Goal: Task Accomplishment & Management: Use online tool/utility

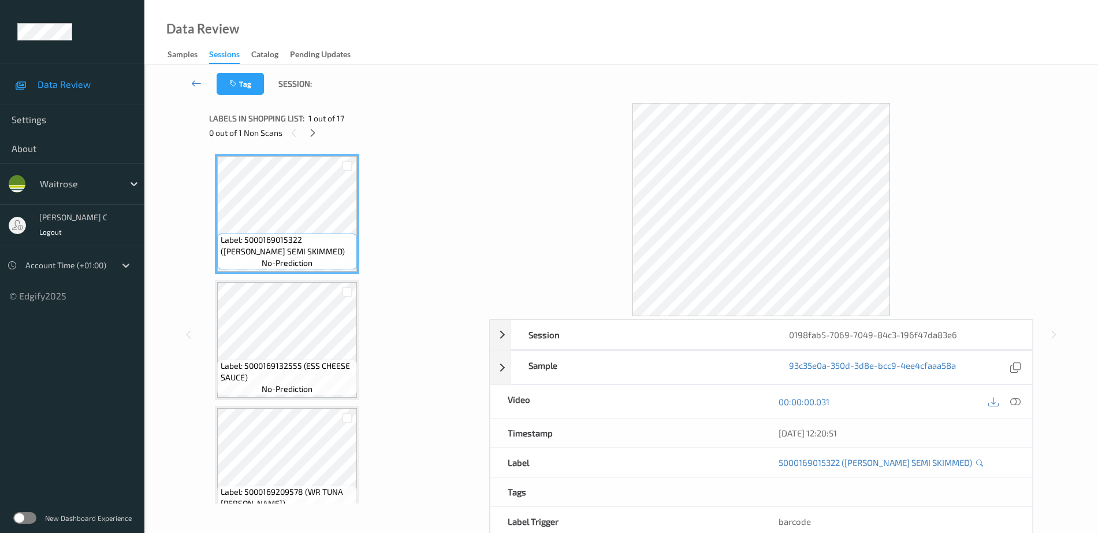
drag, startPoint x: 314, startPoint y: 133, endPoint x: 309, endPoint y: 142, distance: 9.8
click at [314, 134] on icon at bounding box center [313, 133] width 10 height 10
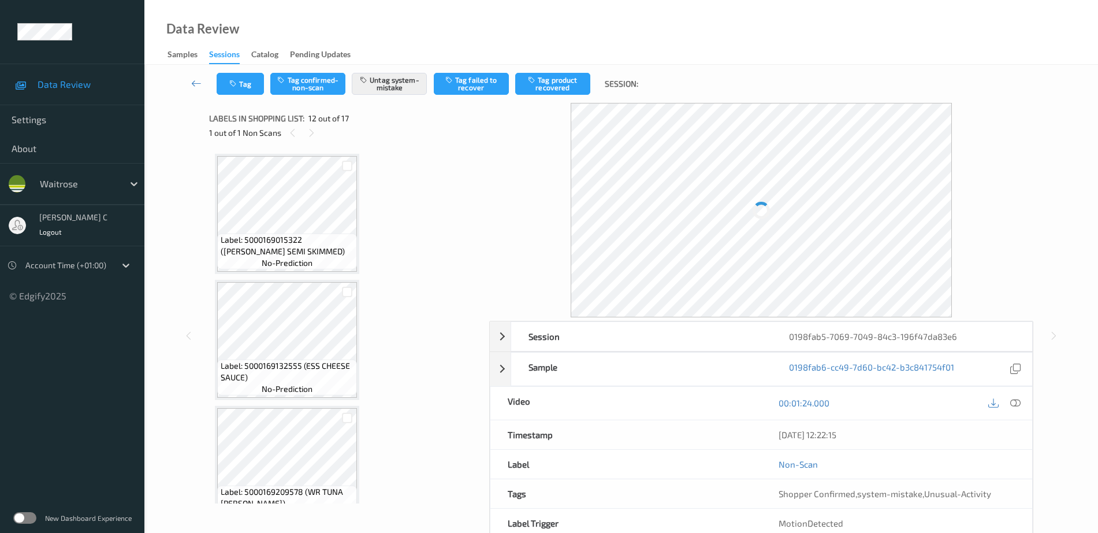
scroll to position [1265, 0]
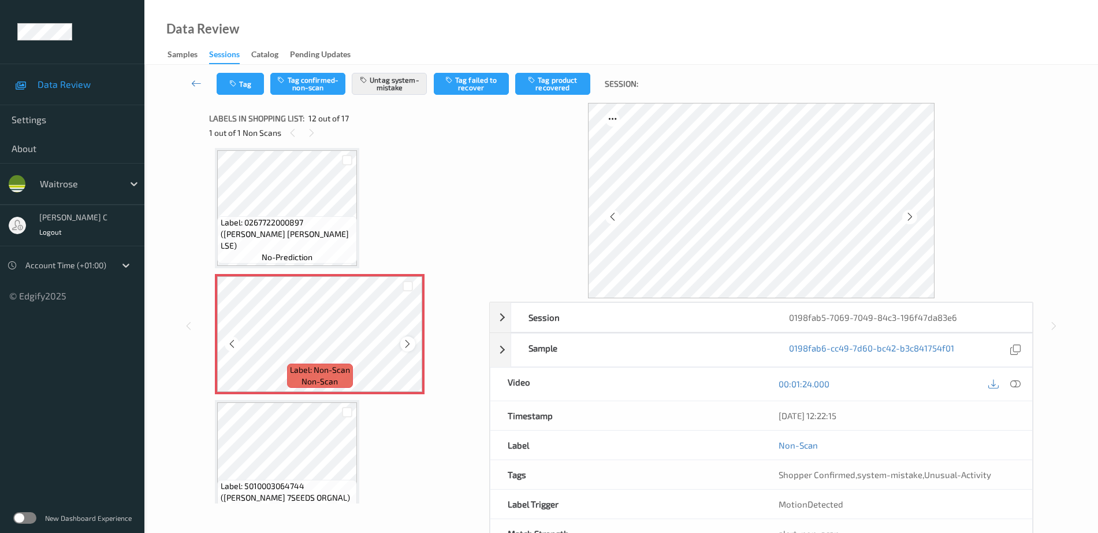
click at [410, 344] on icon at bounding box center [408, 343] width 10 height 10
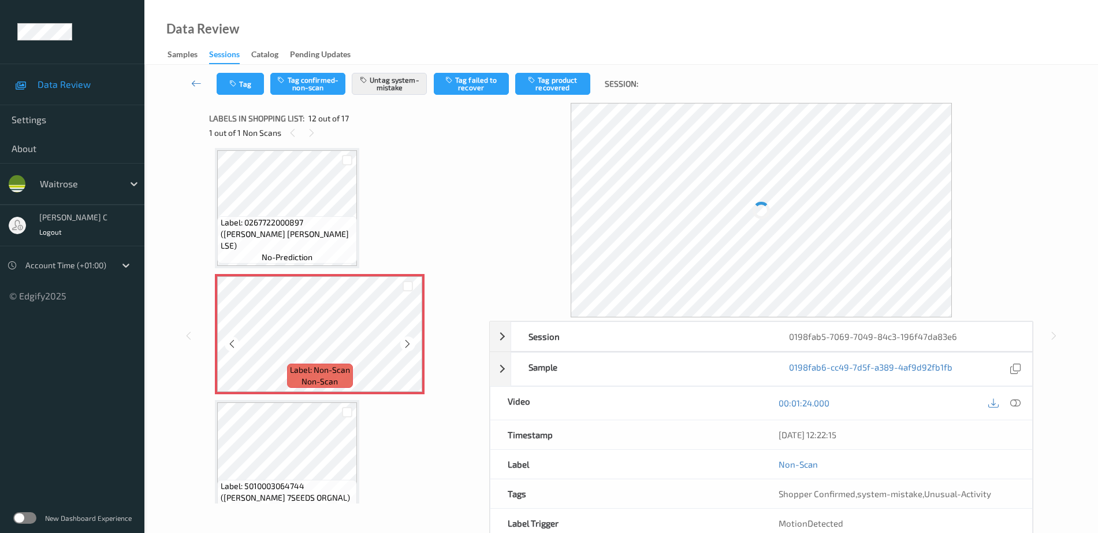
click at [410, 344] on icon at bounding box center [408, 343] width 10 height 10
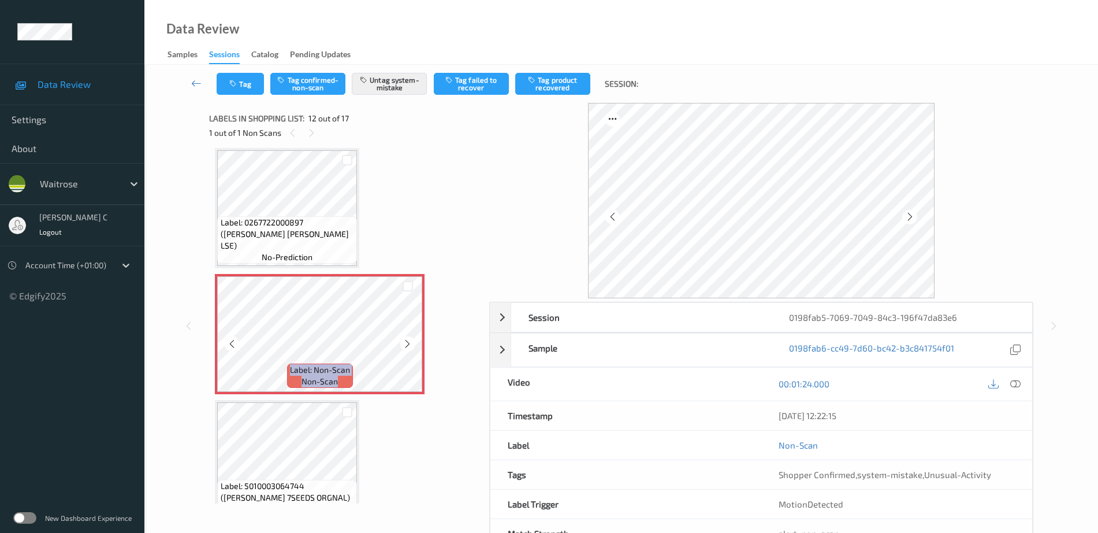
click at [410, 344] on icon at bounding box center [408, 343] width 10 height 10
click at [301, 236] on span "Label: 0267722000897 (WR ESS BROC LSE)" at bounding box center [288, 234] width 134 height 35
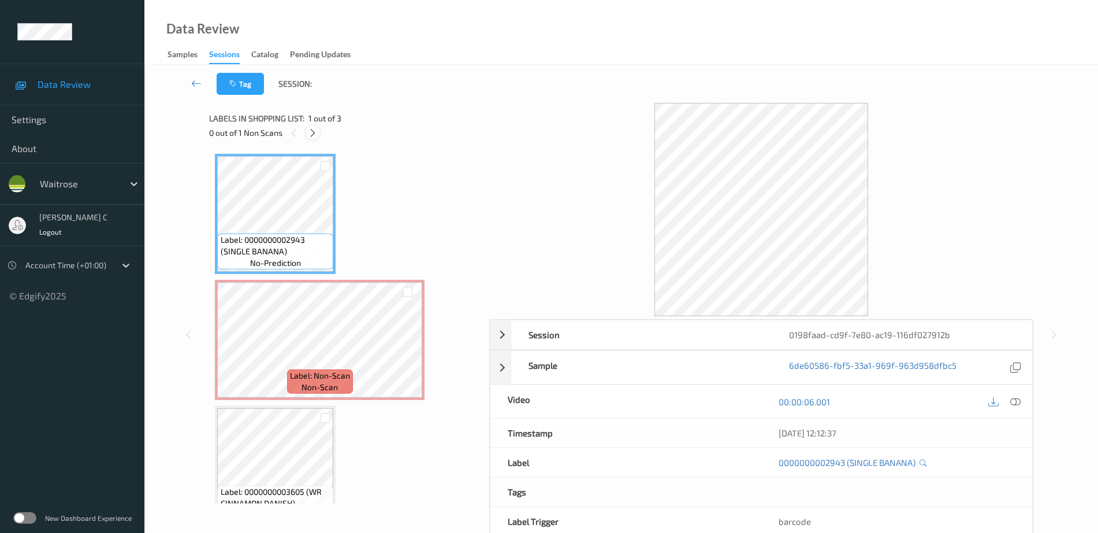
click at [315, 132] on icon at bounding box center [313, 133] width 10 height 10
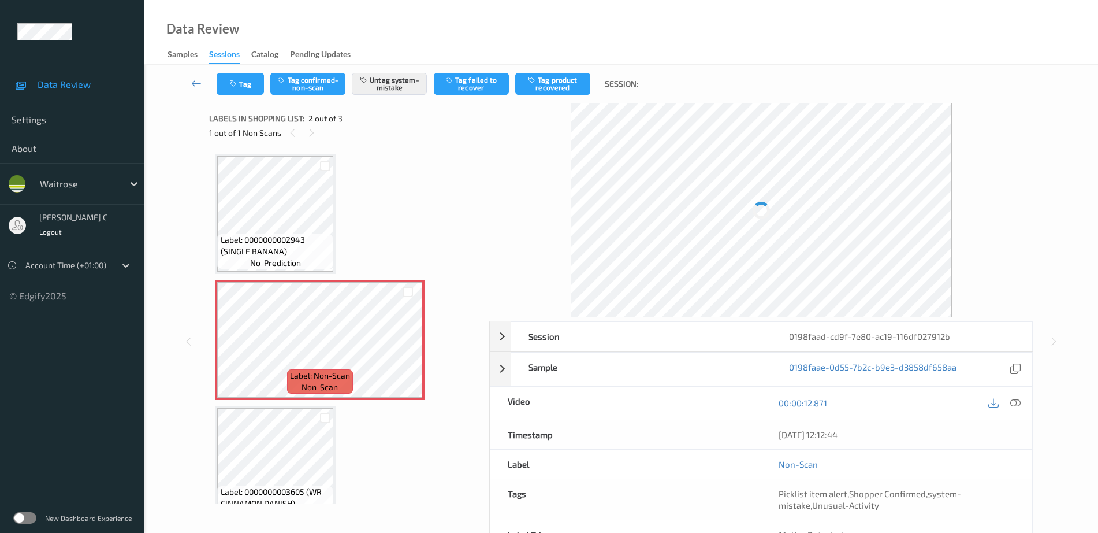
scroll to position [6, 0]
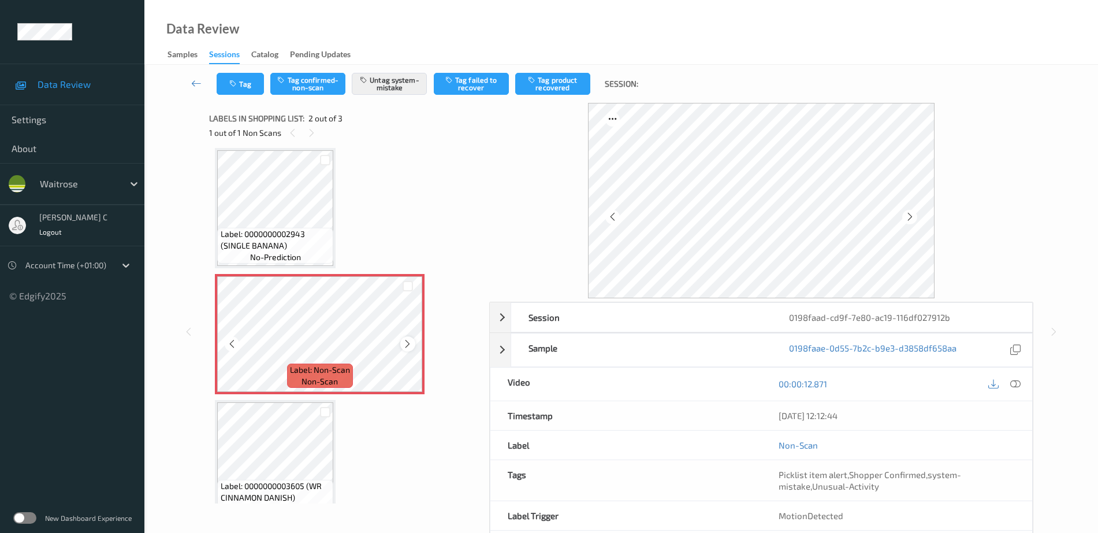
click at [407, 339] on icon at bounding box center [408, 343] width 10 height 10
click at [315, 229] on span "Label: 0000000002943 (SINGLE BANANA)" at bounding box center [276, 239] width 110 height 23
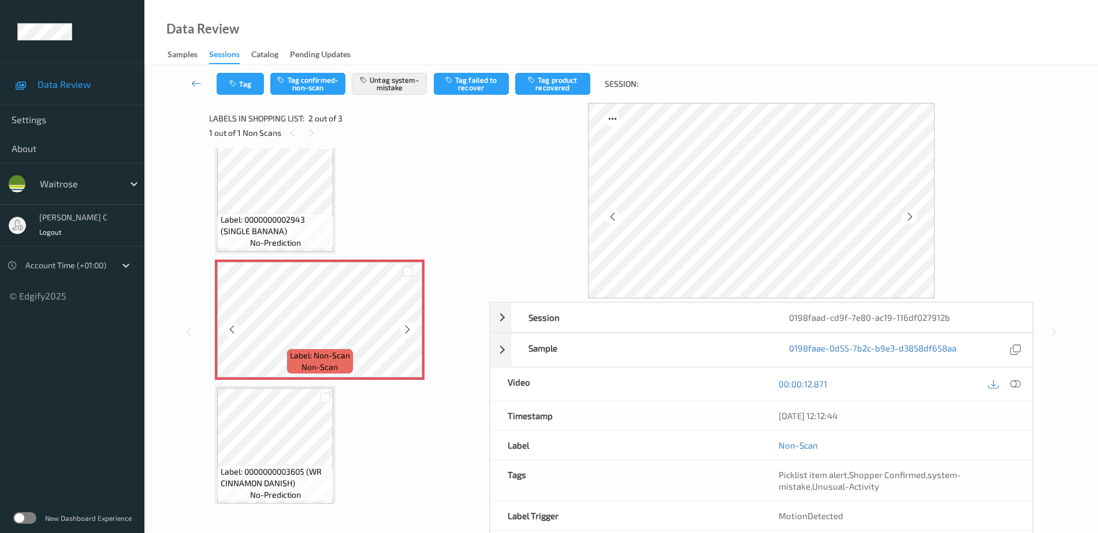
scroll to position [28, 0]
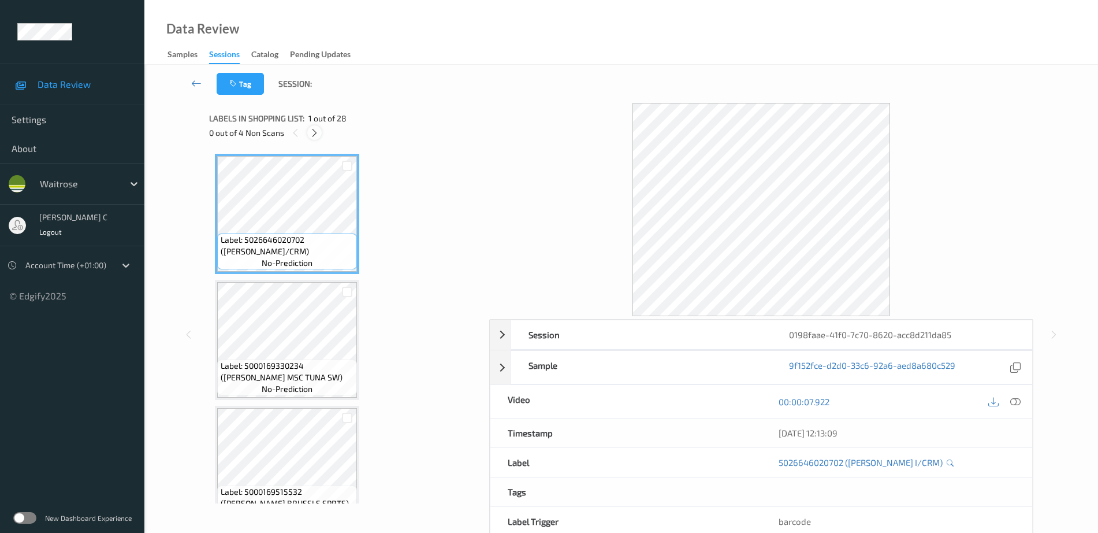
click at [311, 135] on icon at bounding box center [315, 133] width 10 height 10
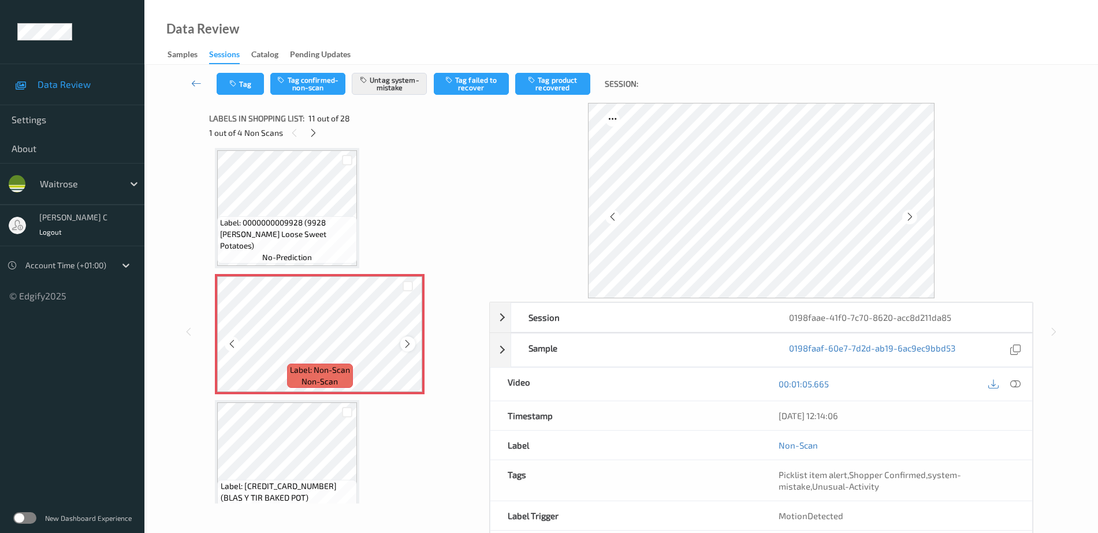
click at [404, 345] on icon at bounding box center [408, 343] width 10 height 10
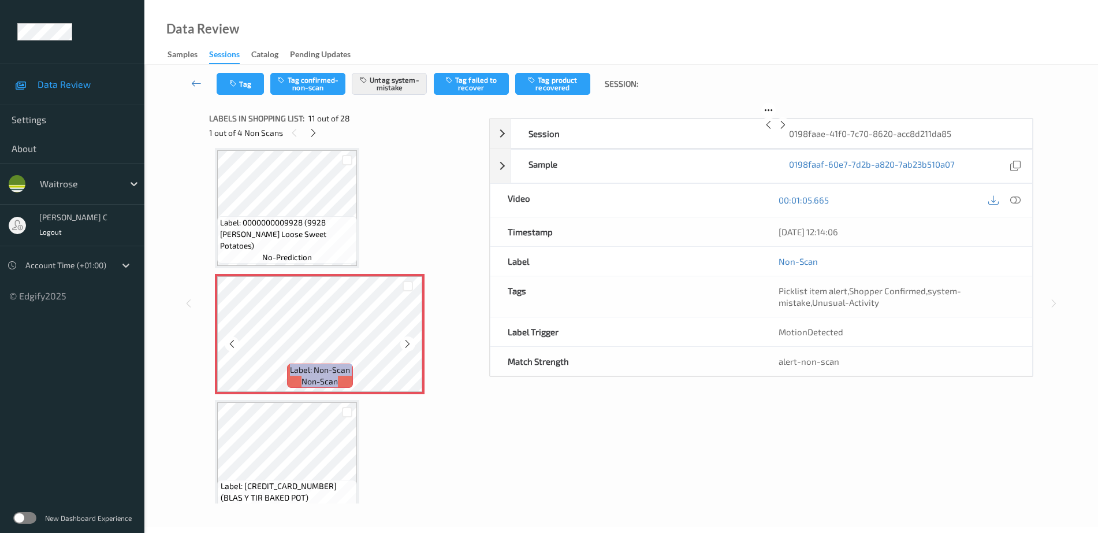
click at [404, 345] on icon at bounding box center [408, 343] width 10 height 10
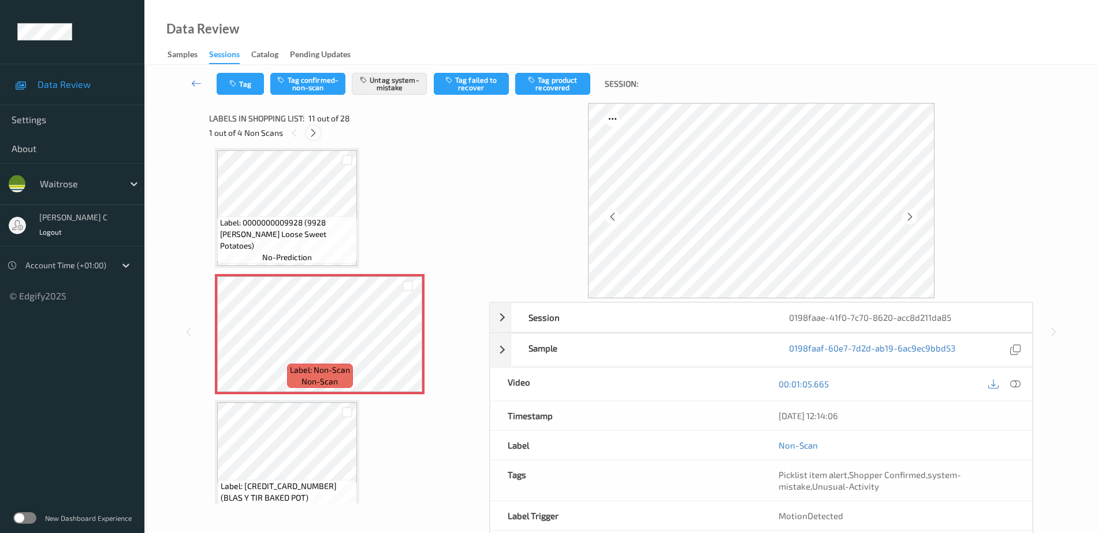
click at [312, 133] on icon at bounding box center [313, 133] width 10 height 10
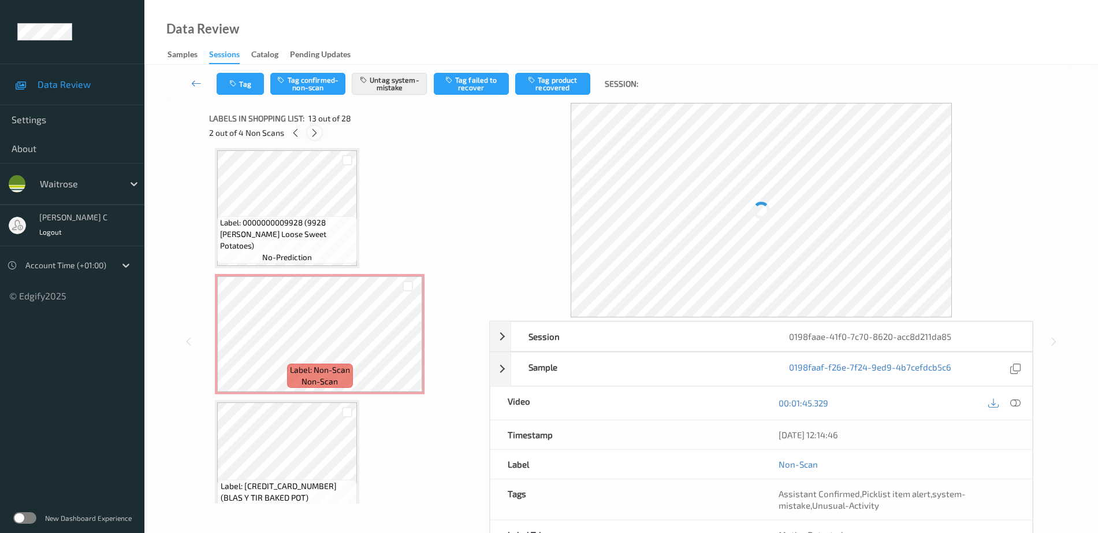
scroll to position [1391, 0]
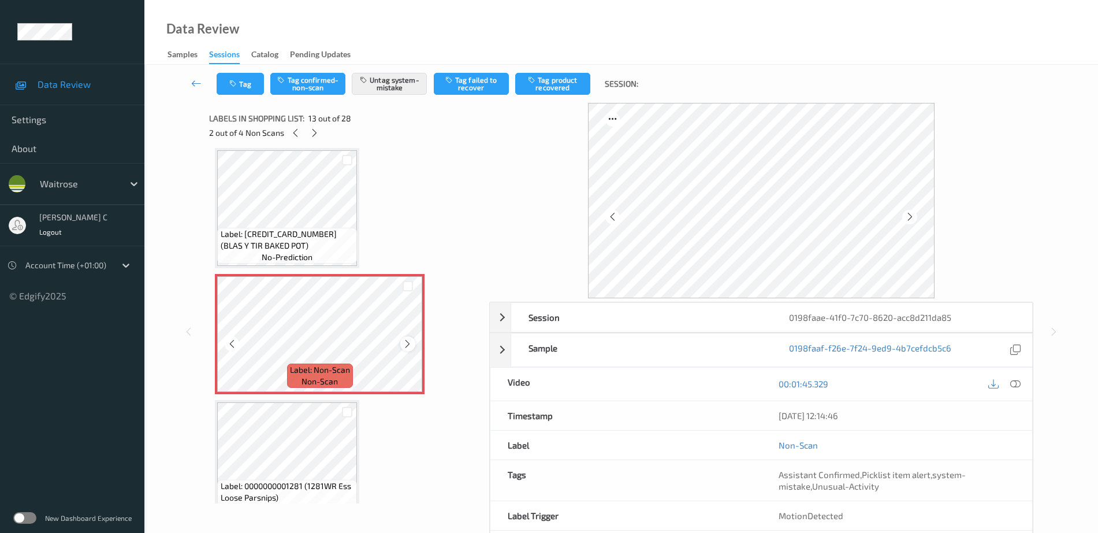
click at [406, 343] on icon at bounding box center [408, 343] width 10 height 10
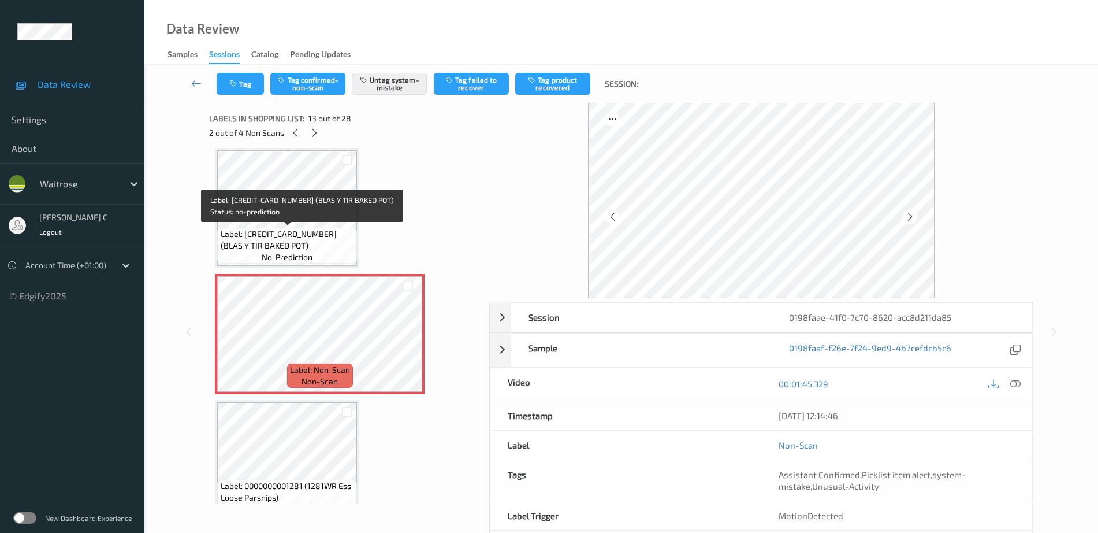
click at [301, 250] on span "Label: 5060206802216 (BLAS Y TIR BAKED POT)" at bounding box center [288, 239] width 134 height 23
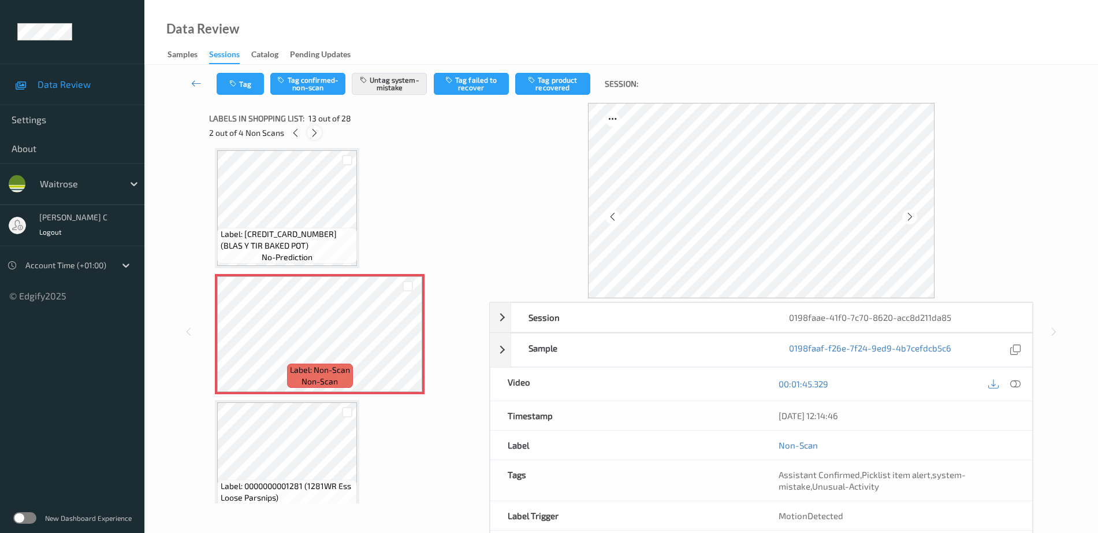
click at [314, 128] on icon at bounding box center [315, 133] width 10 height 10
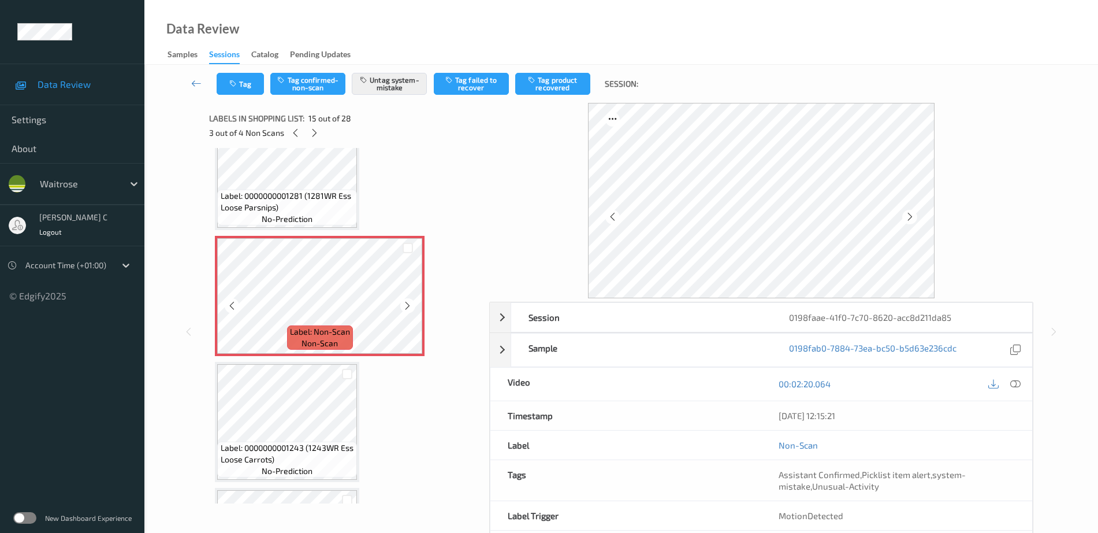
scroll to position [1715, 0]
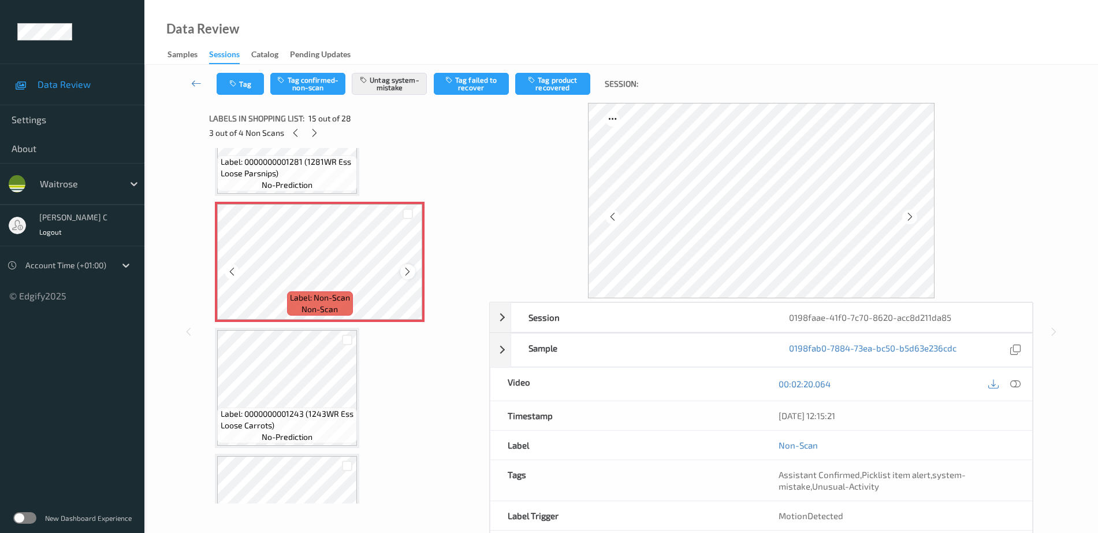
click at [408, 274] on icon at bounding box center [408, 271] width 10 height 10
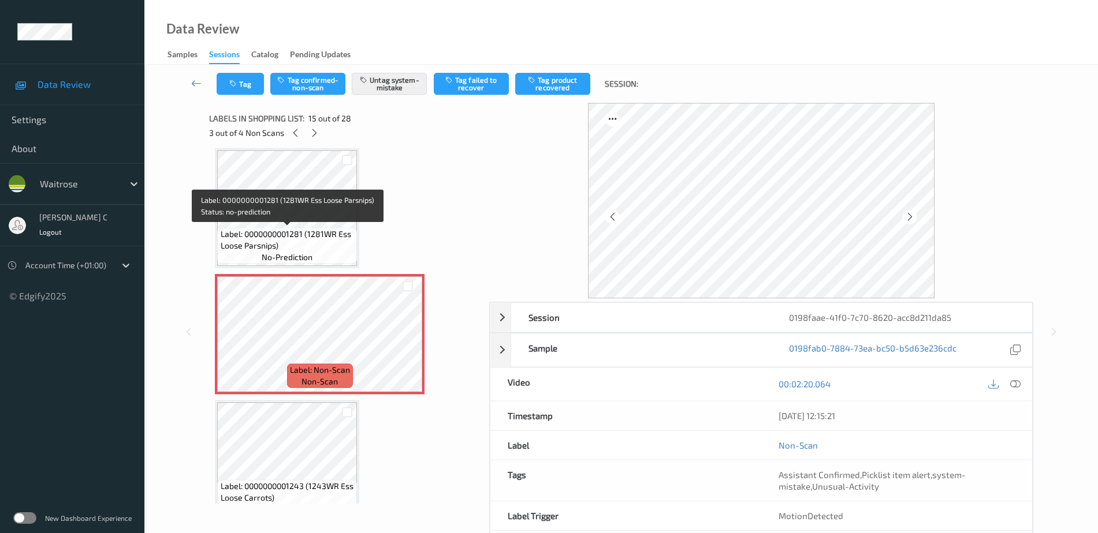
click at [308, 236] on span "Label: 0000000001281 (1281WR Ess Loose Parsnips)" at bounding box center [288, 239] width 134 height 23
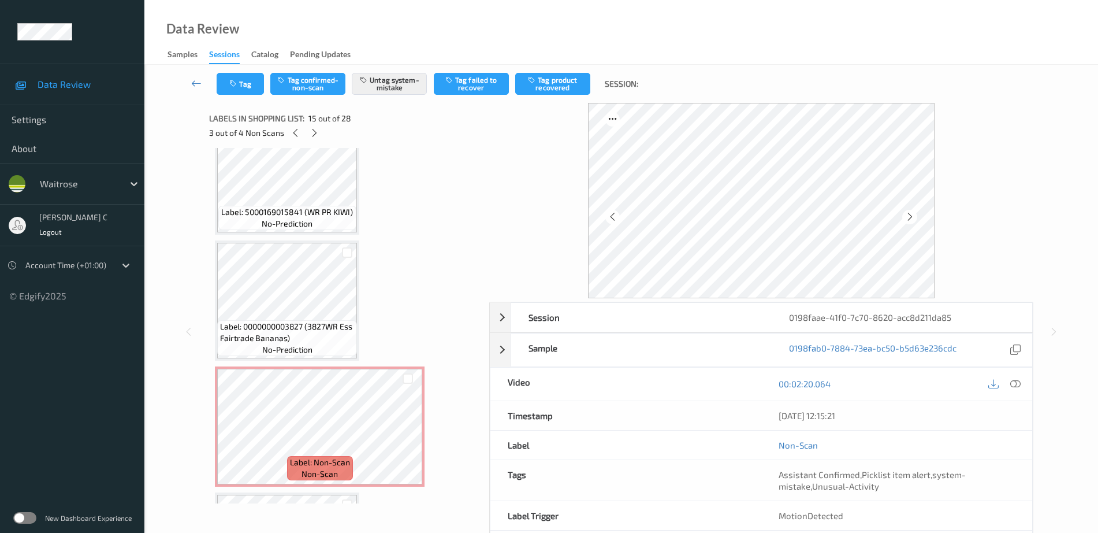
scroll to position [2798, 0]
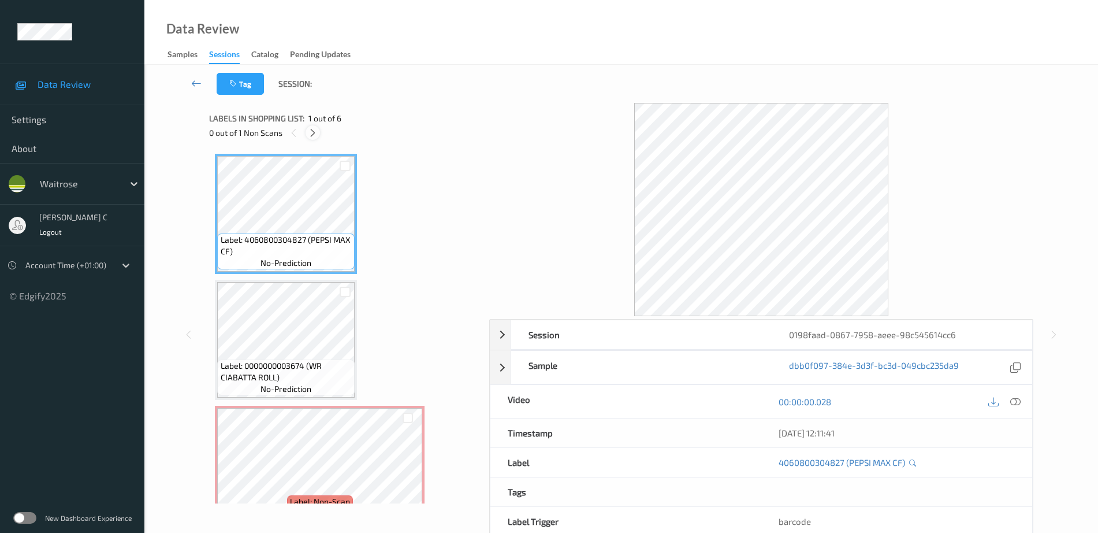
click at [315, 128] on icon at bounding box center [313, 133] width 10 height 10
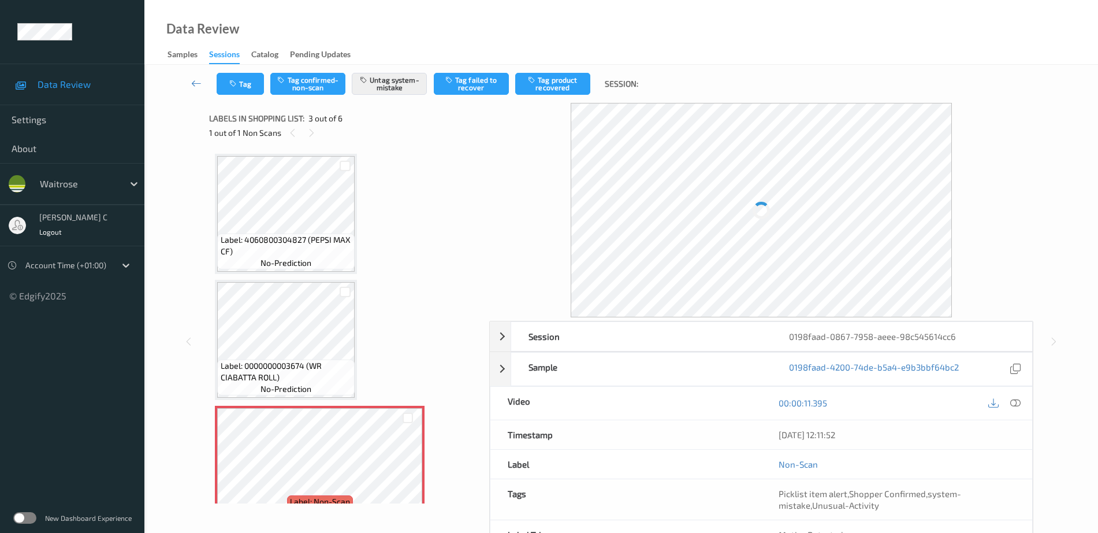
scroll to position [132, 0]
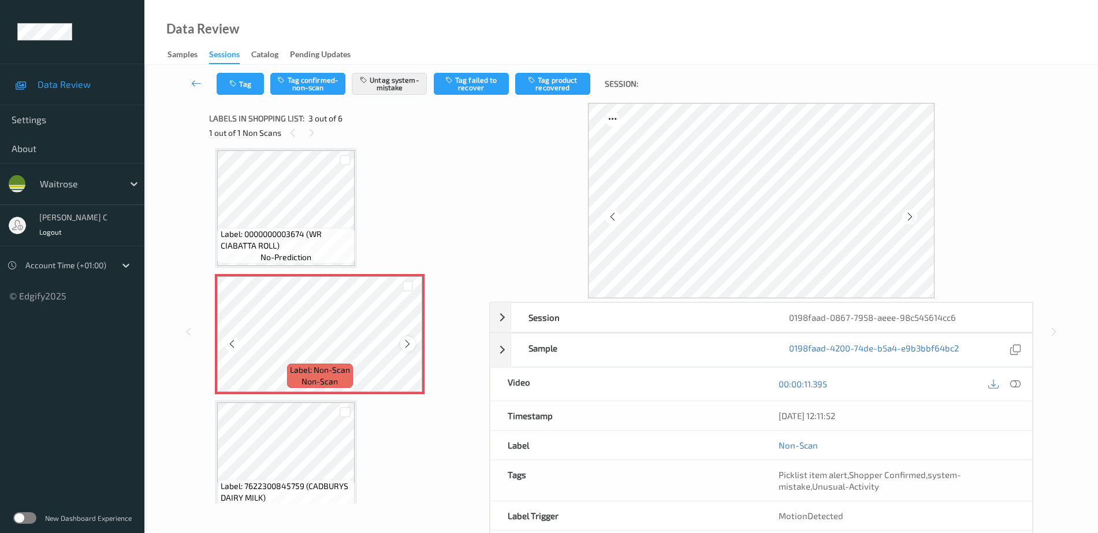
click at [408, 347] on icon at bounding box center [408, 343] width 10 height 10
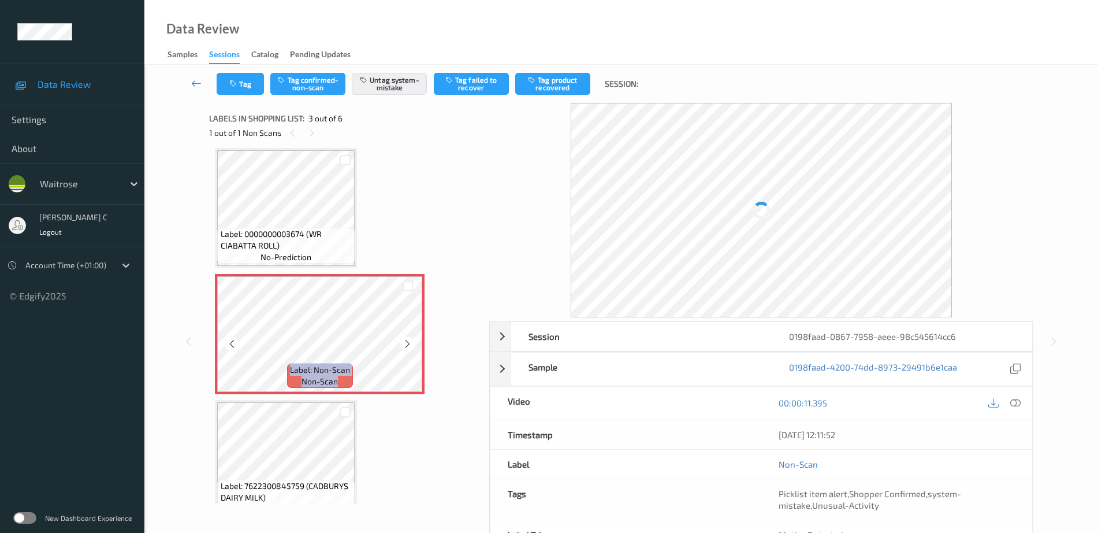
click at [408, 347] on icon at bounding box center [408, 343] width 10 height 10
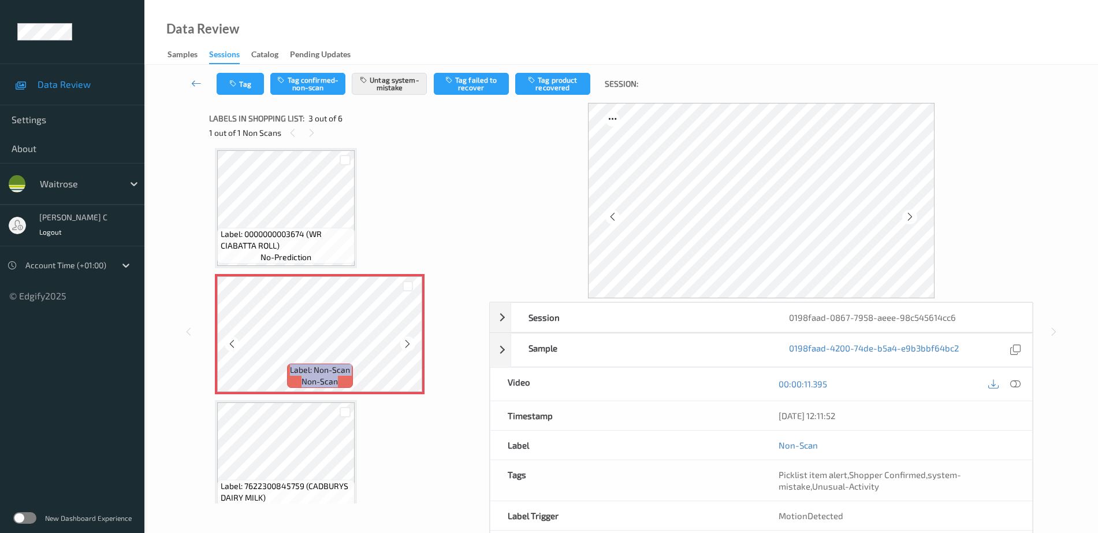
click at [408, 347] on icon at bounding box center [408, 343] width 10 height 10
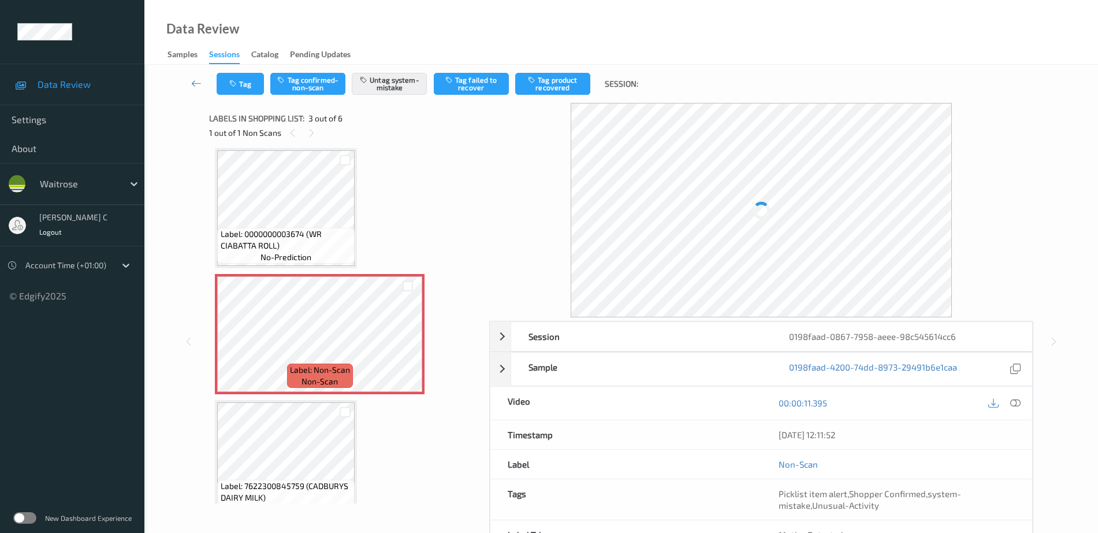
click at [315, 240] on span "Label: 0000000003674 (WR CIABATTA ROLL)" at bounding box center [287, 239] width 132 height 23
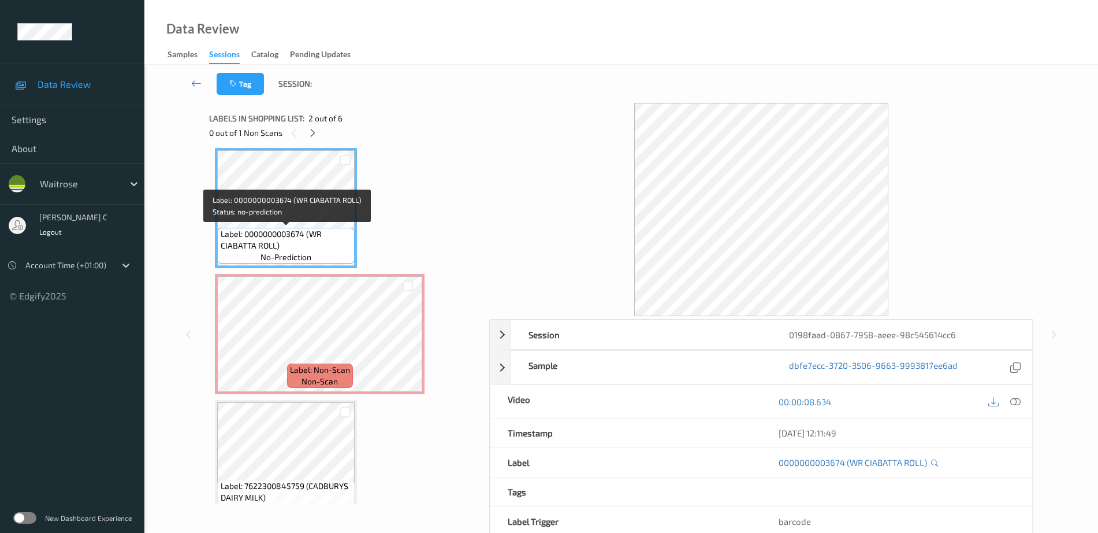
scroll to position [204, 0]
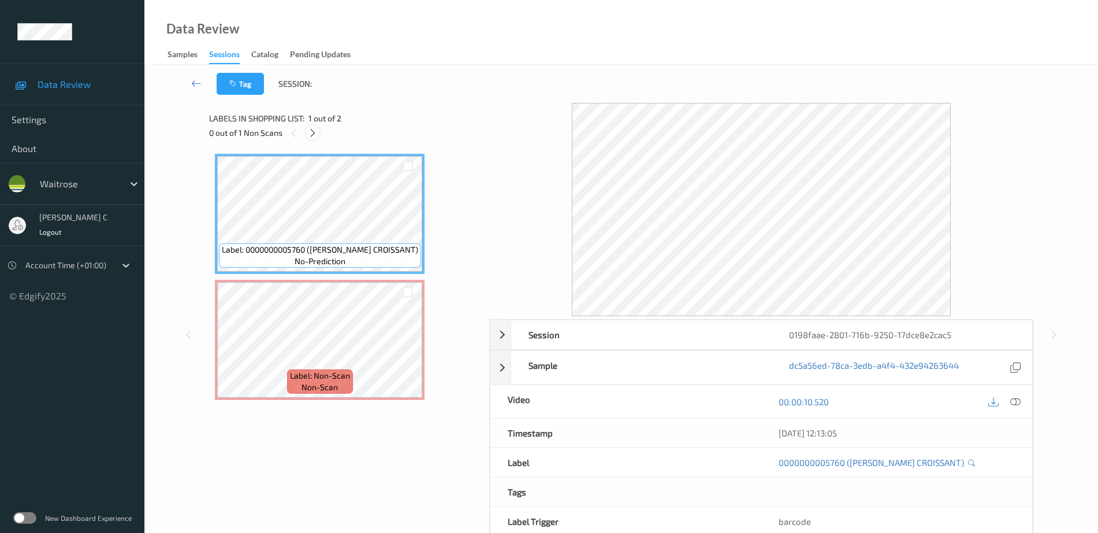
click at [312, 129] on icon at bounding box center [313, 133] width 10 height 10
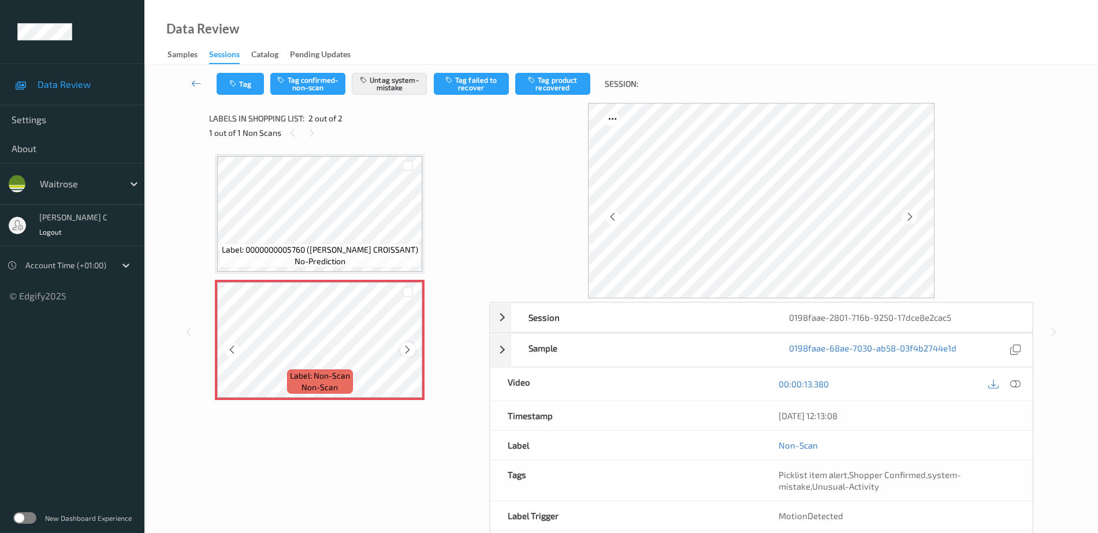
click at [405, 348] on icon at bounding box center [408, 349] width 10 height 10
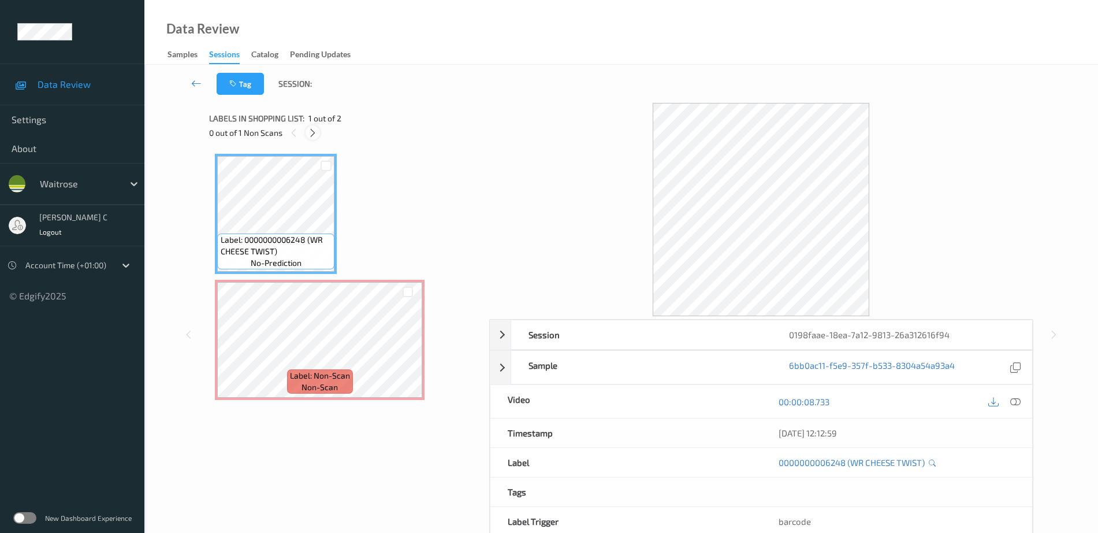
click at [312, 133] on icon at bounding box center [313, 133] width 10 height 10
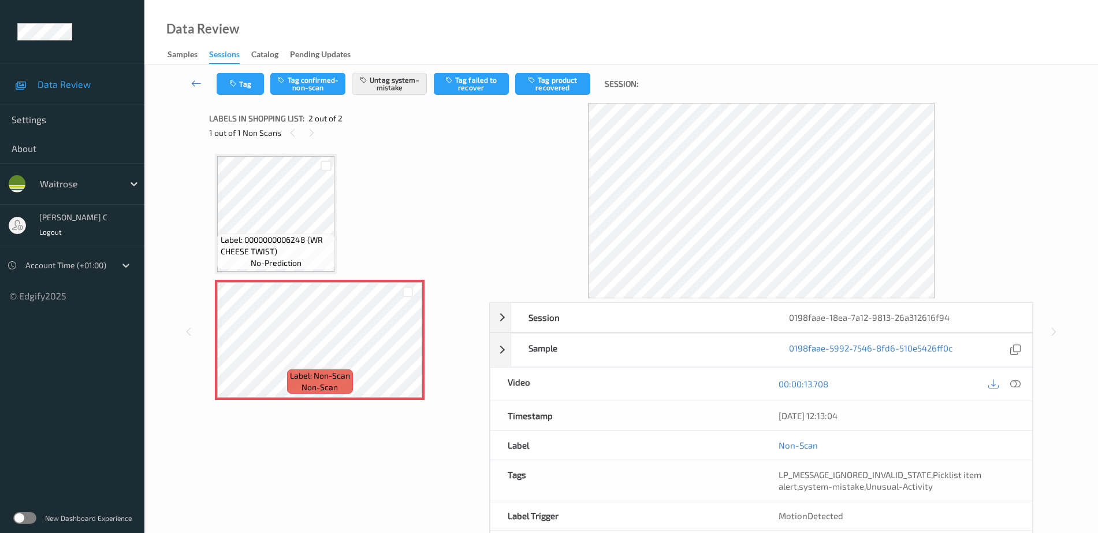
click at [300, 243] on span "Label: 0000000006248 (WR CHEESE TWIST)" at bounding box center [276, 245] width 111 height 23
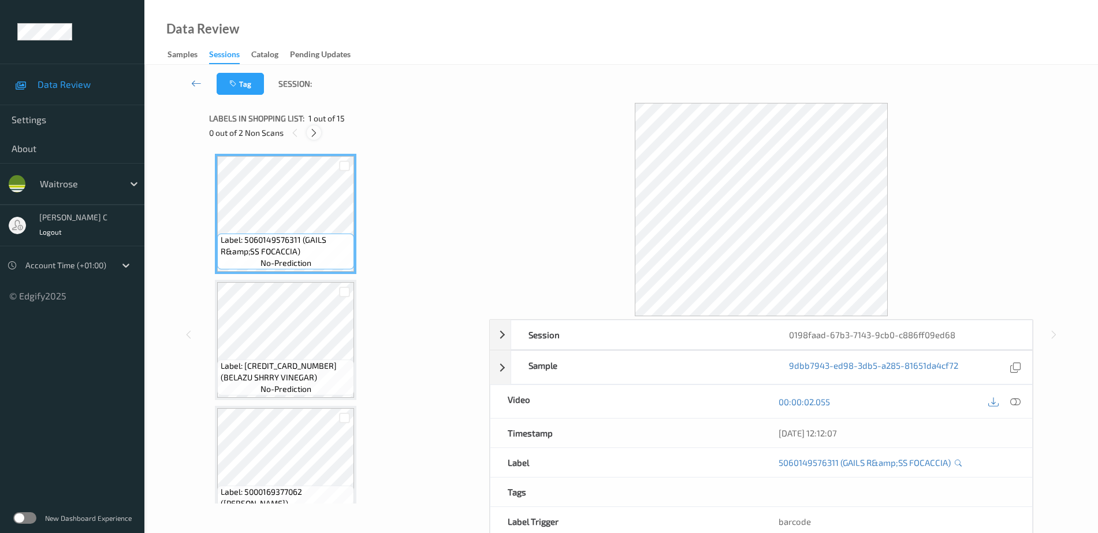
click at [312, 132] on icon at bounding box center [314, 133] width 10 height 10
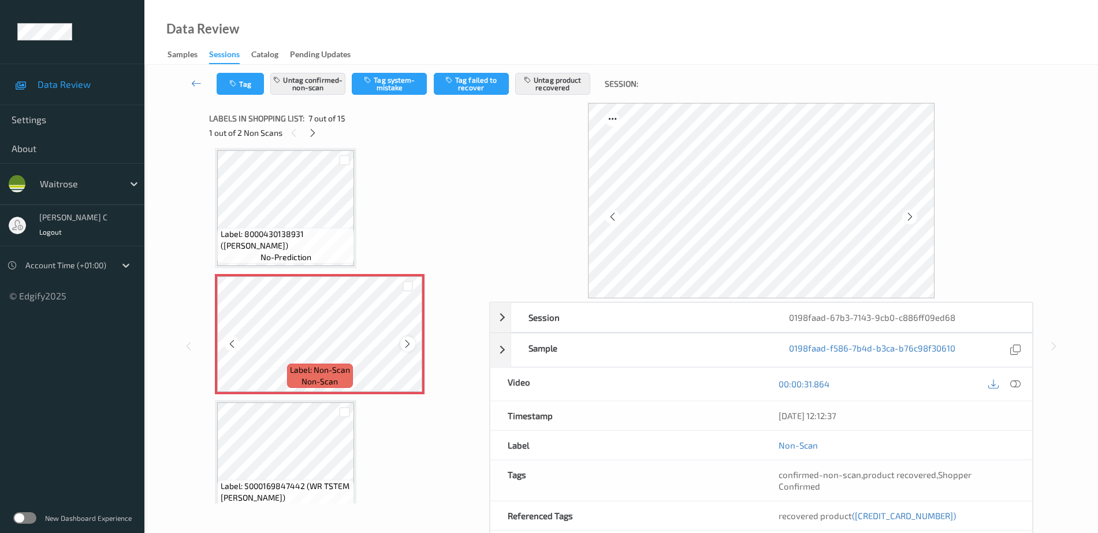
click at [401, 345] on div at bounding box center [407, 343] width 14 height 14
click at [323, 228] on span "Label: 8000430138931 (GALBANI BURRATA)" at bounding box center [286, 239] width 131 height 23
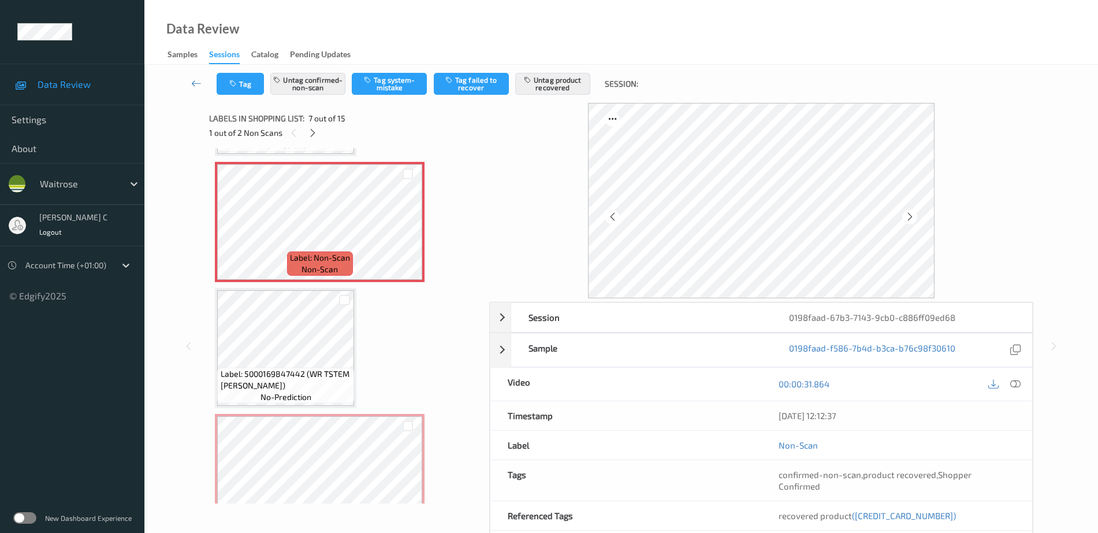
scroll to position [780, 0]
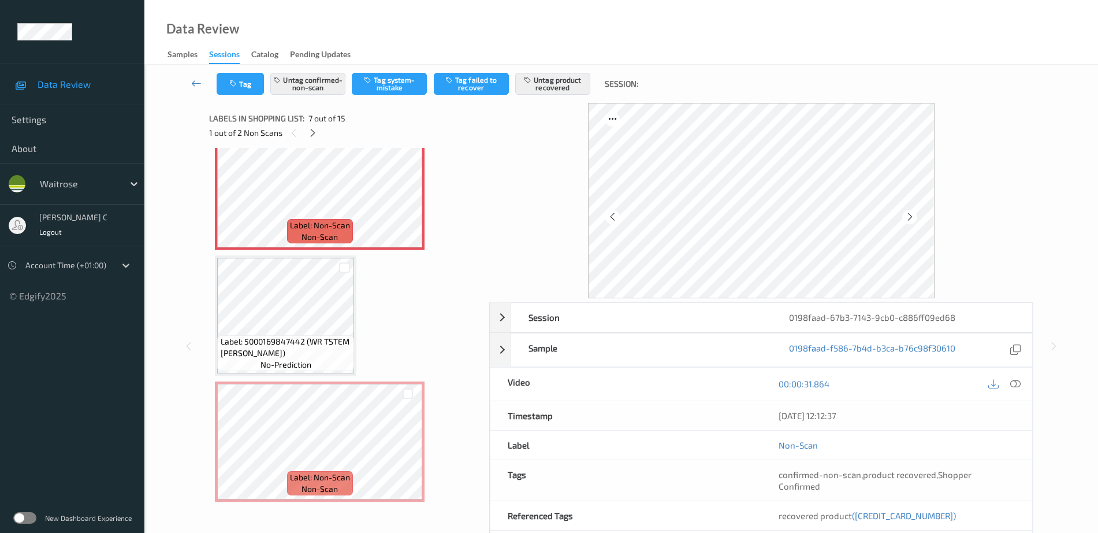
click at [321, 354] on span "Label: 5000169847442 (WR TSTEM BROC SPEARS)" at bounding box center [286, 347] width 131 height 23
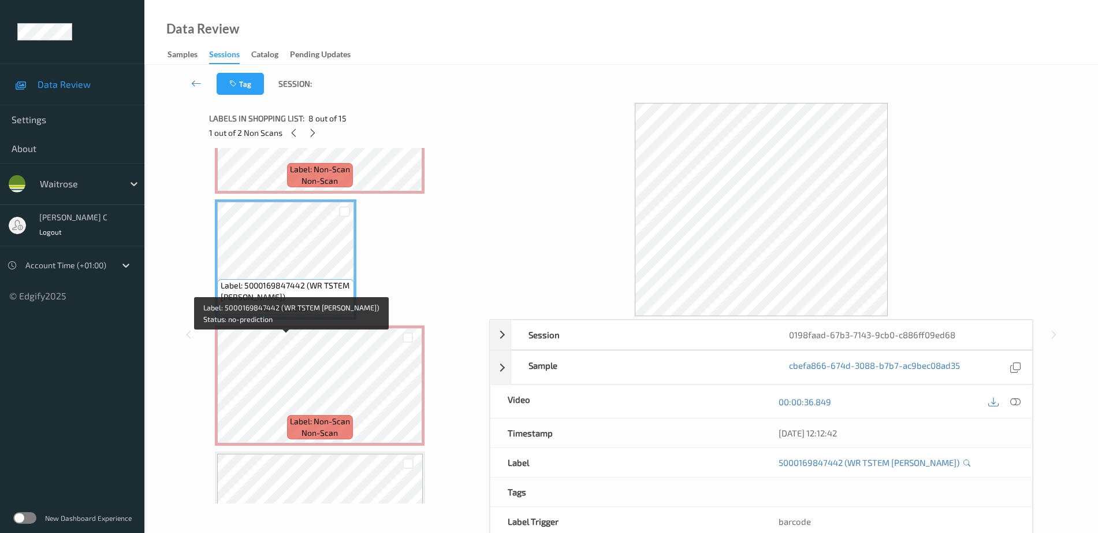
scroll to position [924, 0]
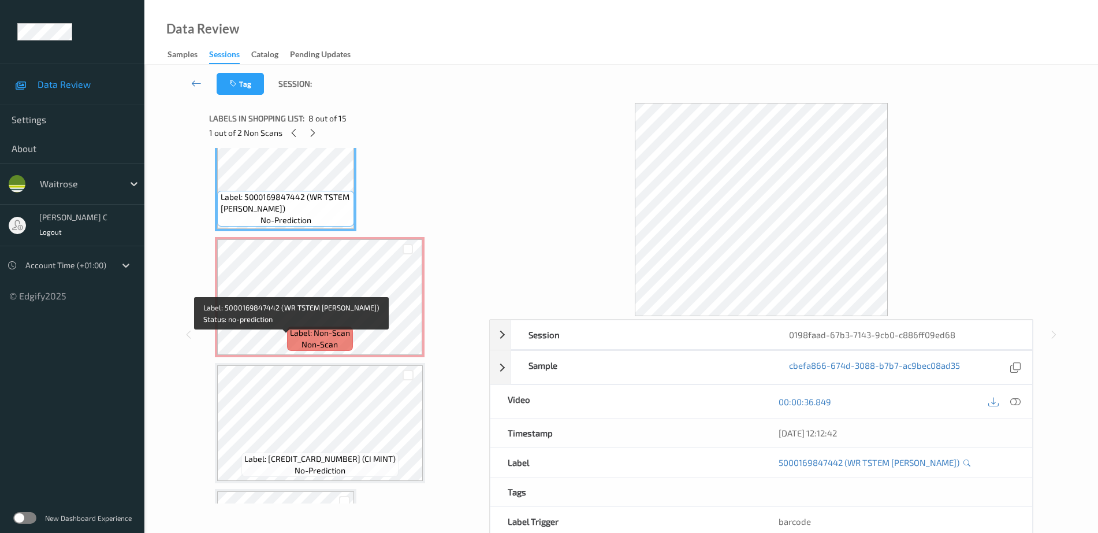
click at [321, 350] on span "non-scan" at bounding box center [320, 344] width 36 height 12
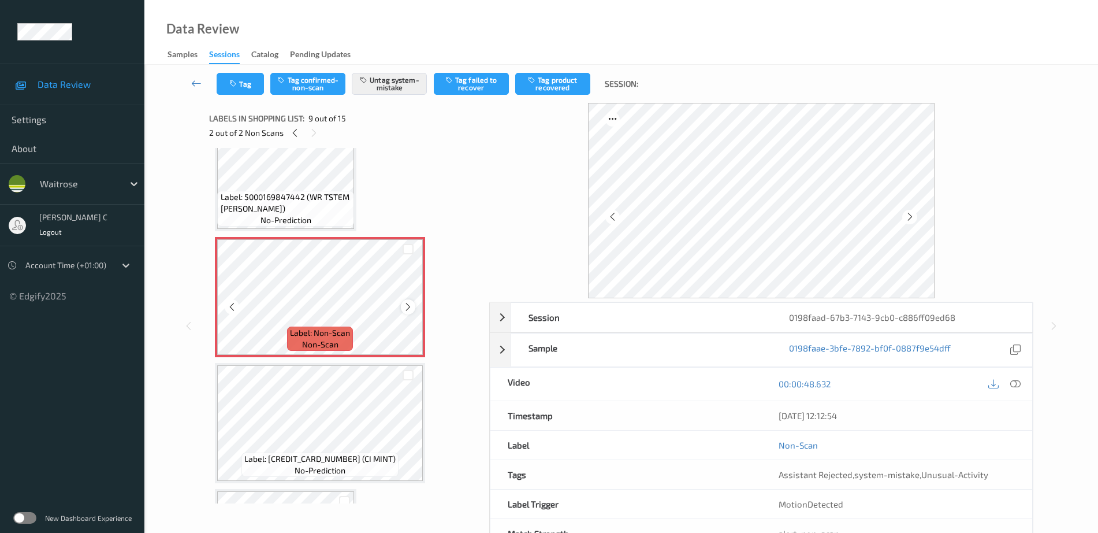
click at [412, 306] on icon at bounding box center [408, 307] width 10 height 10
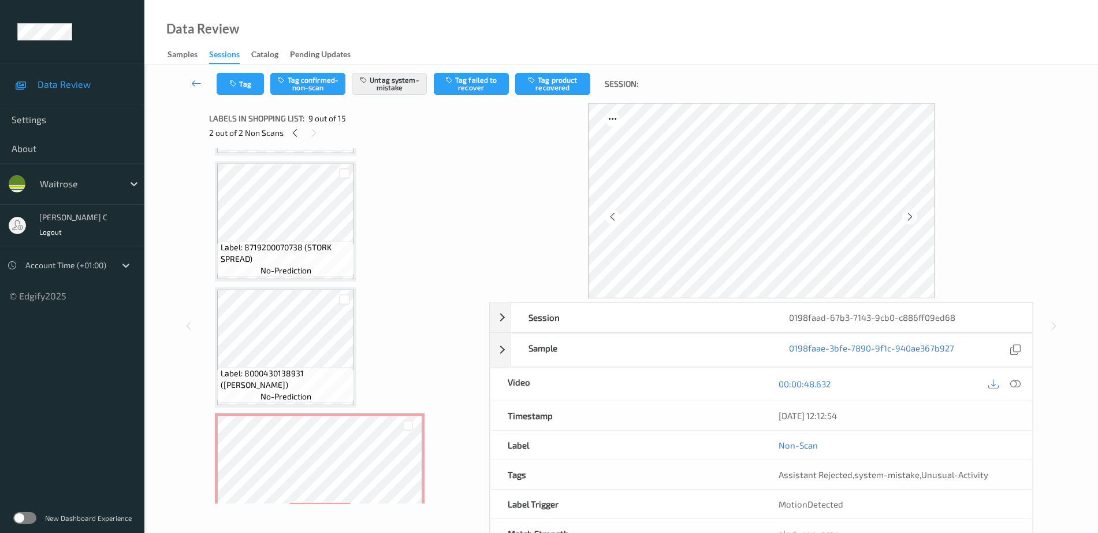
scroll to position [491, 0]
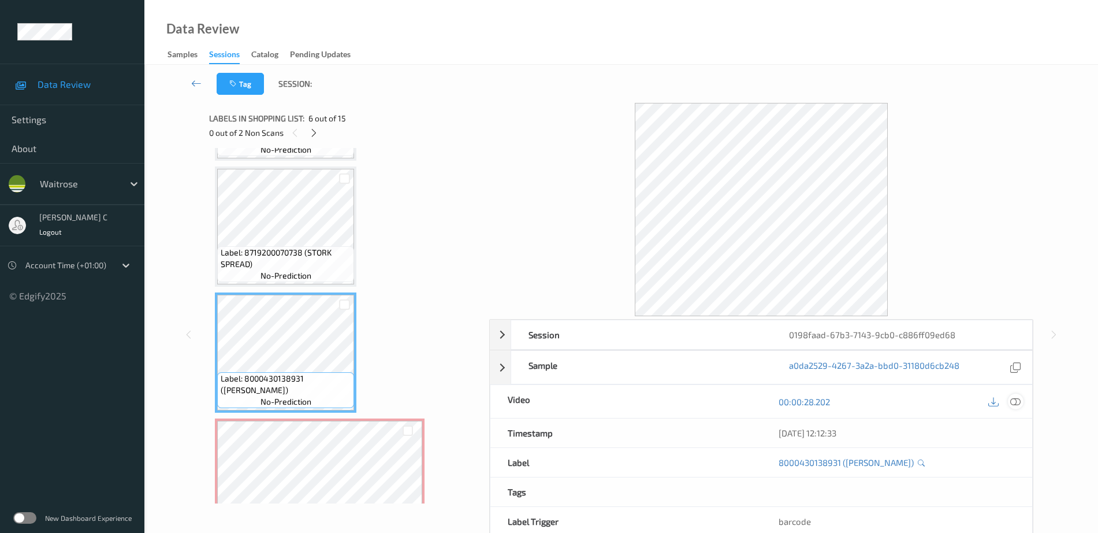
click at [1015, 402] on icon at bounding box center [1015, 401] width 10 height 10
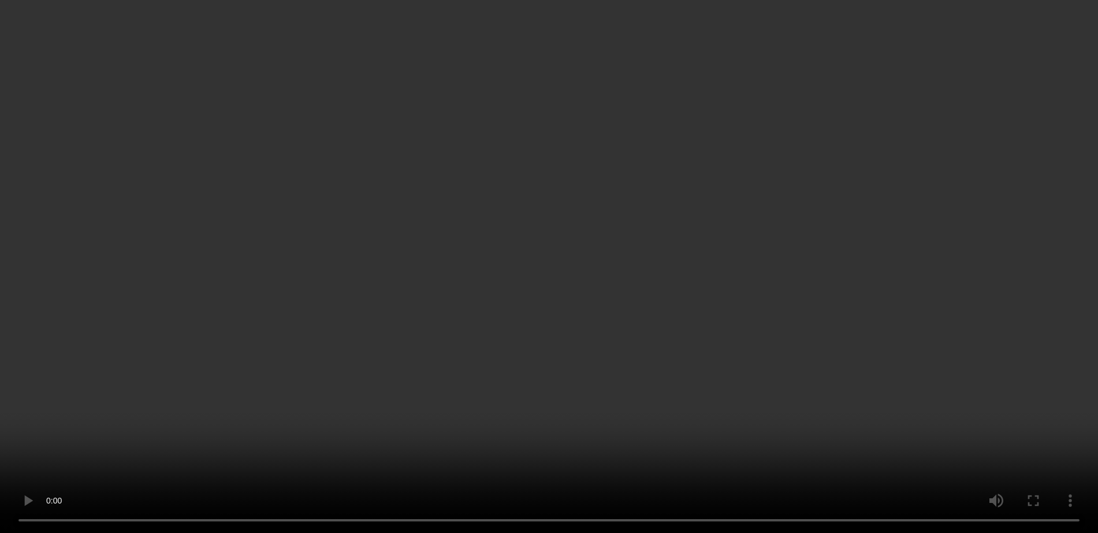
scroll to position [852, 0]
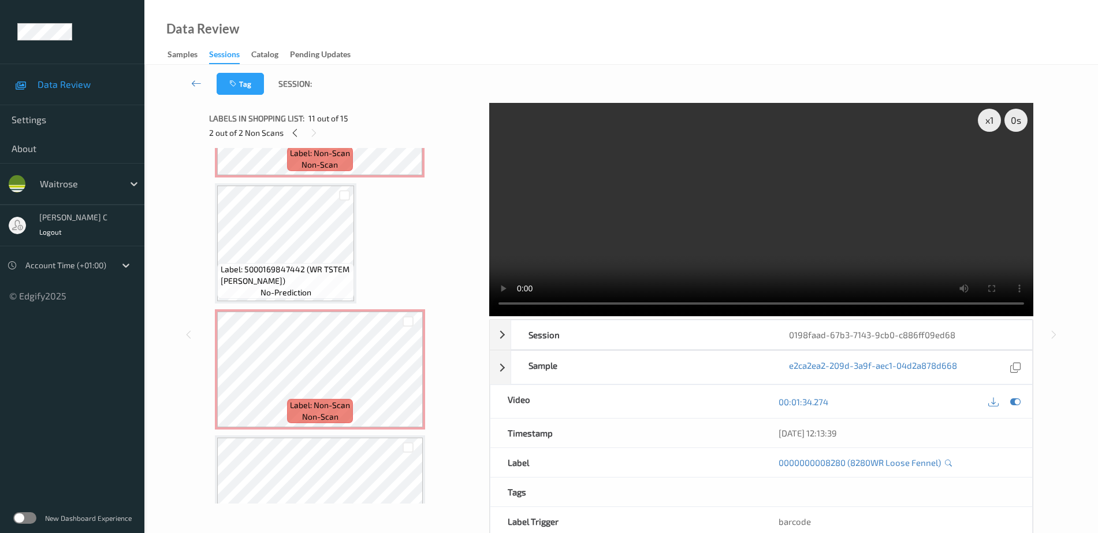
click at [313, 399] on span "Label: Non-Scan" at bounding box center [320, 405] width 60 height 12
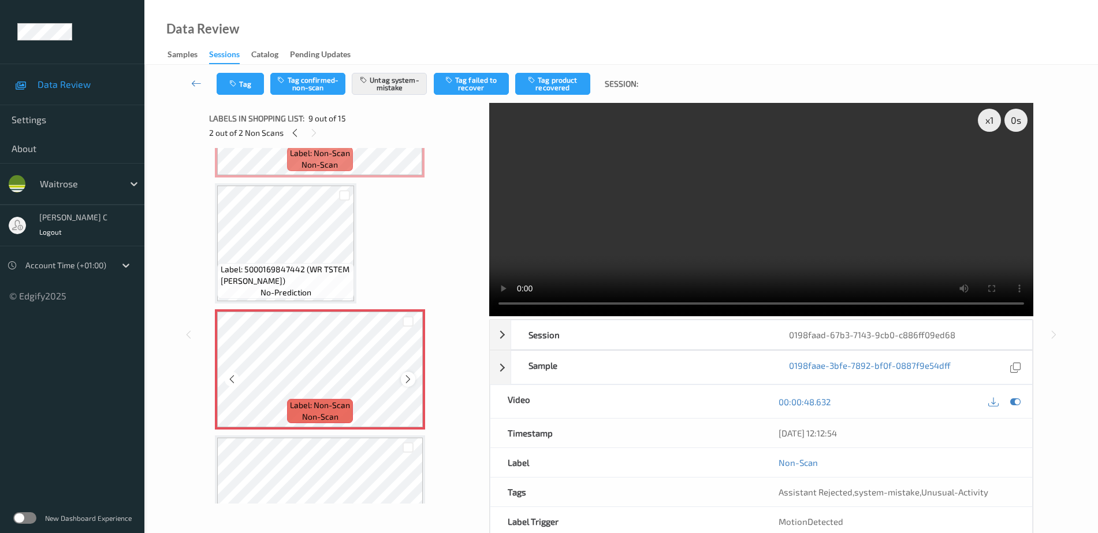
click at [407, 381] on icon at bounding box center [408, 379] width 10 height 10
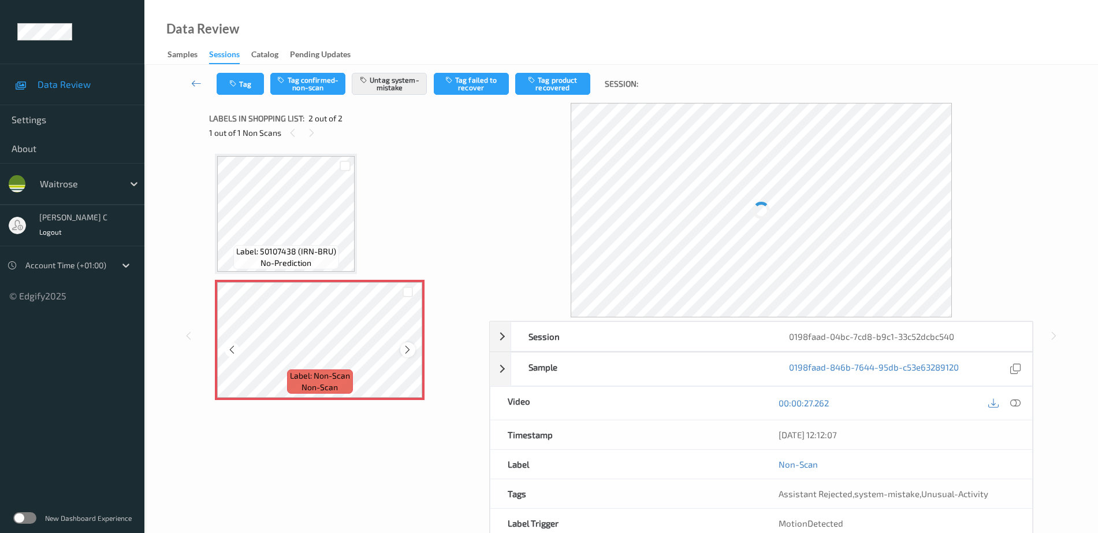
click at [413, 349] on div at bounding box center [407, 349] width 14 height 14
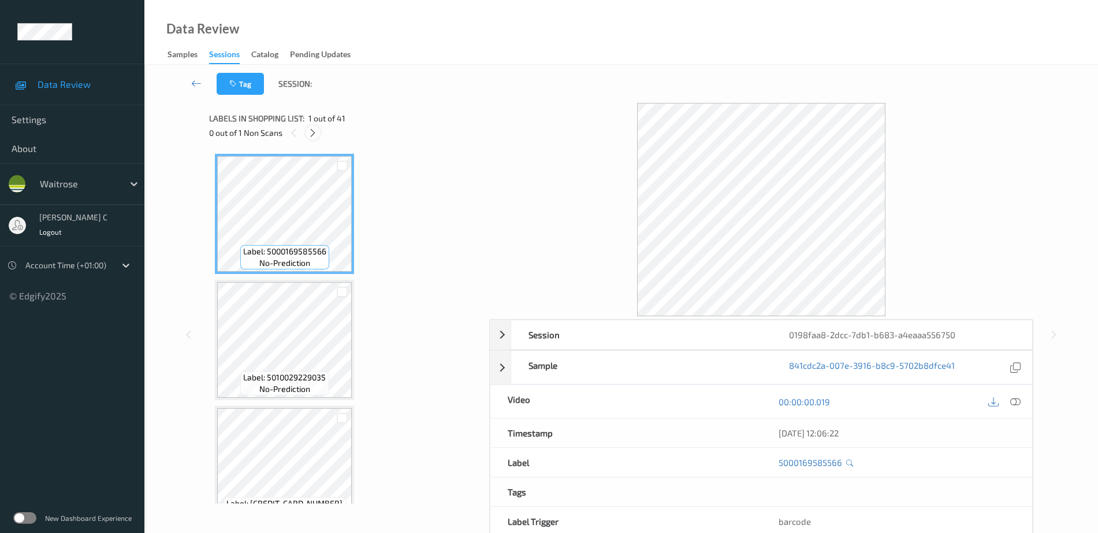
click at [314, 131] on icon at bounding box center [313, 133] width 10 height 10
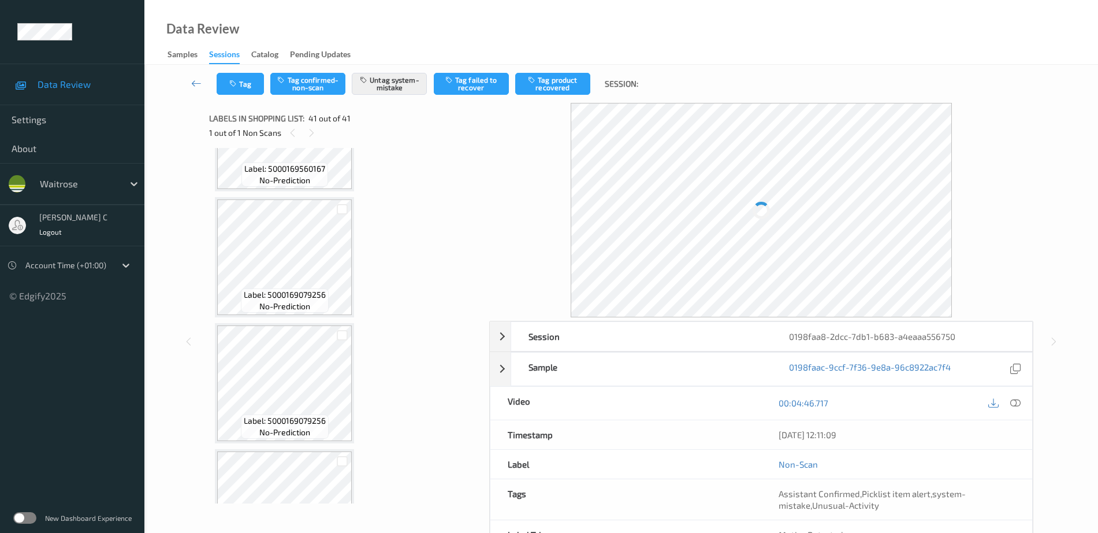
scroll to position [2647, 0]
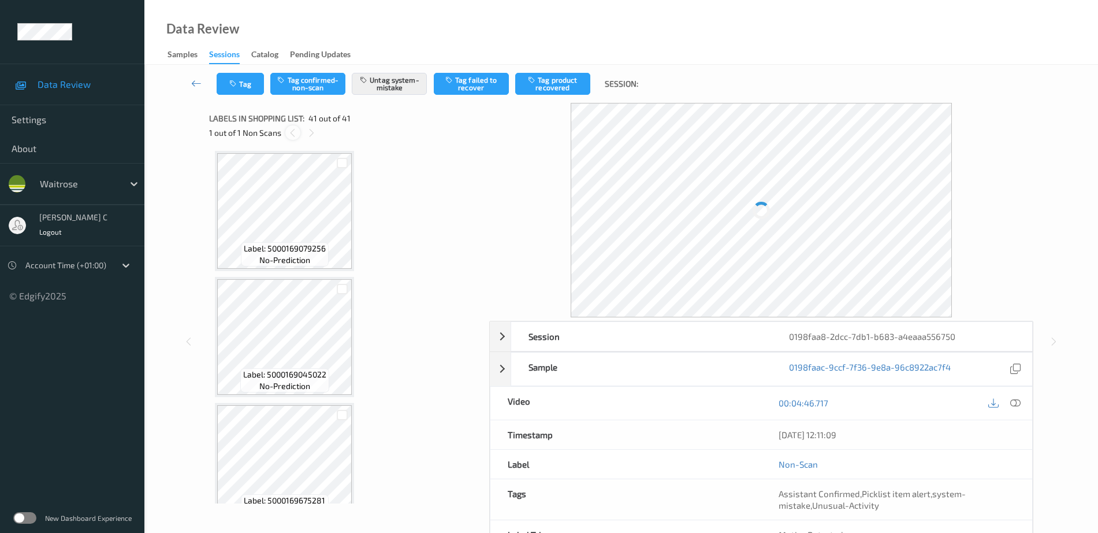
click at [291, 135] on icon at bounding box center [293, 133] width 10 height 10
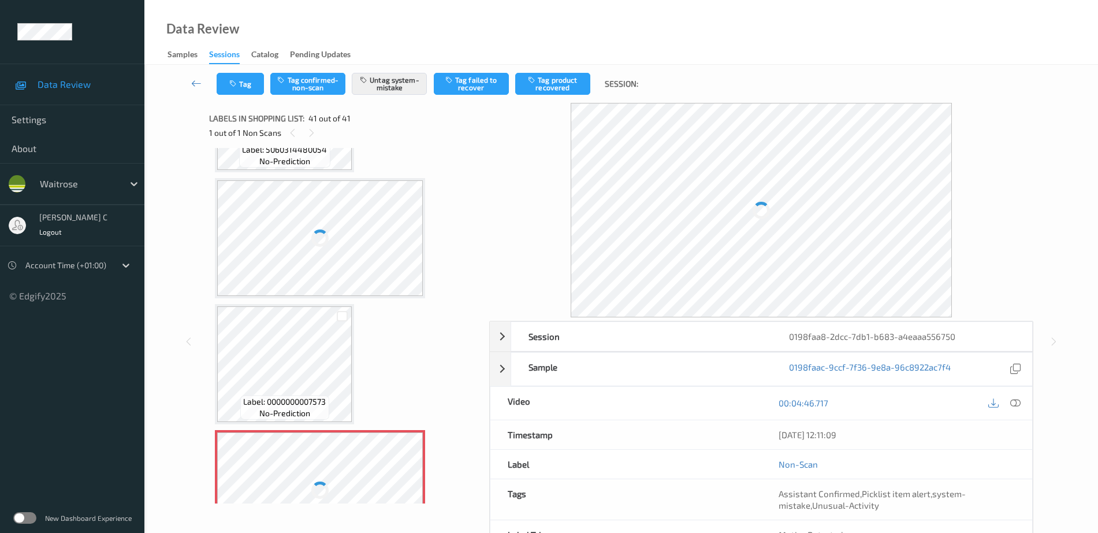
scroll to position [4813, 0]
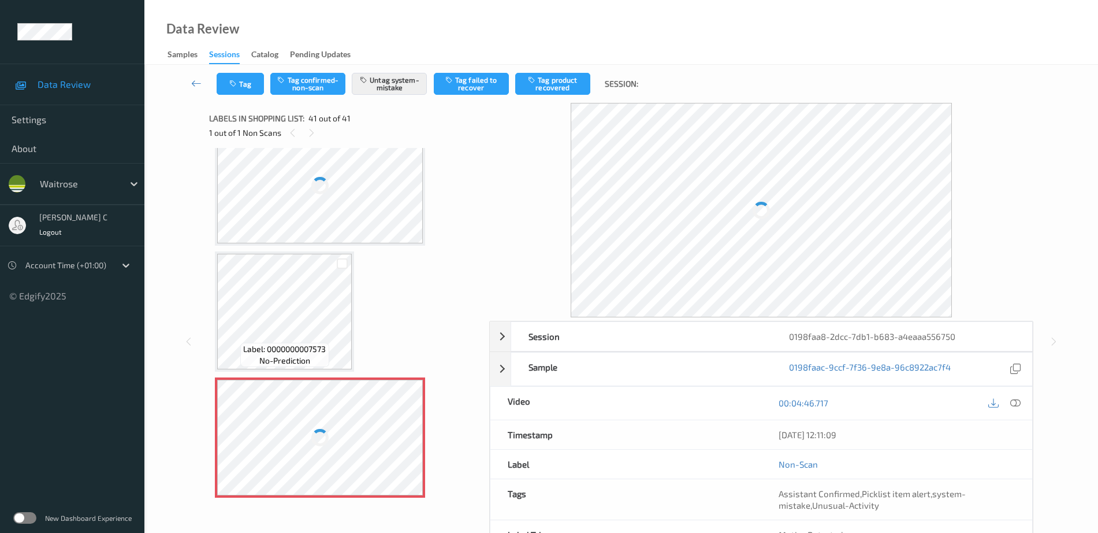
click at [347, 416] on div at bounding box center [320, 437] width 206 height 116
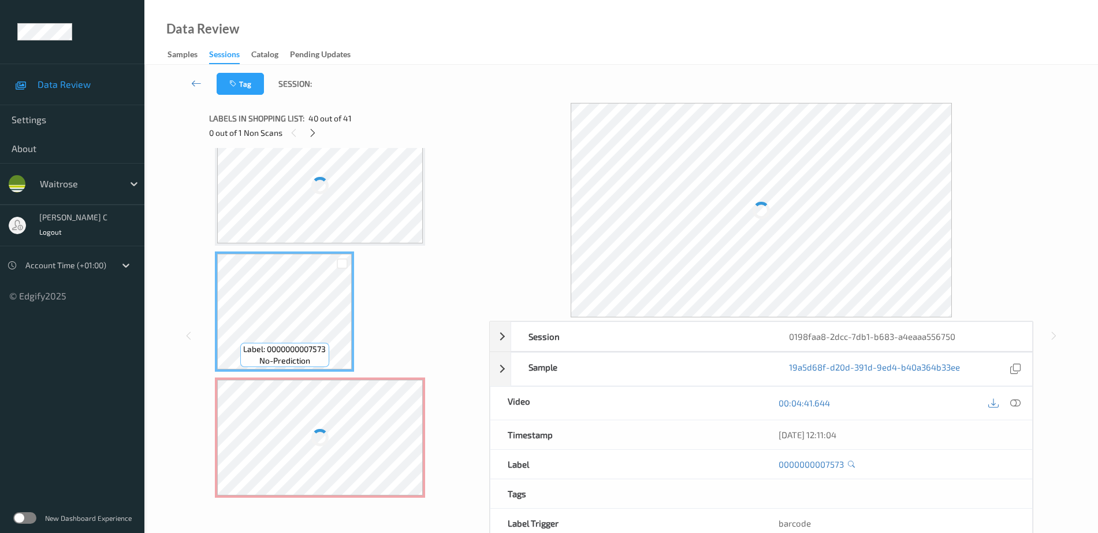
click at [343, 452] on div at bounding box center [320, 437] width 206 height 116
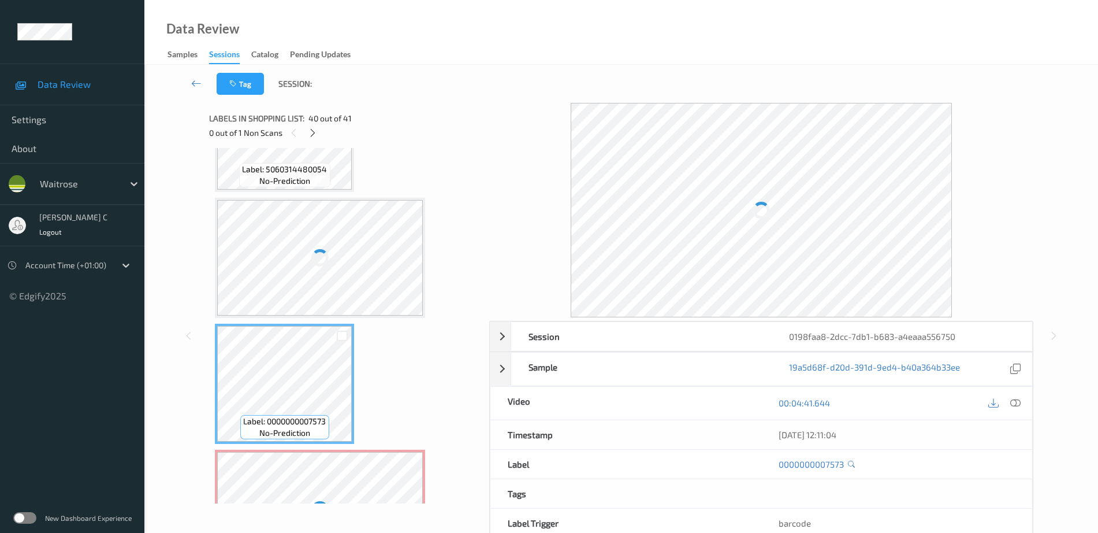
drag, startPoint x: 304, startPoint y: 270, endPoint x: 296, endPoint y: 267, distance: 7.9
click at [300, 268] on div at bounding box center [320, 258] width 206 height 116
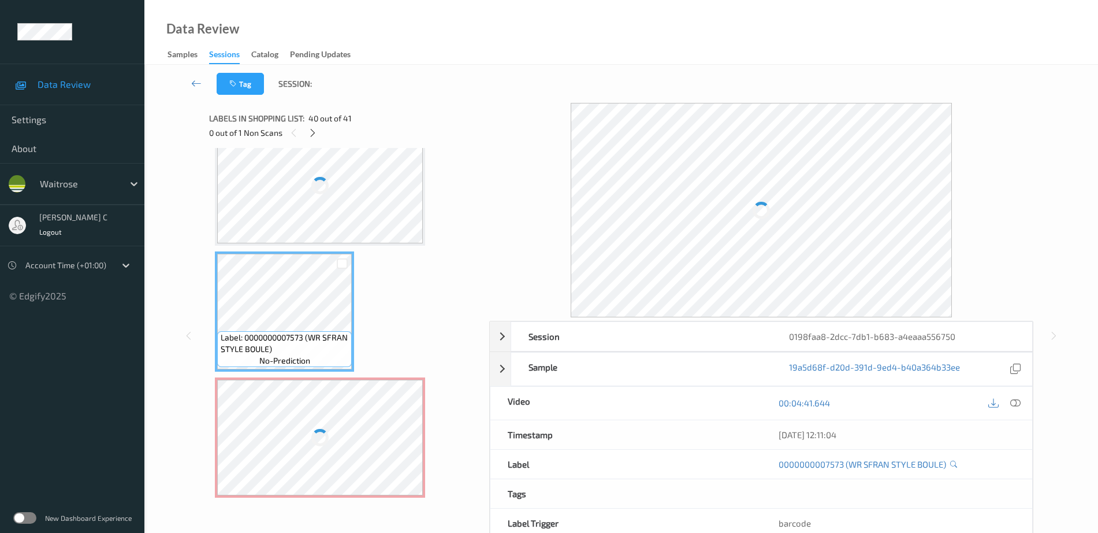
click at [401, 430] on div at bounding box center [320, 437] width 206 height 116
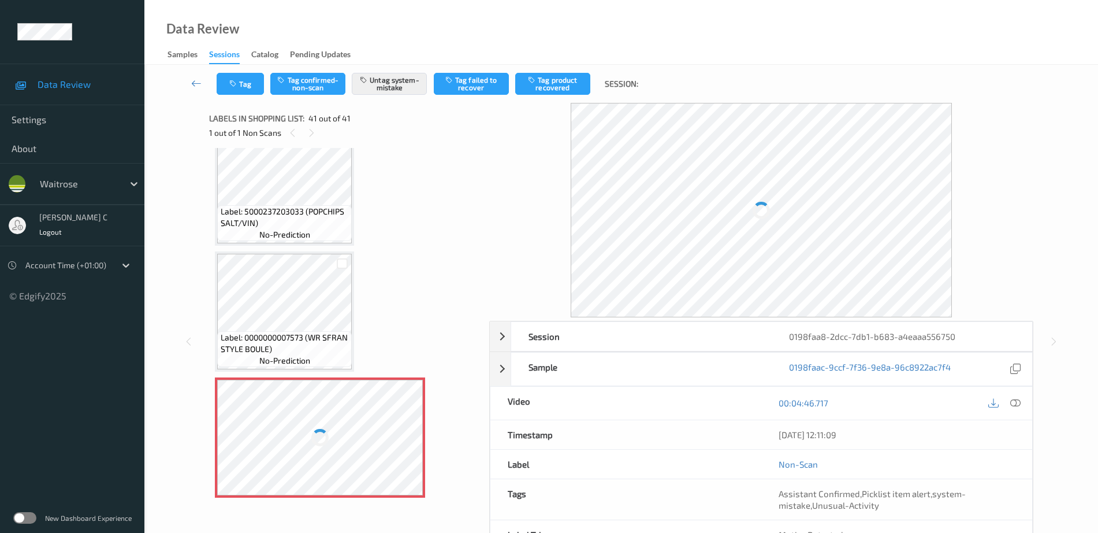
scroll to position [4803, 0]
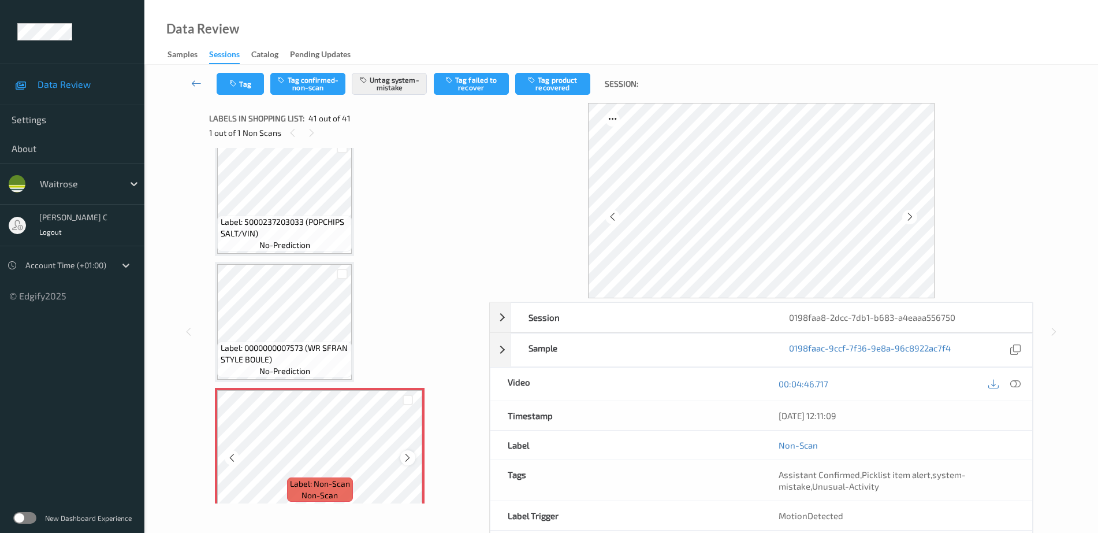
click at [412, 459] on icon at bounding box center [408, 457] width 10 height 10
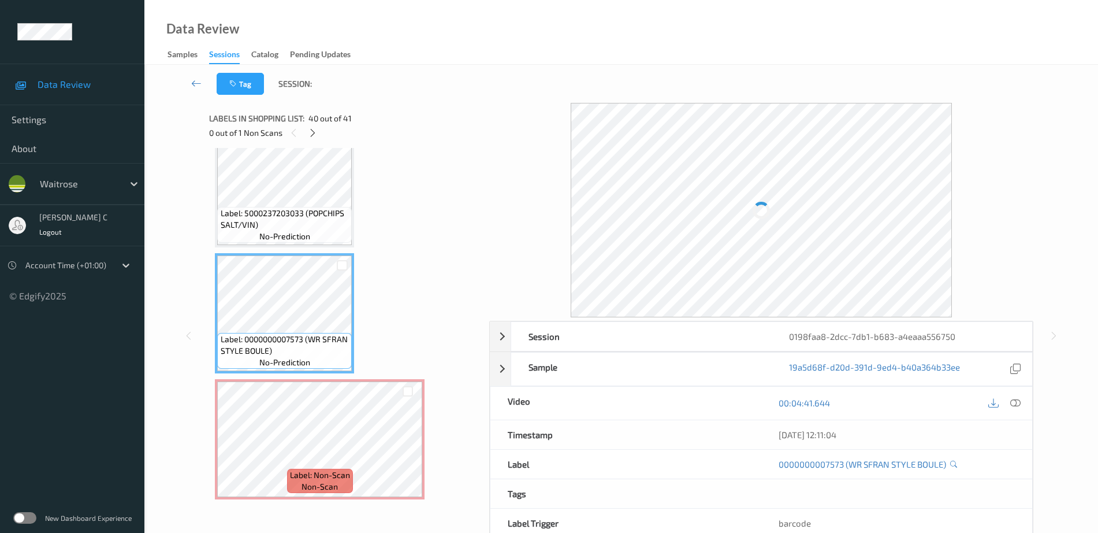
scroll to position [4813, 0]
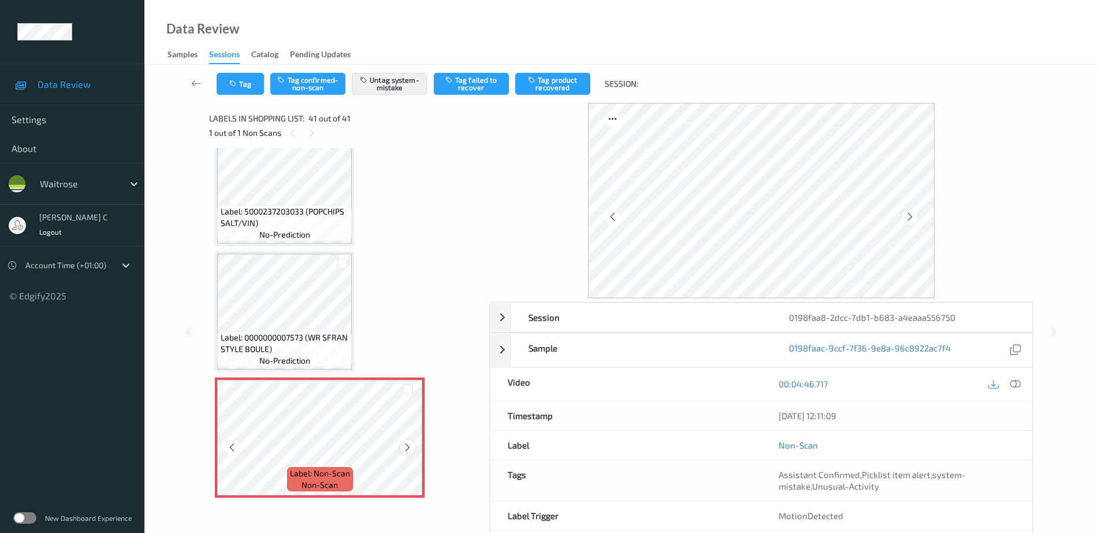
click at [409, 445] on icon at bounding box center [408, 447] width 10 height 10
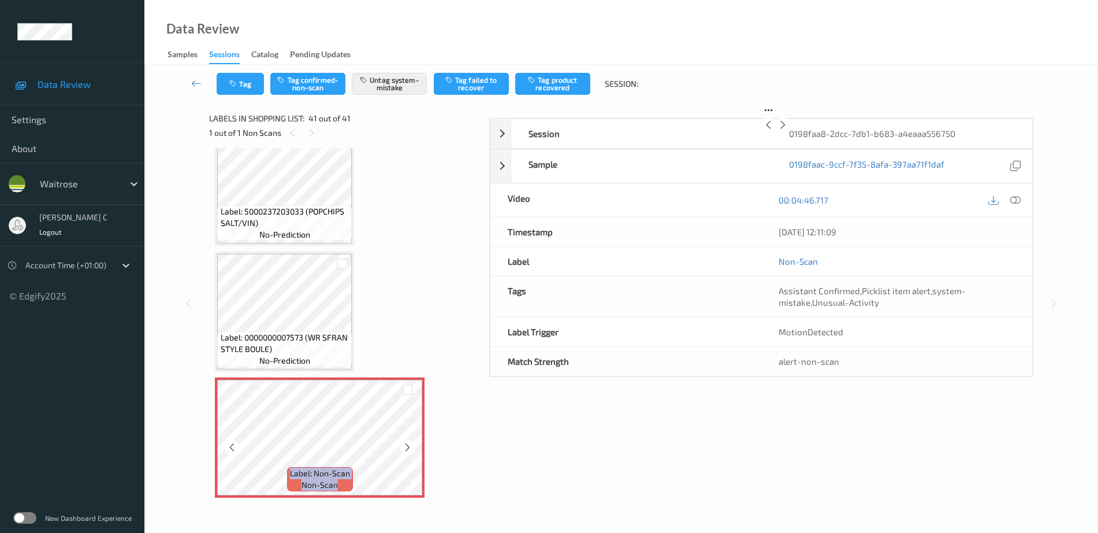
click at [409, 445] on icon at bounding box center [408, 447] width 10 height 10
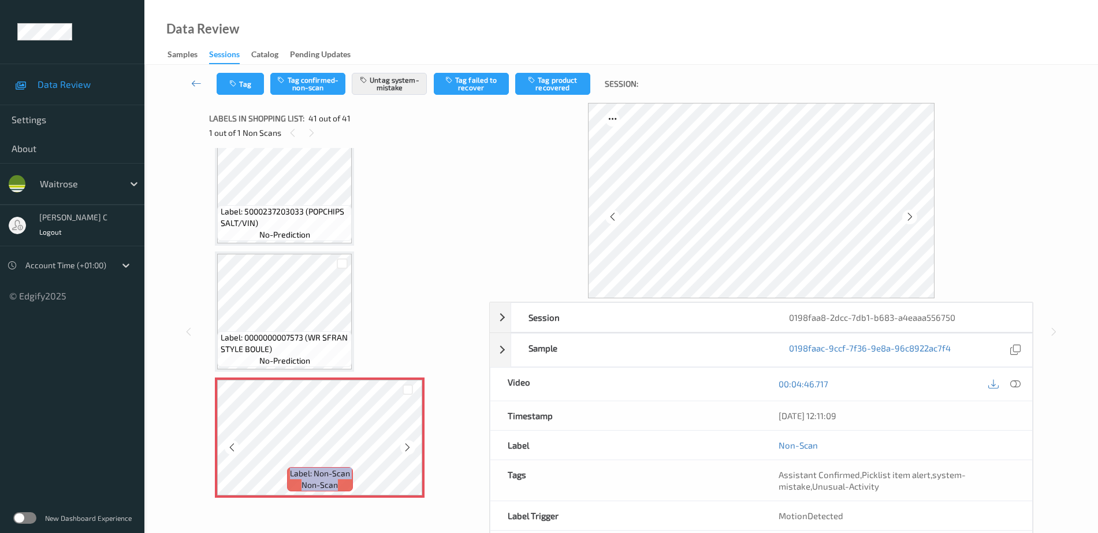
click at [409, 445] on icon at bounding box center [408, 447] width 10 height 10
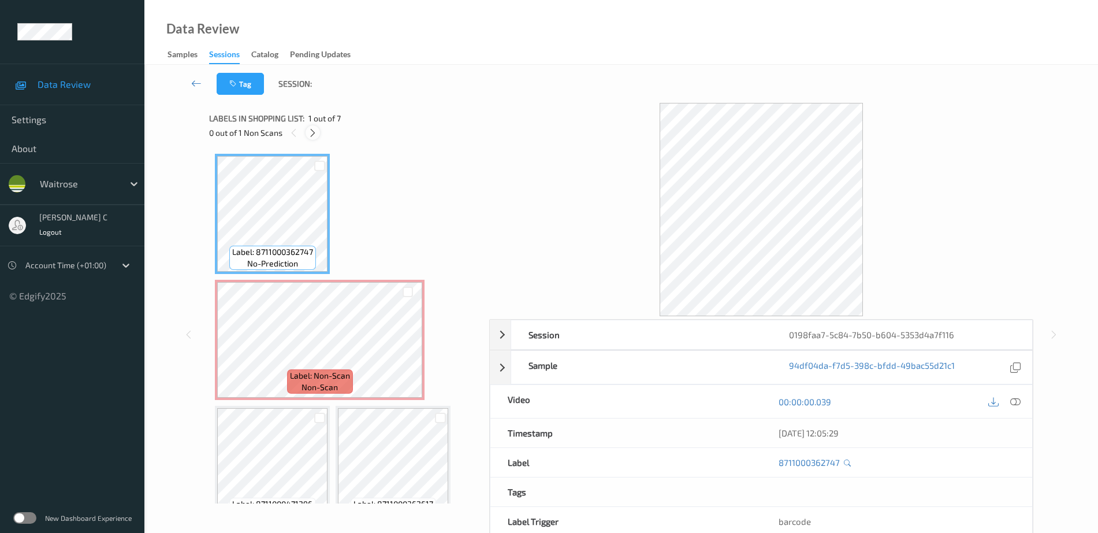
click at [314, 138] on div at bounding box center [313, 132] width 14 height 14
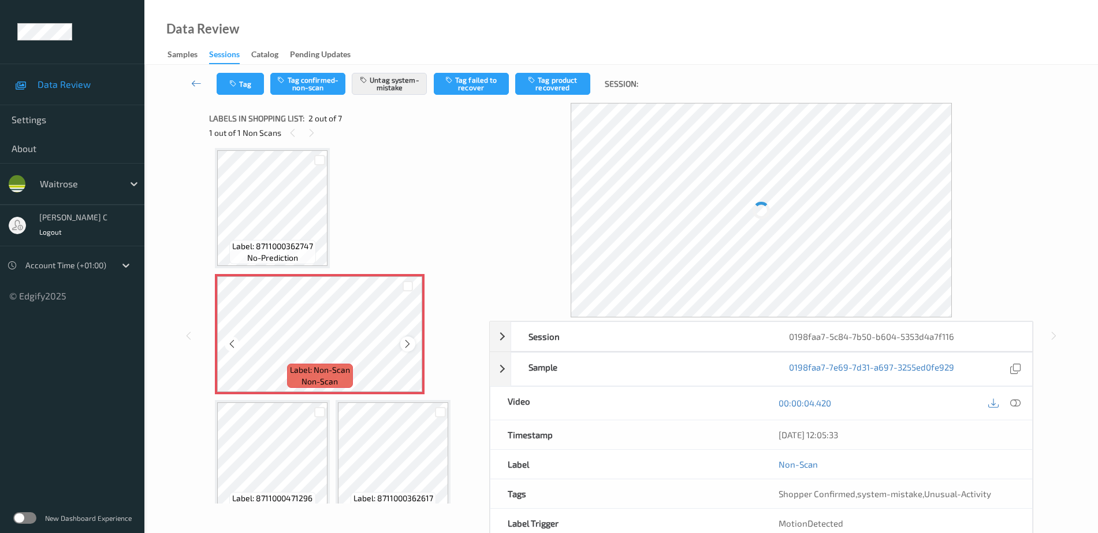
click at [409, 341] on icon at bounding box center [408, 343] width 10 height 10
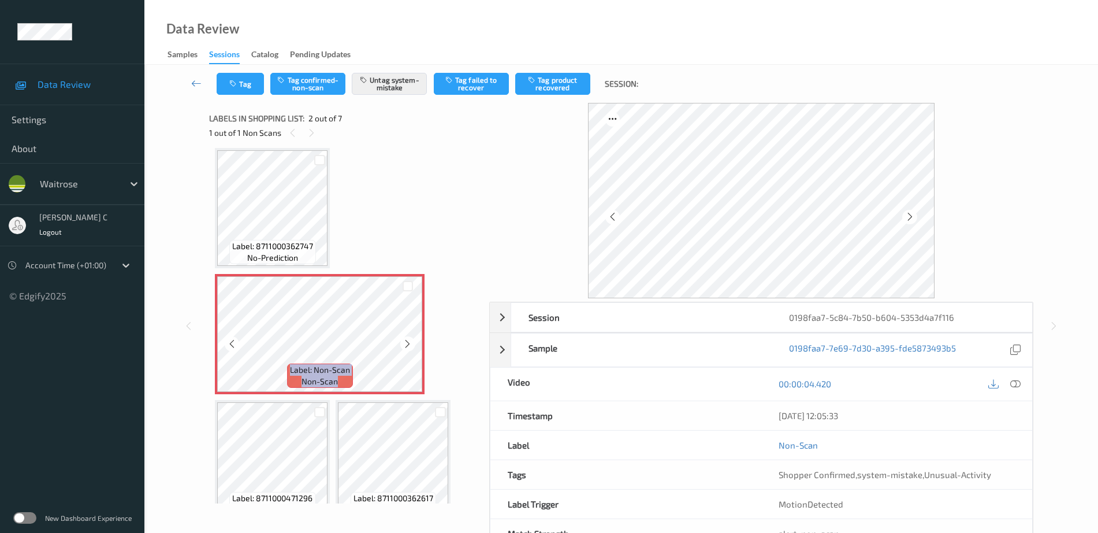
click at [409, 341] on icon at bounding box center [408, 343] width 10 height 10
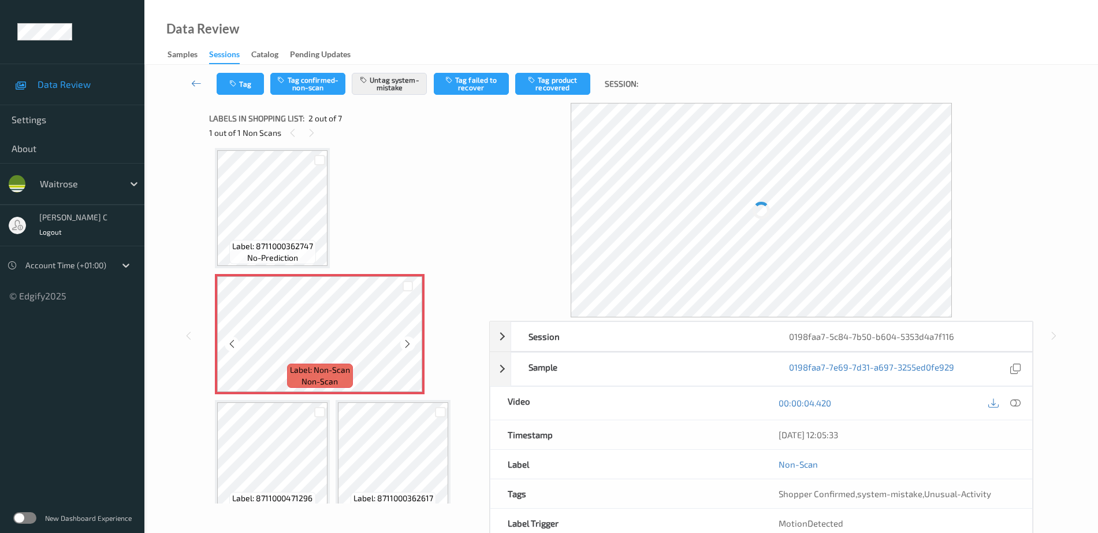
click at [409, 341] on icon at bounding box center [408, 343] width 10 height 10
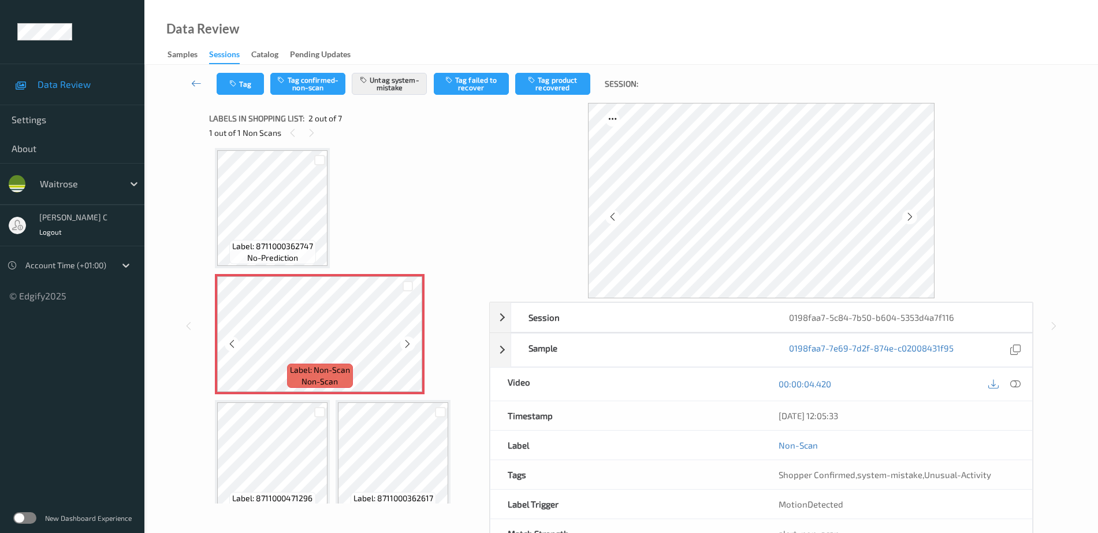
click at [409, 341] on icon at bounding box center [408, 343] width 10 height 10
click at [299, 243] on span "Label: 8711000362747" at bounding box center [272, 246] width 81 height 12
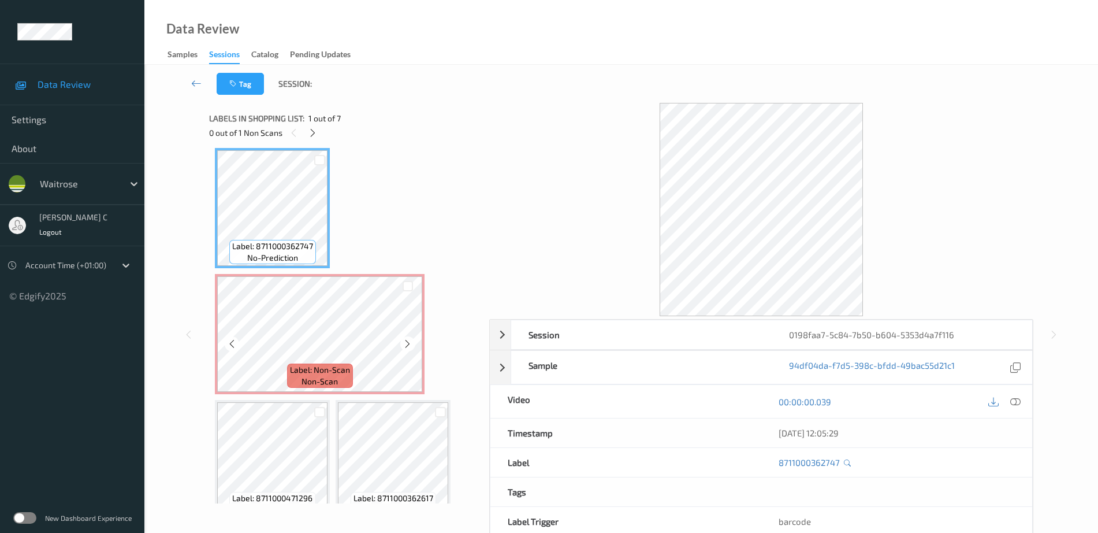
scroll to position [0, 0]
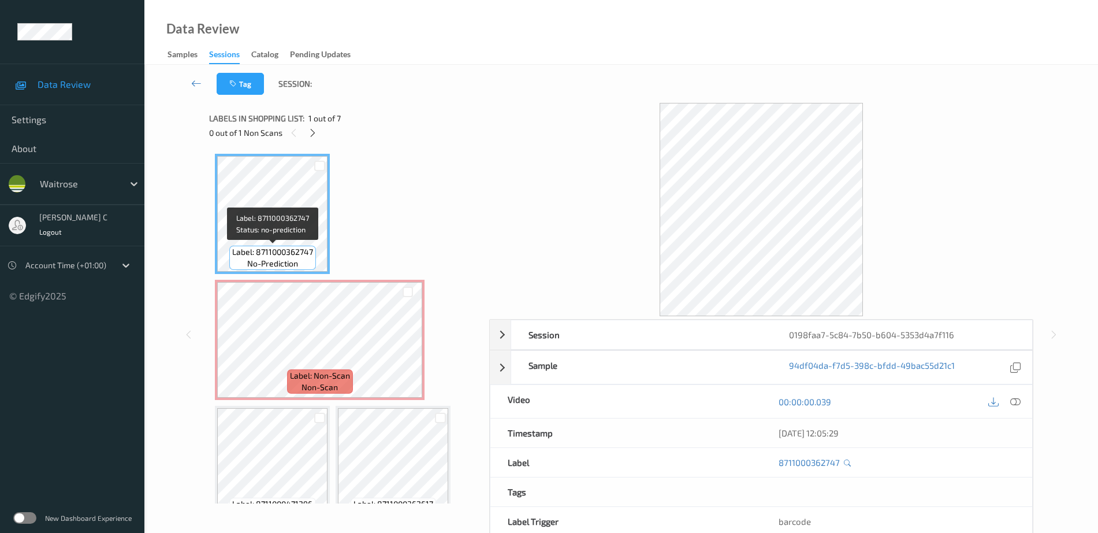
click at [289, 262] on span "no-prediction" at bounding box center [272, 264] width 51 height 12
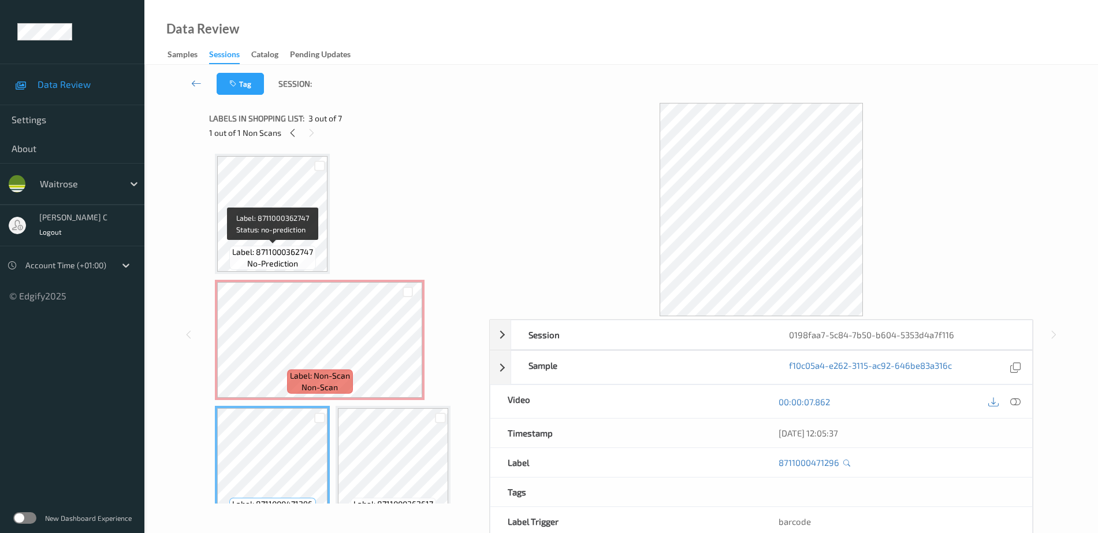
click at [271, 248] on span "Label: 8711000362747" at bounding box center [272, 252] width 81 height 12
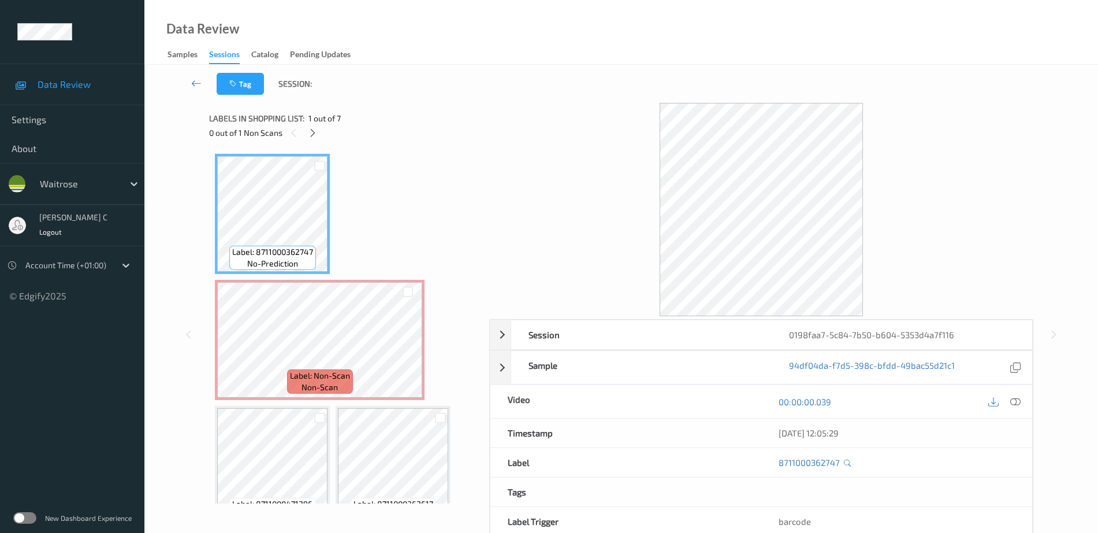
click at [1017, 403] on icon at bounding box center [1015, 401] width 10 height 10
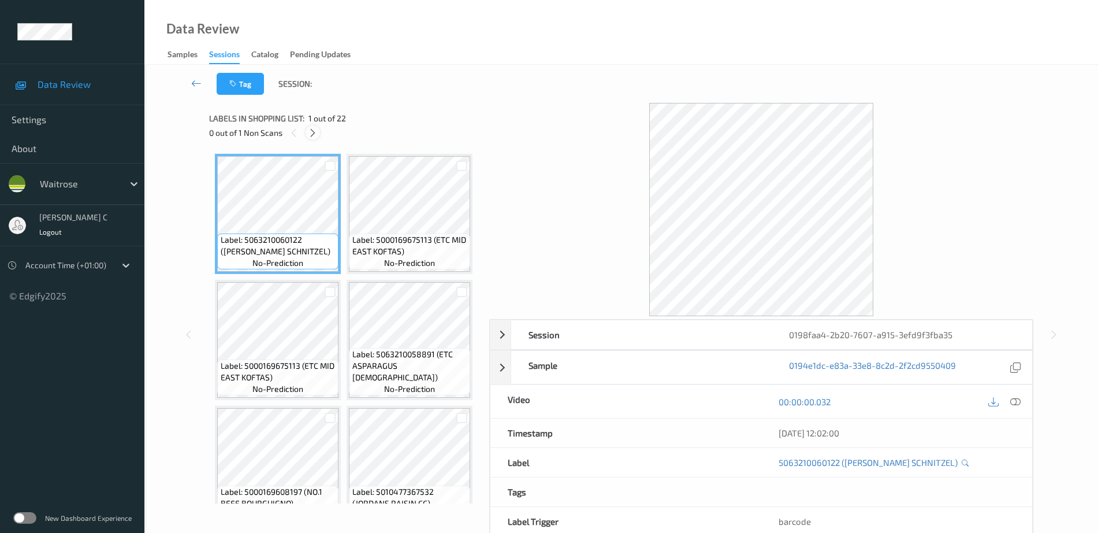
click at [309, 133] on icon at bounding box center [313, 133] width 10 height 10
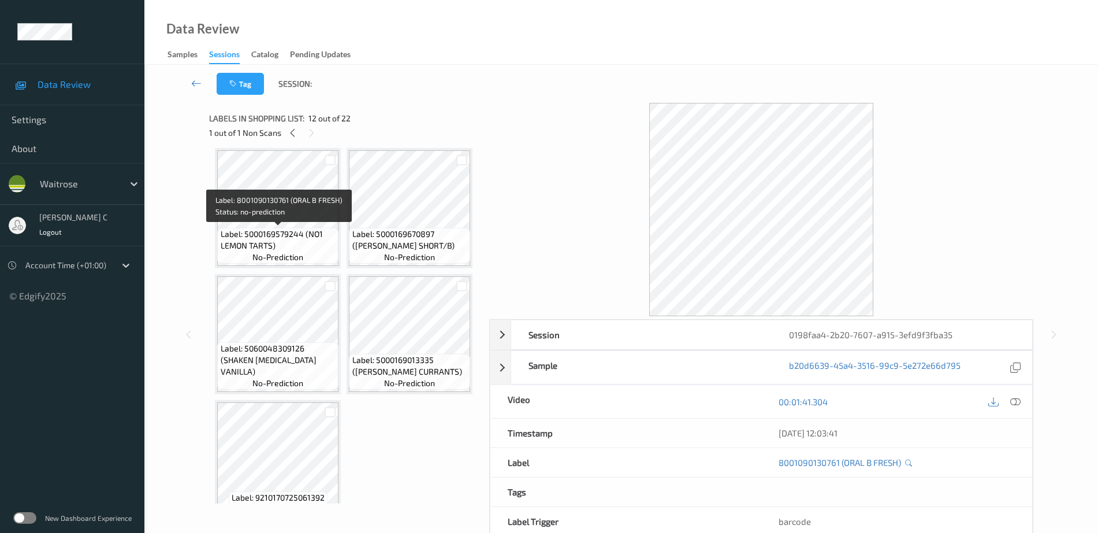
scroll to position [1067, 0]
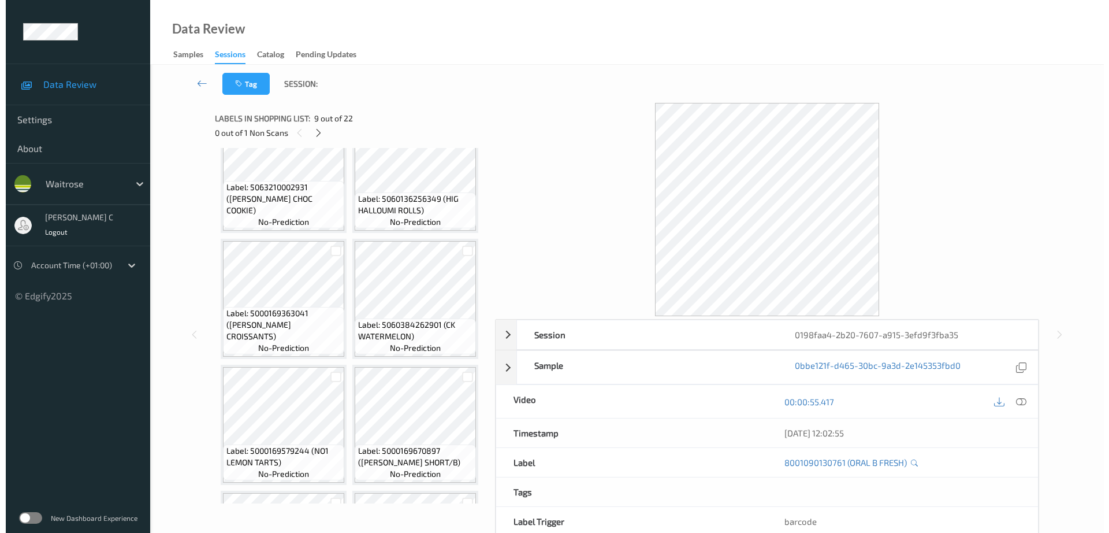
scroll to position [850, 0]
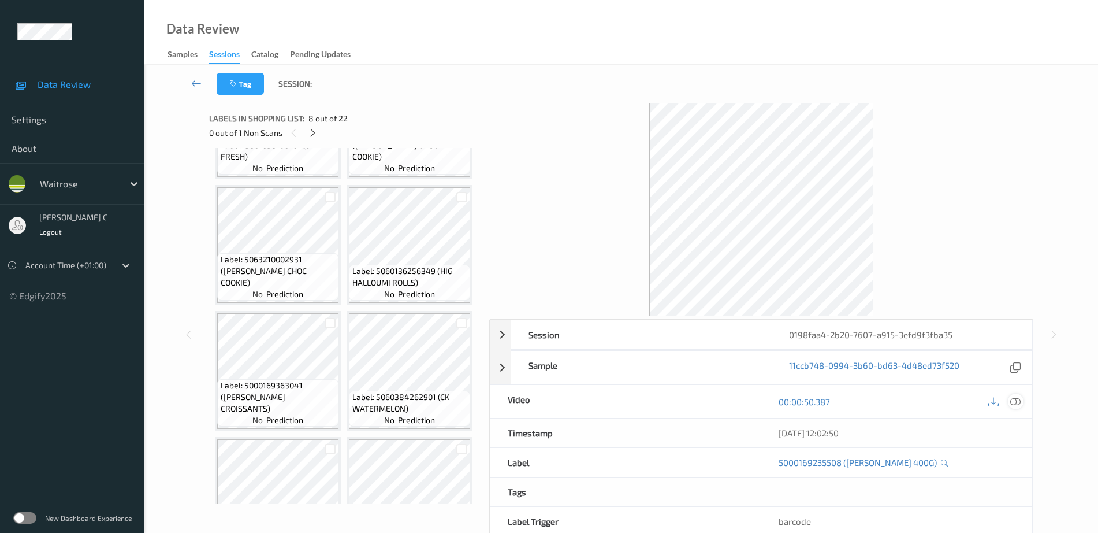
click at [1021, 401] on icon at bounding box center [1015, 401] width 10 height 10
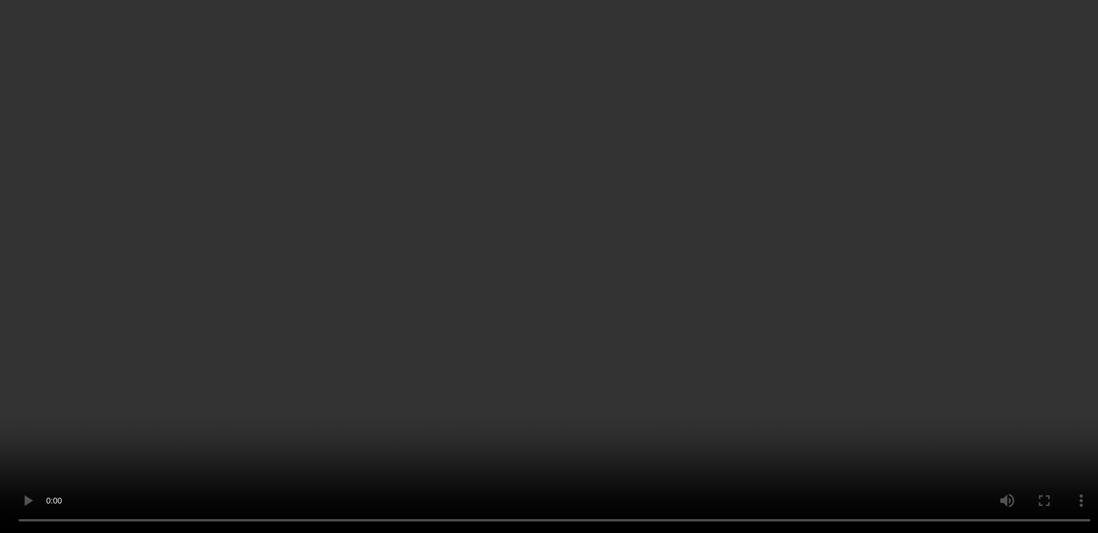
scroll to position [995, 0]
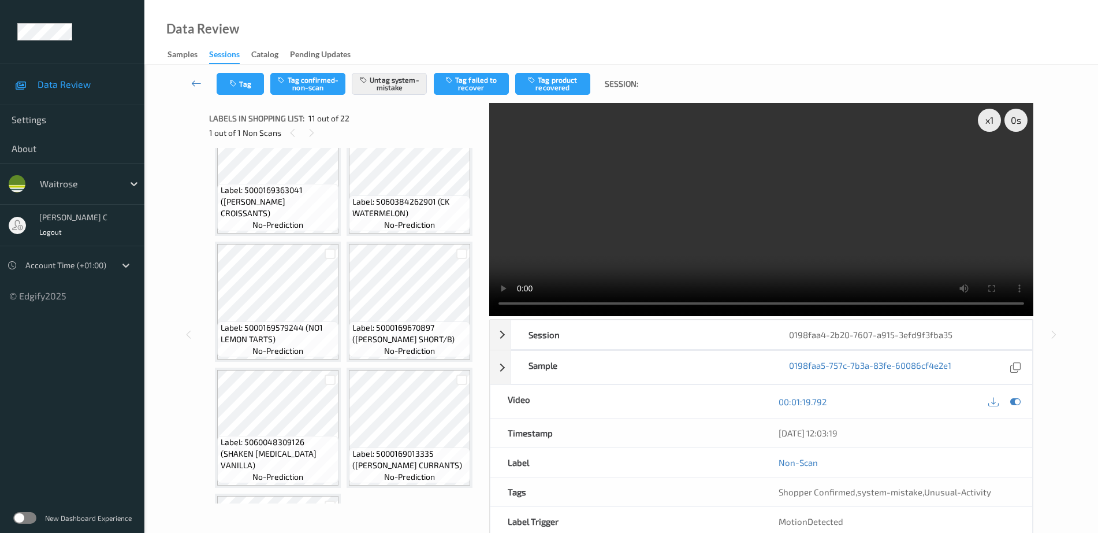
scroll to position [1067, 0]
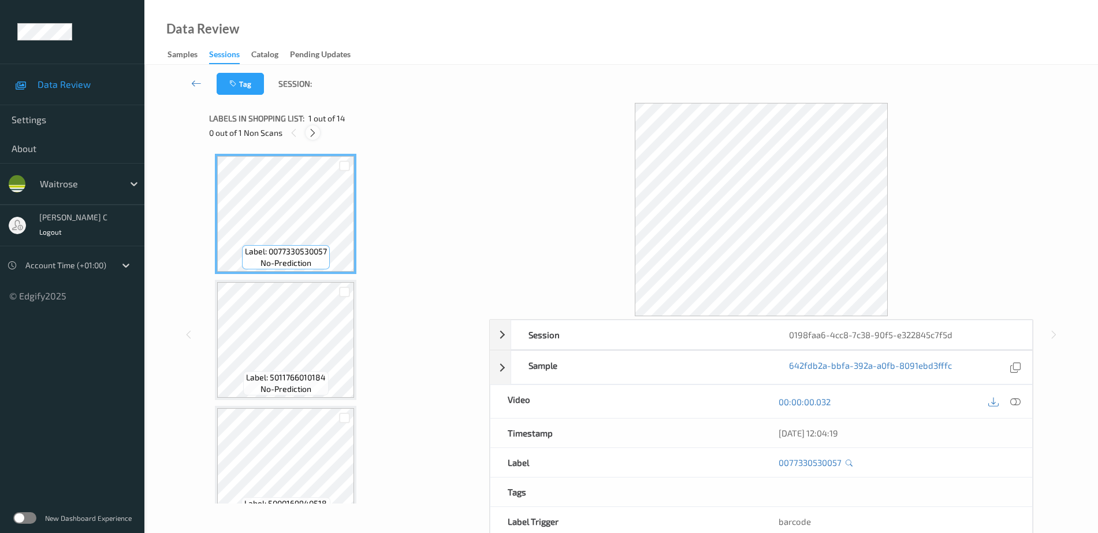
click at [312, 135] on icon at bounding box center [313, 133] width 10 height 10
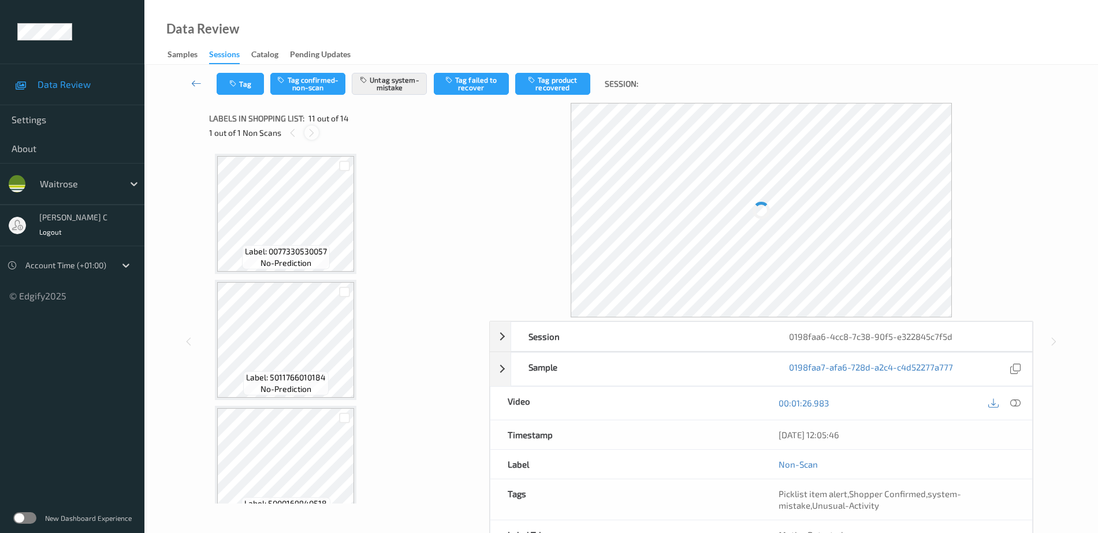
scroll to position [1139, 0]
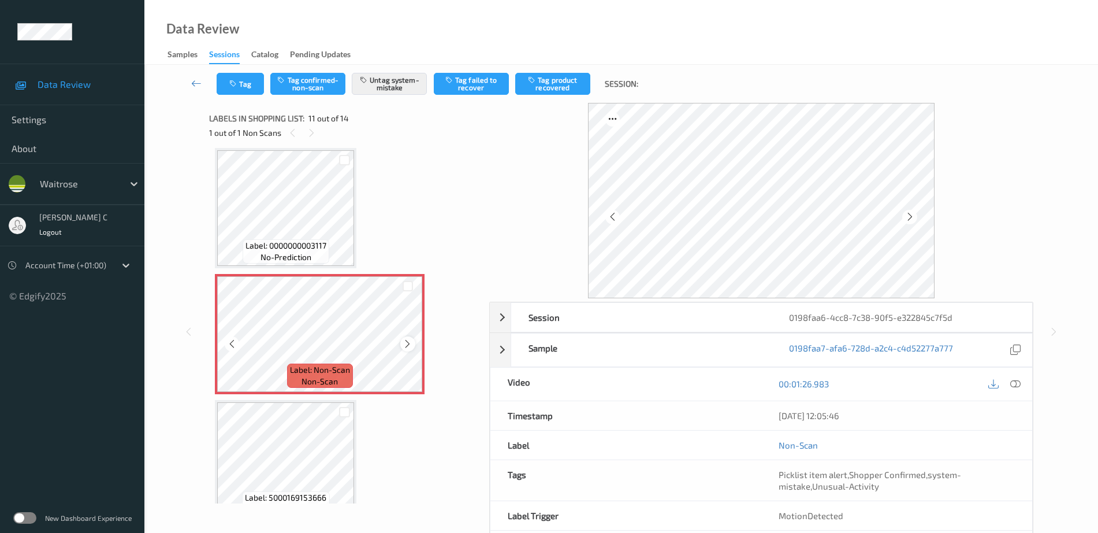
click at [408, 344] on icon at bounding box center [408, 343] width 10 height 10
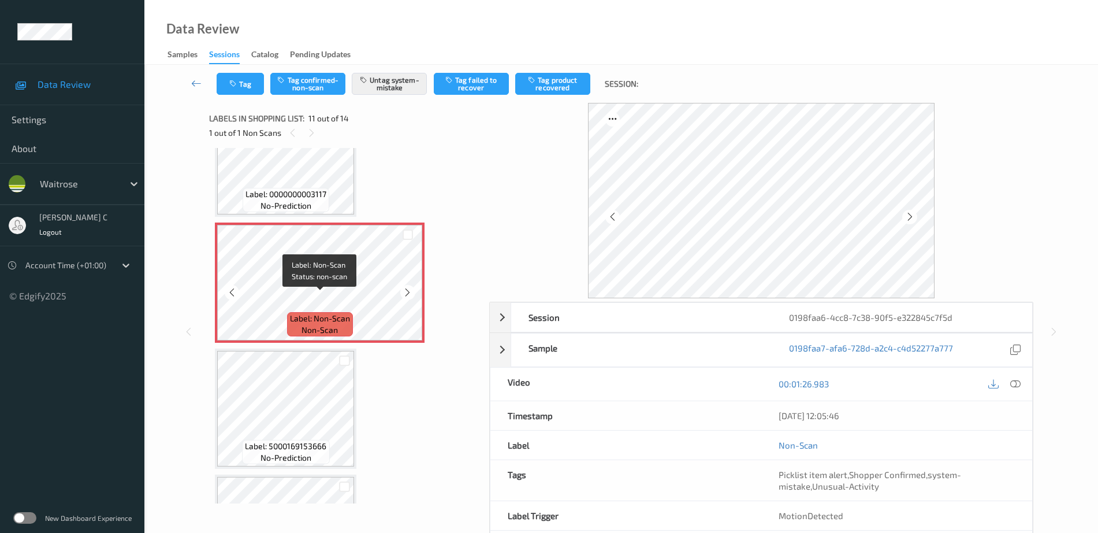
scroll to position [1211, 0]
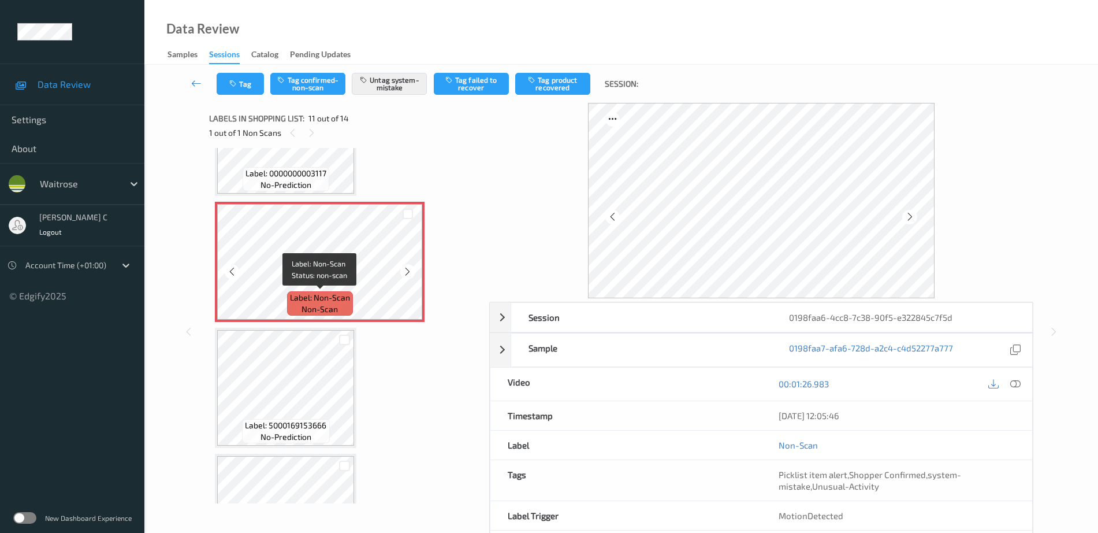
click at [302, 296] on span "Label: Non-Scan" at bounding box center [320, 298] width 60 height 12
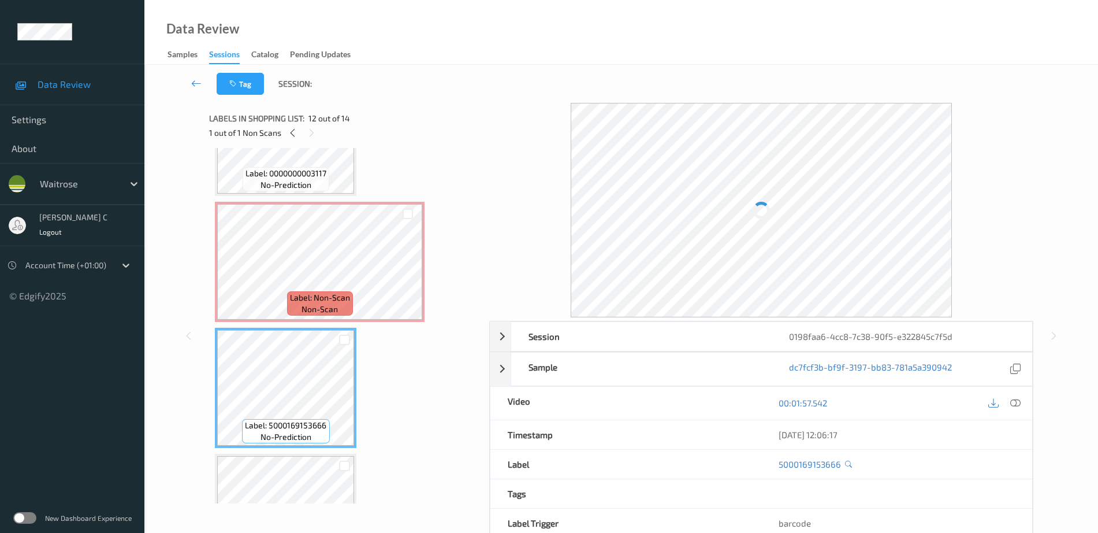
scroll to position [1283, 0]
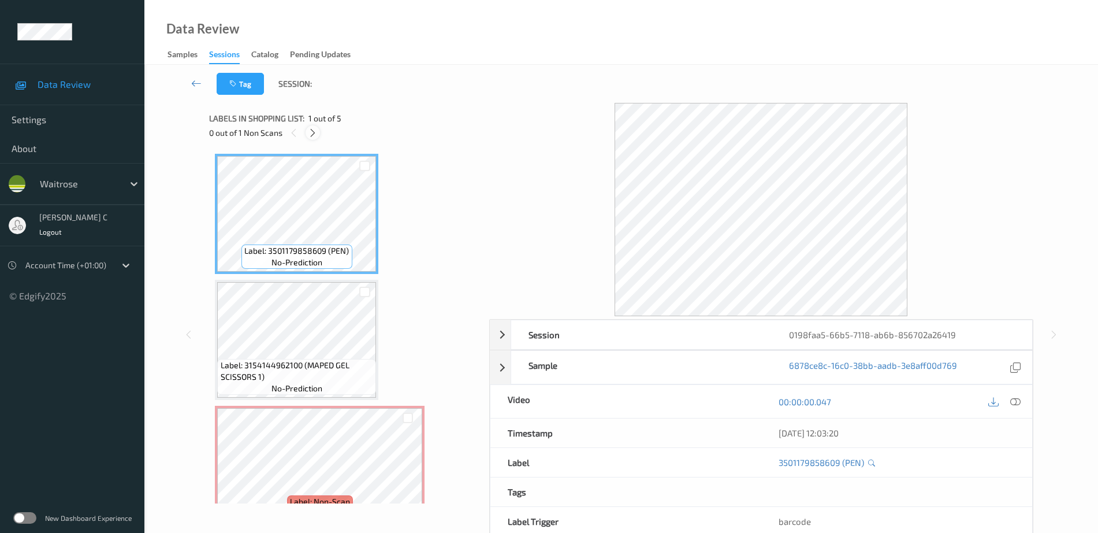
click at [309, 137] on icon at bounding box center [313, 133] width 10 height 10
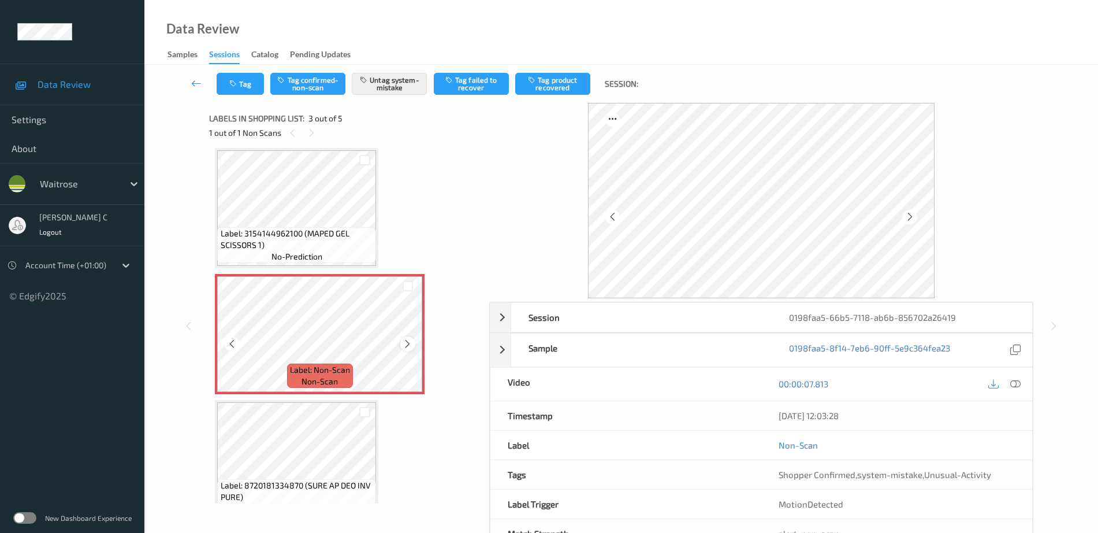
click at [409, 347] on icon at bounding box center [408, 343] width 10 height 10
click at [284, 243] on span "Label: 3154144962100 (MAPED GEL SCISSORS 1)" at bounding box center [297, 239] width 153 height 23
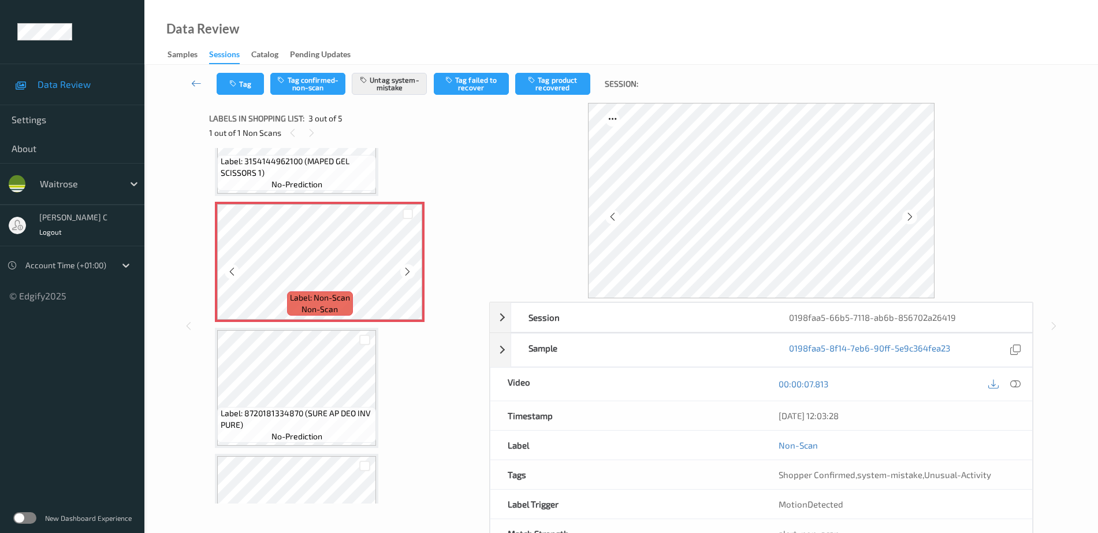
scroll to position [0, 0]
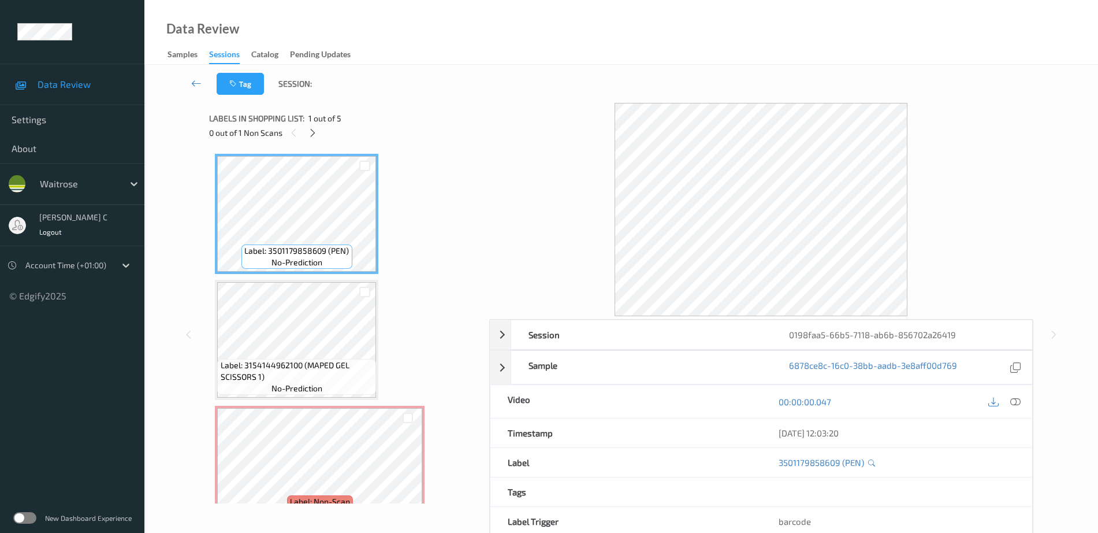
click at [334, 282] on div "Label: 3154144962100 (MAPED GEL SCISSORS 1) no-prediction" at bounding box center [296, 340] width 163 height 120
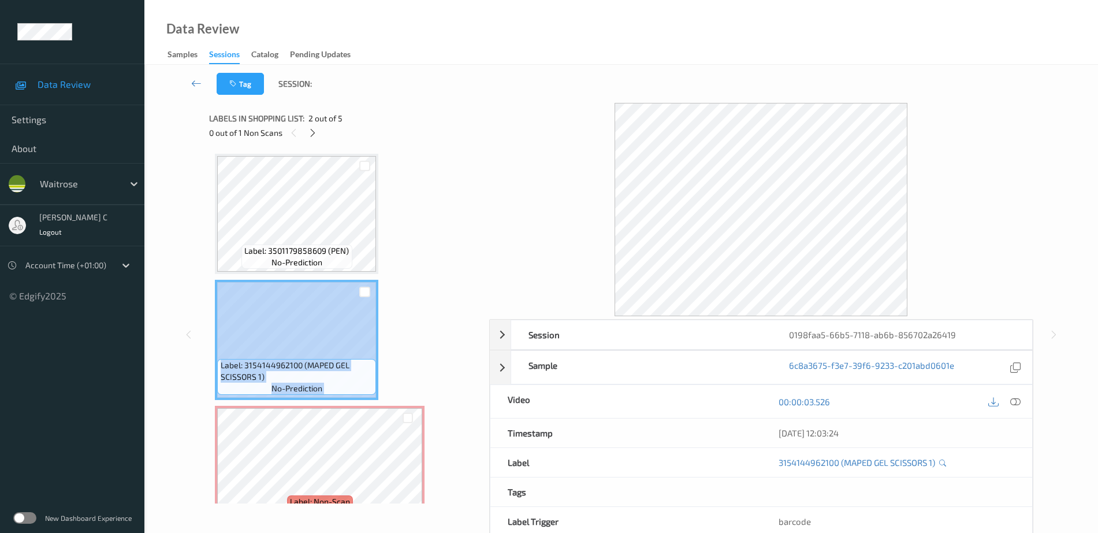
click at [450, 324] on div "Label: 3501179858609 (PEN) no-prediction Label: 3154144962100 (MAPED GEL SCISSO…" at bounding box center [345, 466] width 261 height 624
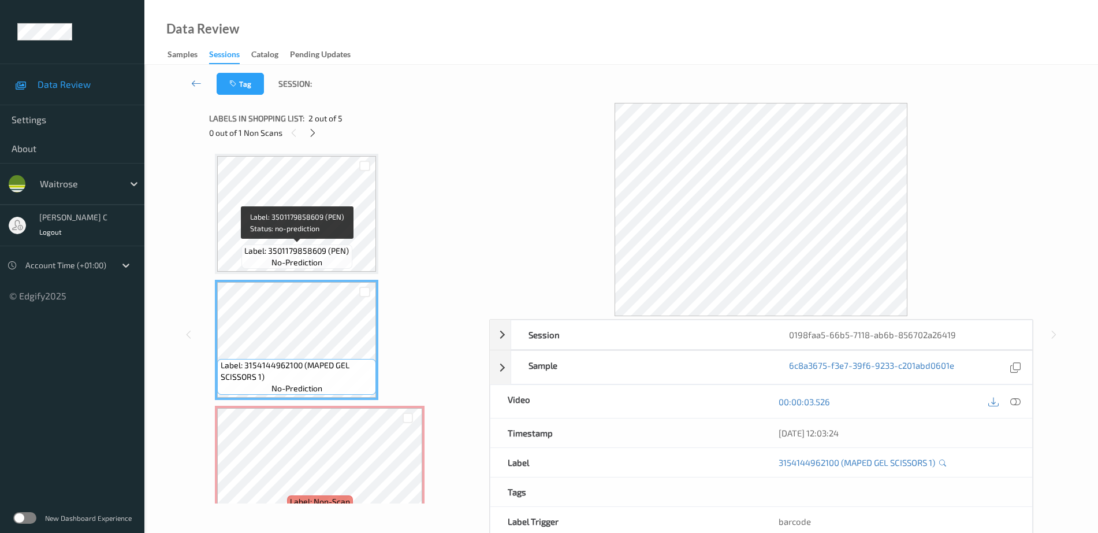
click at [321, 250] on span "Label: 3501179858609 (PEN)" at bounding box center [296, 251] width 105 height 12
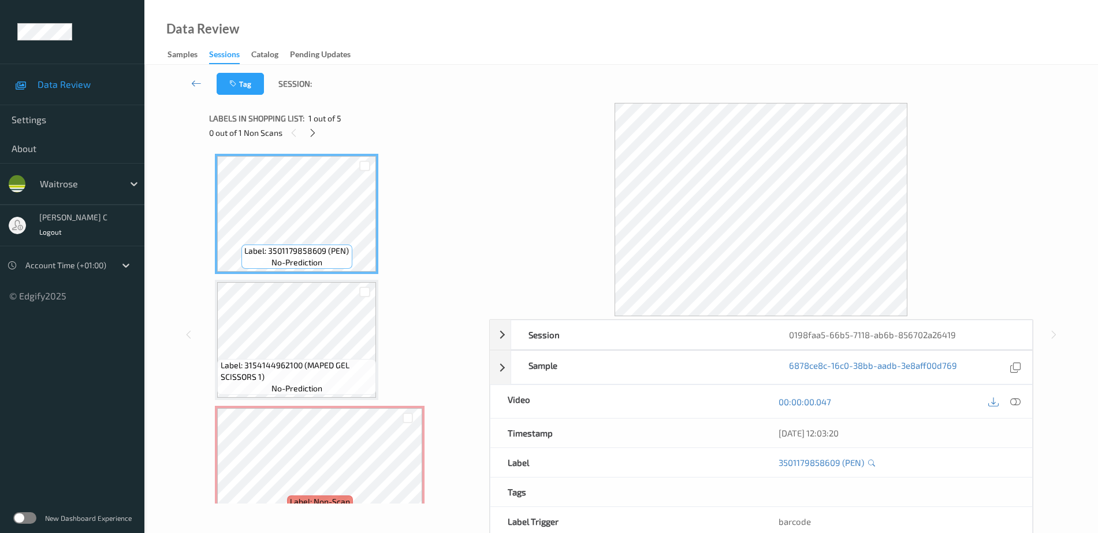
click at [340, 366] on span "Label: 3154144962100 (MAPED GEL SCISSORS 1)" at bounding box center [297, 370] width 153 height 23
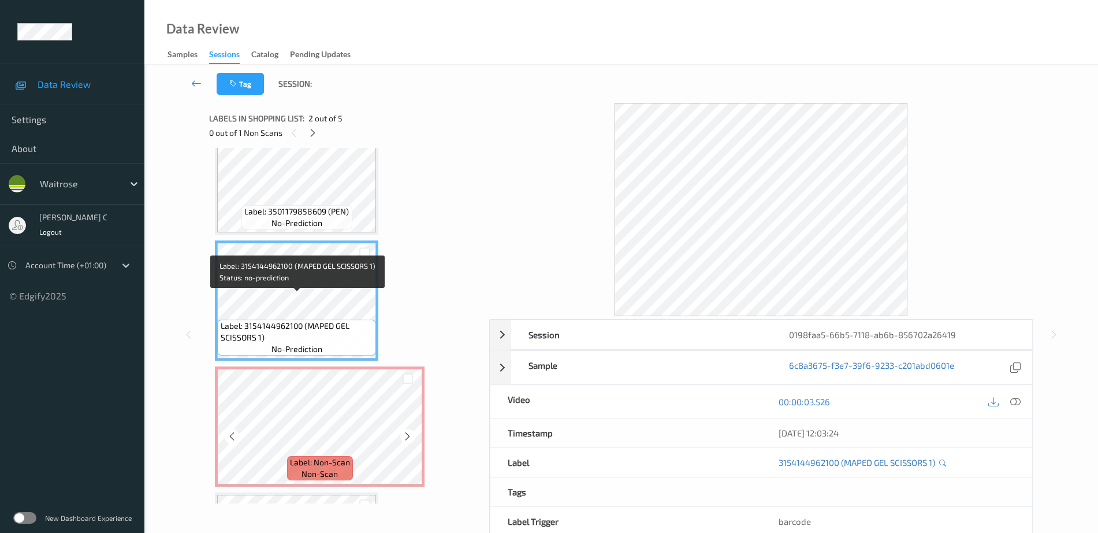
scroll to position [72, 0]
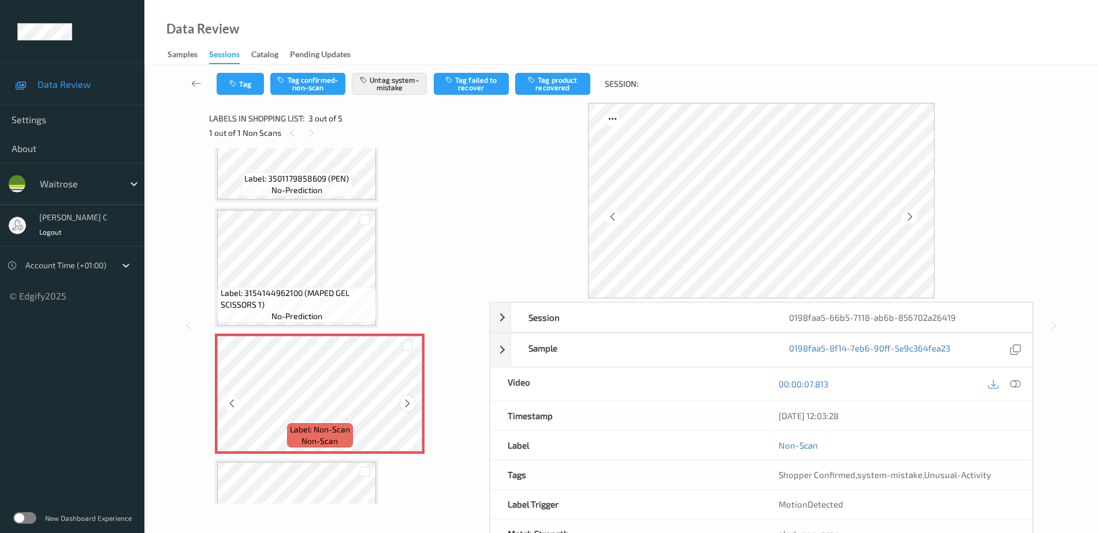
click at [410, 405] on icon at bounding box center [408, 403] width 10 height 10
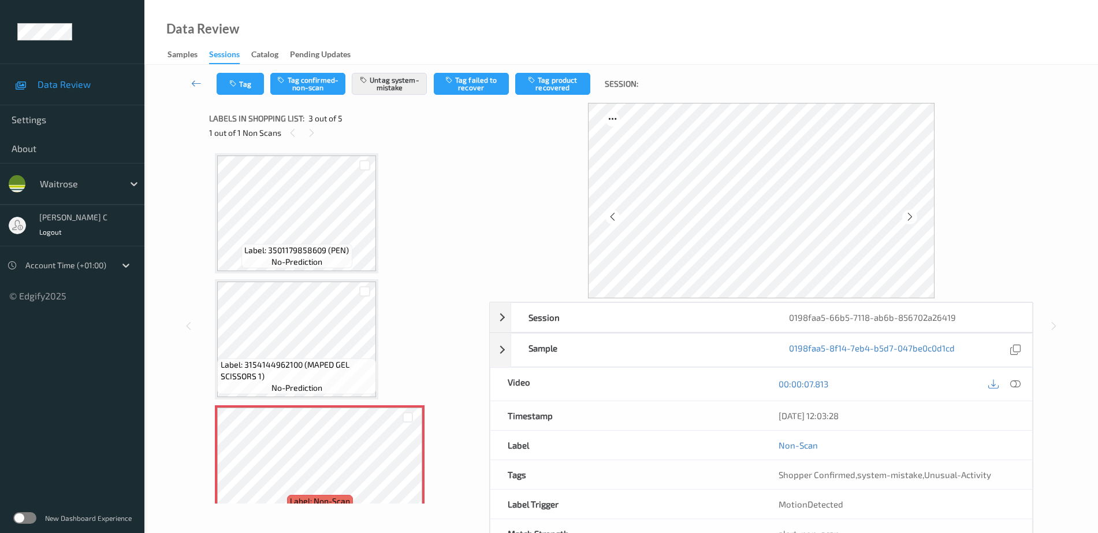
scroll to position [0, 0]
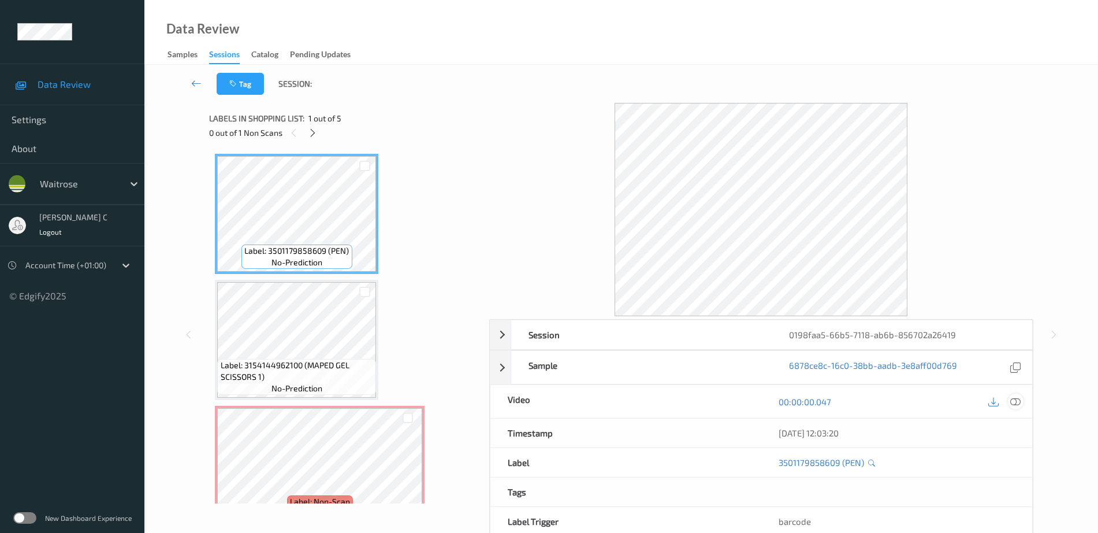
click at [1015, 400] on icon at bounding box center [1015, 401] width 10 height 10
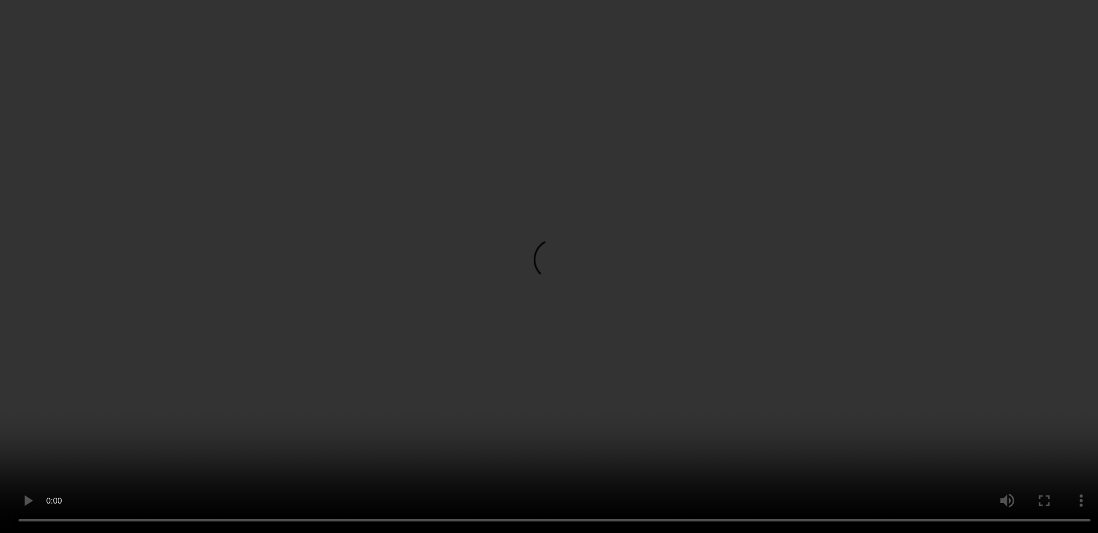
scroll to position [72, 0]
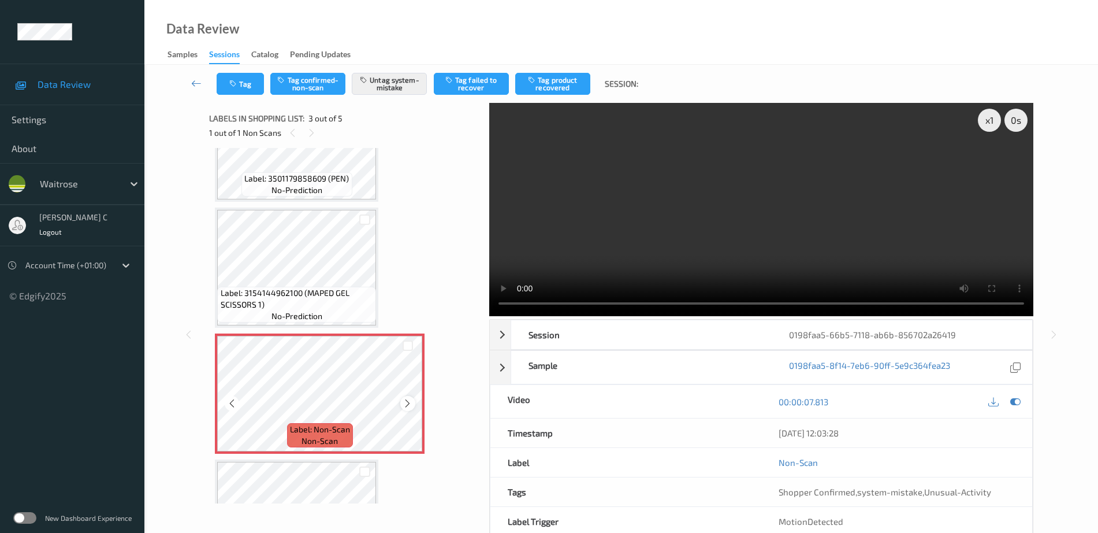
click at [408, 400] on icon at bounding box center [408, 403] width 10 height 10
click at [305, 196] on div "Label: 3501179858609 (PEN) no-prediction" at bounding box center [296, 184] width 110 height 24
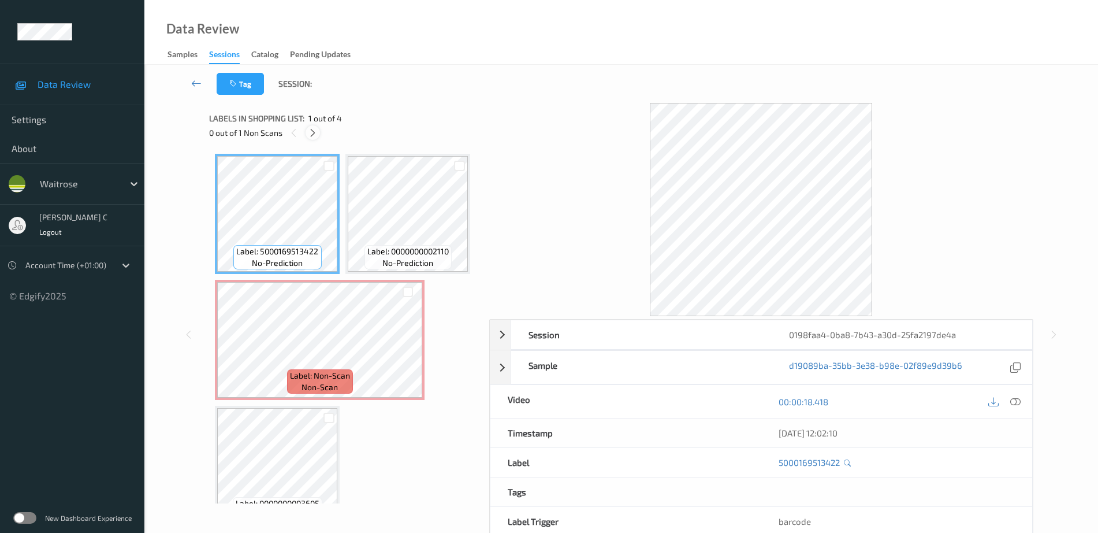
click at [312, 131] on icon at bounding box center [313, 133] width 10 height 10
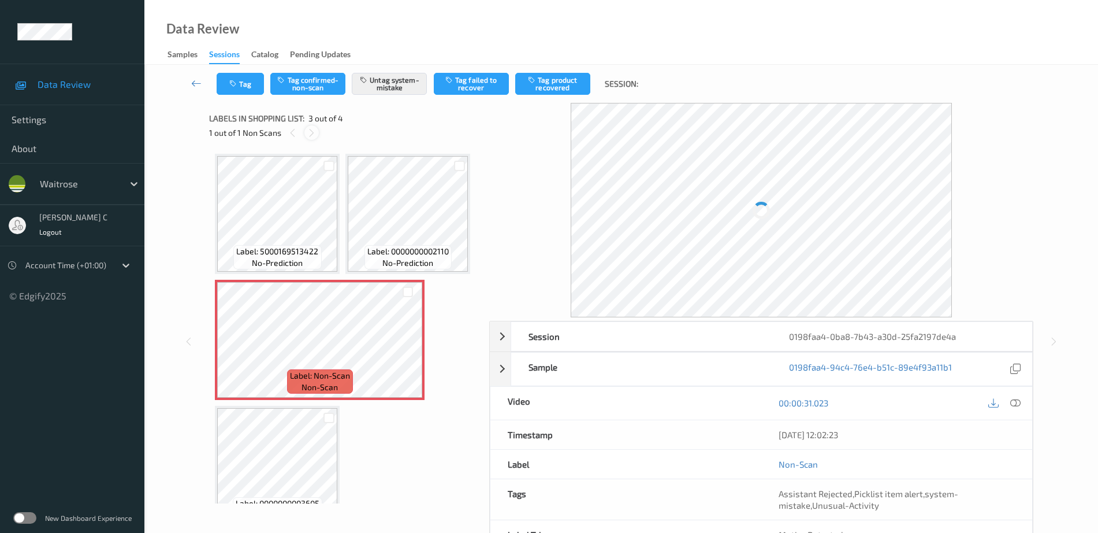
scroll to position [132, 0]
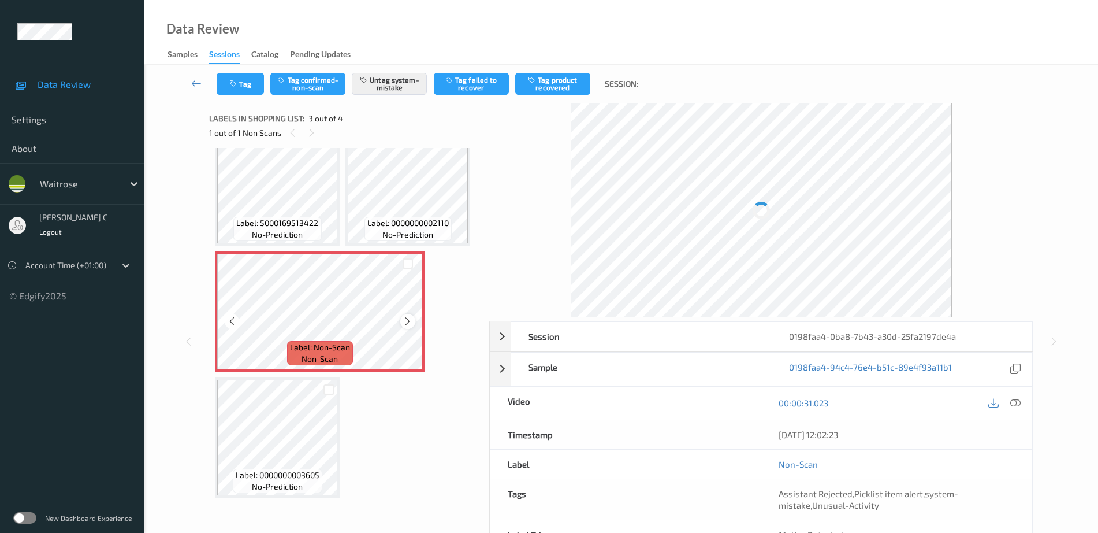
click at [405, 326] on icon at bounding box center [408, 321] width 10 height 10
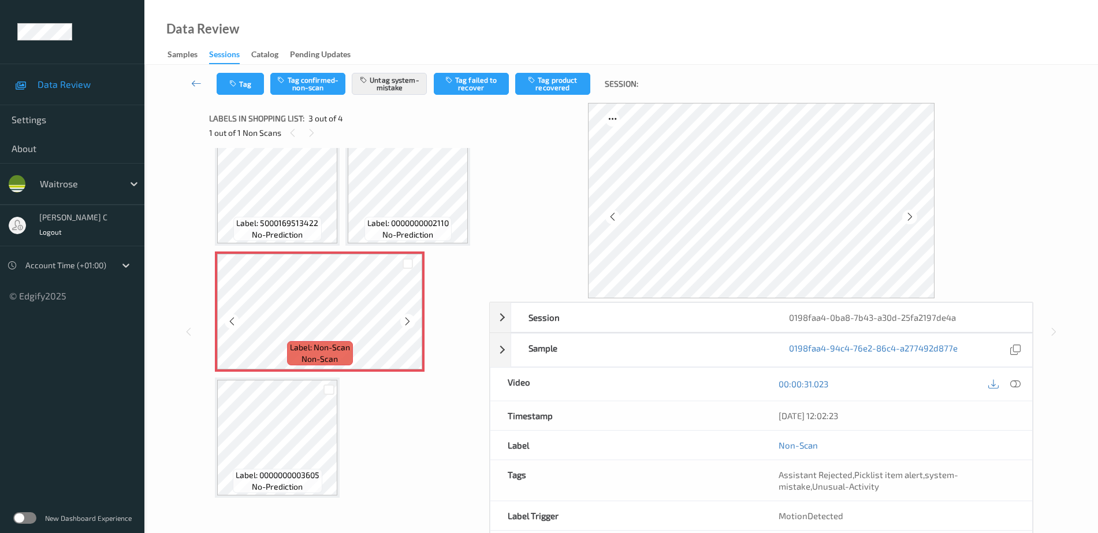
click at [405, 326] on icon at bounding box center [408, 321] width 10 height 10
click at [382, 240] on span "no-prediction" at bounding box center [407, 235] width 51 height 12
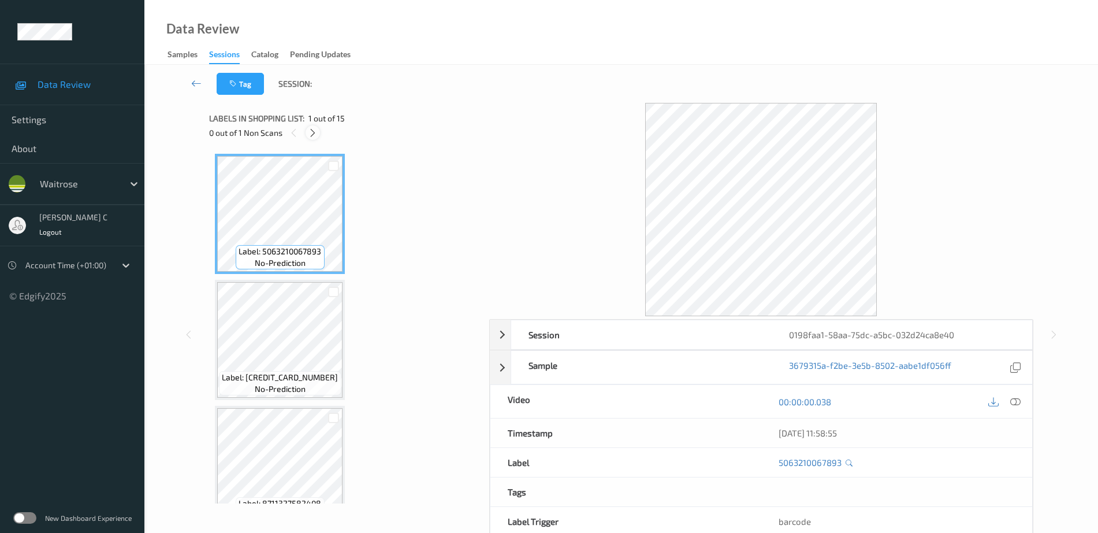
click at [315, 133] on icon at bounding box center [313, 133] width 10 height 10
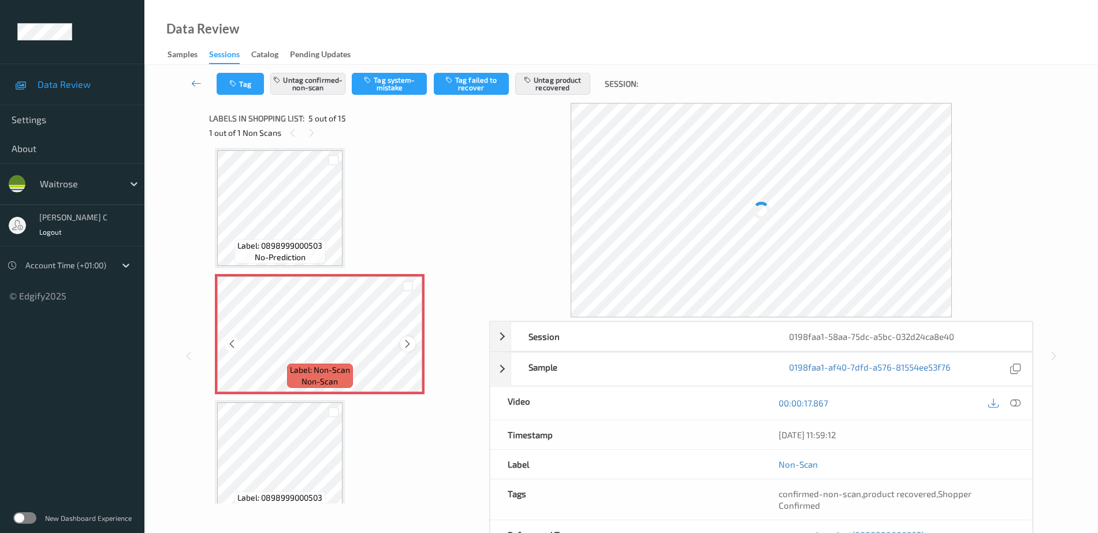
click at [410, 345] on icon at bounding box center [408, 343] width 10 height 10
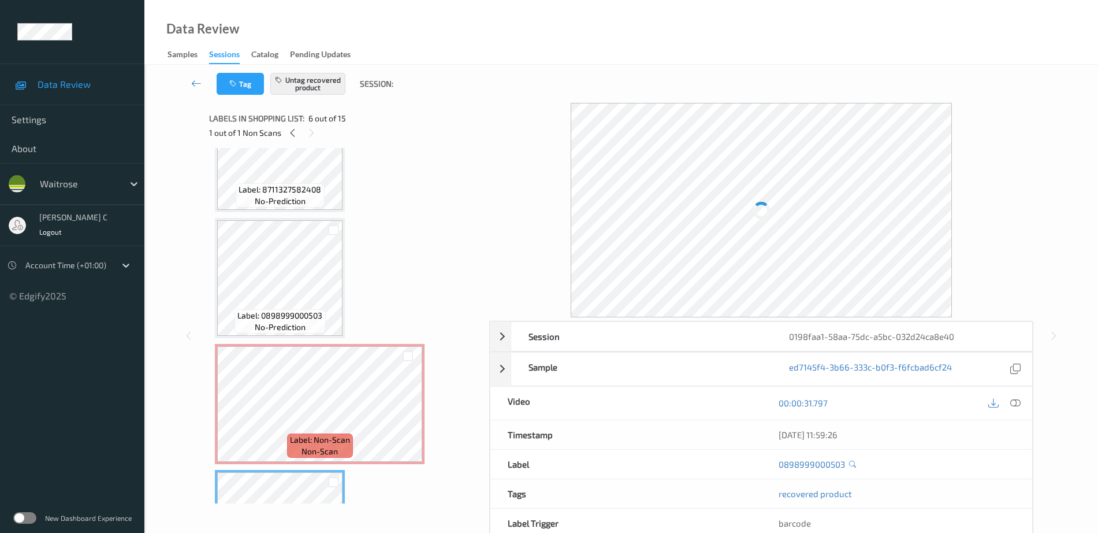
scroll to position [311, 0]
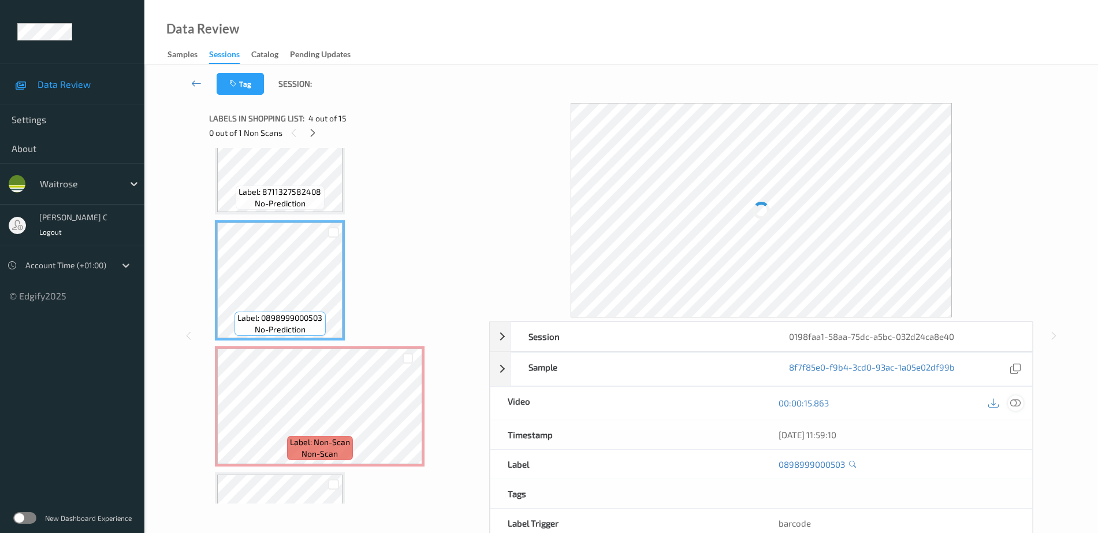
click at [1011, 401] on icon at bounding box center [1015, 402] width 10 height 10
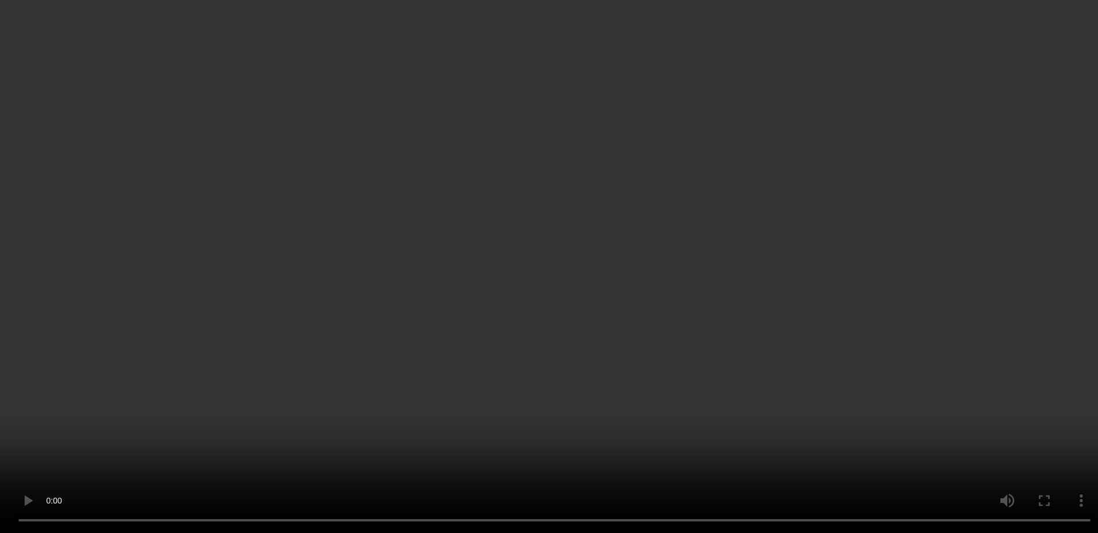
scroll to position [528, 0]
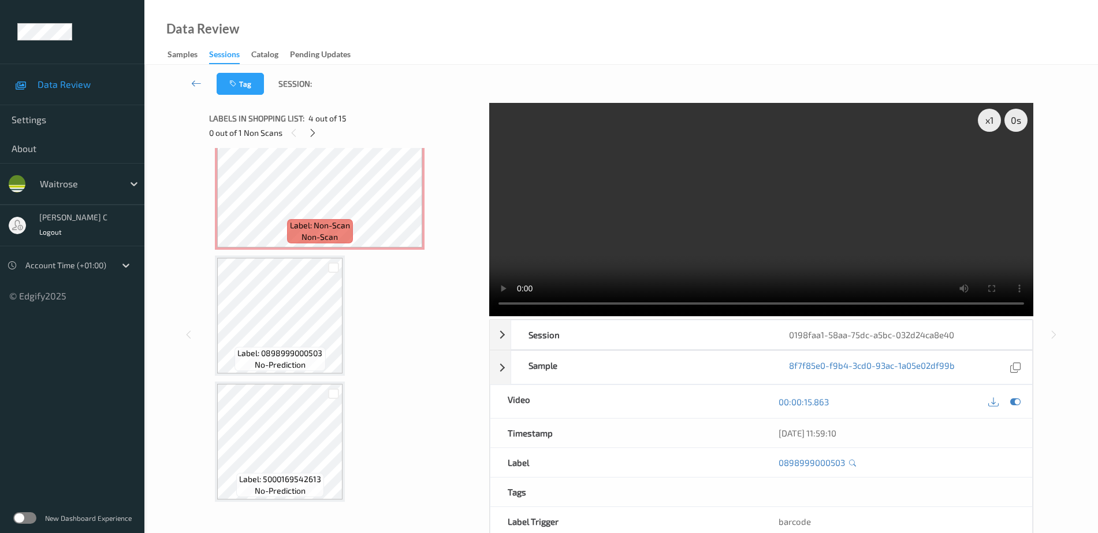
click at [305, 357] on span "Label: 0898999000503" at bounding box center [279, 353] width 85 height 12
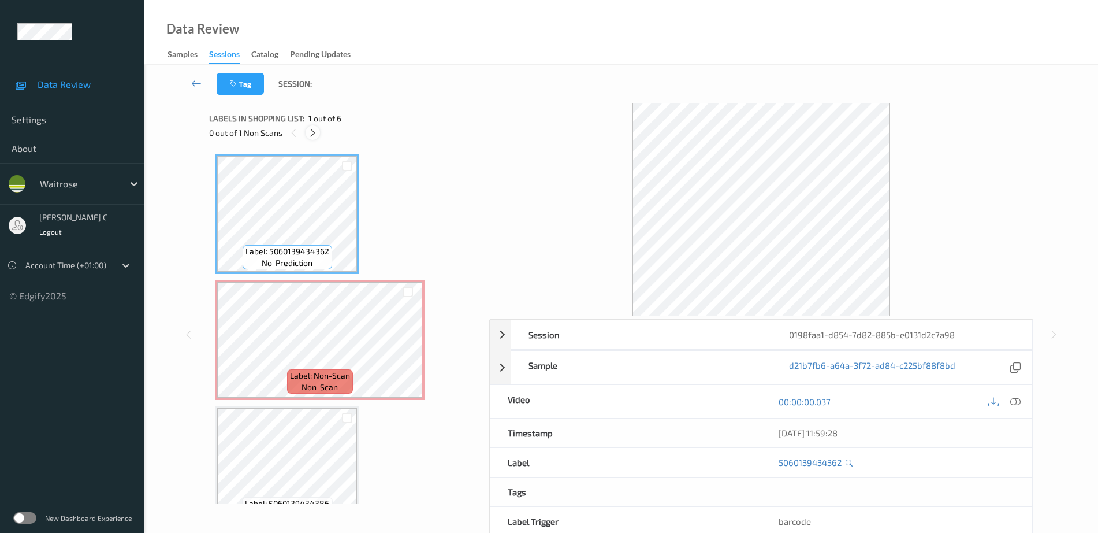
click at [313, 128] on div at bounding box center [313, 132] width 14 height 14
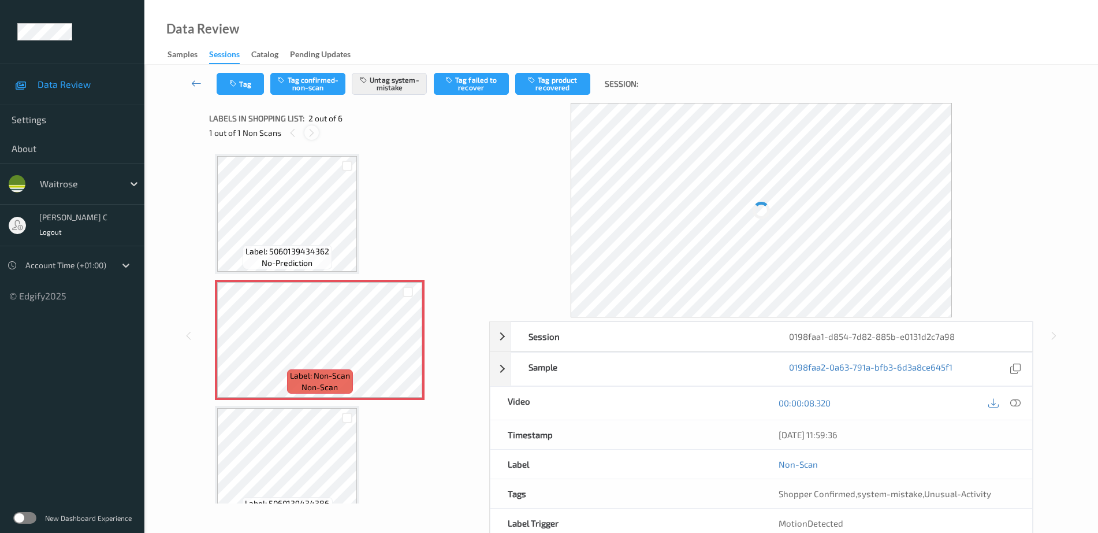
scroll to position [6, 0]
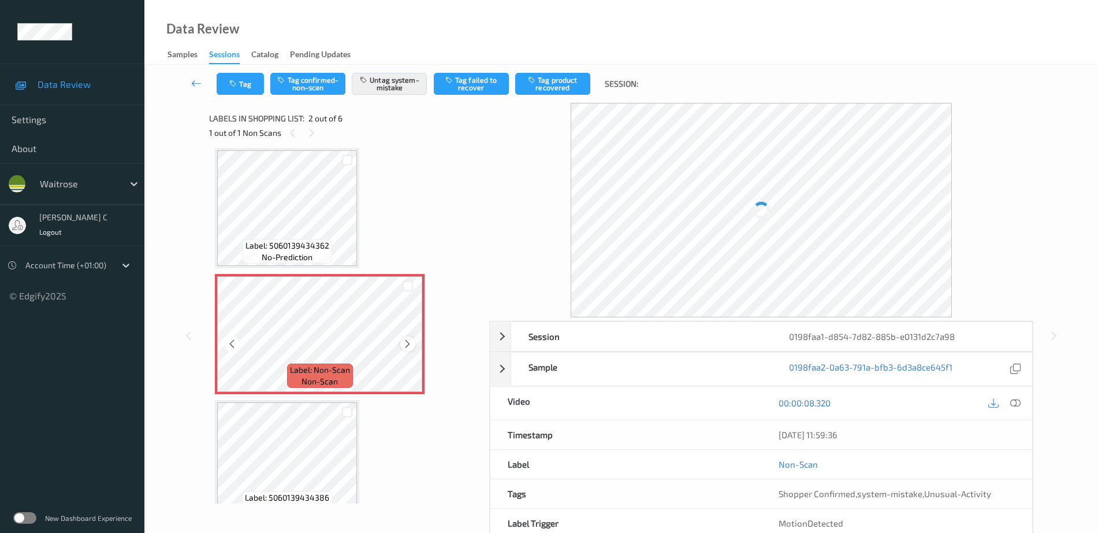
click at [412, 343] on div at bounding box center [407, 343] width 14 height 14
click at [410, 345] on icon at bounding box center [408, 343] width 10 height 10
click at [330, 258] on div "Label: 5060139434362 no-prediction" at bounding box center [288, 251] width 90 height 24
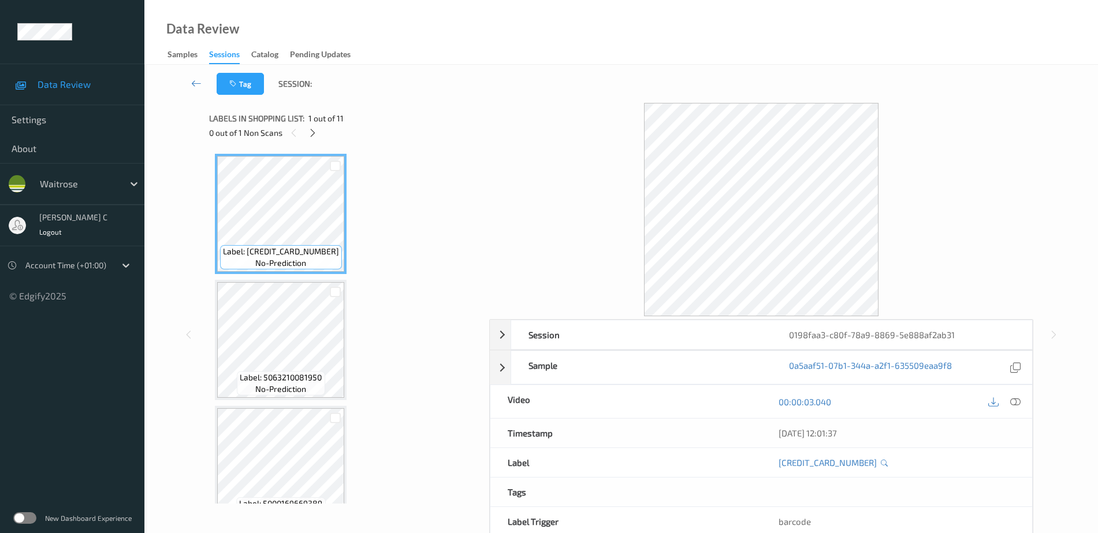
click at [313, 140] on div "0 out of 1 Non Scans" at bounding box center [345, 132] width 272 height 14
click at [311, 131] on icon at bounding box center [313, 133] width 10 height 10
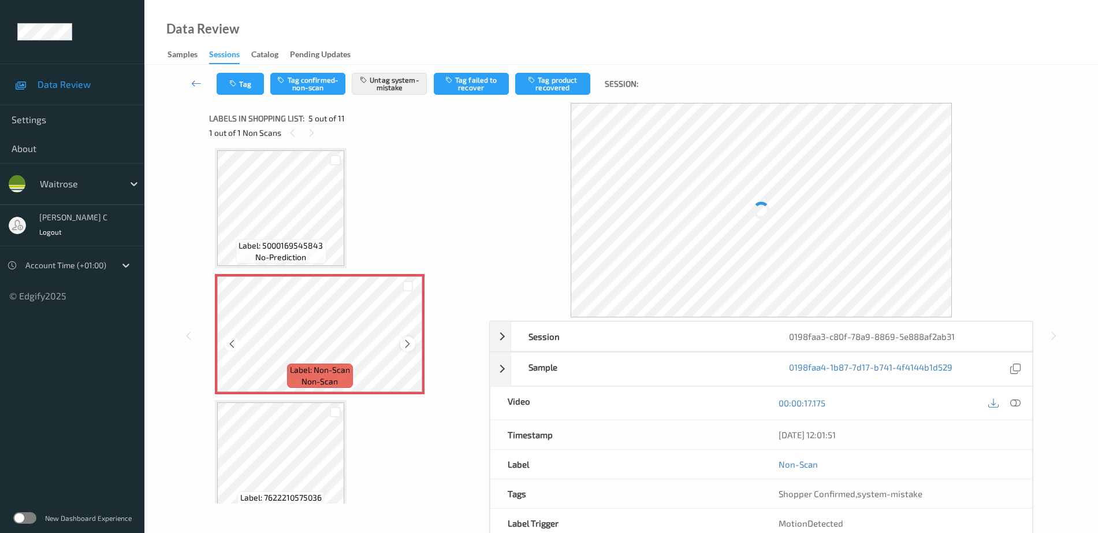
click at [407, 342] on icon at bounding box center [408, 343] width 10 height 10
click at [407, 340] on icon at bounding box center [408, 343] width 10 height 10
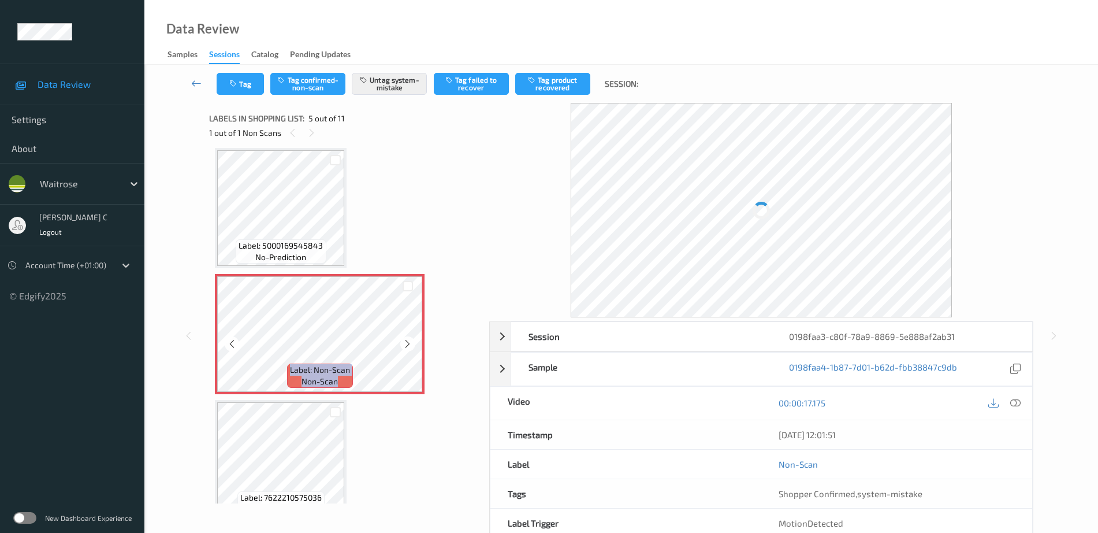
click at [407, 340] on icon at bounding box center [408, 343] width 10 height 10
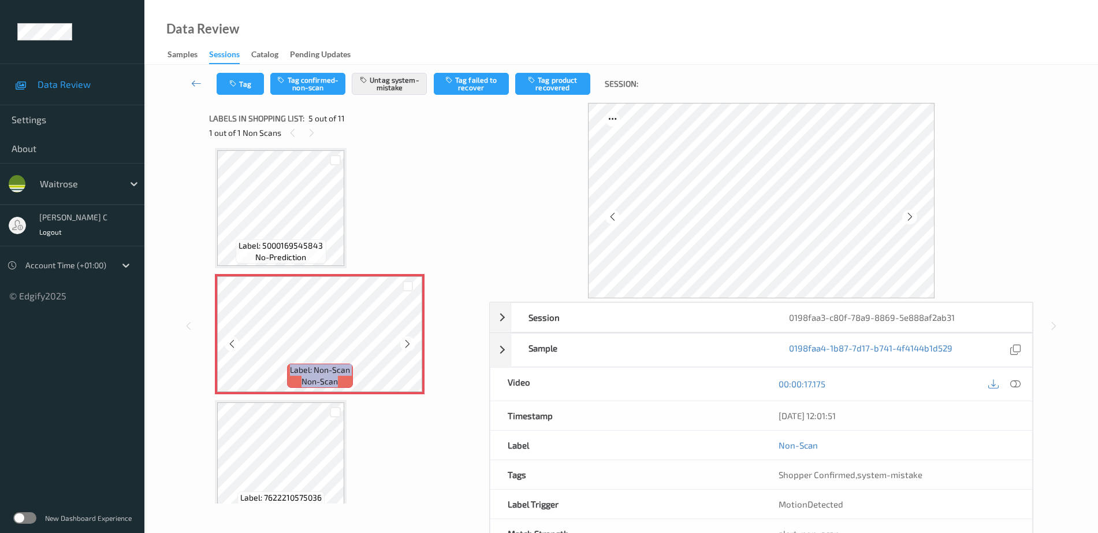
click at [407, 340] on icon at bounding box center [408, 343] width 10 height 10
click at [282, 242] on span "Label: 5000169545843" at bounding box center [281, 246] width 84 height 12
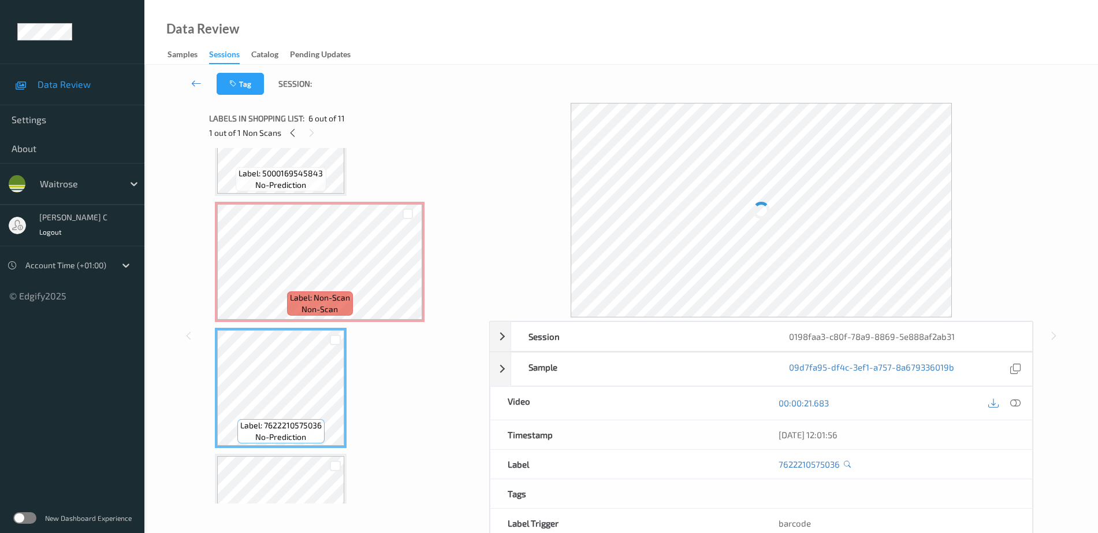
scroll to position [311, 0]
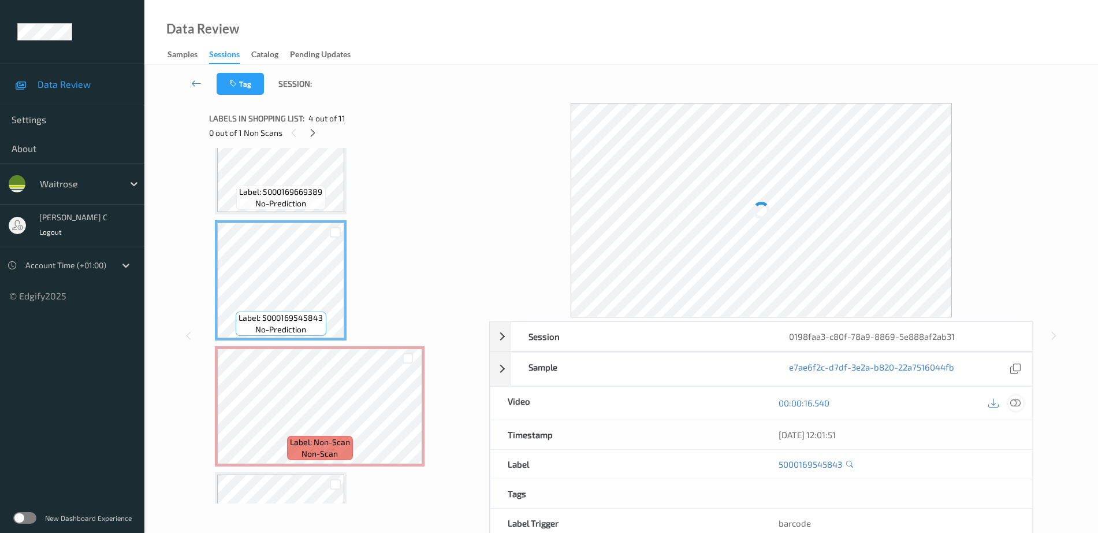
click at [1019, 400] on icon at bounding box center [1015, 402] width 10 height 10
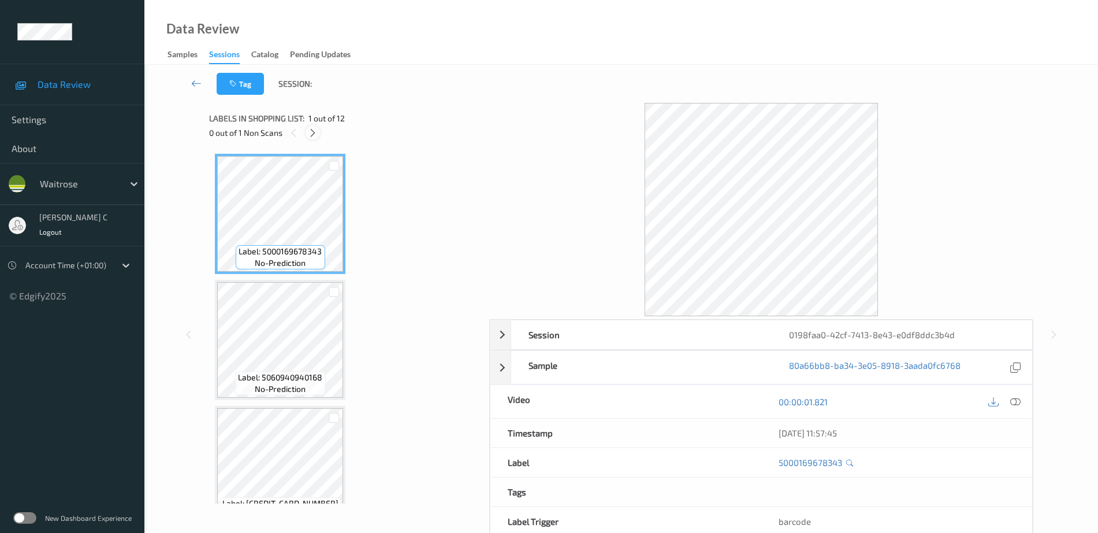
click at [307, 132] on div at bounding box center [313, 132] width 14 height 14
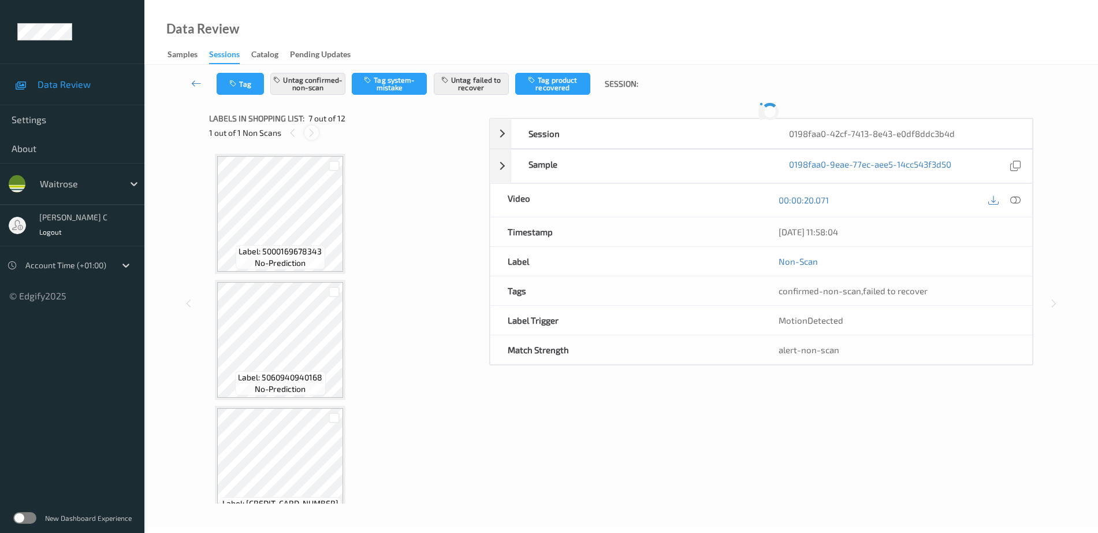
scroll to position [635, 0]
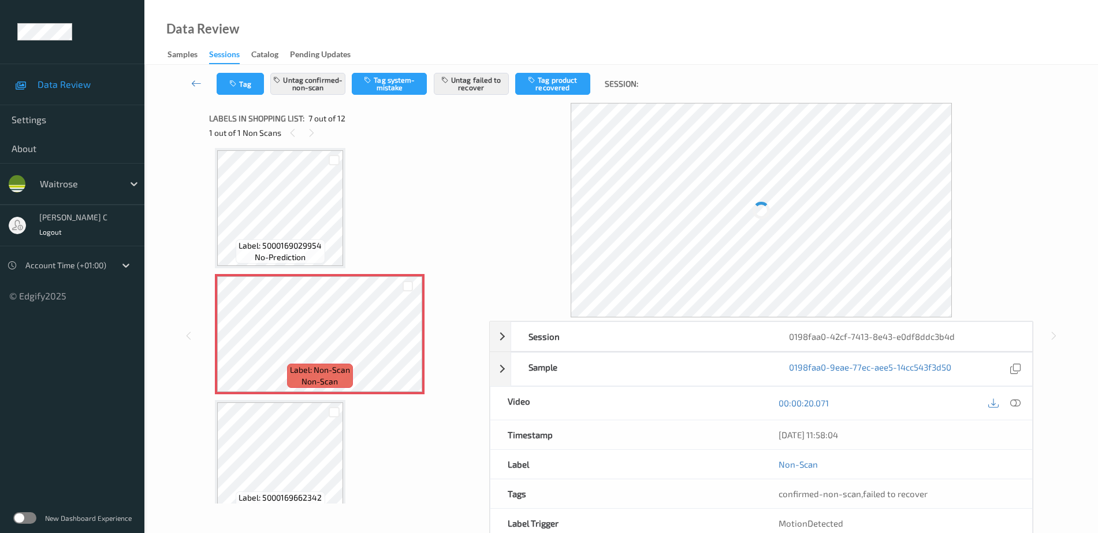
click at [278, 248] on span "Label: 5000169029954" at bounding box center [280, 246] width 83 height 12
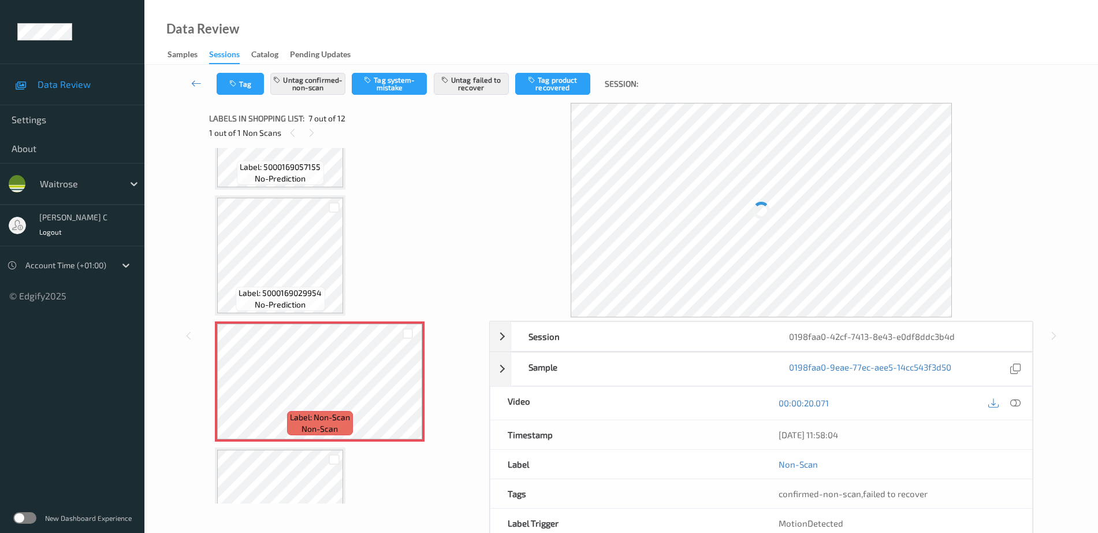
scroll to position [563, 0]
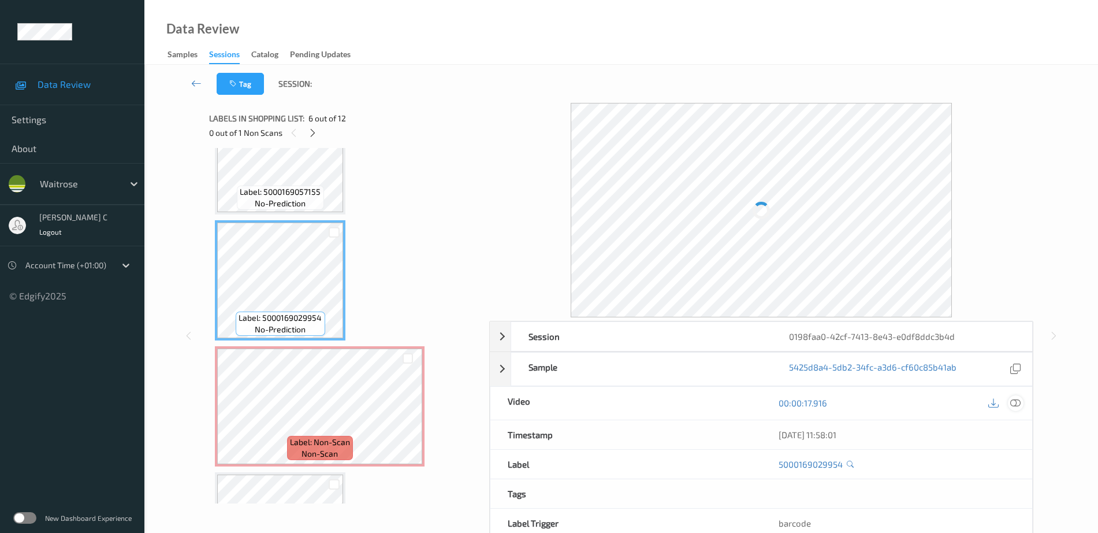
click at [1021, 403] on div at bounding box center [1016, 403] width 16 height 16
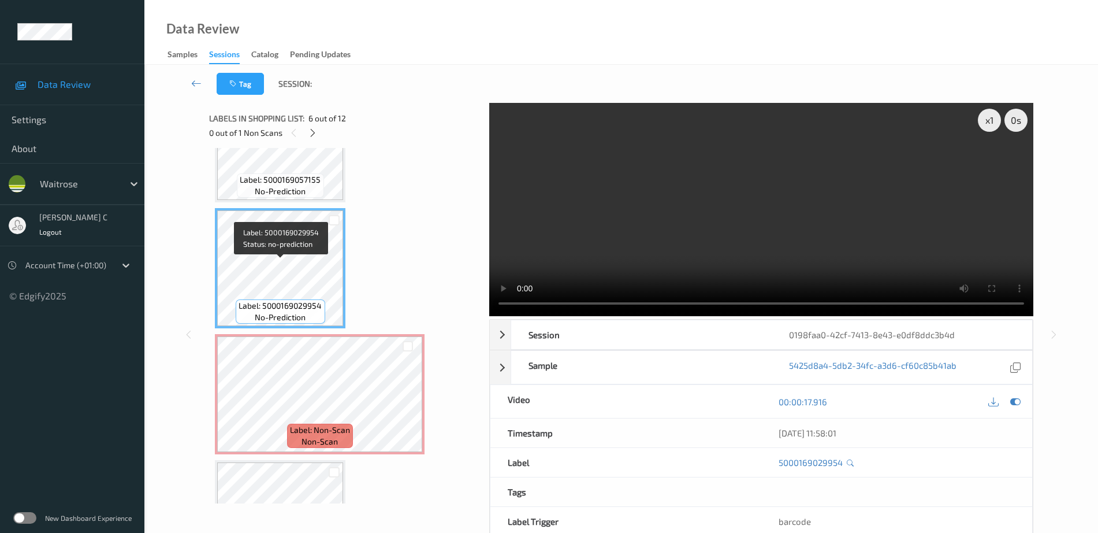
scroll to position [635, 0]
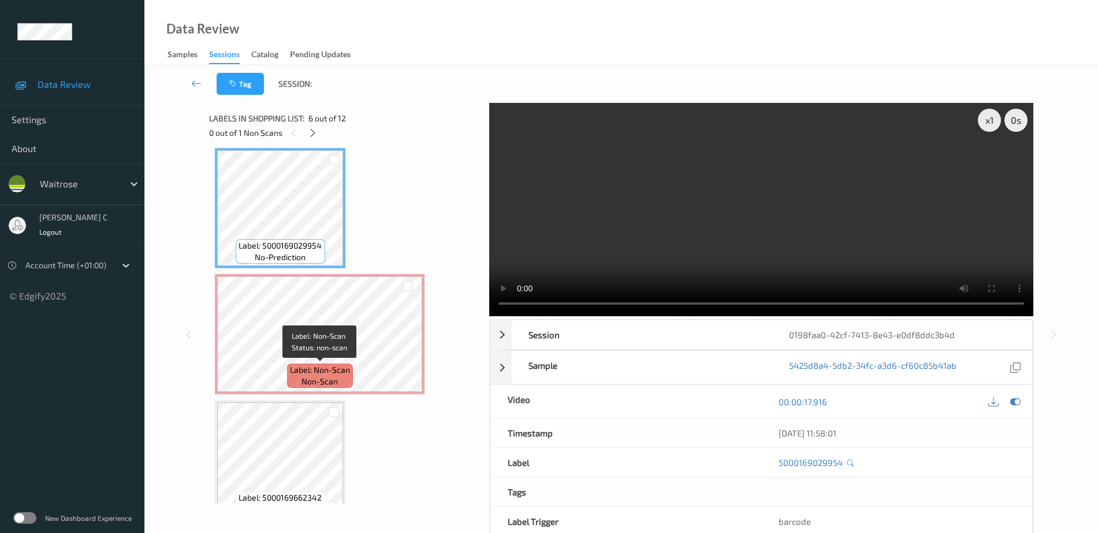
click at [300, 370] on span "Label: Non-Scan" at bounding box center [320, 370] width 60 height 12
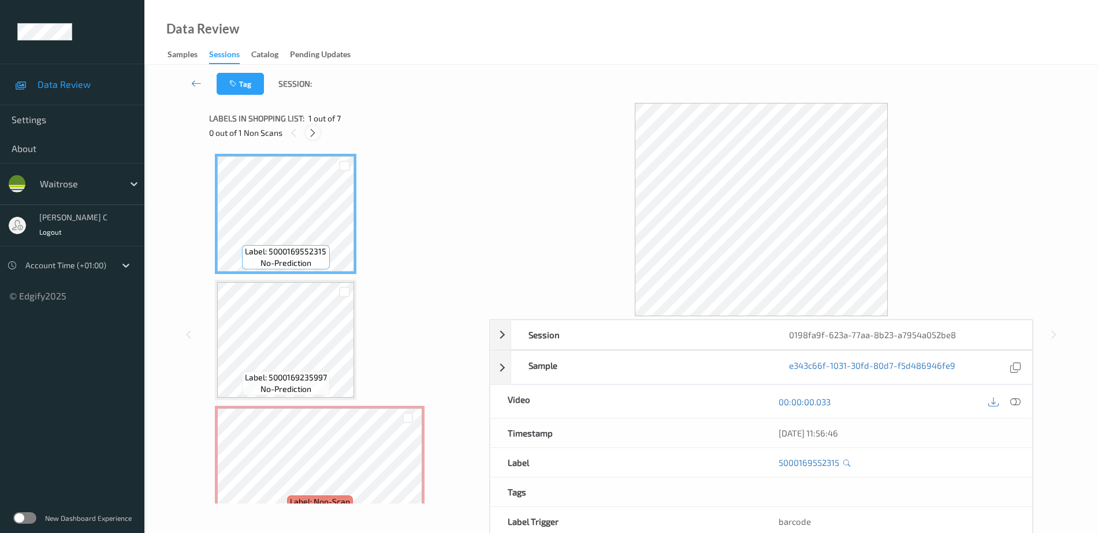
drag, startPoint x: 312, startPoint y: 135, endPoint x: 308, endPoint y: 129, distance: 6.6
click at [312, 134] on icon at bounding box center [313, 133] width 10 height 10
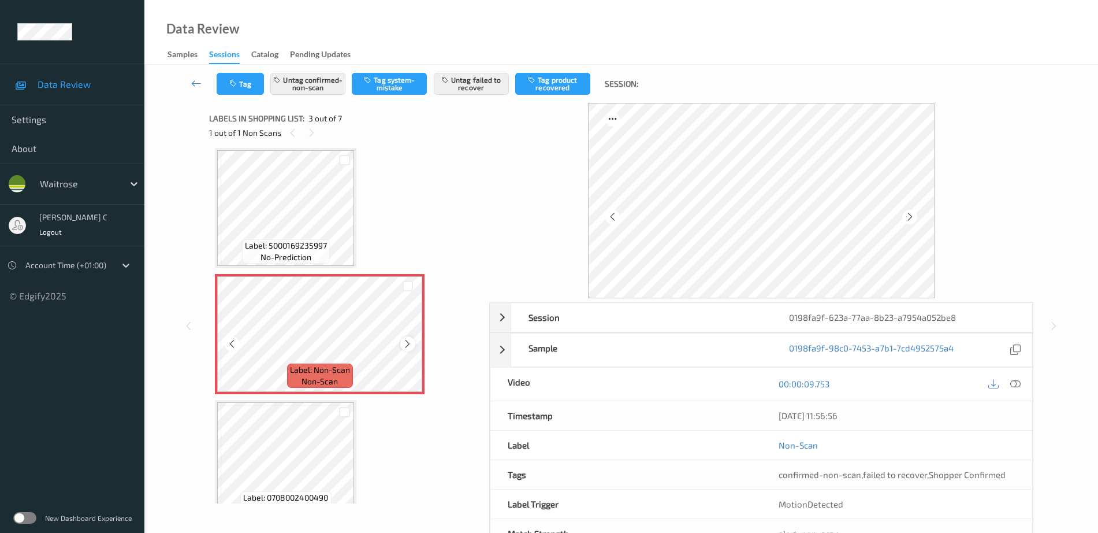
click at [406, 340] on icon at bounding box center [408, 343] width 10 height 10
click at [405, 338] on icon at bounding box center [408, 343] width 10 height 10
click at [405, 337] on div at bounding box center [407, 343] width 14 height 14
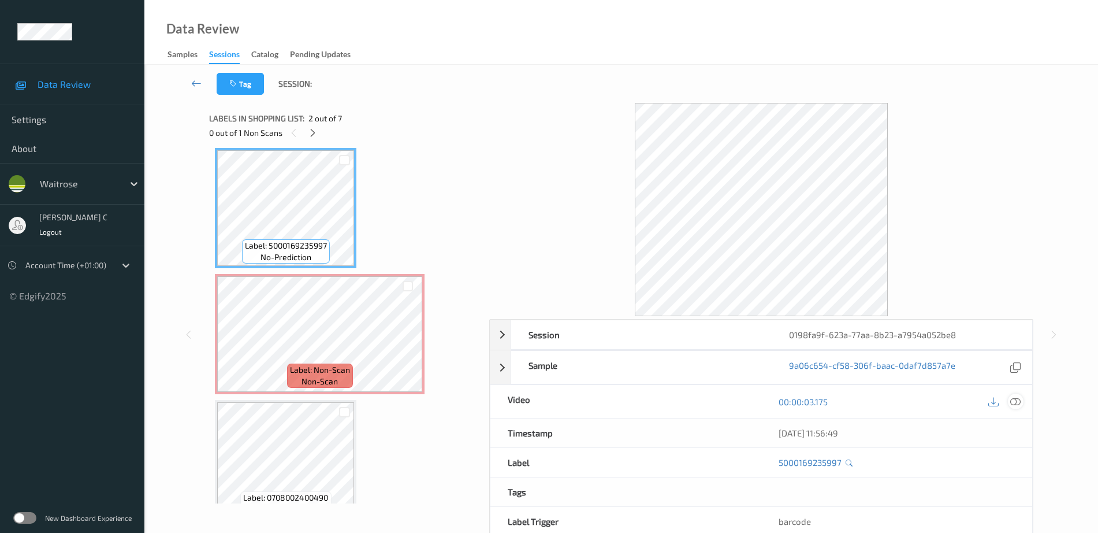
click at [1014, 405] on icon at bounding box center [1015, 401] width 10 height 10
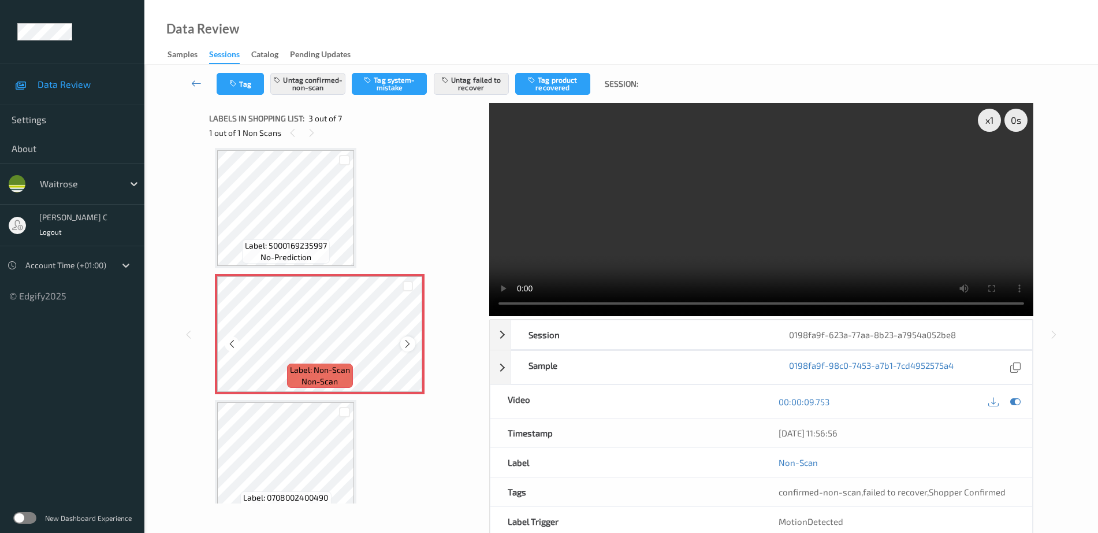
click at [408, 344] on icon at bounding box center [408, 343] width 10 height 10
click at [407, 344] on icon at bounding box center [408, 343] width 10 height 10
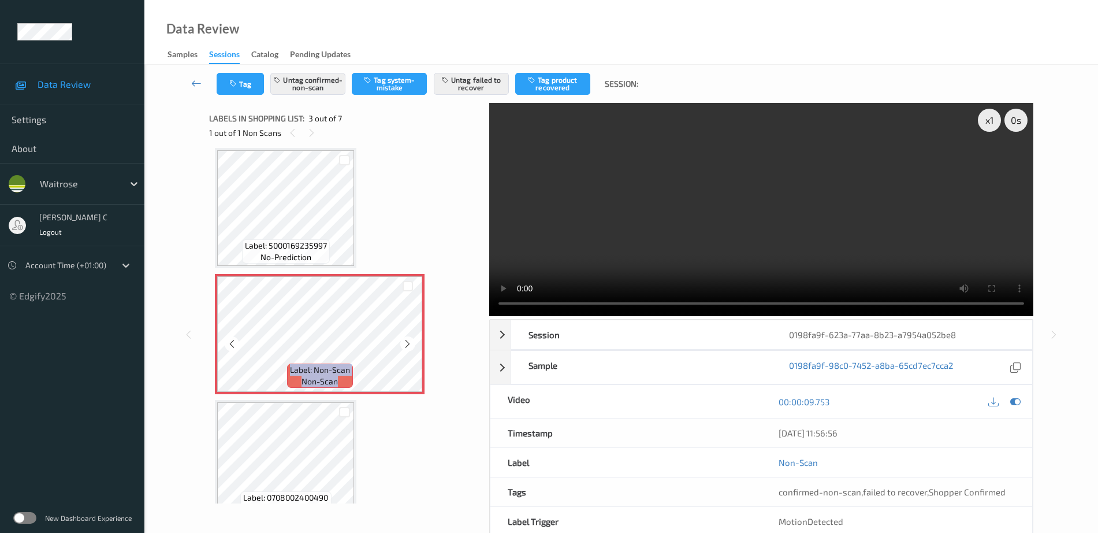
click at [407, 344] on icon at bounding box center [408, 343] width 10 height 10
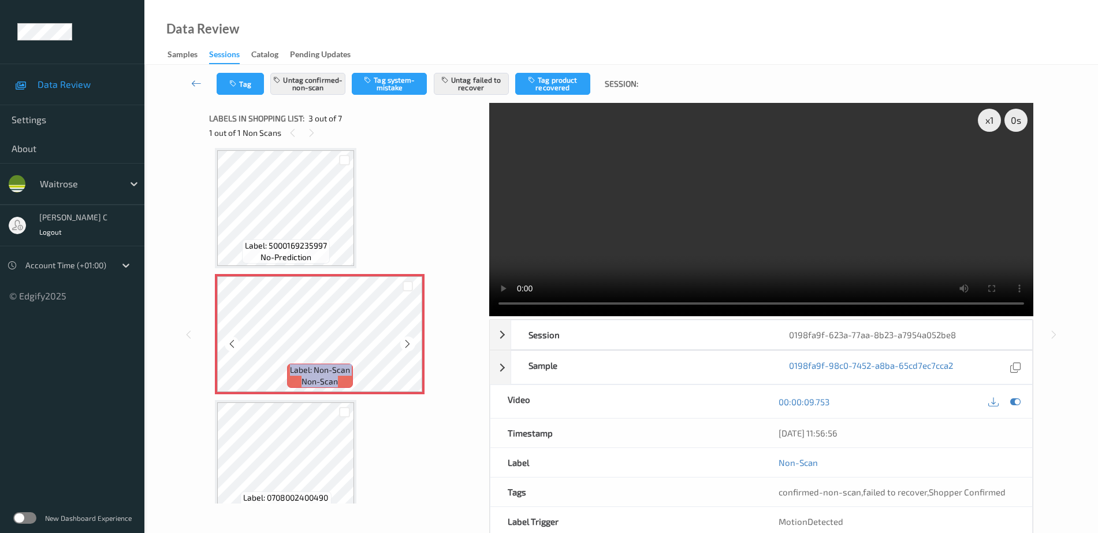
click at [407, 344] on icon at bounding box center [408, 343] width 10 height 10
click at [402, 338] on div at bounding box center [407, 343] width 14 height 14
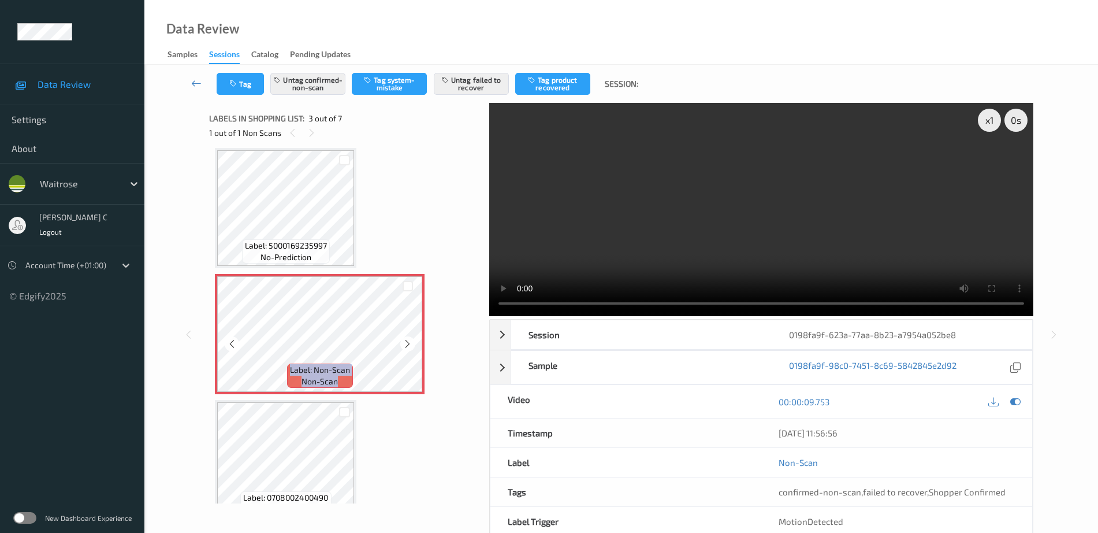
click at [402, 338] on div at bounding box center [407, 343] width 14 height 14
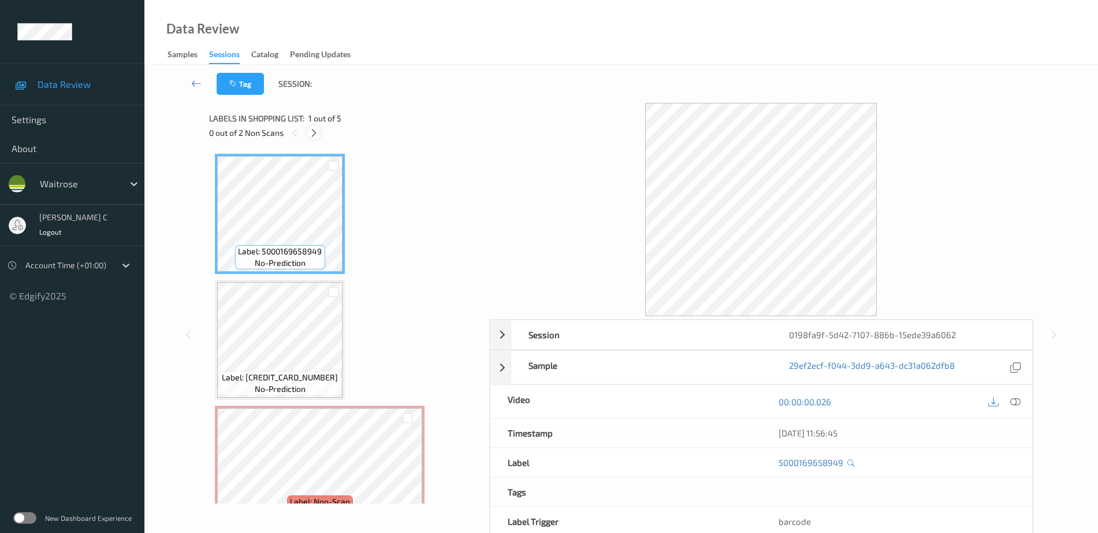
click at [317, 134] on icon at bounding box center [314, 133] width 10 height 10
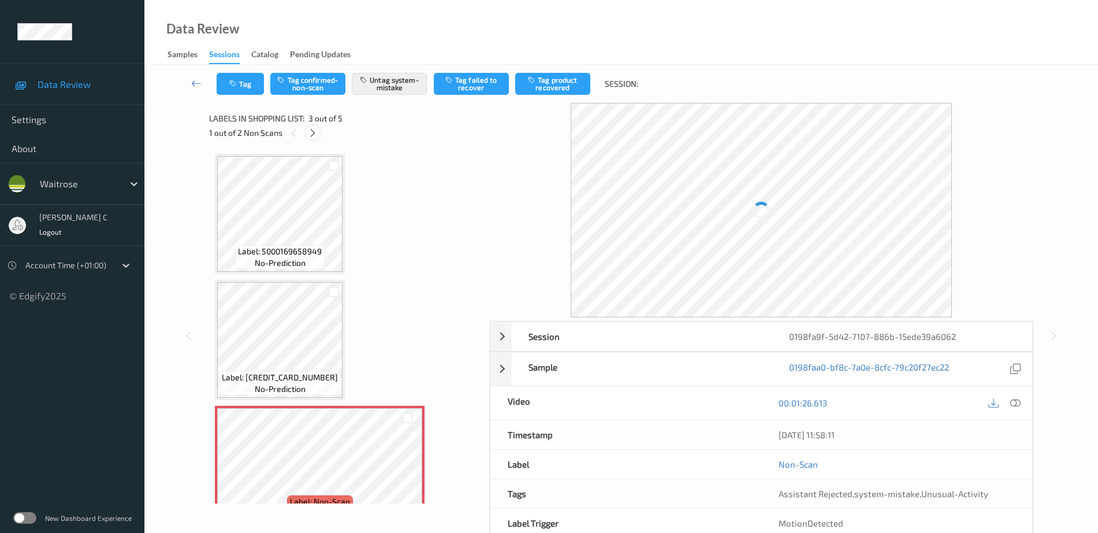
scroll to position [132, 0]
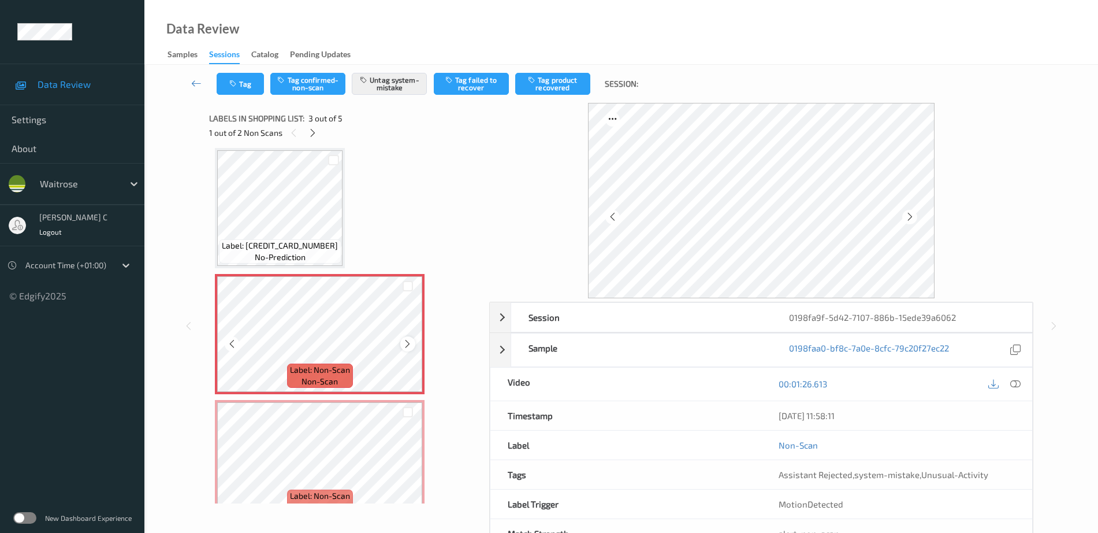
click at [411, 341] on icon at bounding box center [408, 343] width 10 height 10
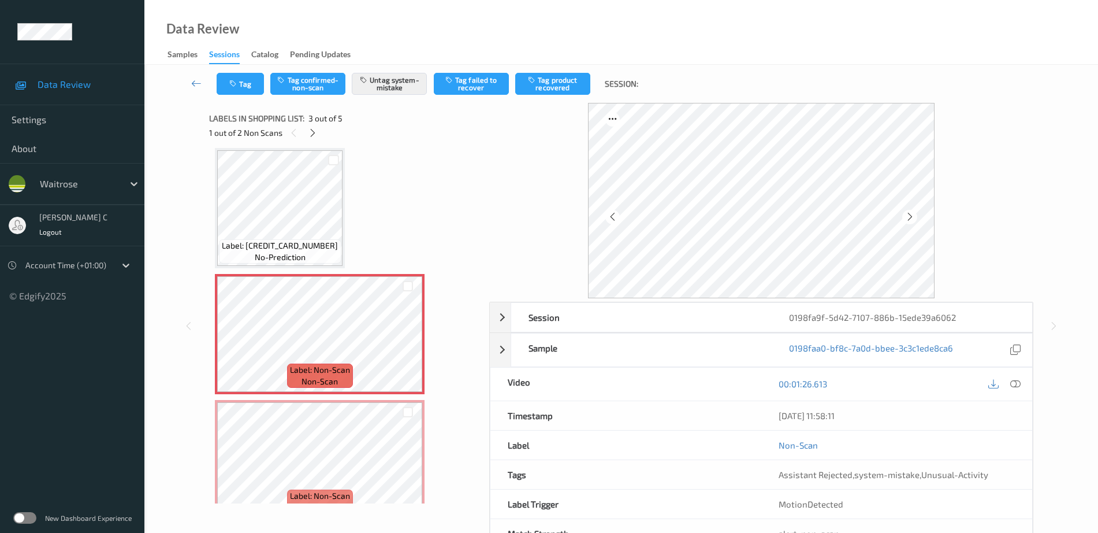
click at [304, 250] on span "Label: [CREDIT_CARD_NUMBER]" at bounding box center [280, 246] width 116 height 12
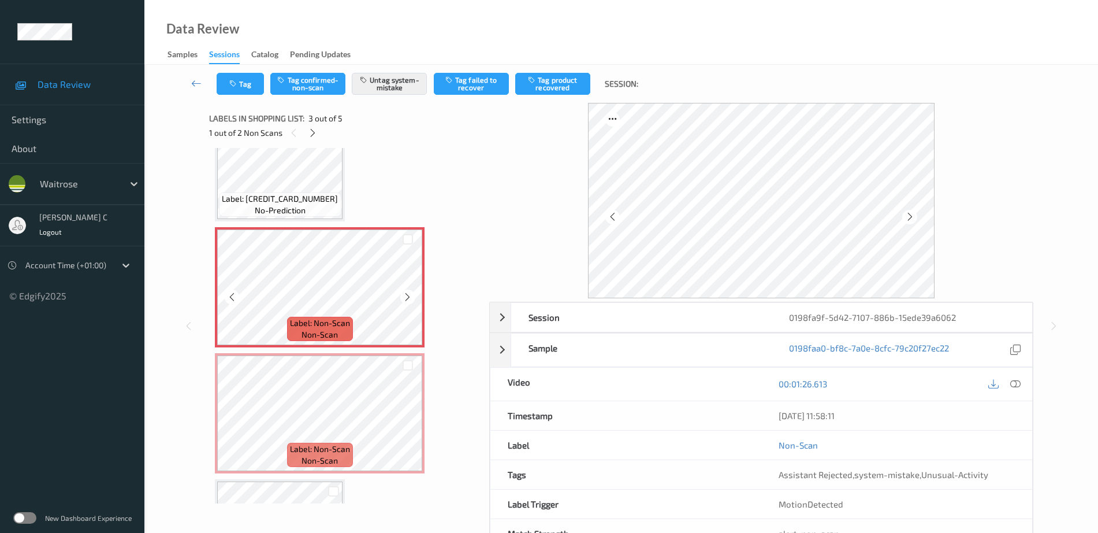
scroll to position [204, 0]
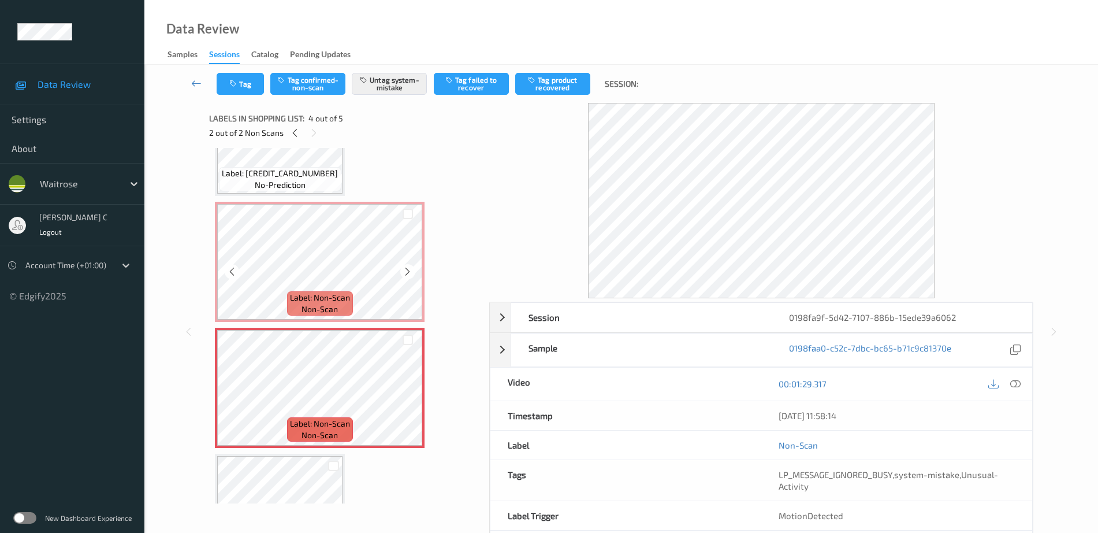
click at [309, 202] on div "Label: Non-Scan non-scan" at bounding box center [320, 262] width 210 height 120
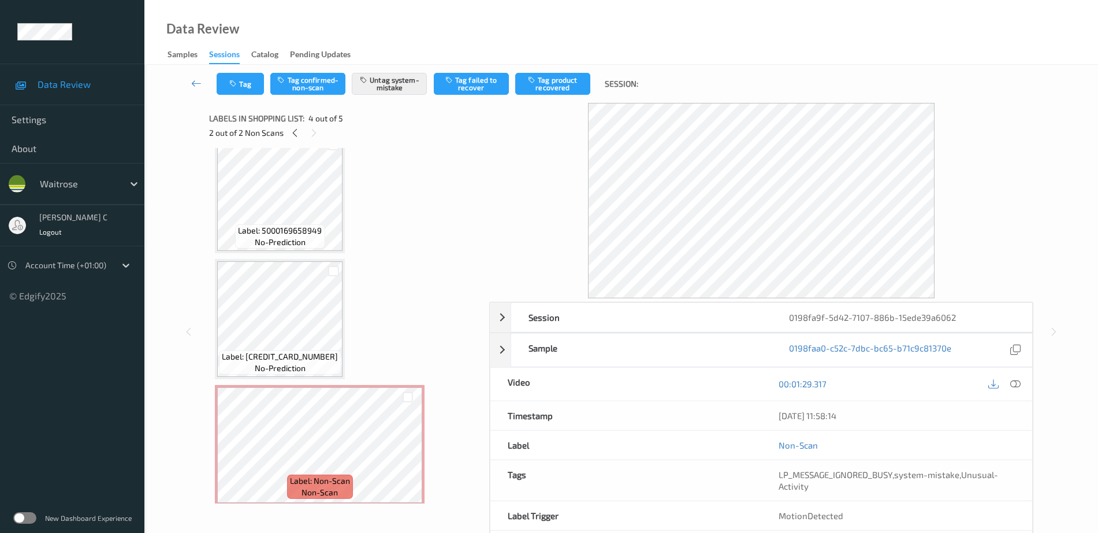
scroll to position [0, 0]
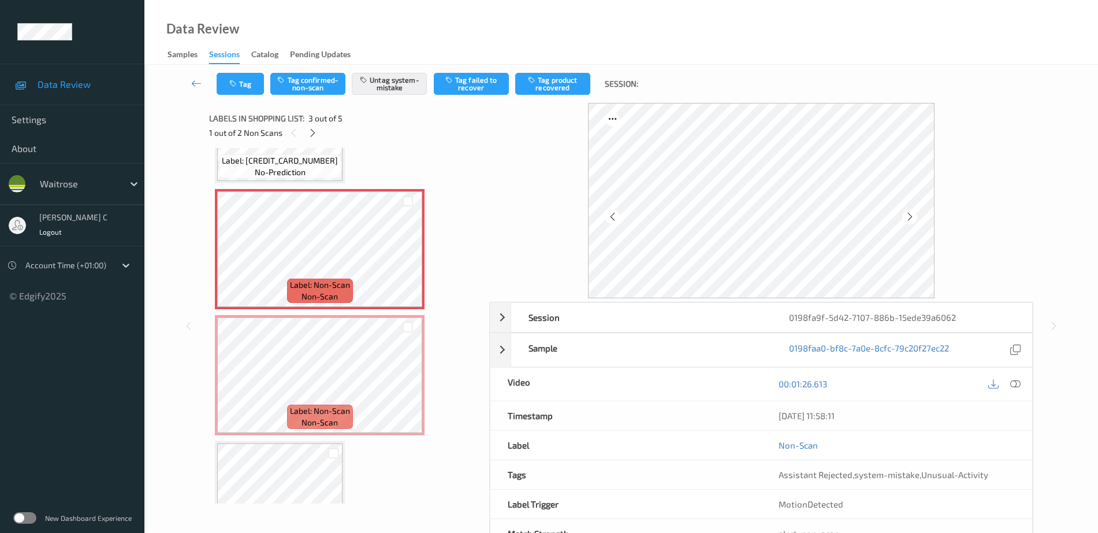
click at [338, 412] on span "Label: Non-Scan" at bounding box center [320, 411] width 60 height 12
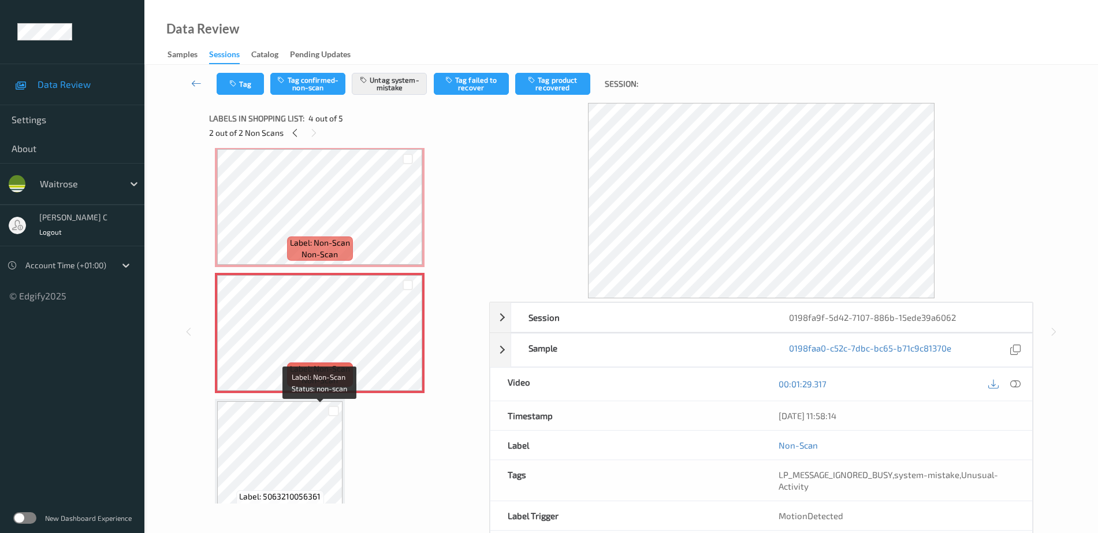
scroll to position [280, 0]
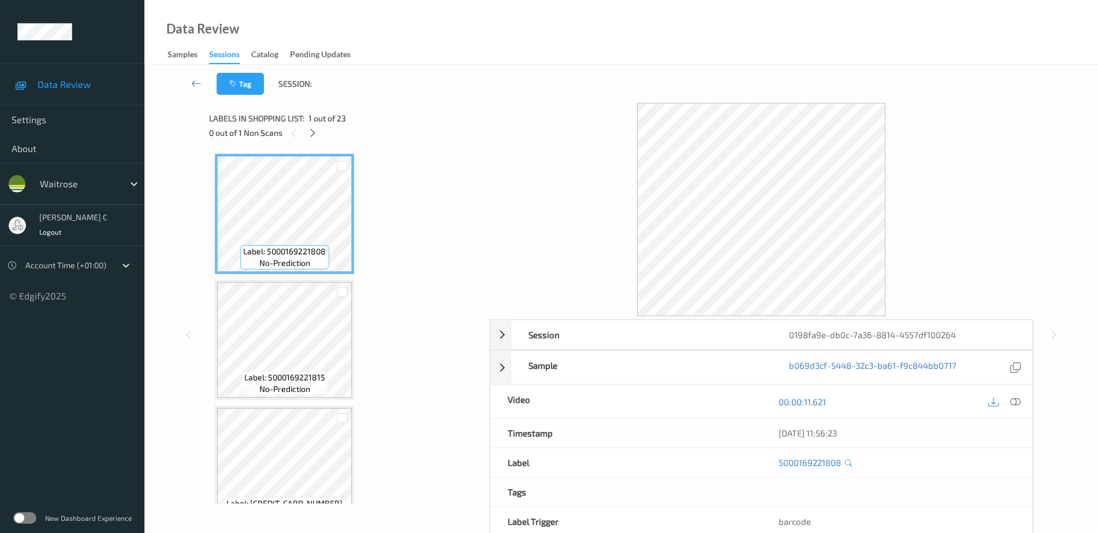
click at [315, 143] on div "Labels in shopping list: 1 out of 23 0 out of 1 Non Scans" at bounding box center [345, 125] width 272 height 45
click at [311, 126] on div at bounding box center [313, 132] width 14 height 14
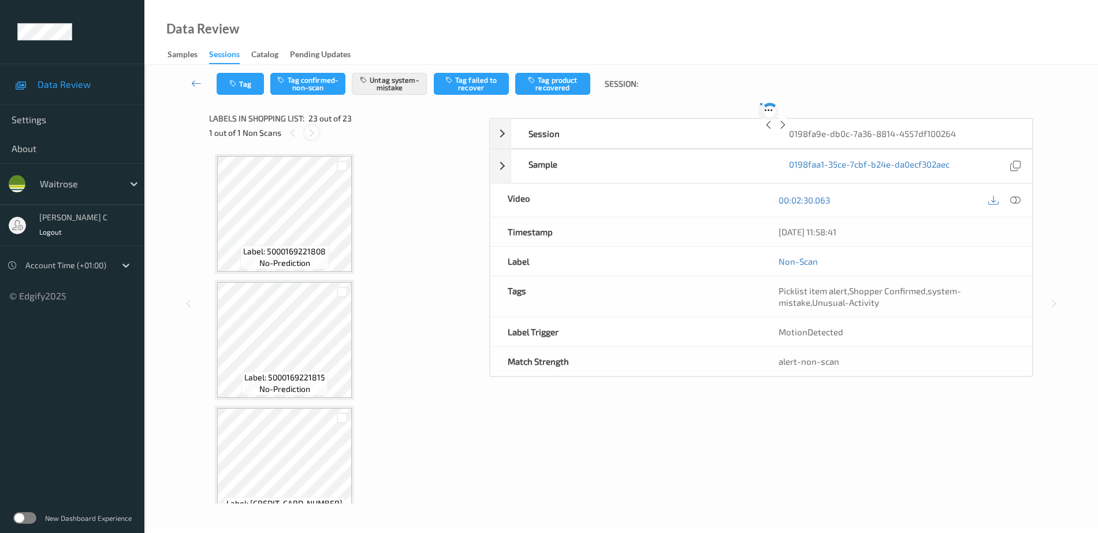
scroll to position [2547, 0]
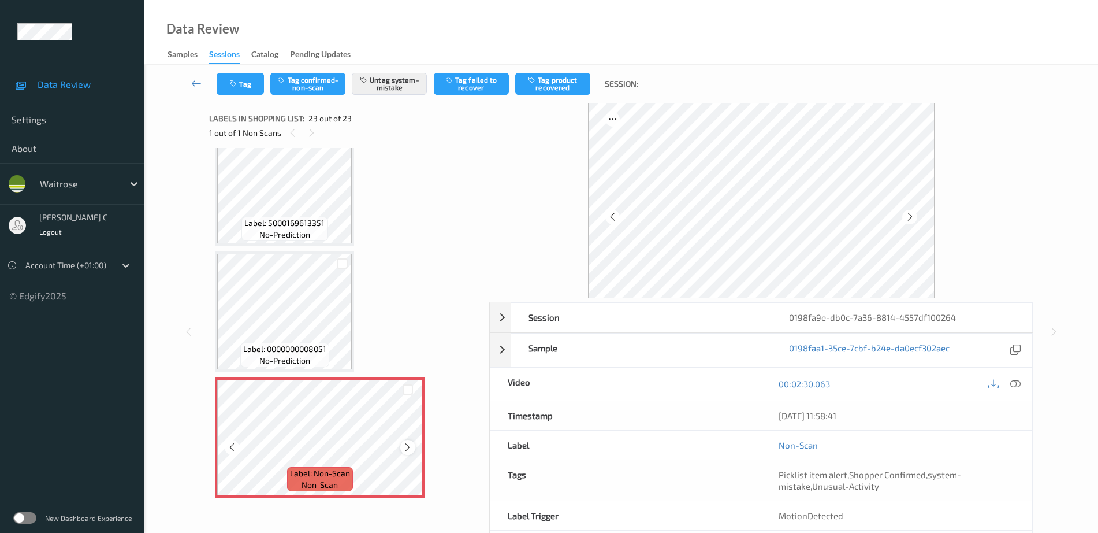
click at [410, 447] on icon at bounding box center [408, 447] width 10 height 10
click at [410, 445] on icon at bounding box center [408, 447] width 10 height 10
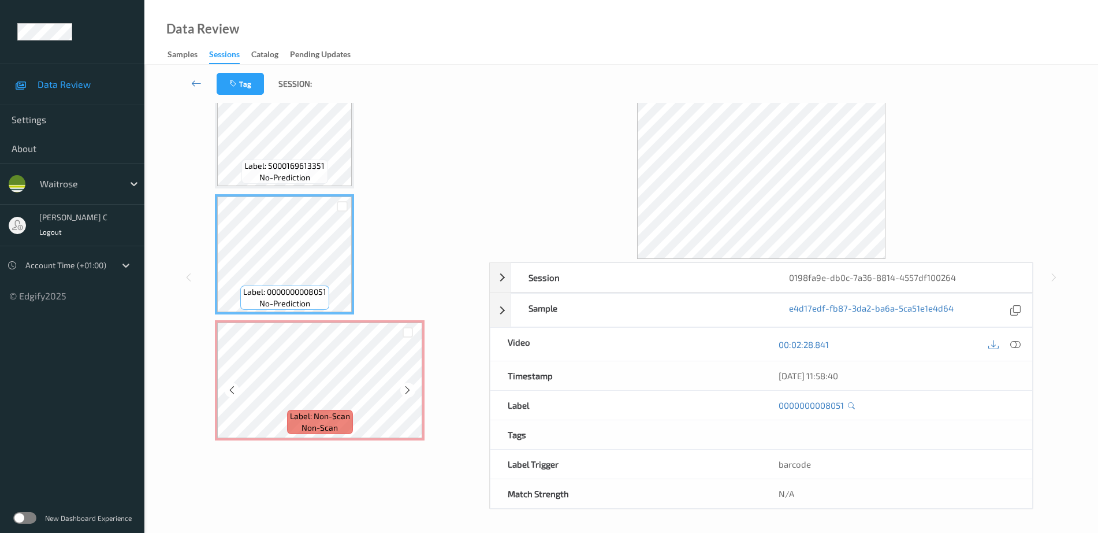
scroll to position [51, 0]
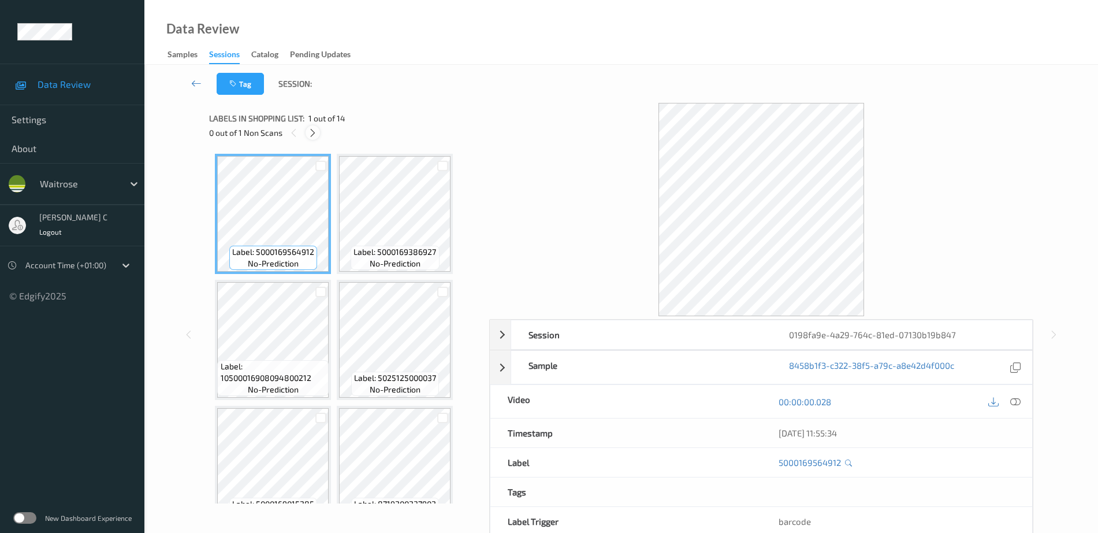
click at [313, 135] on icon at bounding box center [313, 133] width 10 height 10
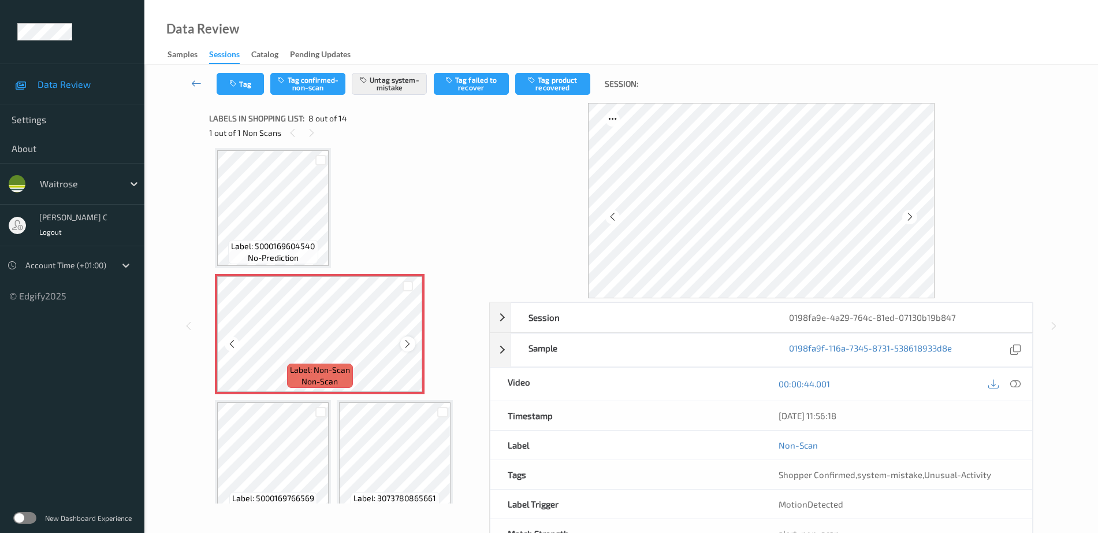
click at [410, 344] on icon at bounding box center [408, 343] width 10 height 10
click at [410, 343] on icon at bounding box center [408, 343] width 10 height 10
click at [296, 242] on span "Label: 5000169604540" at bounding box center [273, 246] width 84 height 12
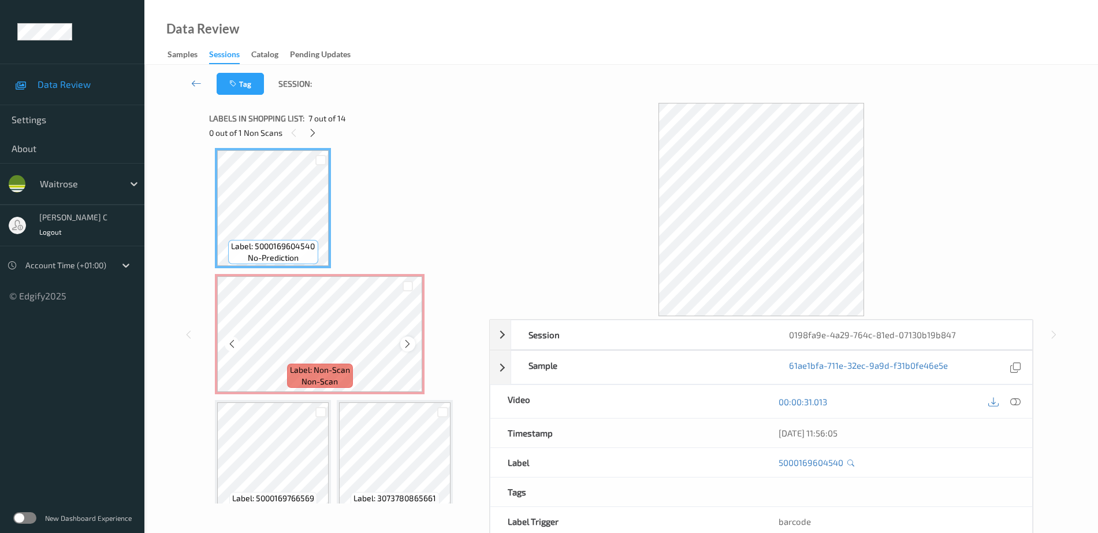
click at [409, 342] on icon at bounding box center [408, 343] width 10 height 10
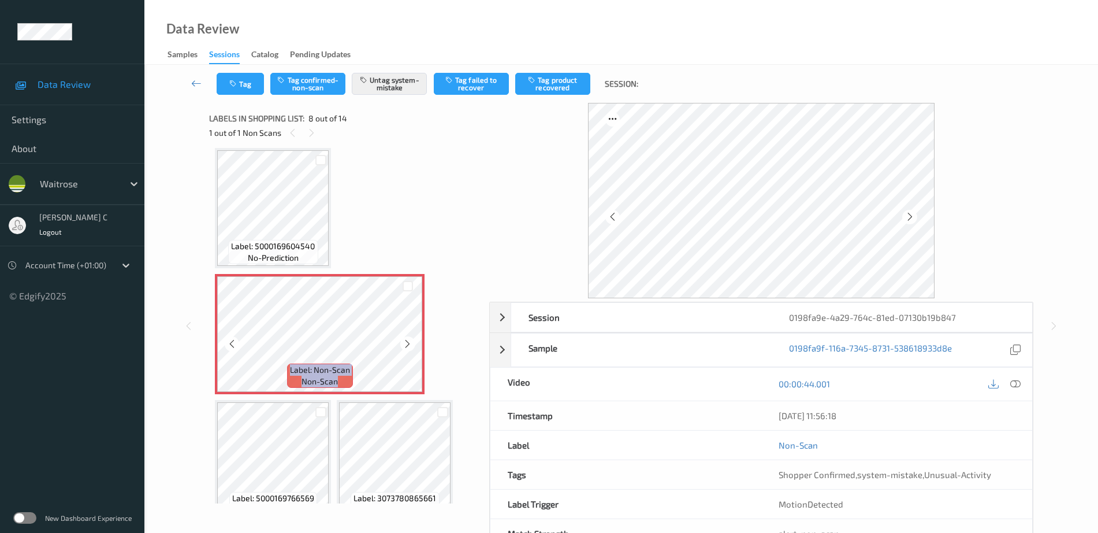
click at [407, 340] on icon at bounding box center [408, 343] width 10 height 10
click at [341, 214] on div "Label: 5000169564912 no-prediction Label: 5000169386927 no-prediction Label: 10…" at bounding box center [345, 271] width 261 height 1002
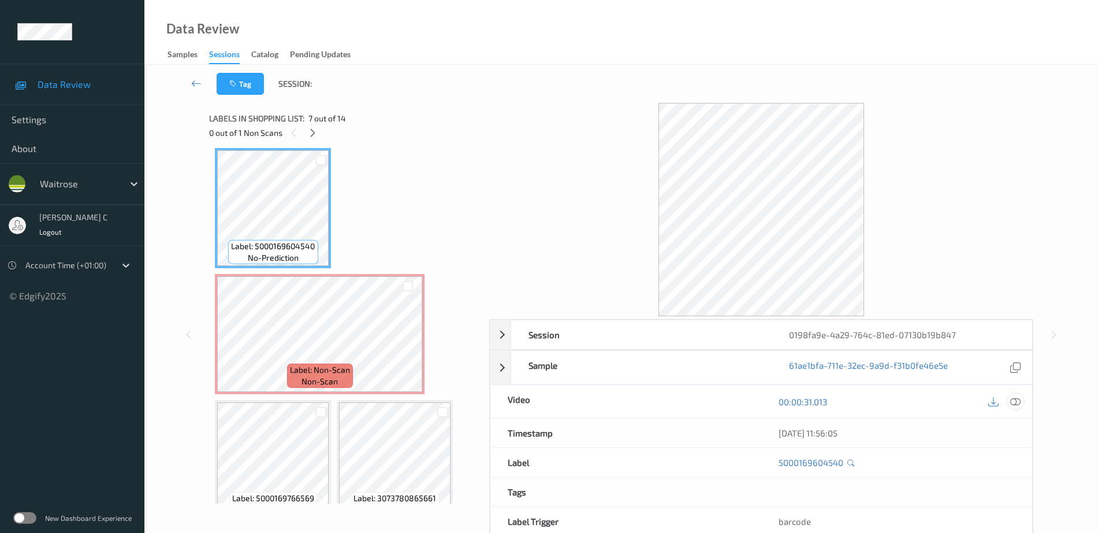
click at [1015, 399] on icon at bounding box center [1015, 401] width 10 height 10
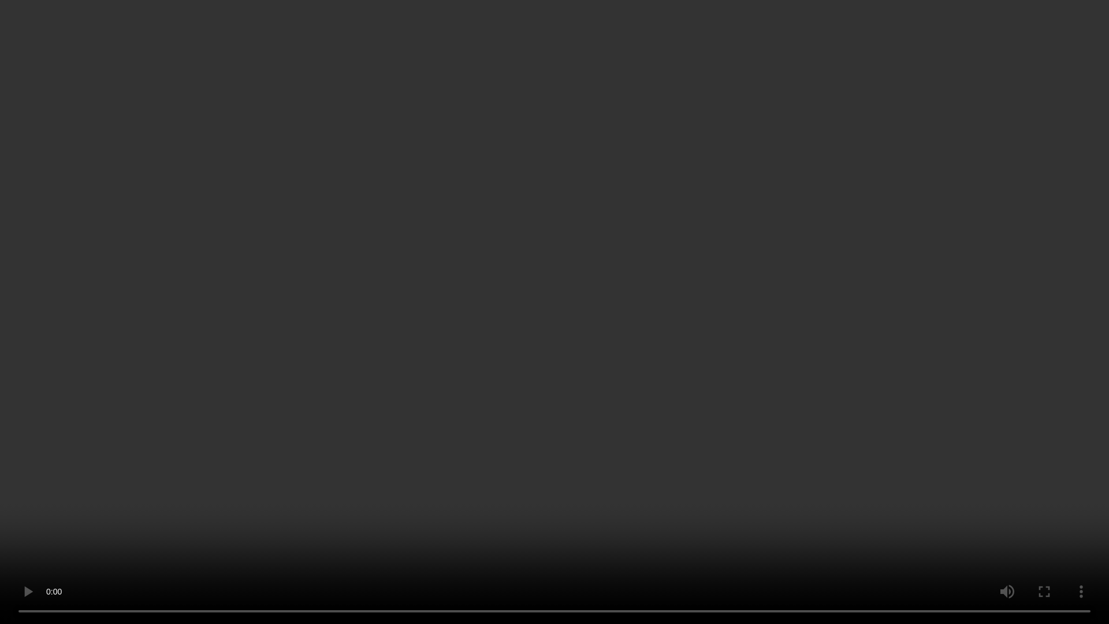
click at [429, 532] on video at bounding box center [554, 312] width 1109 height 624
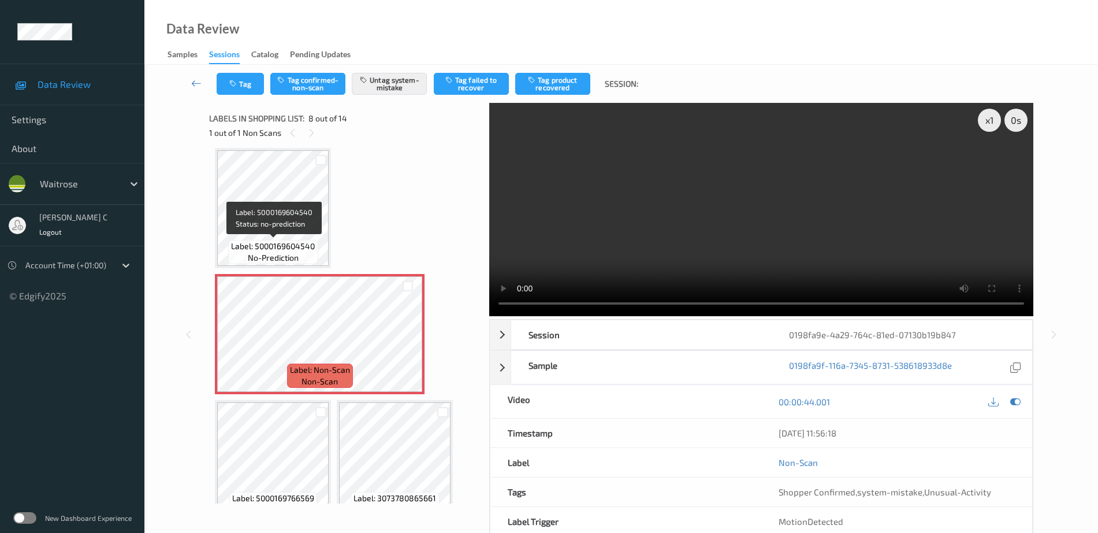
click at [296, 240] on span "Label: 5000169604540" at bounding box center [273, 246] width 84 height 12
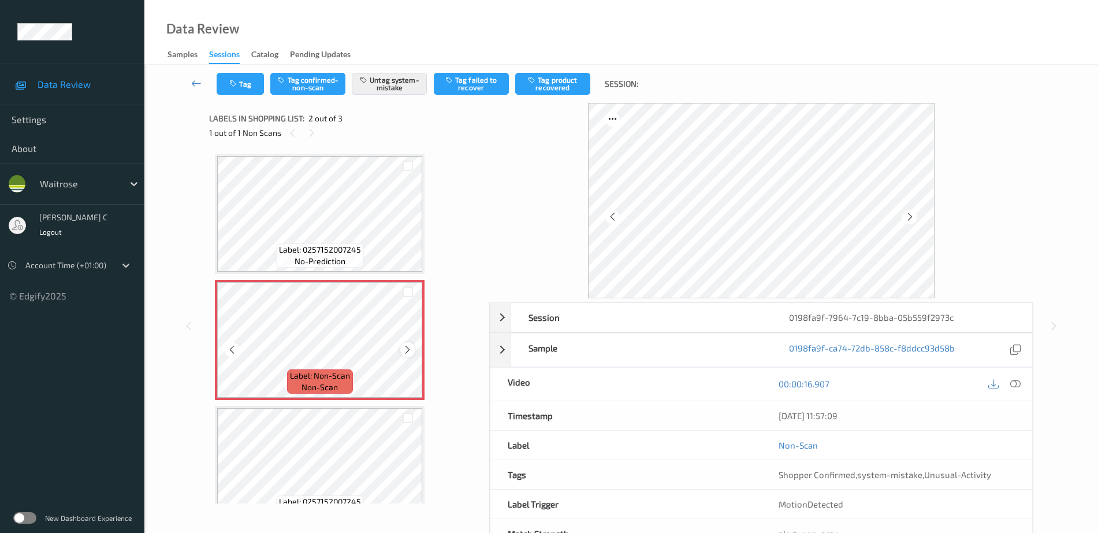
click at [410, 348] on icon at bounding box center [408, 349] width 10 height 10
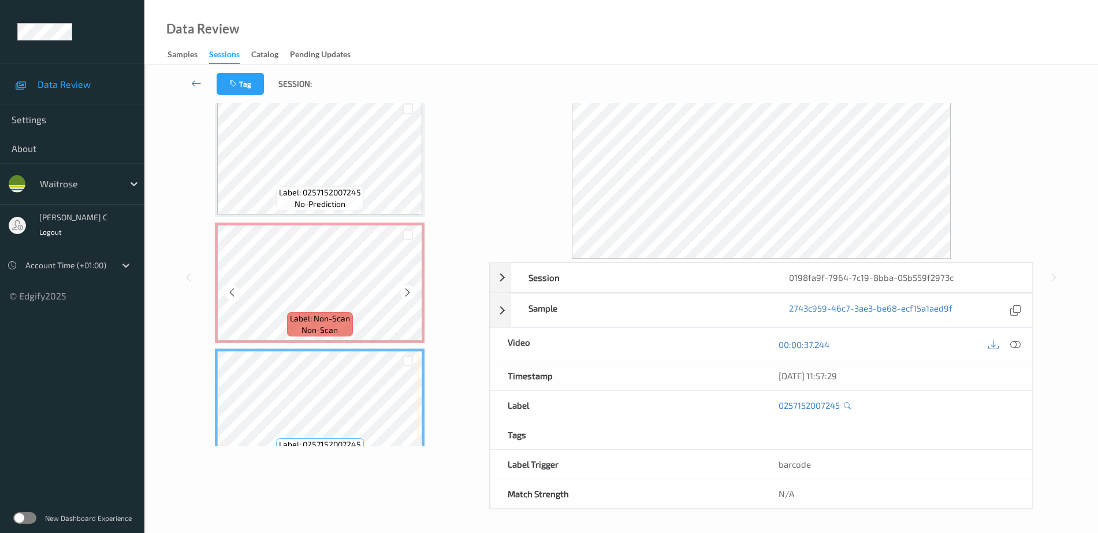
scroll to position [40, 0]
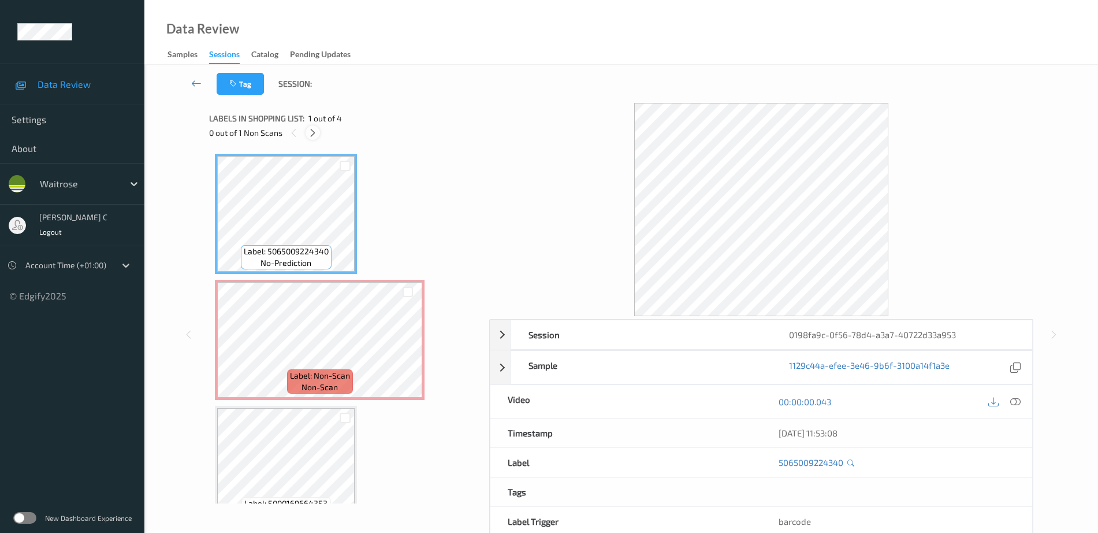
click at [310, 132] on icon at bounding box center [313, 133] width 10 height 10
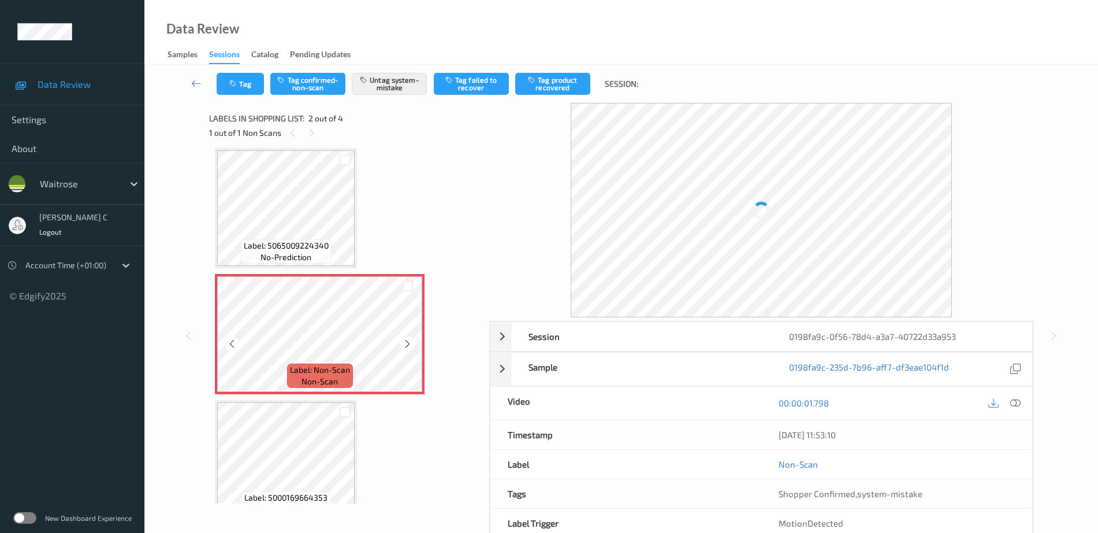
click at [351, 368] on div "Label: Non-Scan non-scan" at bounding box center [320, 375] width 66 height 24
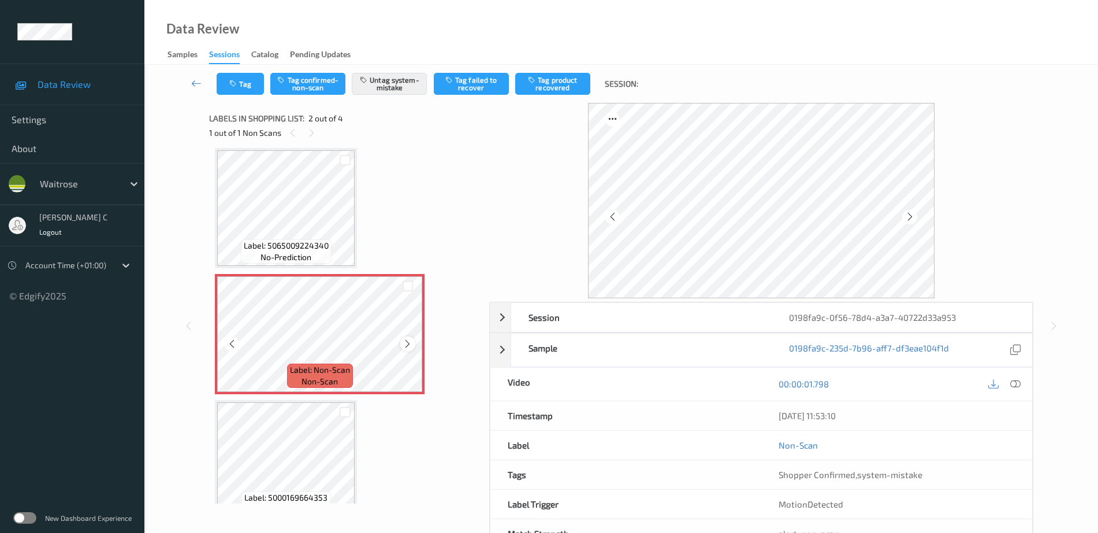
click at [408, 344] on icon at bounding box center [408, 343] width 10 height 10
click at [408, 345] on icon at bounding box center [408, 343] width 10 height 10
click at [408, 344] on icon at bounding box center [408, 343] width 10 height 10
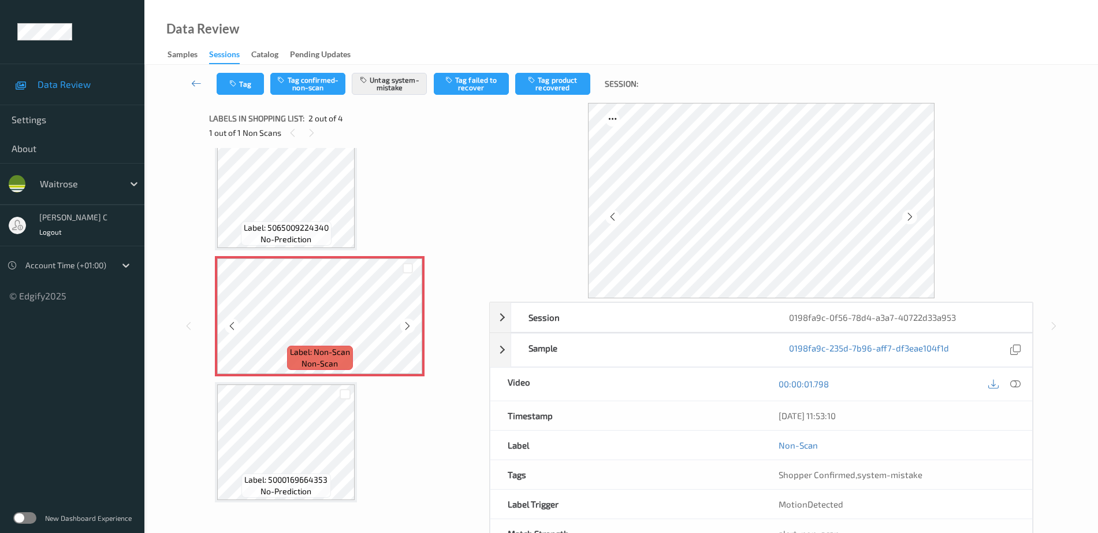
scroll to position [0, 0]
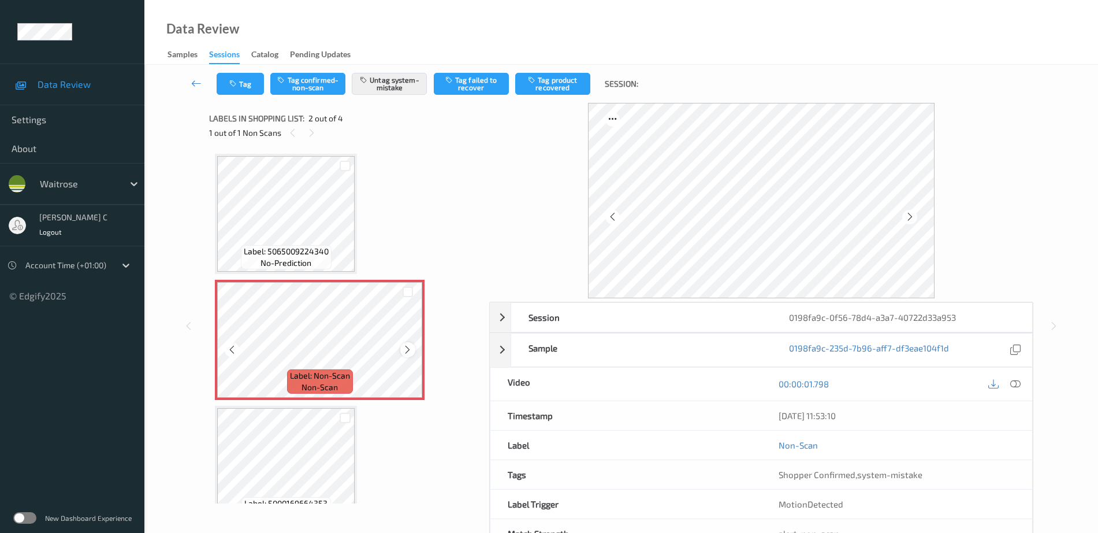
click at [407, 351] on icon at bounding box center [408, 349] width 10 height 10
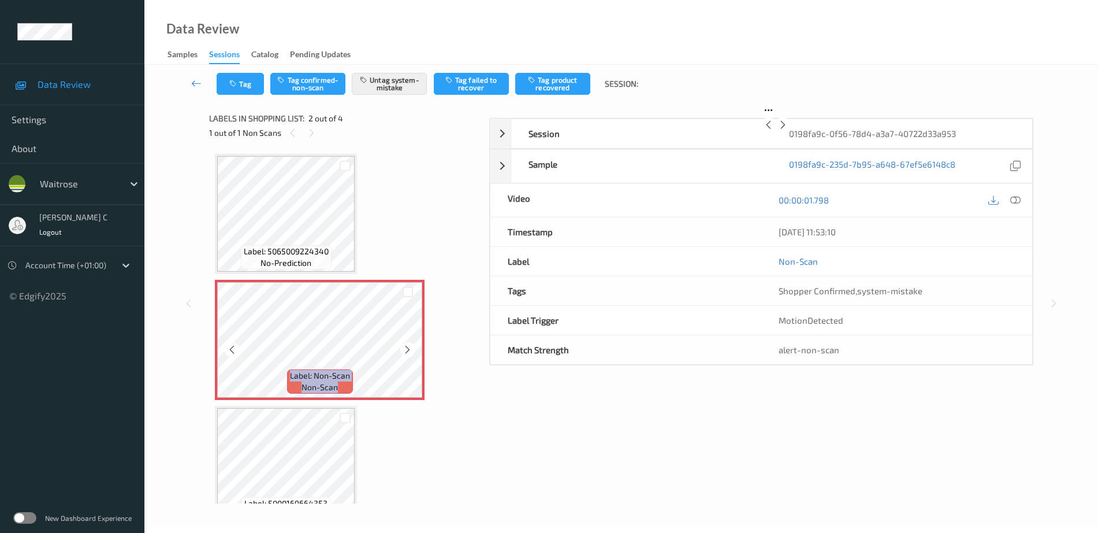
click at [407, 351] on icon at bounding box center [408, 349] width 10 height 10
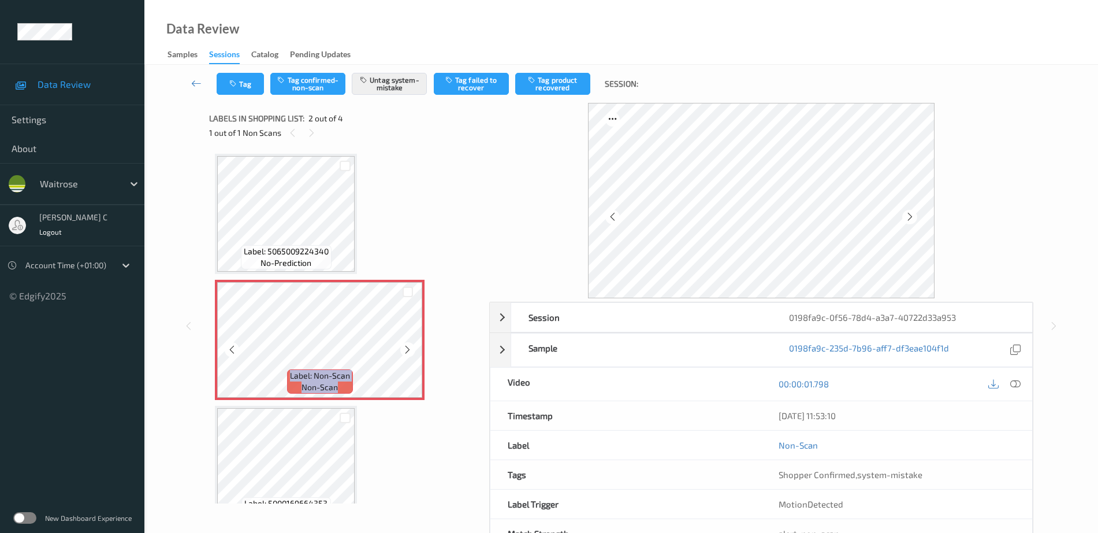
click at [407, 351] on icon at bounding box center [408, 349] width 10 height 10
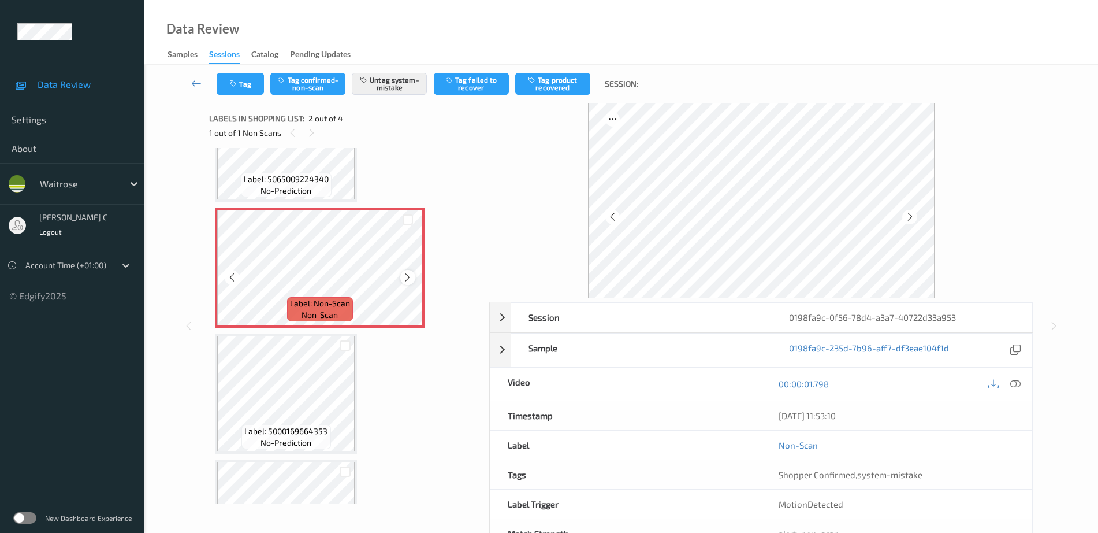
click at [408, 281] on icon at bounding box center [408, 277] width 10 height 10
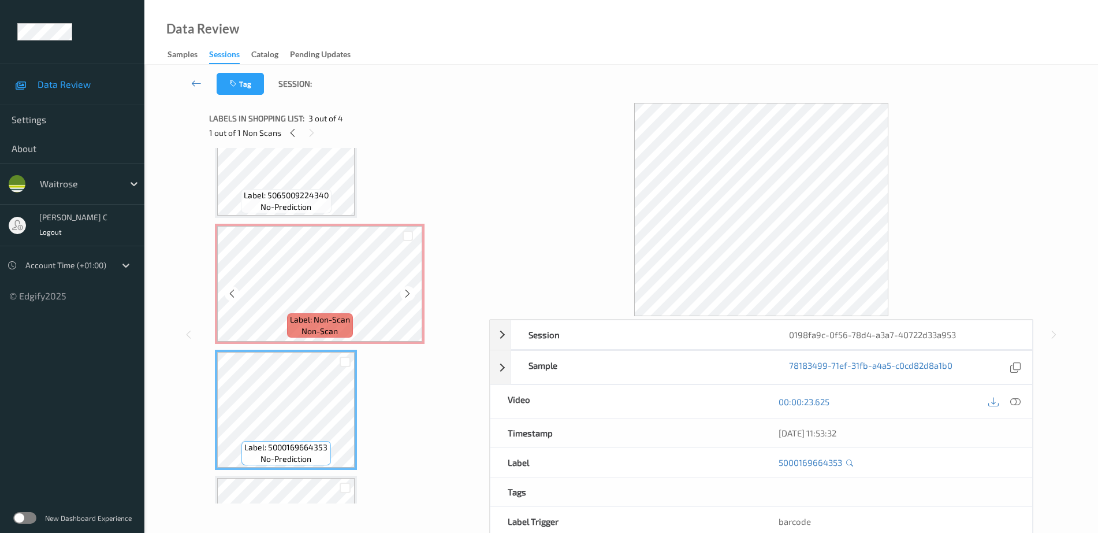
scroll to position [10, 0]
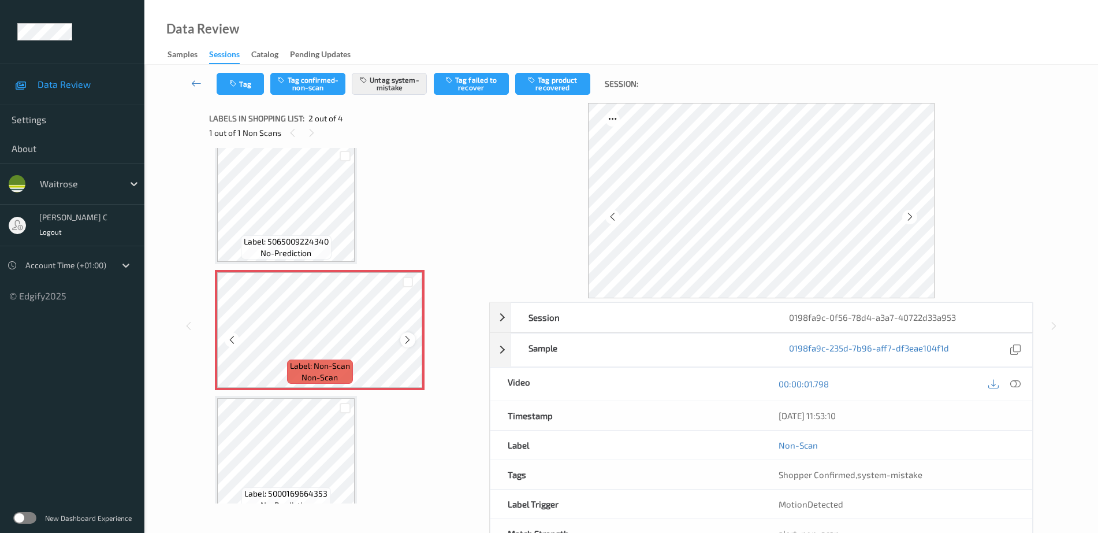
click at [410, 340] on icon at bounding box center [408, 339] width 10 height 10
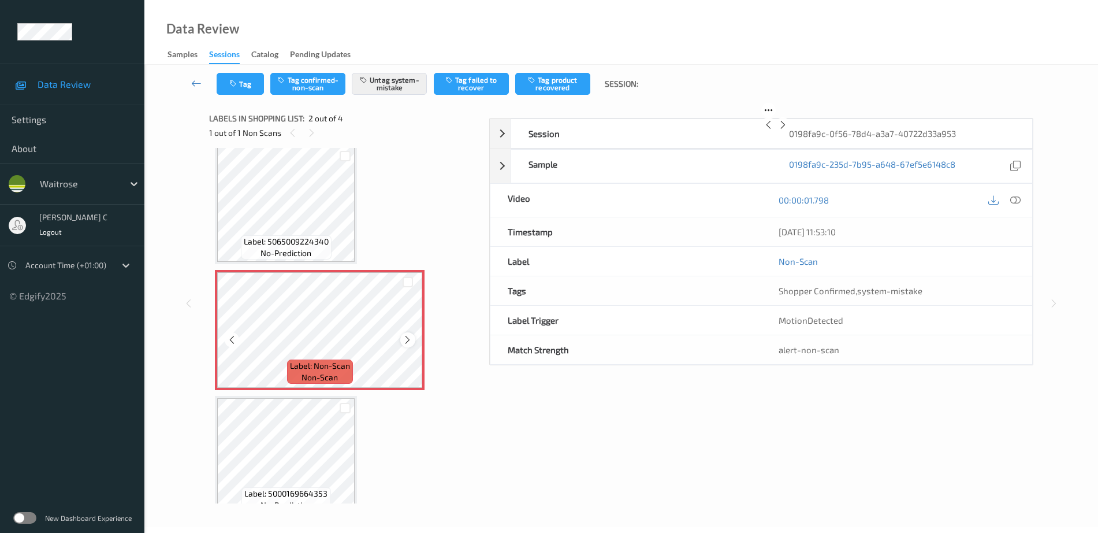
click at [410, 339] on icon at bounding box center [408, 339] width 10 height 10
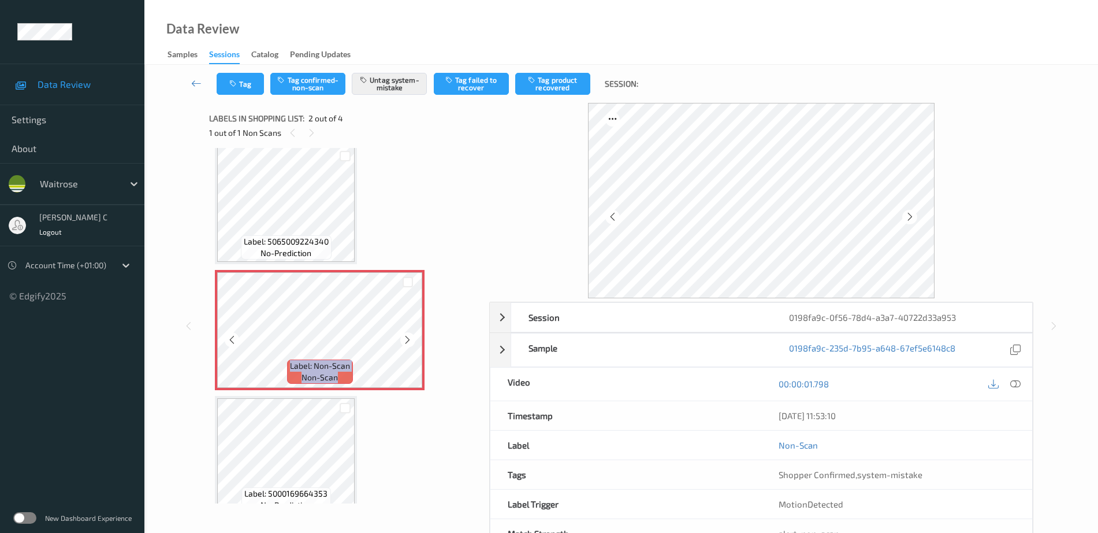
click at [410, 339] on icon at bounding box center [408, 339] width 10 height 10
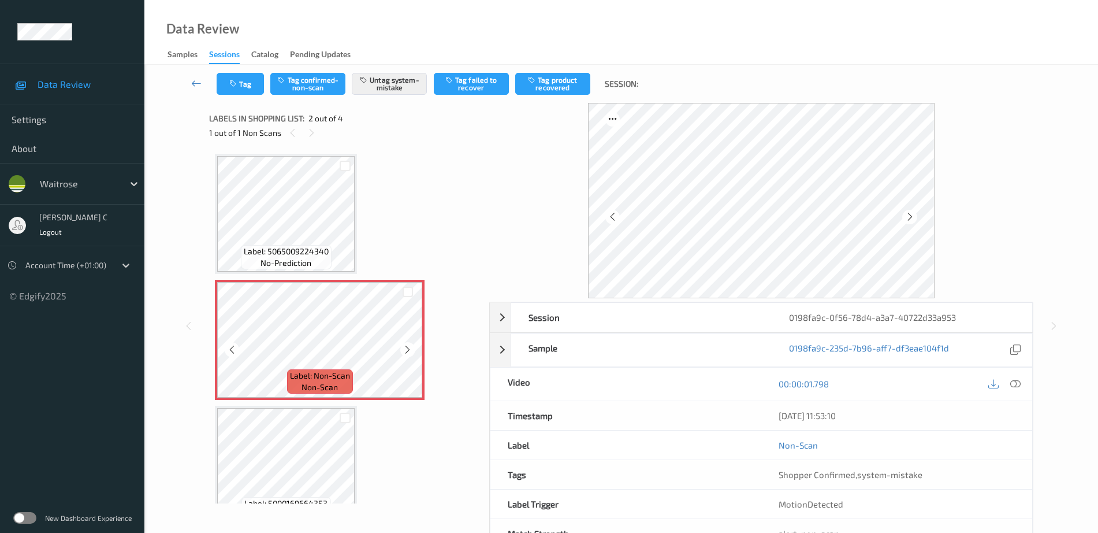
scroll to position [144, 0]
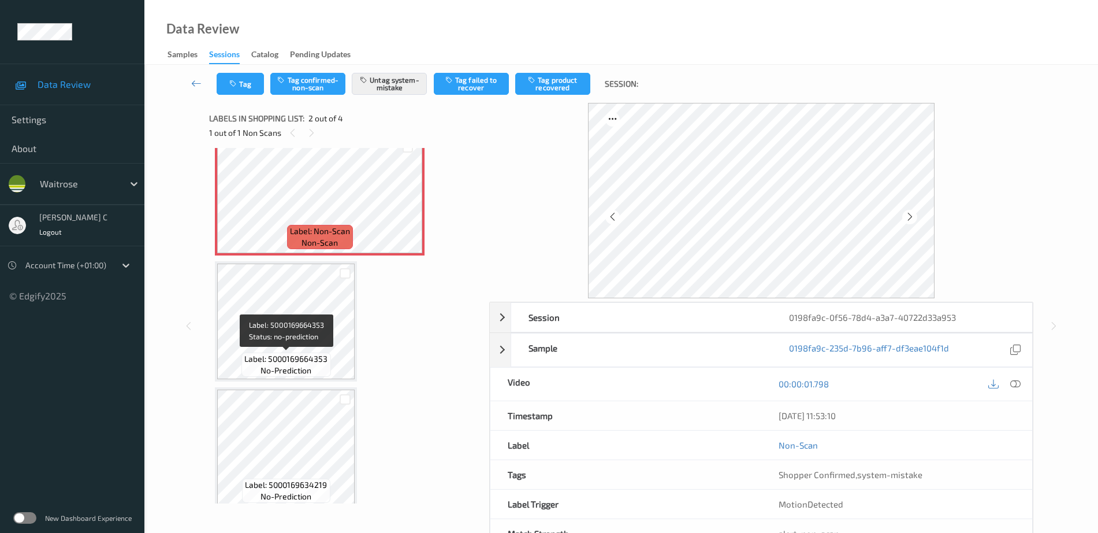
click at [326, 369] on div "Label: 5000169664353 no-prediction" at bounding box center [285, 364] width 89 height 24
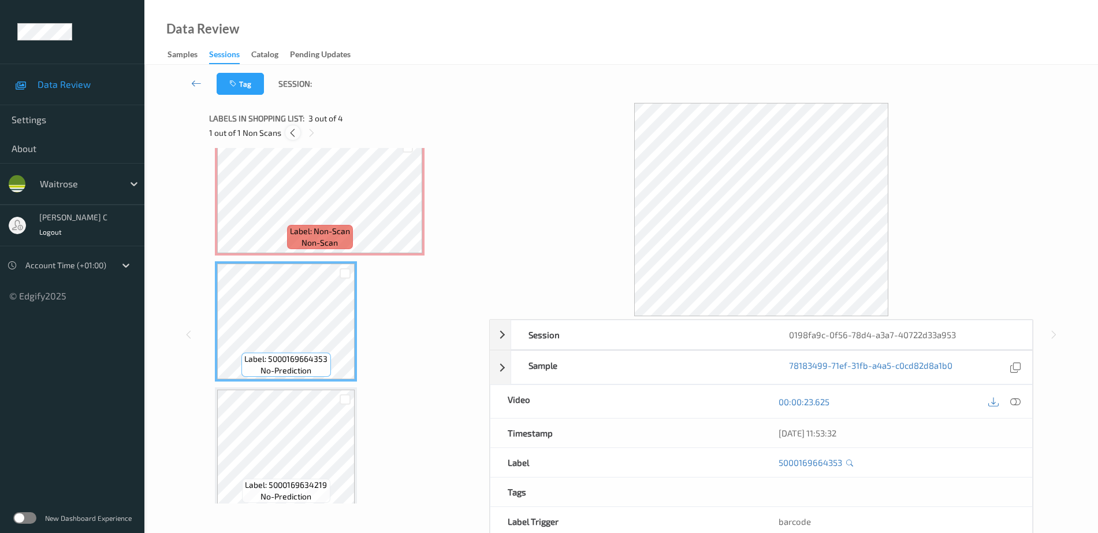
click at [295, 129] on icon at bounding box center [293, 133] width 10 height 10
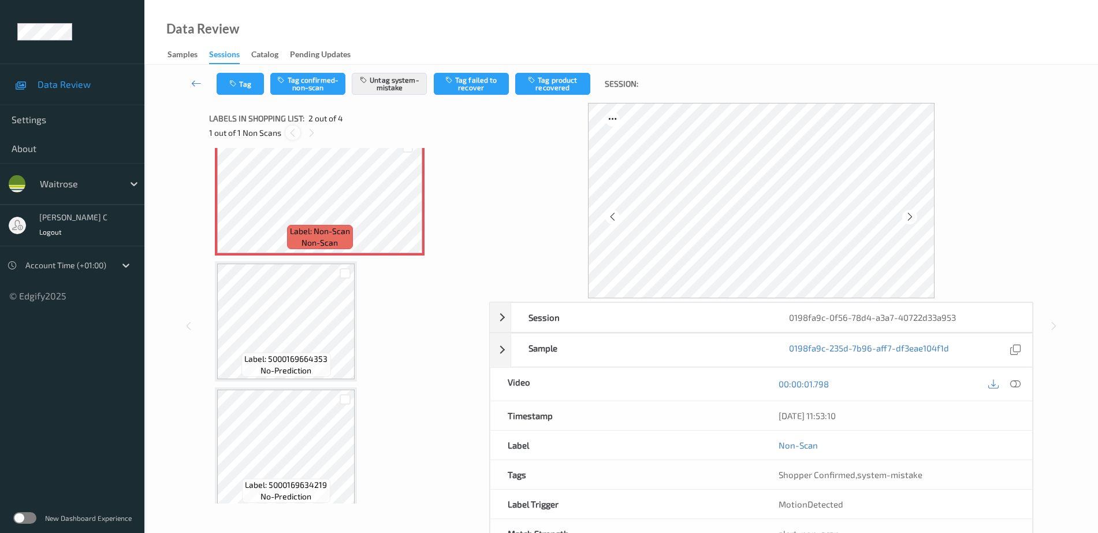
scroll to position [6, 0]
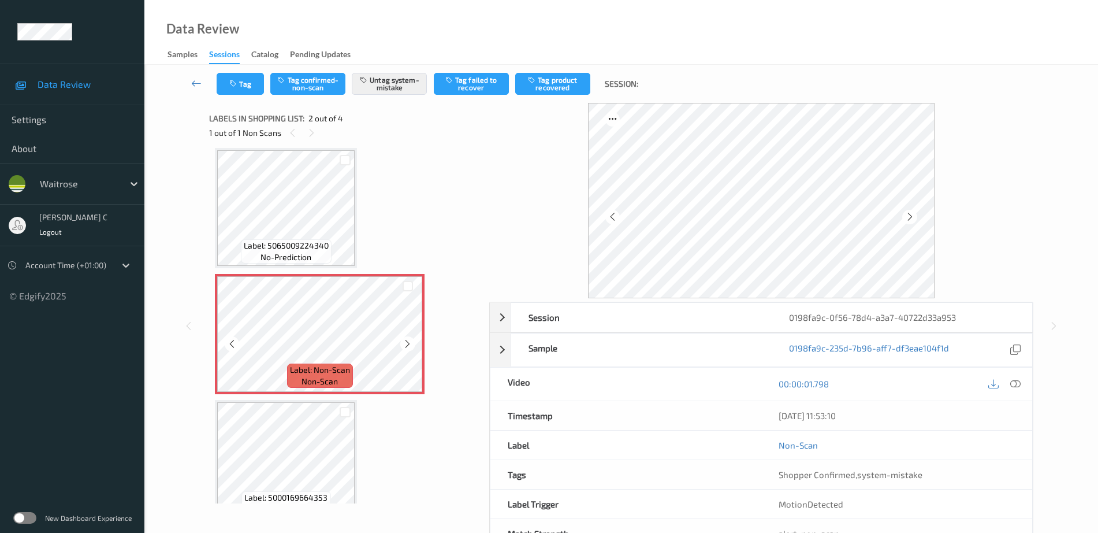
click at [415, 342] on div at bounding box center [407, 343] width 14 height 14
click at [409, 344] on icon at bounding box center [408, 343] width 10 height 10
click at [409, 344] on div "Label: Non-Scan non-scan" at bounding box center [320, 334] width 210 height 120
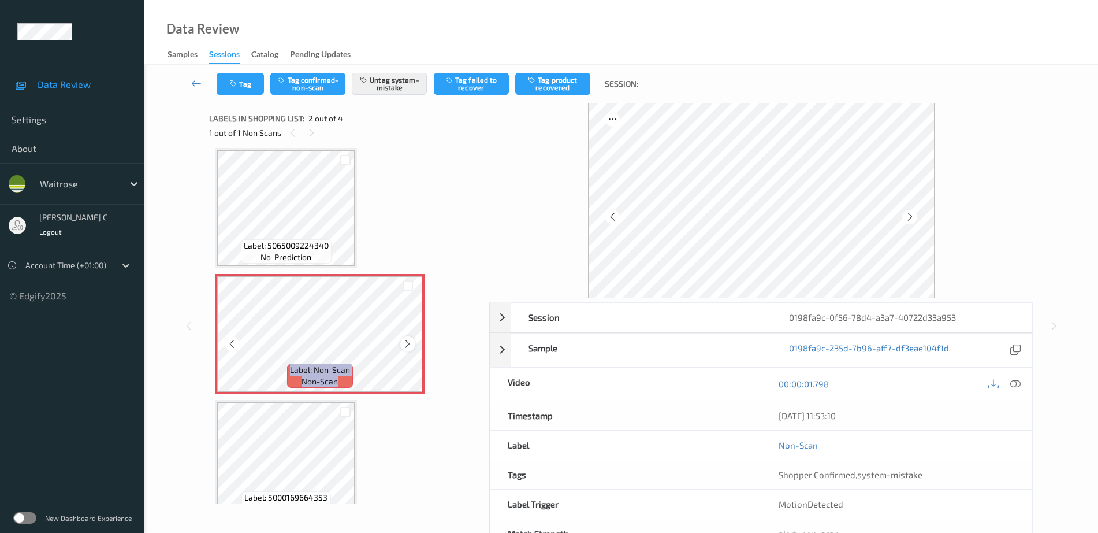
click at [409, 344] on icon at bounding box center [408, 343] width 10 height 10
click at [409, 344] on div "Label: Non-Scan non-scan" at bounding box center [320, 334] width 210 height 120
click at [219, 278] on div "Label: Non-Scan non-scan" at bounding box center [217, 276] width 5 height 5
click at [409, 344] on icon at bounding box center [408, 343] width 10 height 10
click at [409, 344] on div "Label: Non-Scan non-scan" at bounding box center [320, 334] width 210 height 120
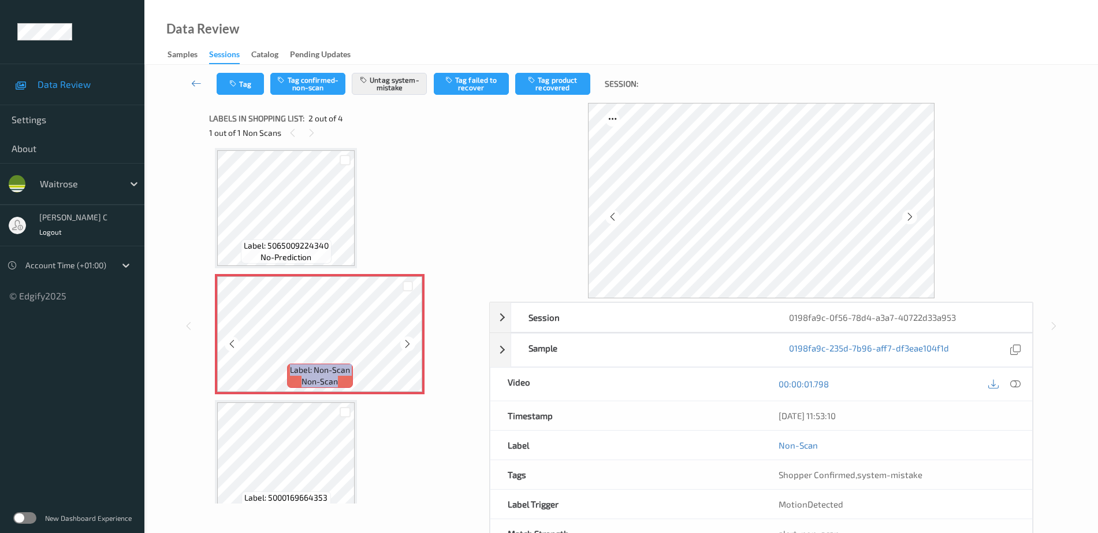
click at [409, 344] on div "Label: Non-Scan non-scan" at bounding box center [320, 334] width 210 height 120
click at [409, 344] on icon at bounding box center [408, 343] width 10 height 10
click at [409, 344] on div "Label: Non-Scan non-scan" at bounding box center [320, 334] width 210 height 120
click at [409, 344] on icon at bounding box center [408, 343] width 10 height 10
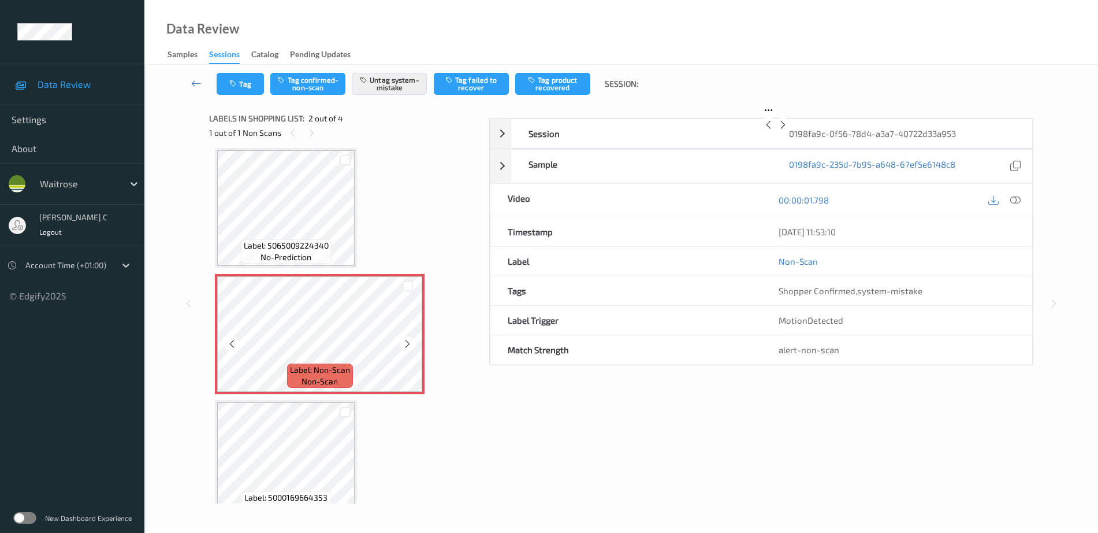
click at [409, 344] on div "Label: Non-Scan non-scan" at bounding box center [320, 334] width 210 height 120
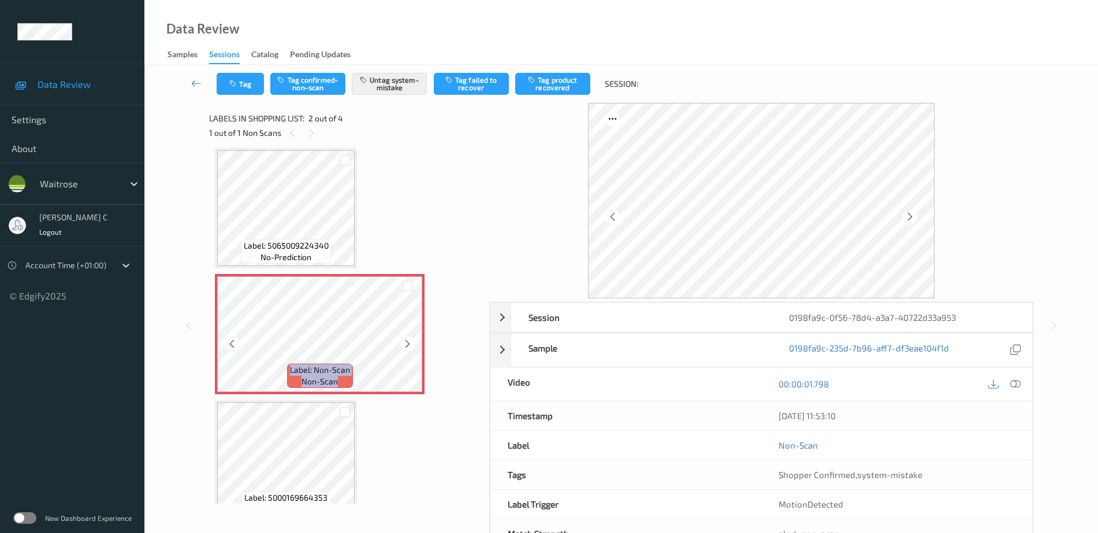
click at [409, 344] on div "Label: Non-Scan non-scan" at bounding box center [320, 334] width 210 height 120
click at [409, 344] on icon at bounding box center [408, 343] width 10 height 10
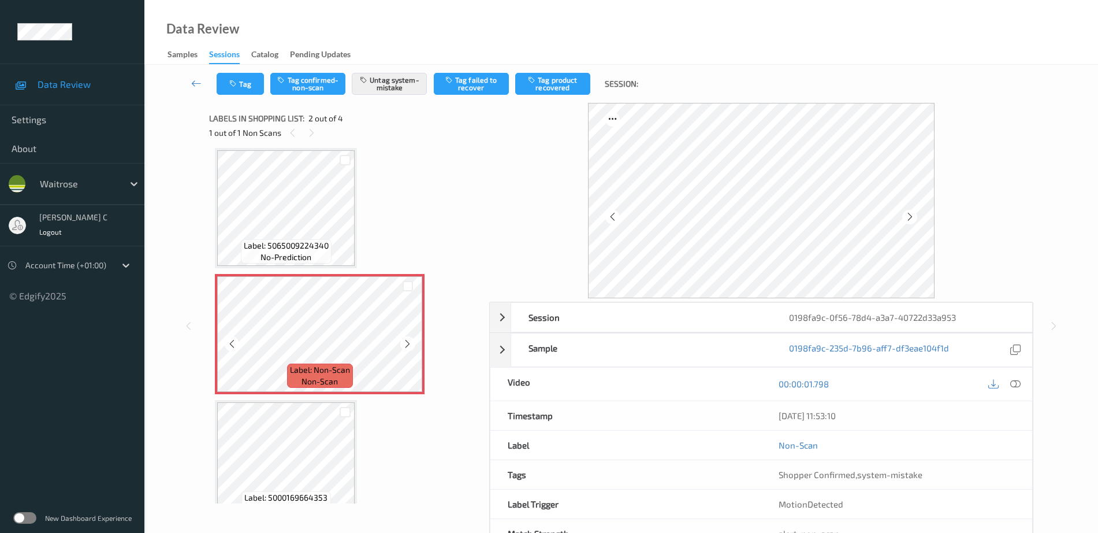
click at [409, 344] on icon at bounding box center [408, 343] width 10 height 10
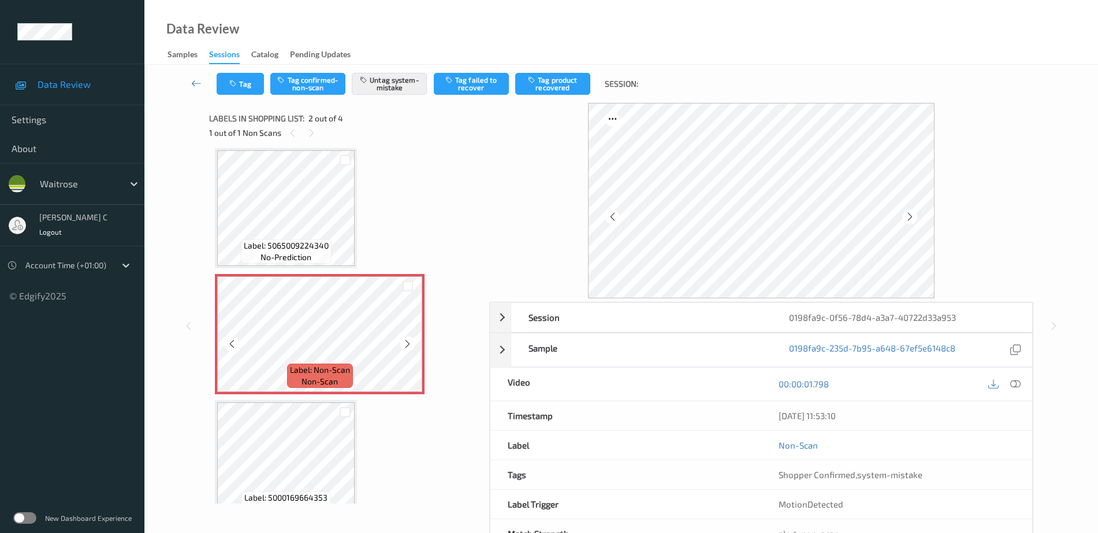
click at [409, 344] on icon at bounding box center [408, 343] width 10 height 10
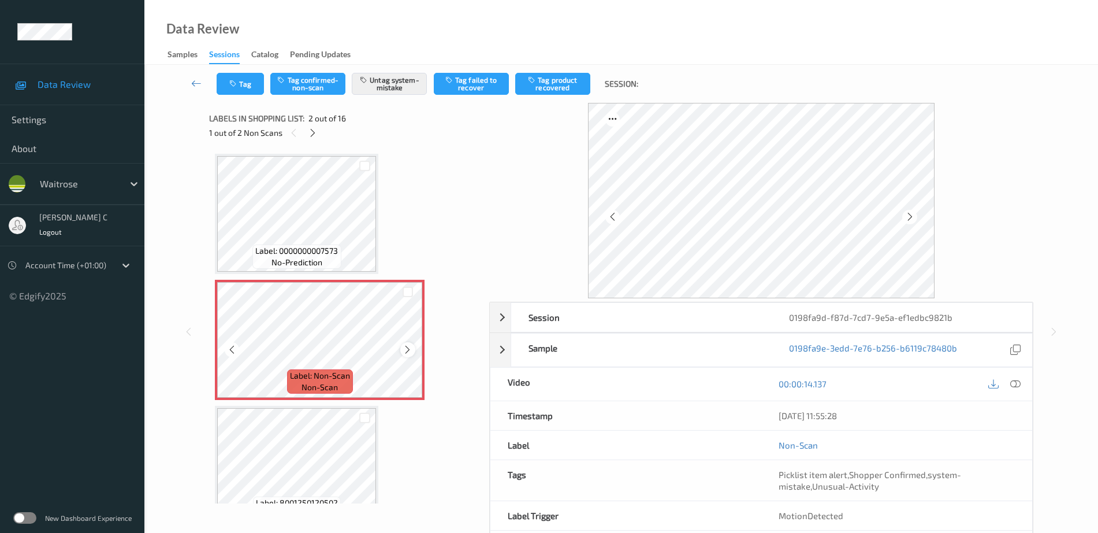
click at [411, 348] on icon at bounding box center [408, 349] width 10 height 10
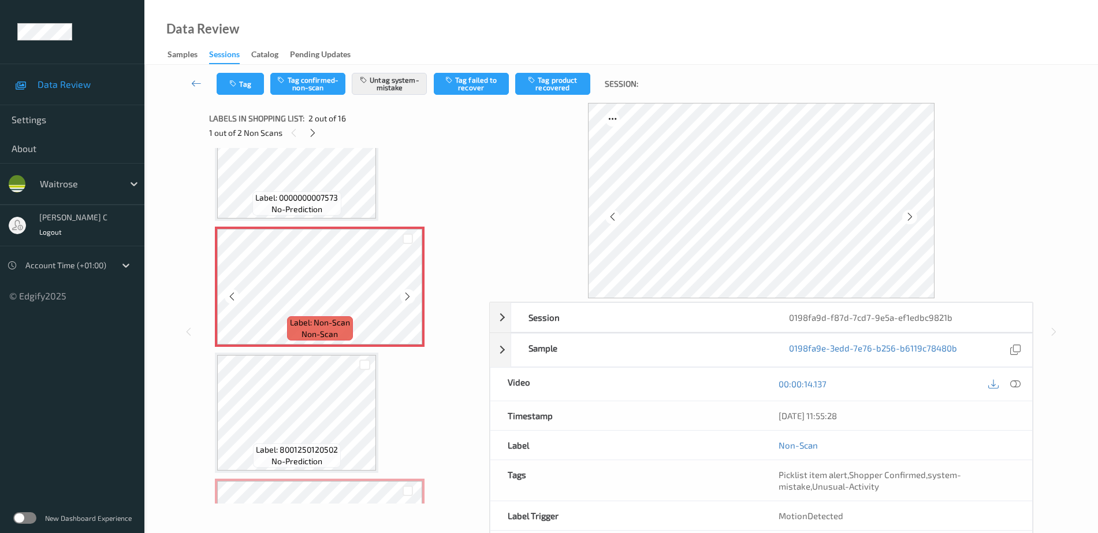
scroll to position [217, 0]
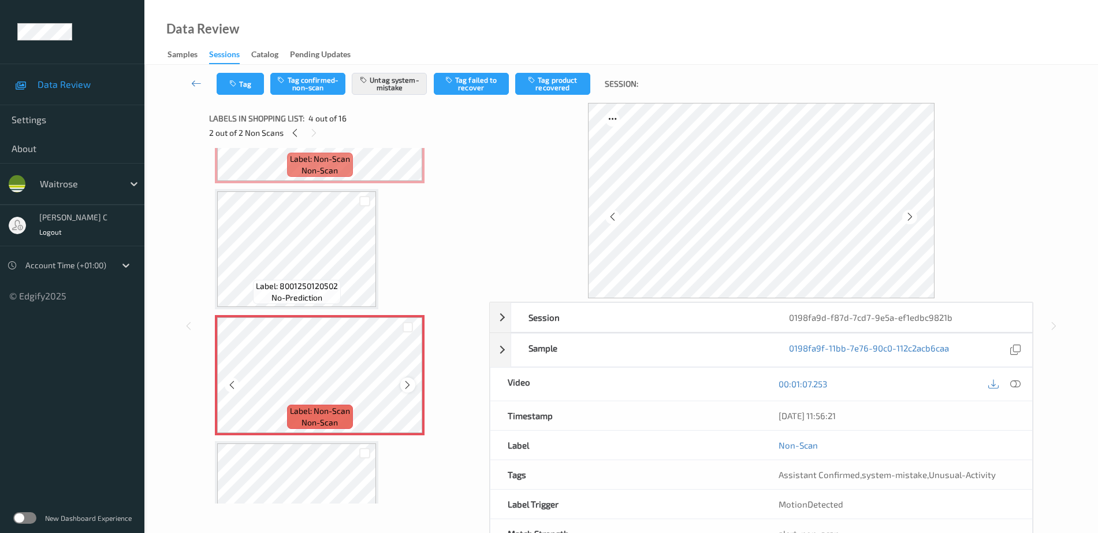
click at [409, 390] on div at bounding box center [407, 384] width 14 height 14
click at [408, 389] on icon at bounding box center [408, 384] width 10 height 10
click at [411, 382] on icon at bounding box center [408, 384] width 10 height 10
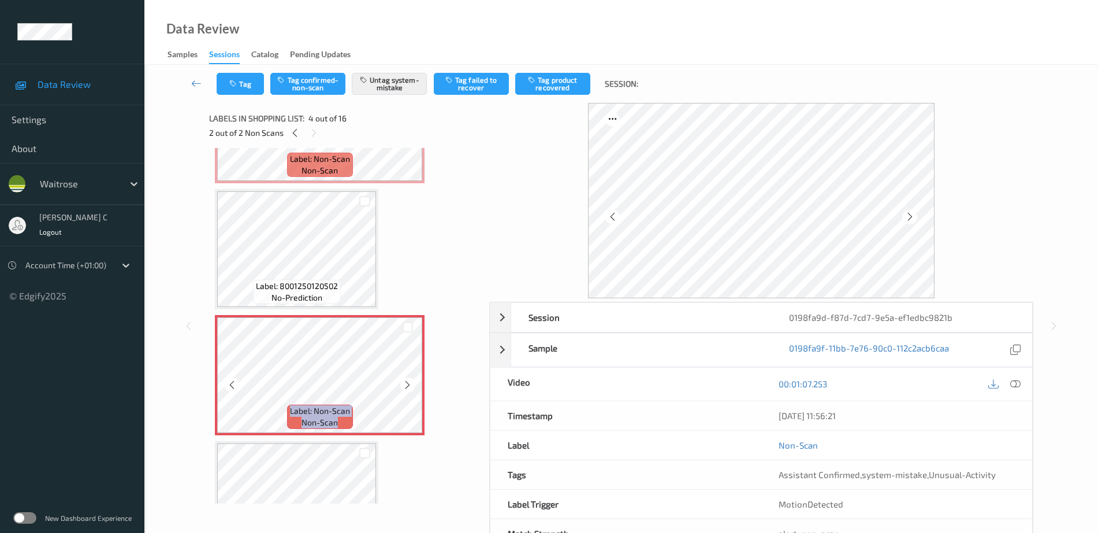
click at [411, 382] on icon at bounding box center [408, 384] width 10 height 10
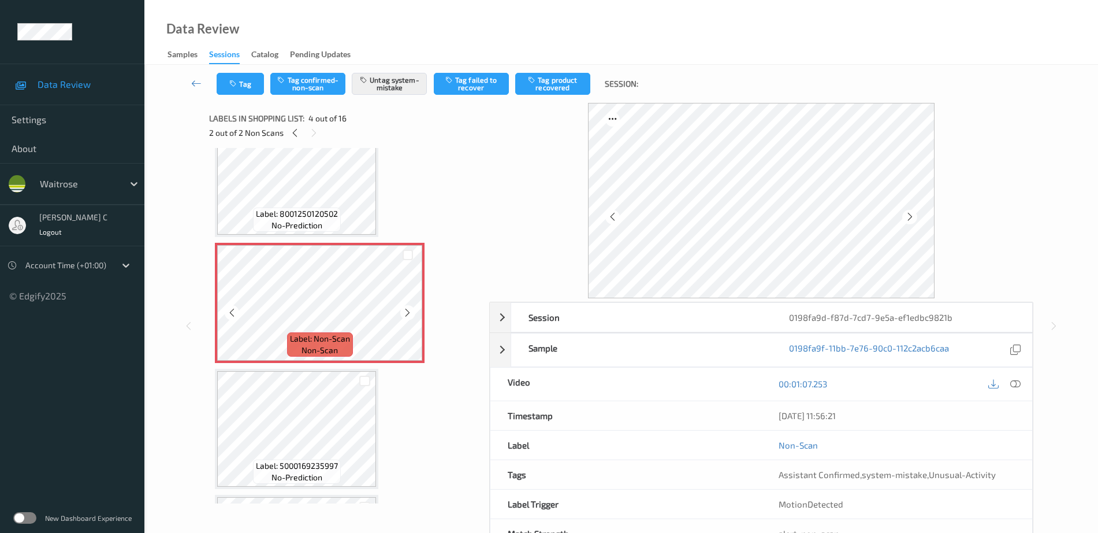
click at [304, 243] on div "Label: Non-Scan non-scan" at bounding box center [320, 303] width 210 height 120
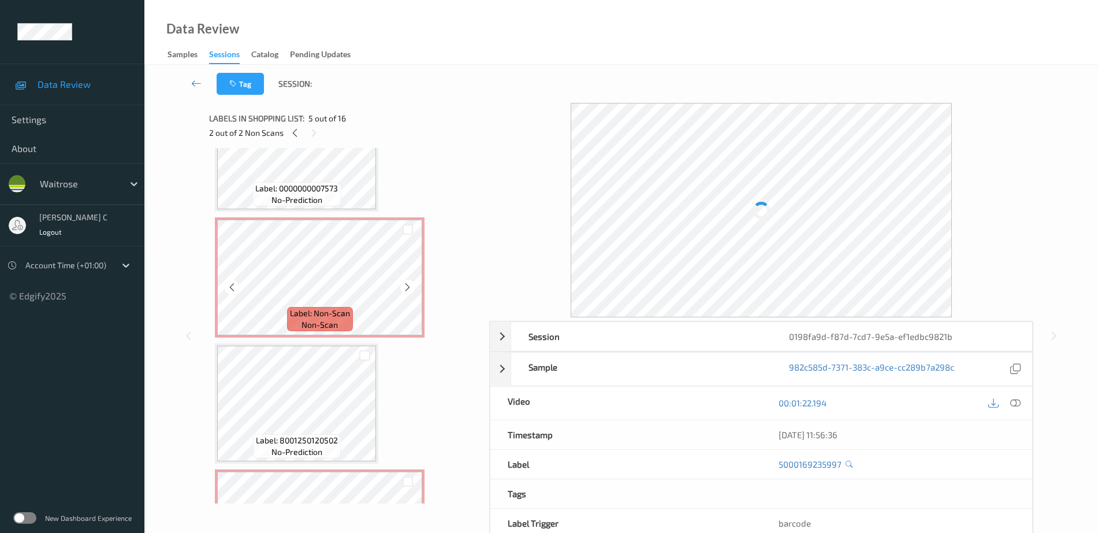
scroll to position [0, 0]
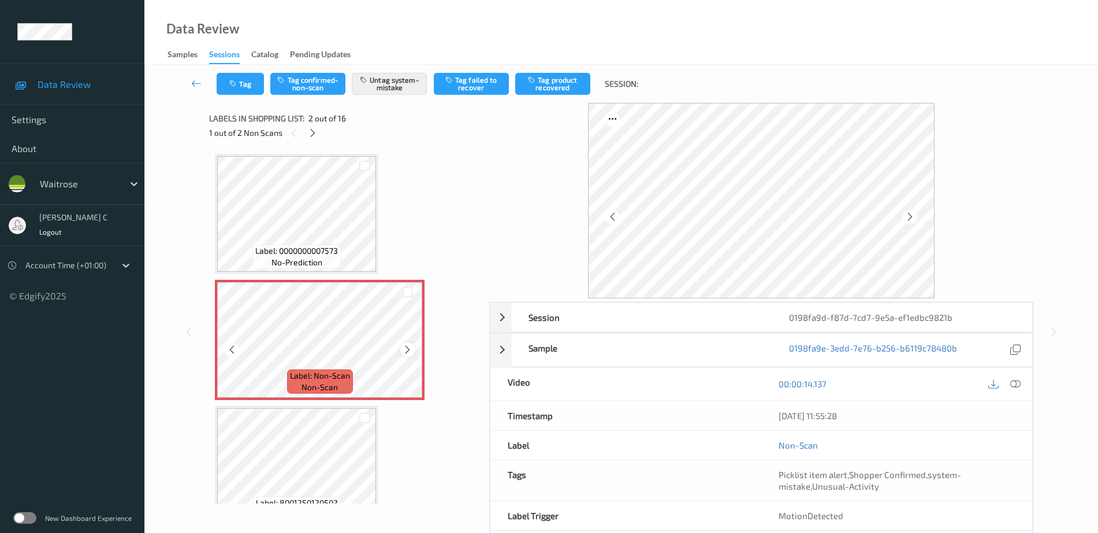
click at [412, 349] on icon at bounding box center [408, 349] width 10 height 10
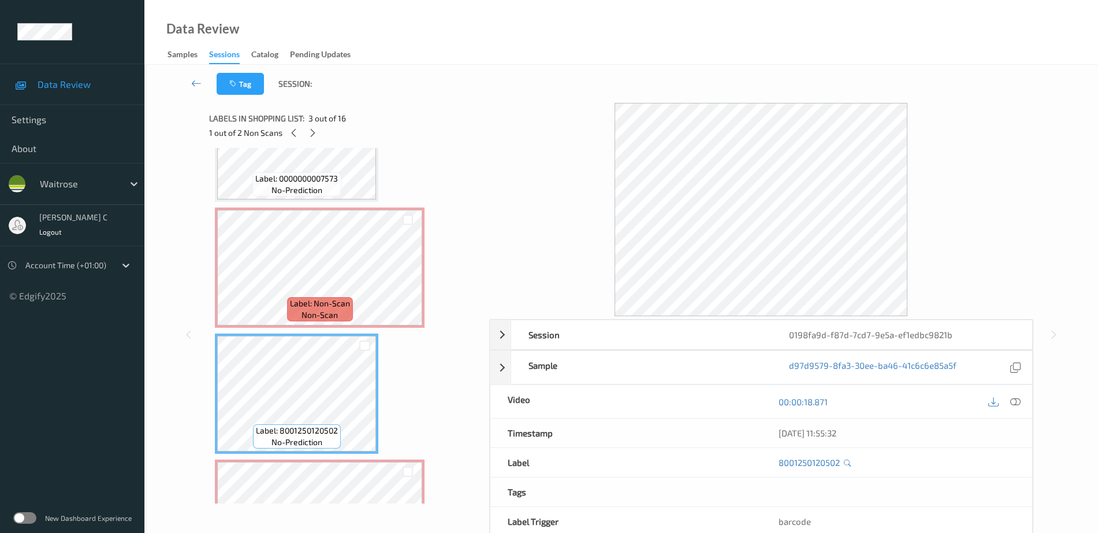
scroll to position [144, 0]
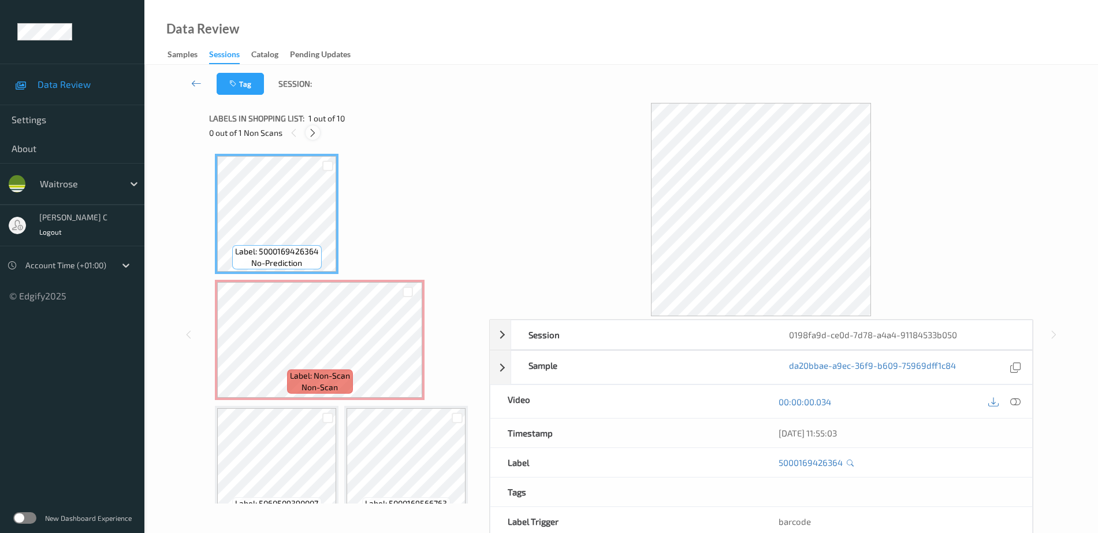
click at [310, 133] on icon at bounding box center [313, 133] width 10 height 10
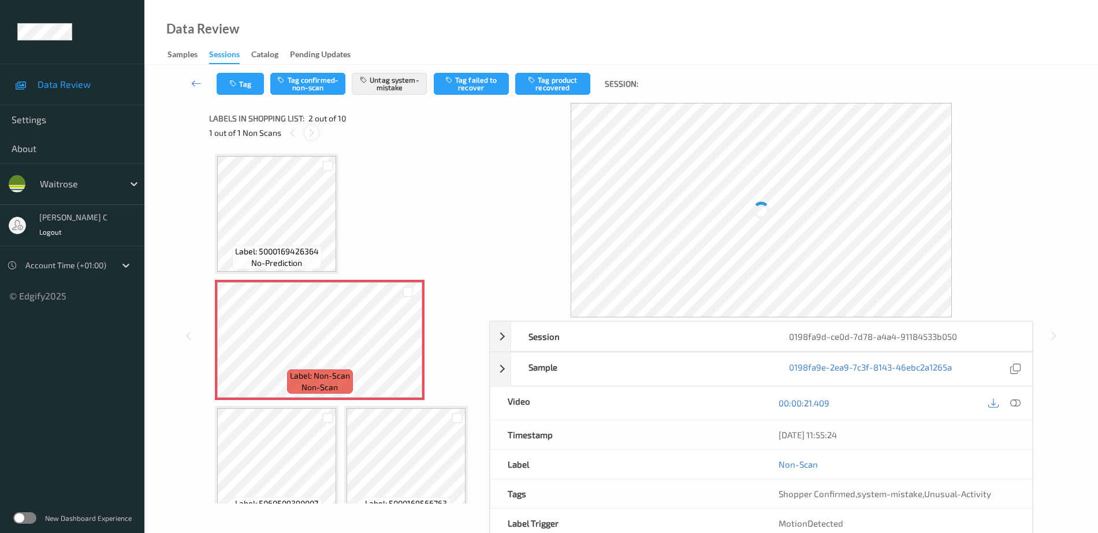
scroll to position [6, 0]
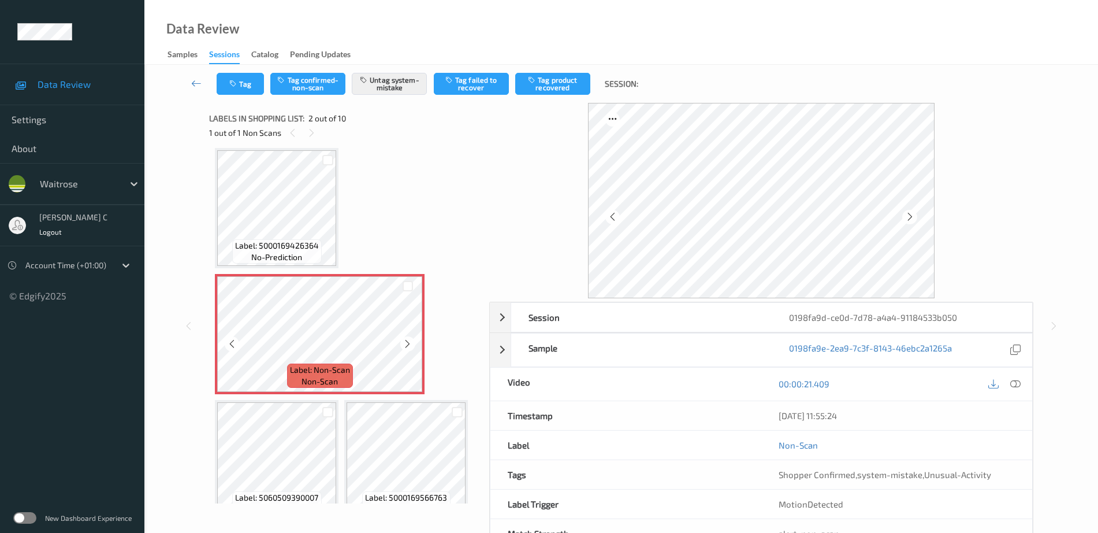
click at [407, 345] on icon at bounding box center [408, 343] width 10 height 10
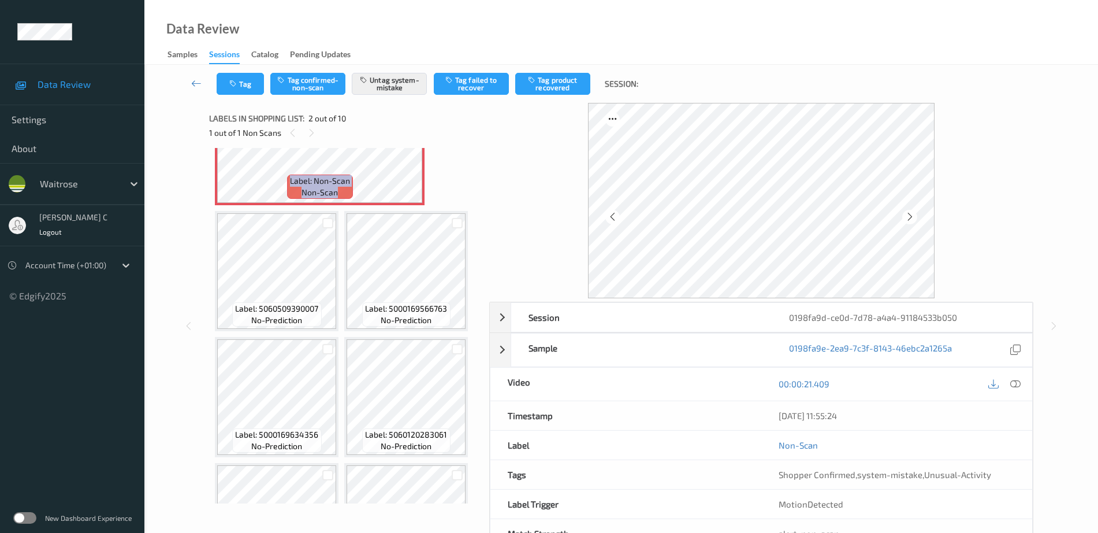
scroll to position [0, 0]
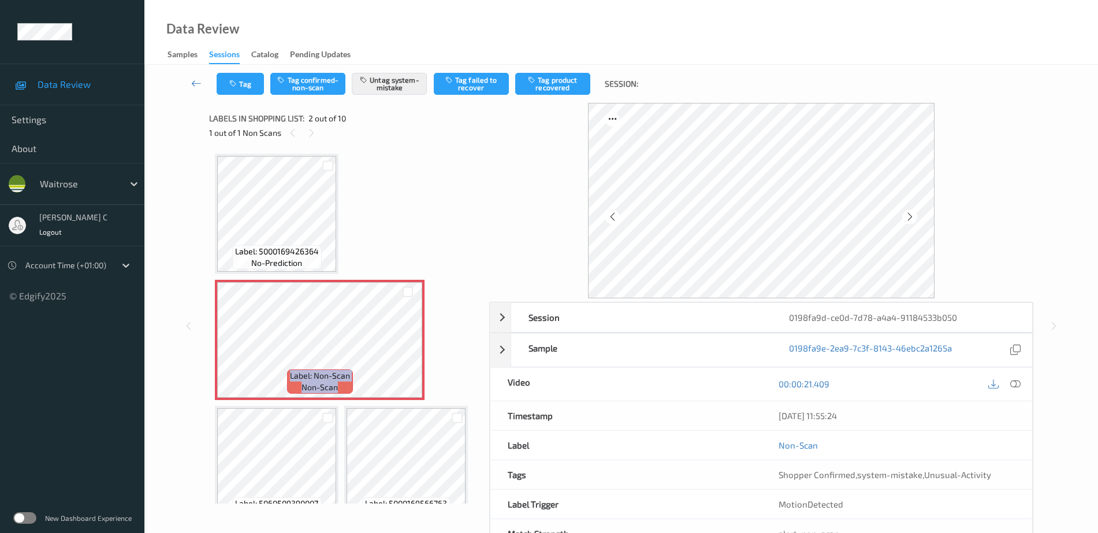
click at [370, 278] on div "Label: 5000169426364 no-prediction Label: Non-Scan non-scan Label: Non-Scan non…" at bounding box center [345, 529] width 261 height 750
click at [411, 353] on icon at bounding box center [408, 349] width 10 height 10
click at [411, 352] on icon at bounding box center [408, 349] width 10 height 10
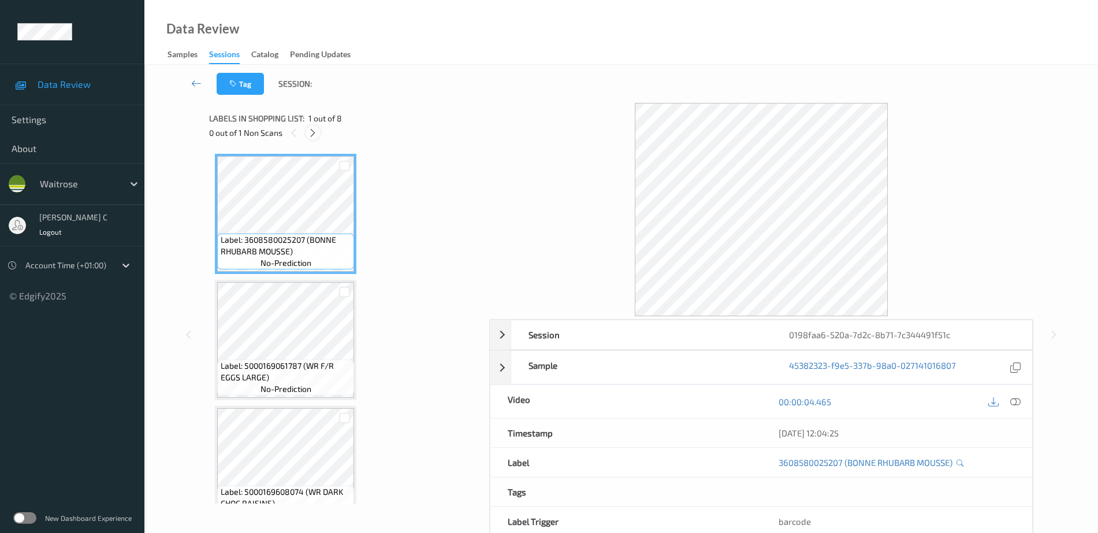
click at [314, 131] on icon at bounding box center [313, 133] width 10 height 10
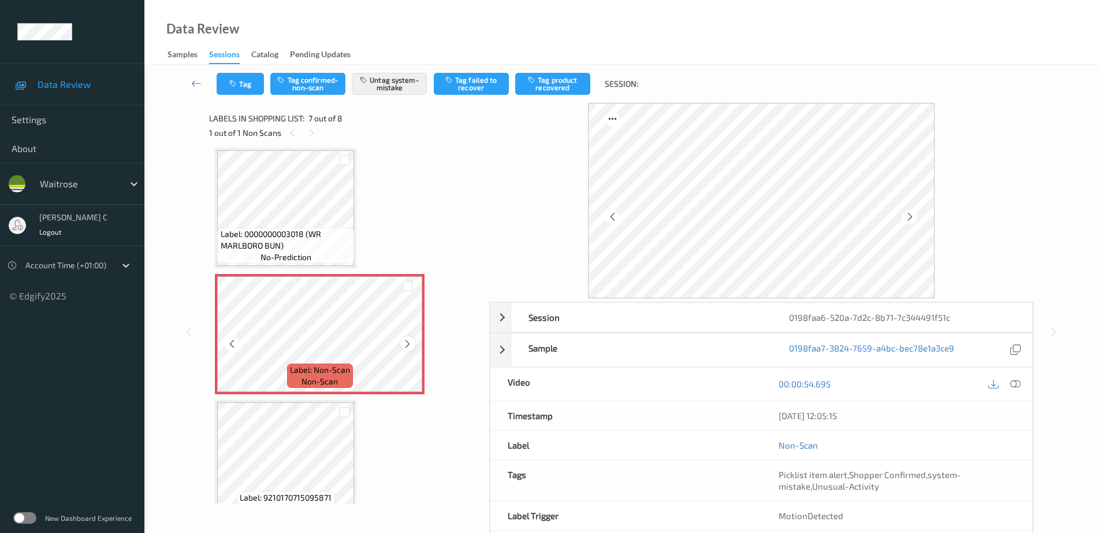
click at [405, 340] on icon at bounding box center [408, 343] width 10 height 10
click at [304, 229] on span "Label: 0000000003018 (WR MARLBORO BUN)" at bounding box center [286, 239] width 131 height 23
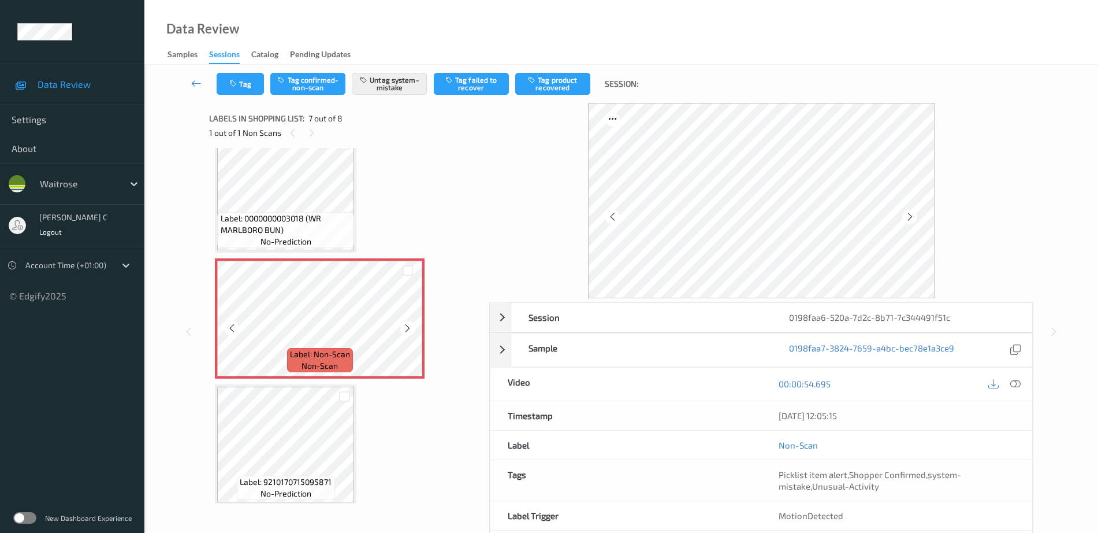
scroll to position [658, 0]
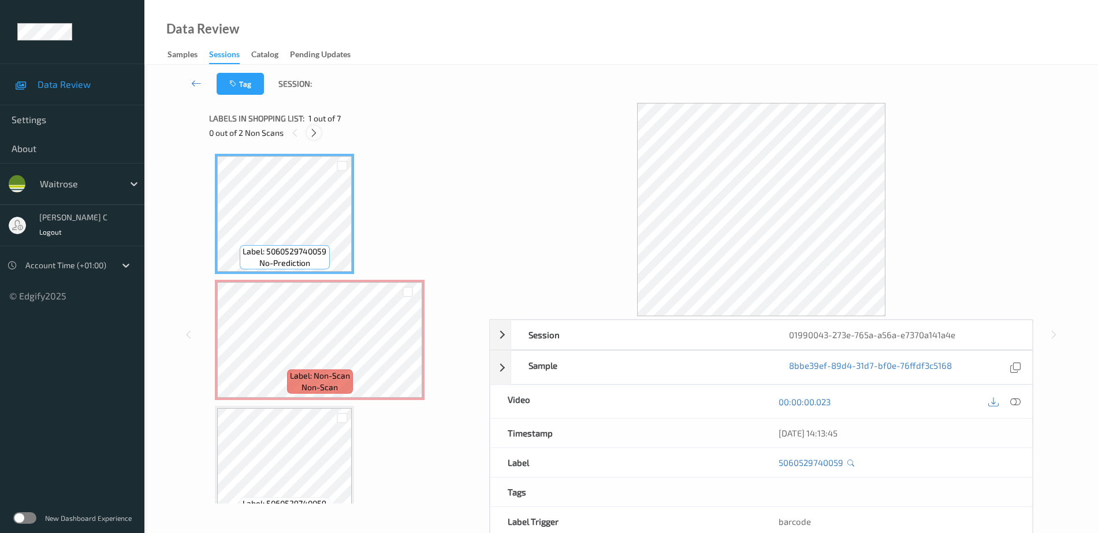
click at [315, 130] on icon at bounding box center [314, 133] width 10 height 10
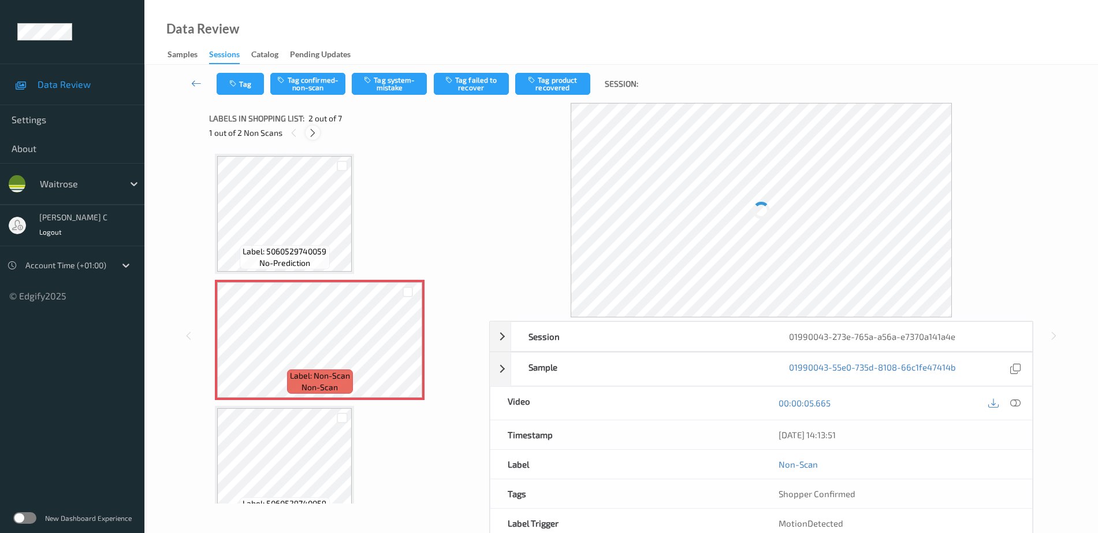
scroll to position [6, 0]
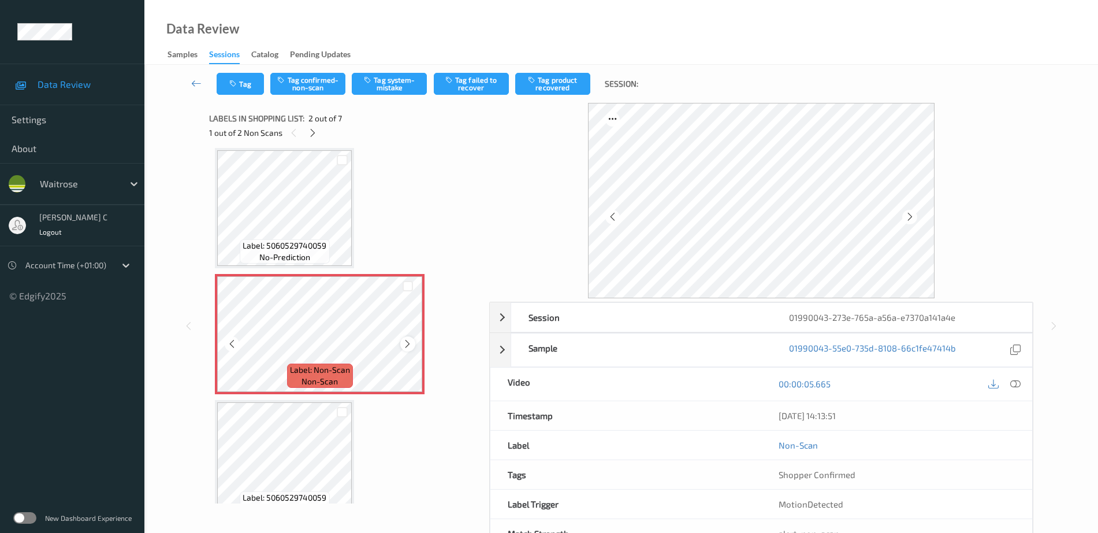
click at [411, 343] on icon at bounding box center [408, 343] width 10 height 10
click at [411, 342] on icon at bounding box center [408, 343] width 10 height 10
click at [405, 344] on icon at bounding box center [408, 343] width 10 height 10
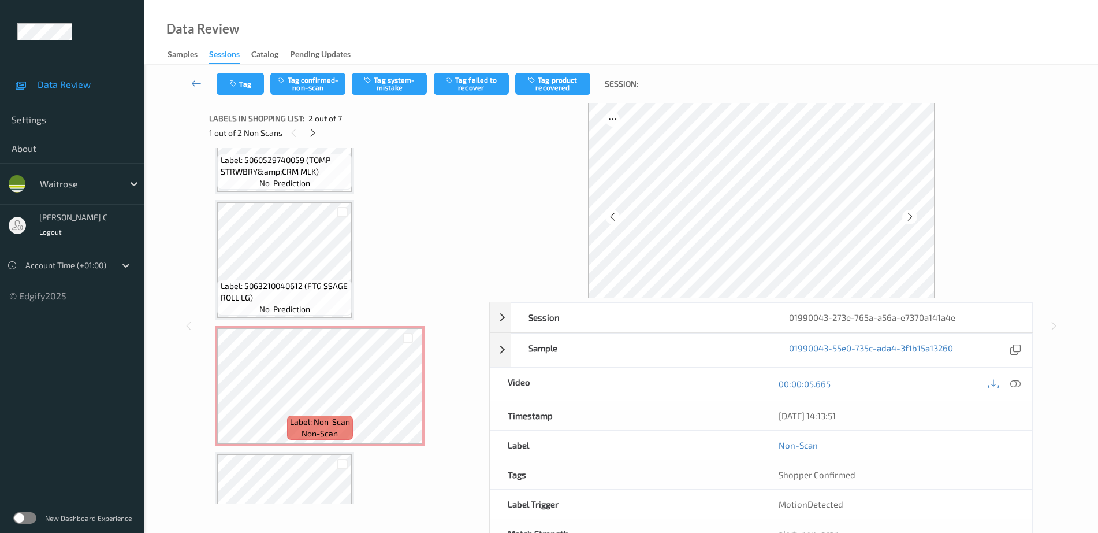
scroll to position [439, 0]
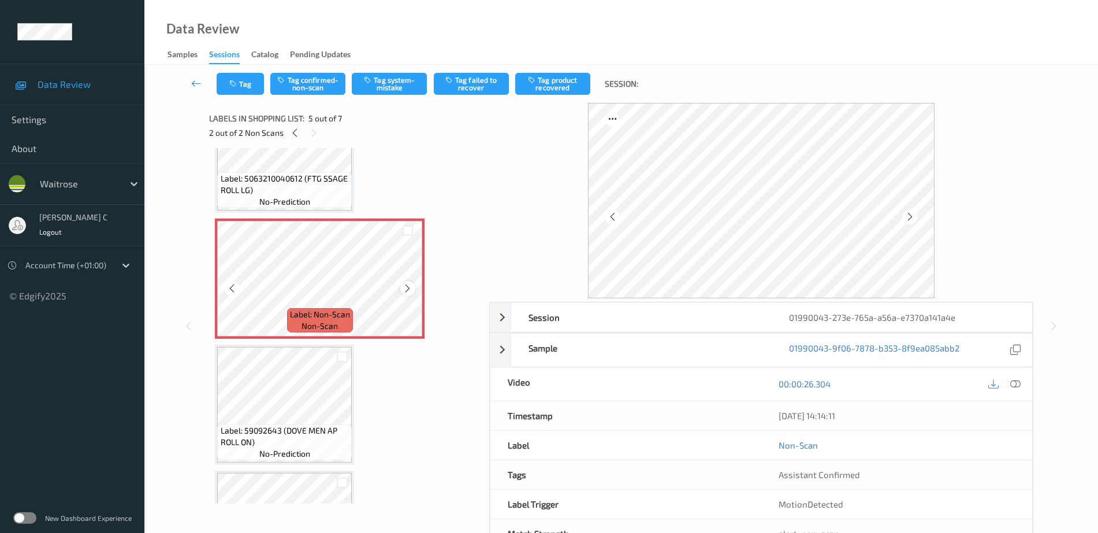
click at [408, 285] on icon at bounding box center [408, 288] width 10 height 10
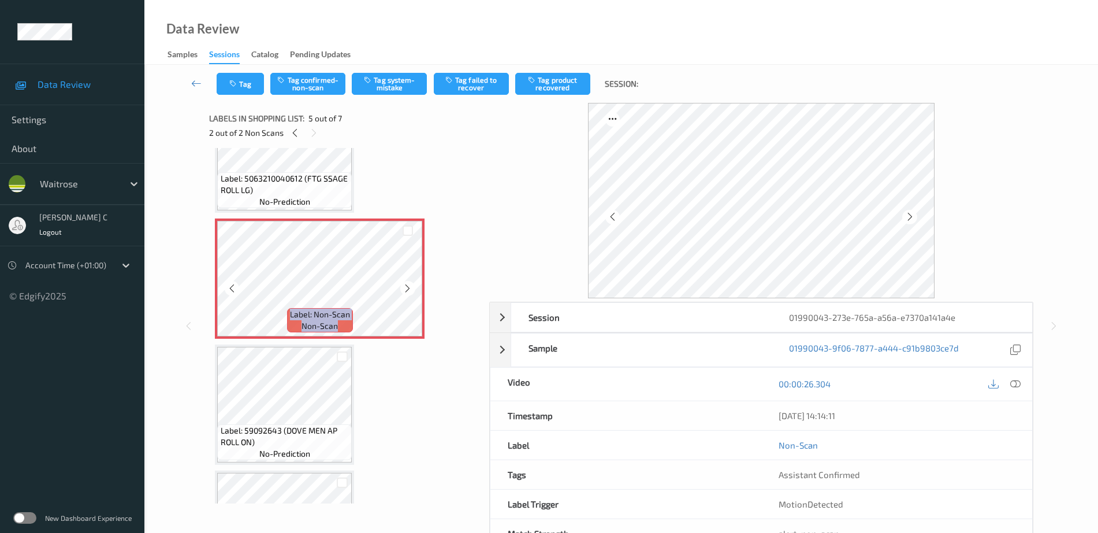
click at [408, 285] on icon at bounding box center [408, 288] width 10 height 10
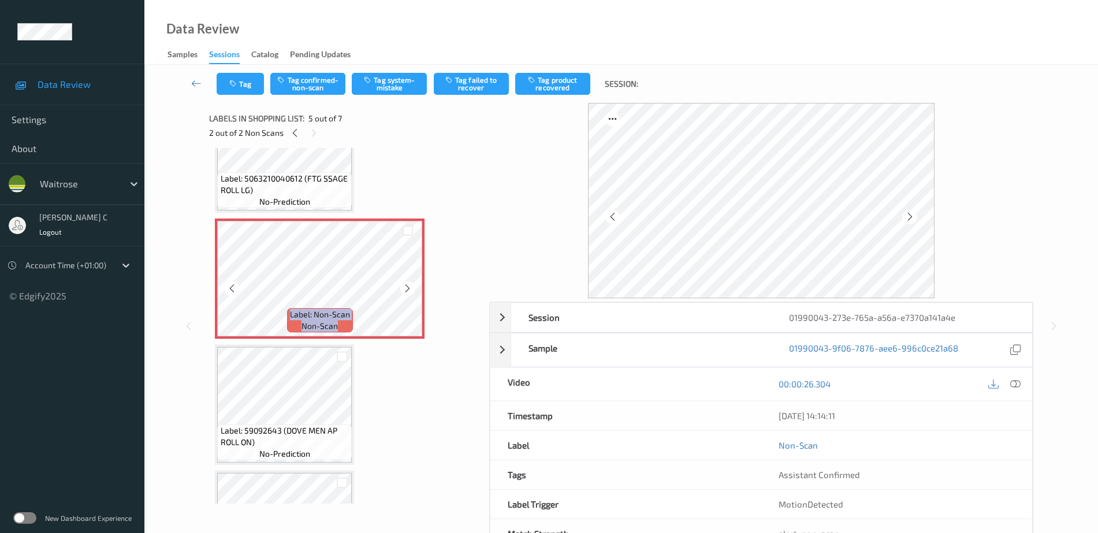
click at [408, 285] on icon at bounding box center [408, 288] width 10 height 10
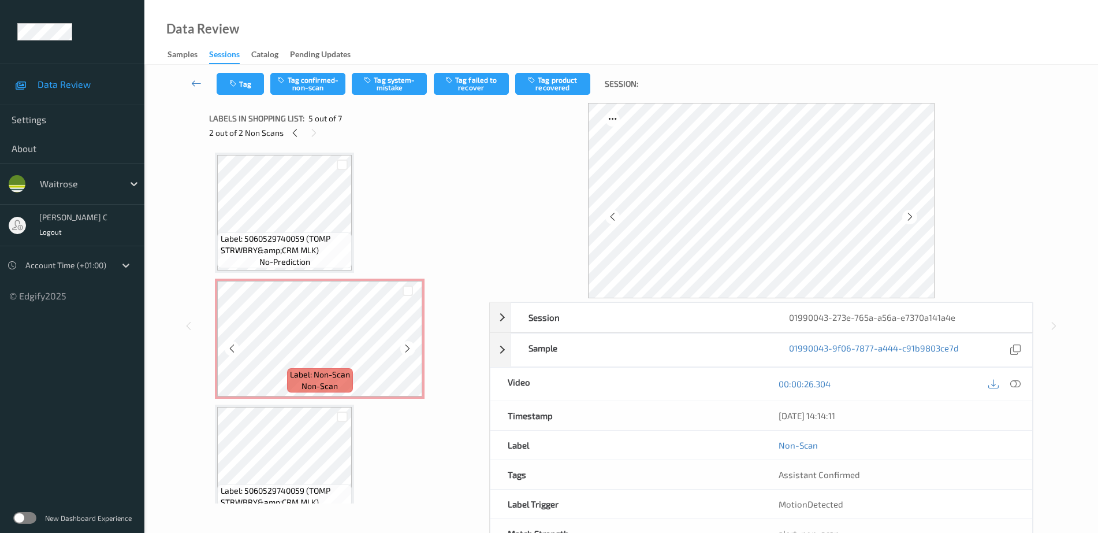
scroll to position [0, 0]
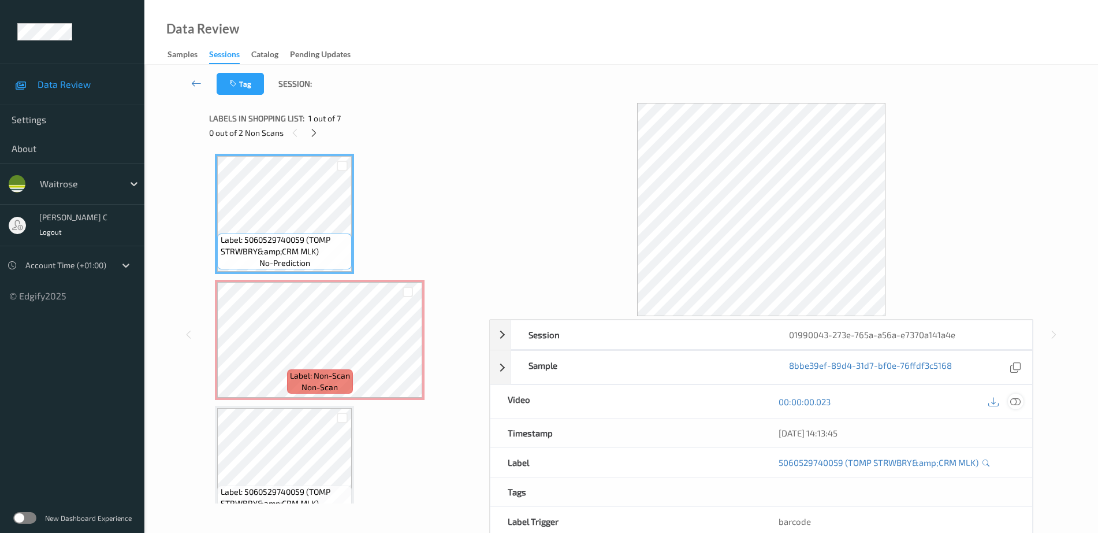
click at [1021, 400] on div at bounding box center [1016, 401] width 16 height 16
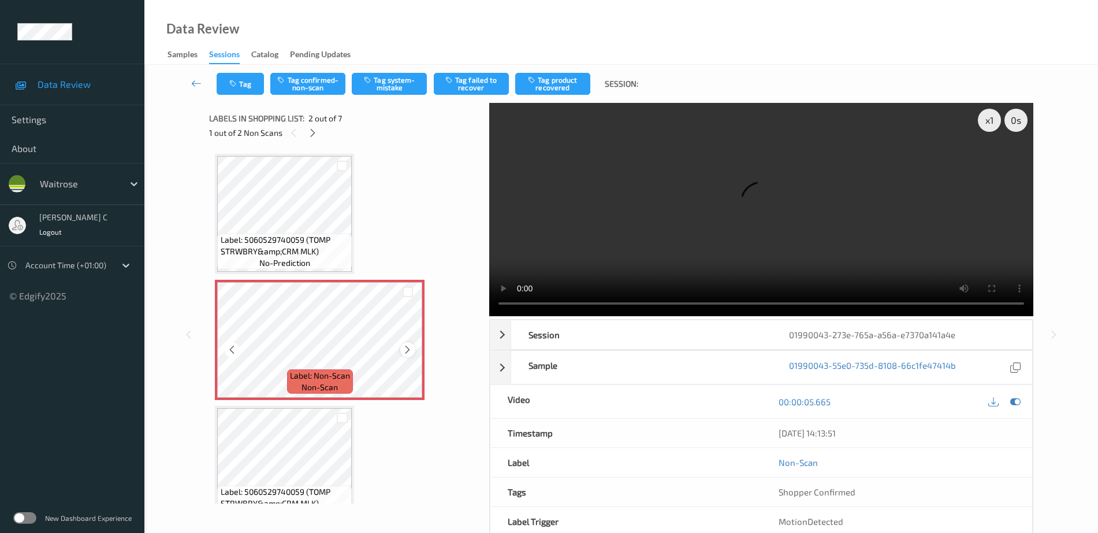
click at [405, 352] on icon at bounding box center [408, 349] width 10 height 10
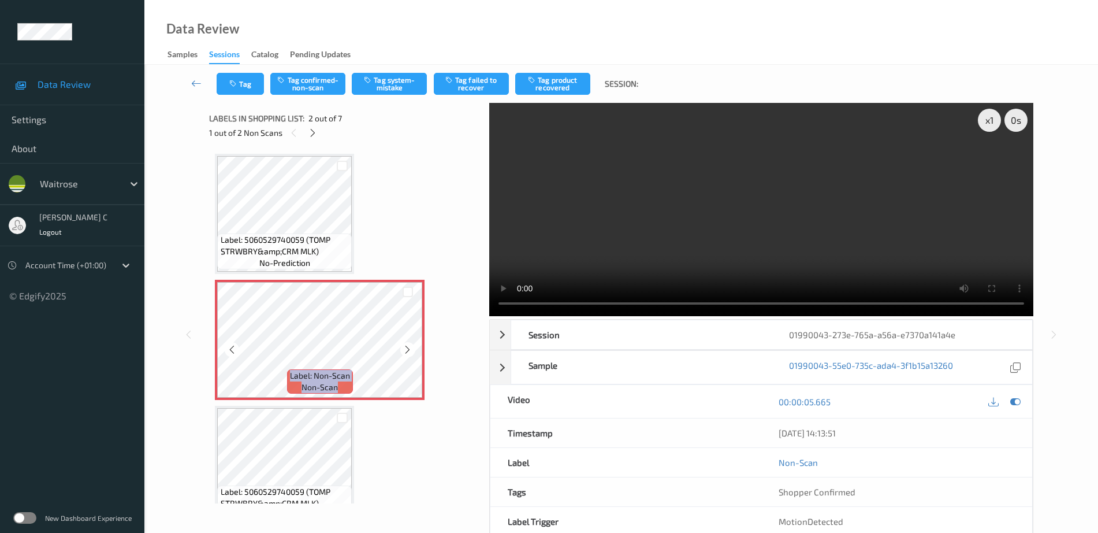
click at [405, 352] on icon at bounding box center [408, 349] width 10 height 10
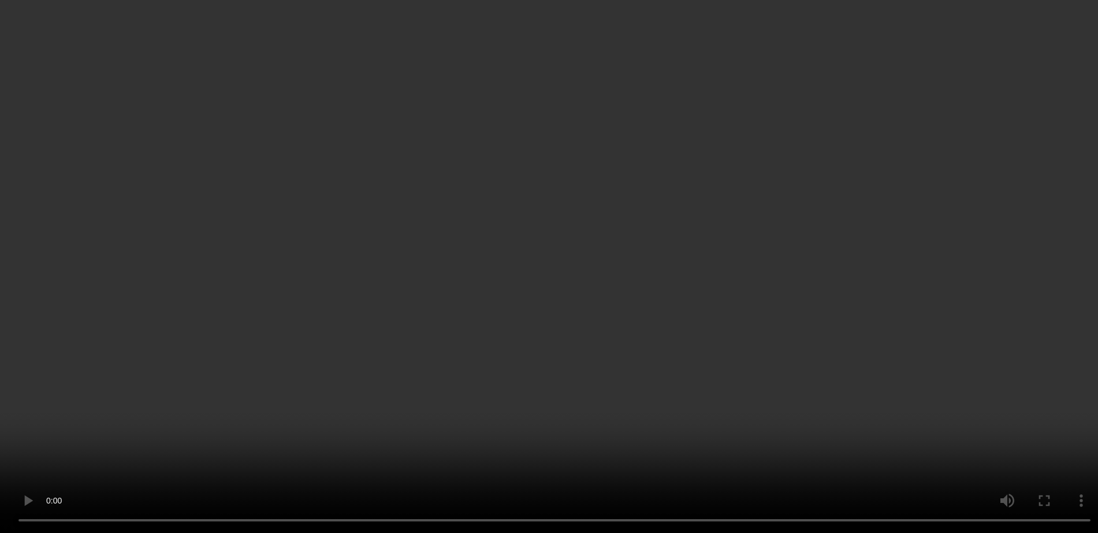
scroll to position [144, 0]
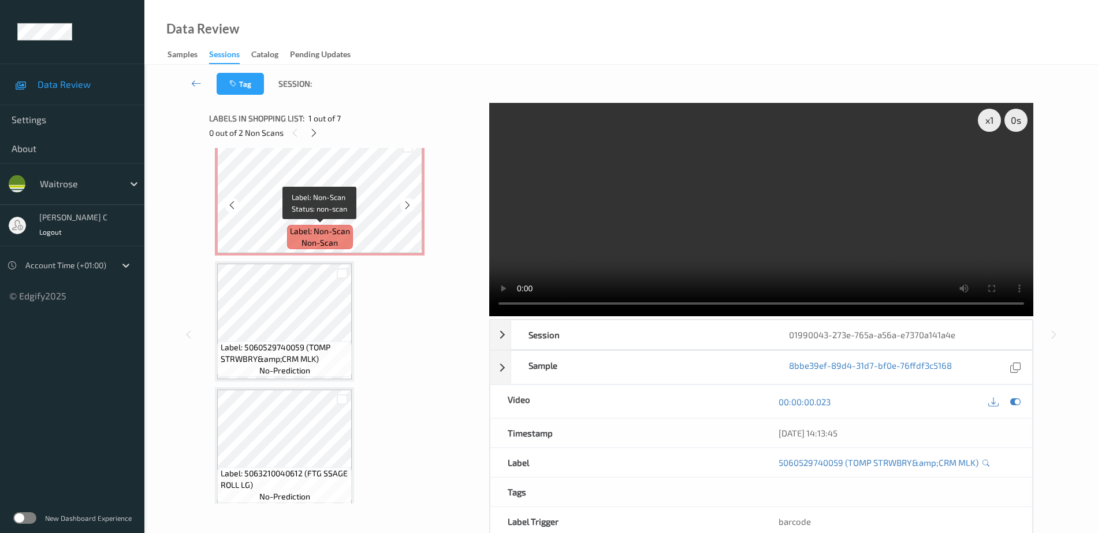
click at [345, 237] on div "Label: Non-Scan non-scan" at bounding box center [320, 237] width 66 height 24
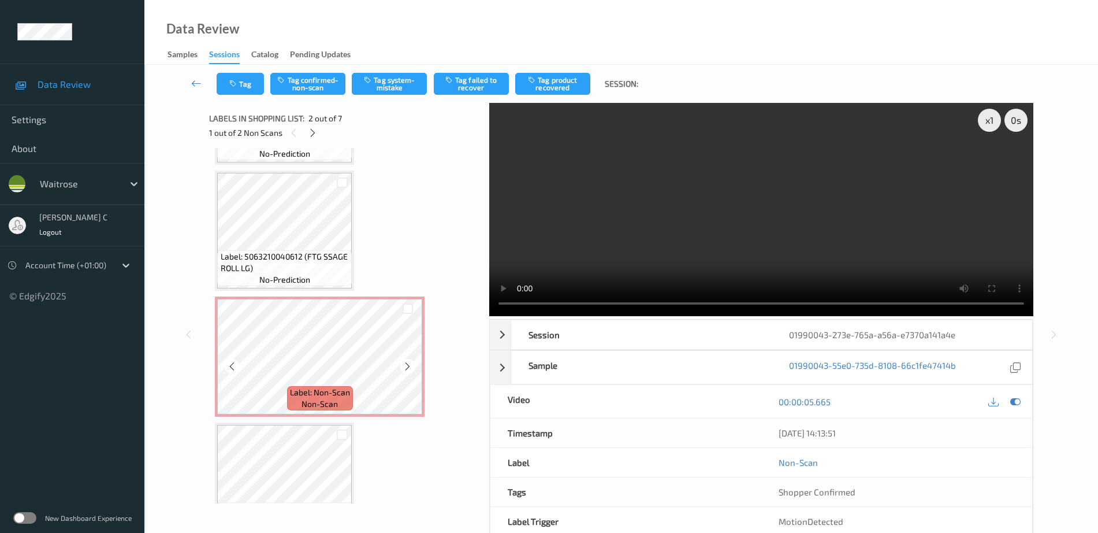
scroll to position [433, 0]
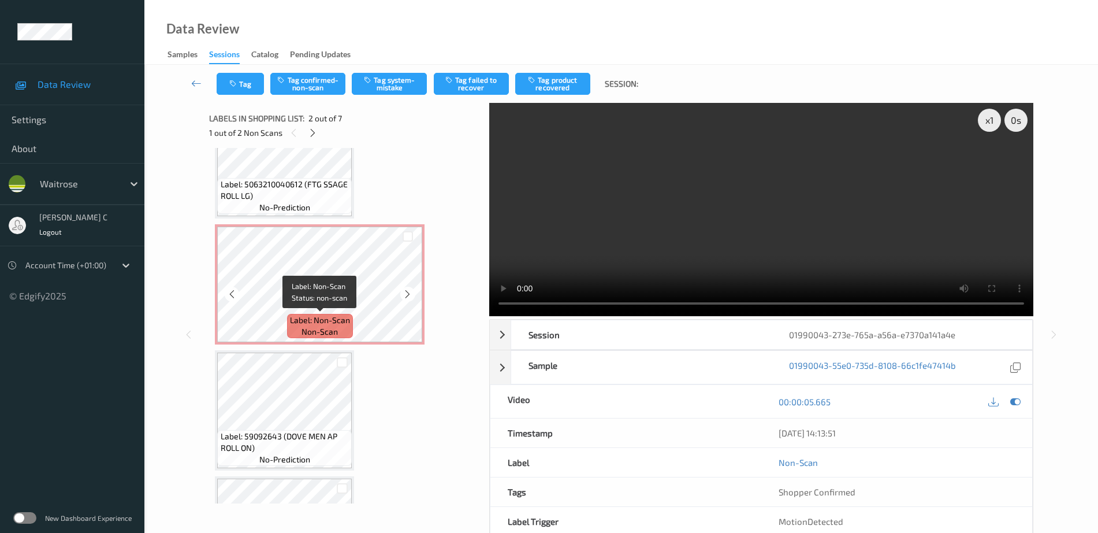
click at [320, 331] on span "non-scan" at bounding box center [320, 332] width 36 height 12
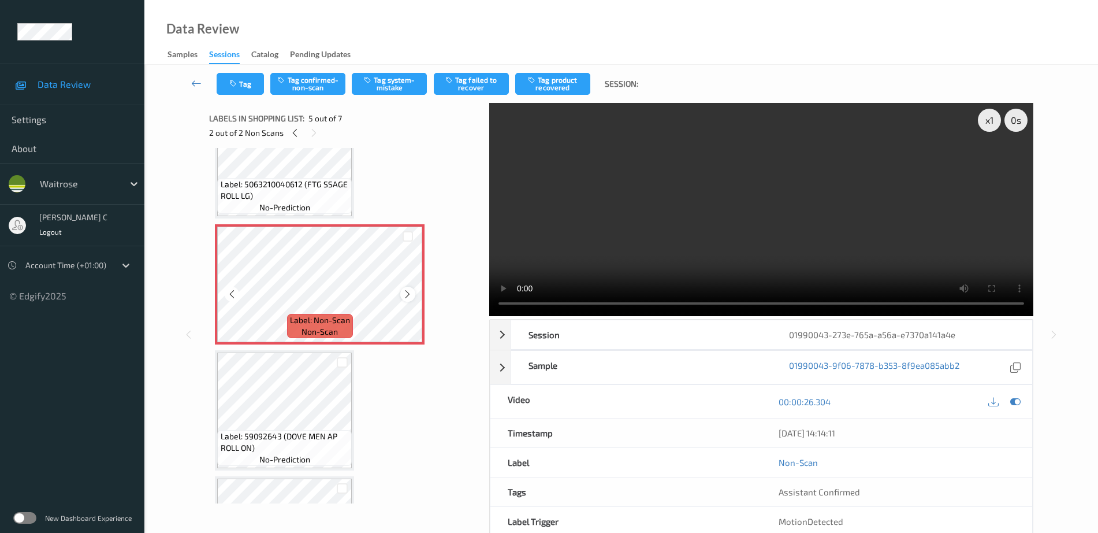
click at [410, 292] on icon at bounding box center [408, 294] width 10 height 10
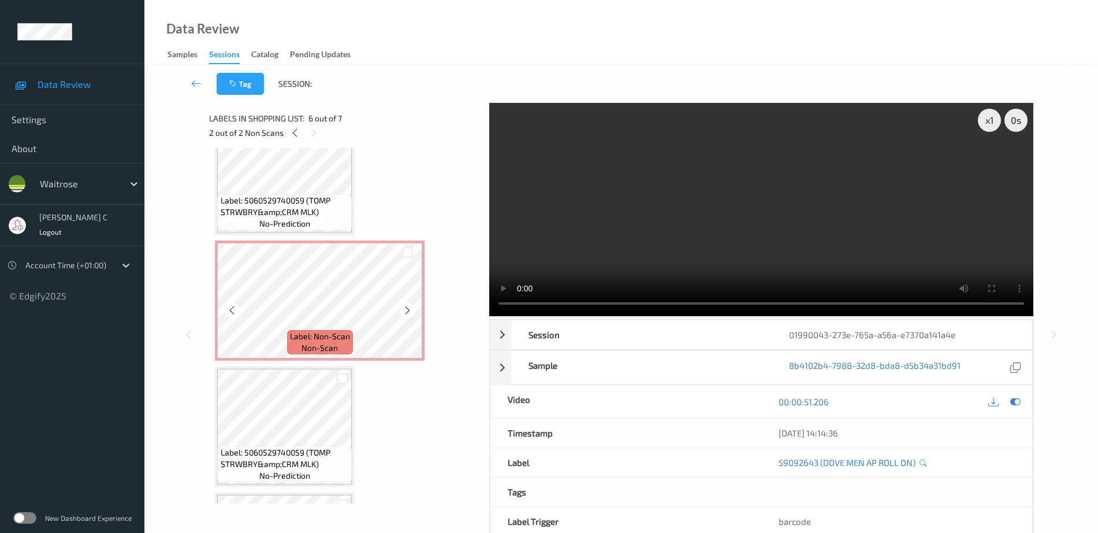
scroll to position [72, 0]
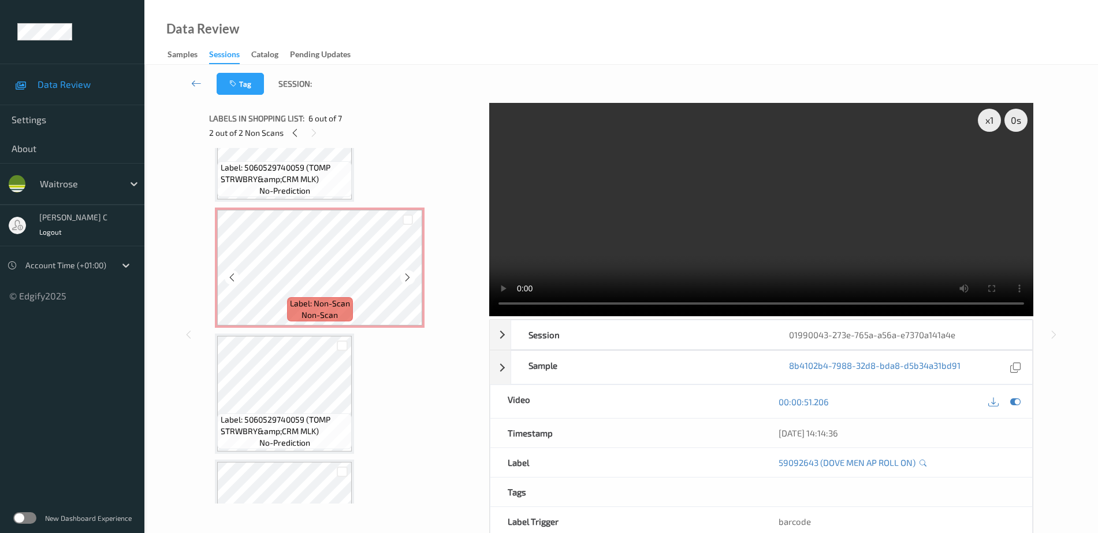
click at [295, 329] on div "Label: 5060529740059 (TOMP STRWBRY&amp;CRM MLK) no-prediction Label: Non-Scan n…" at bounding box center [345, 519] width 261 height 876
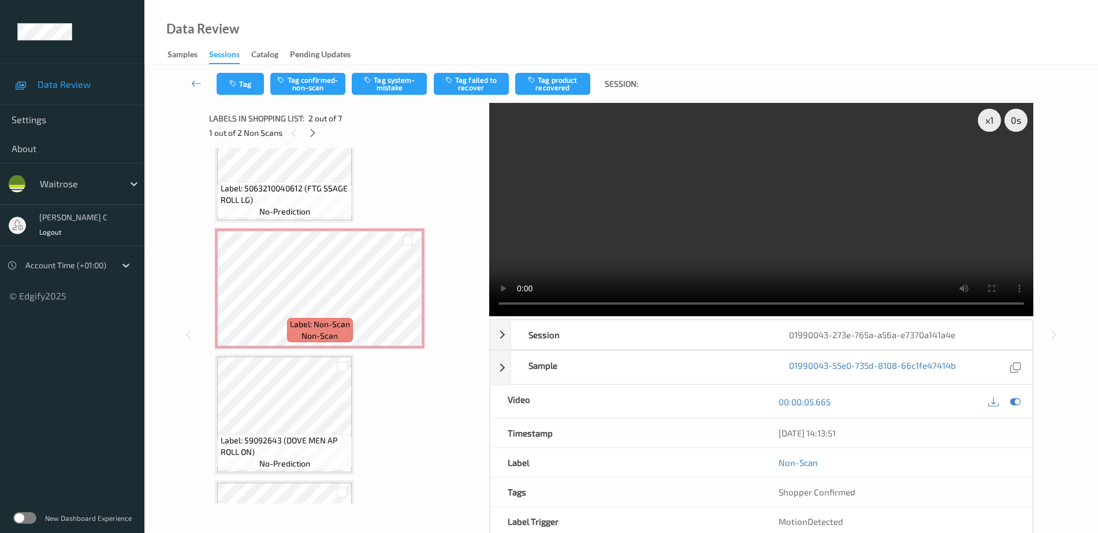
scroll to position [433, 0]
click at [412, 294] on icon at bounding box center [408, 294] width 10 height 10
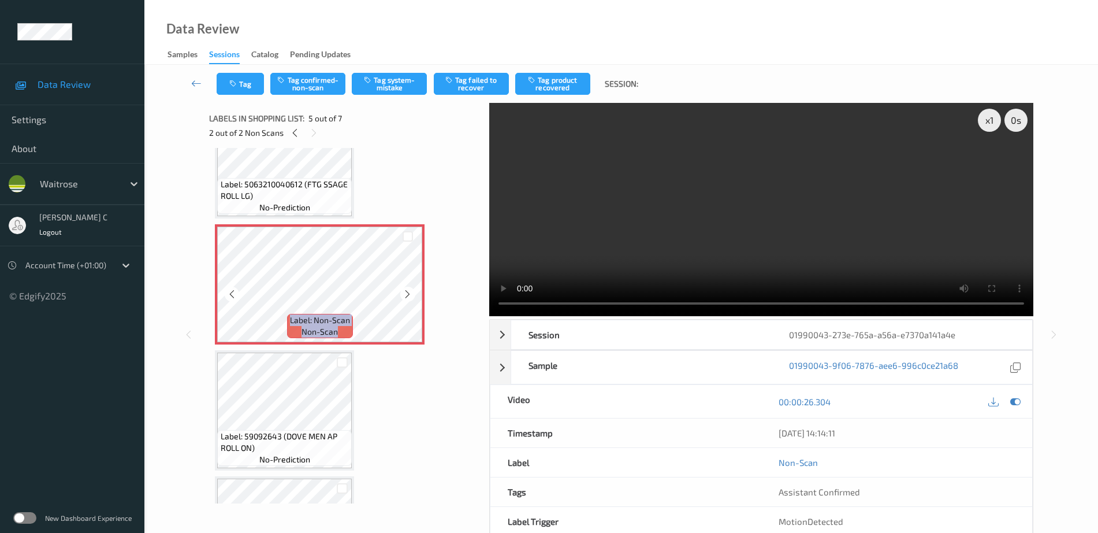
click at [412, 294] on icon at bounding box center [408, 294] width 10 height 10
click at [297, 198] on span "Label: 5063210040612 (FTG SSAGE ROLL LG)" at bounding box center [285, 189] width 129 height 23
click at [295, 430] on span "Label: 59092643 (DOVE MEN AP ROLL ON)" at bounding box center [285, 441] width 129 height 23
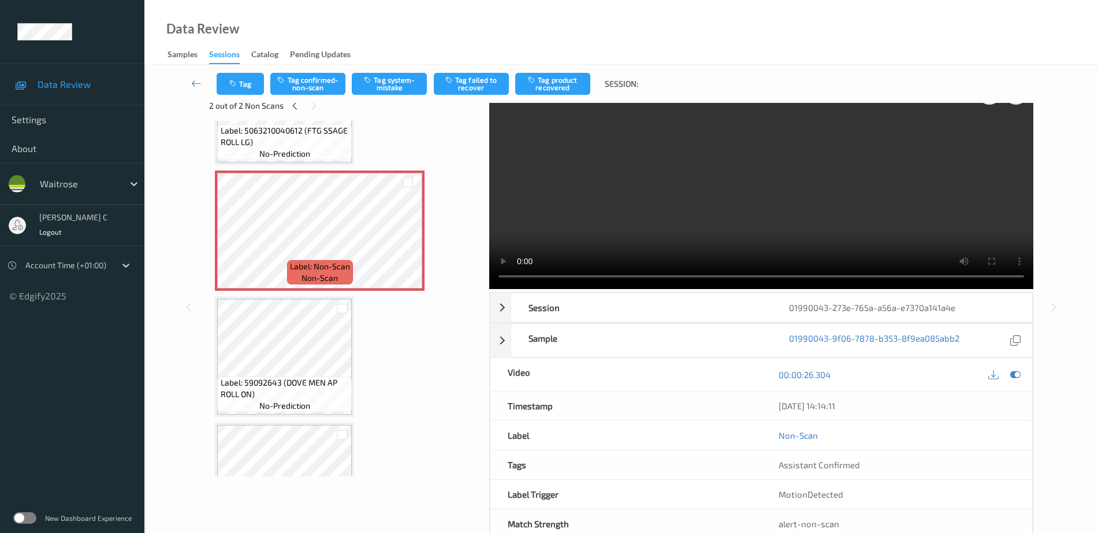
scroll to position [0, 0]
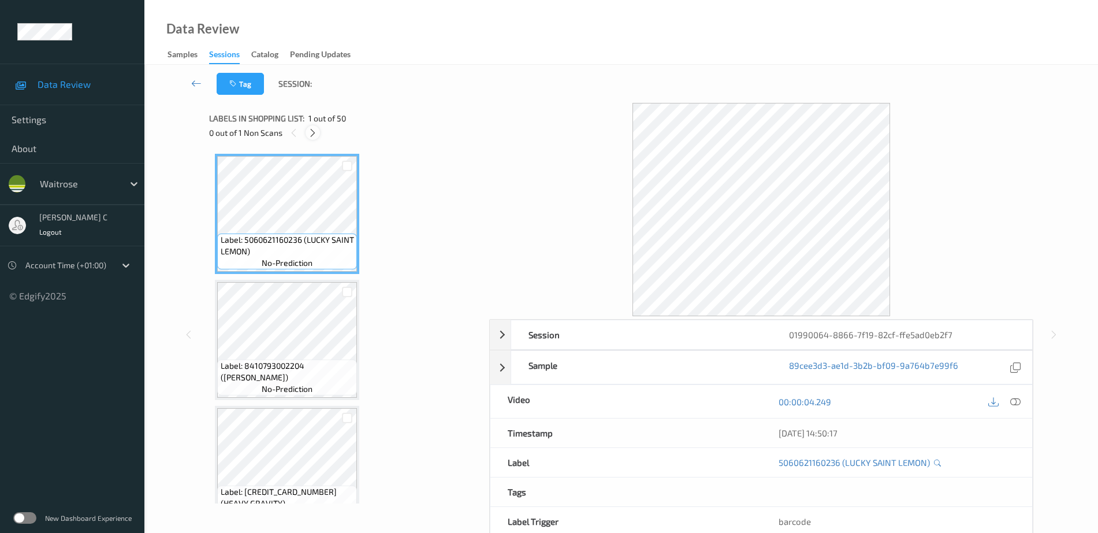
click at [313, 136] on icon at bounding box center [313, 133] width 10 height 10
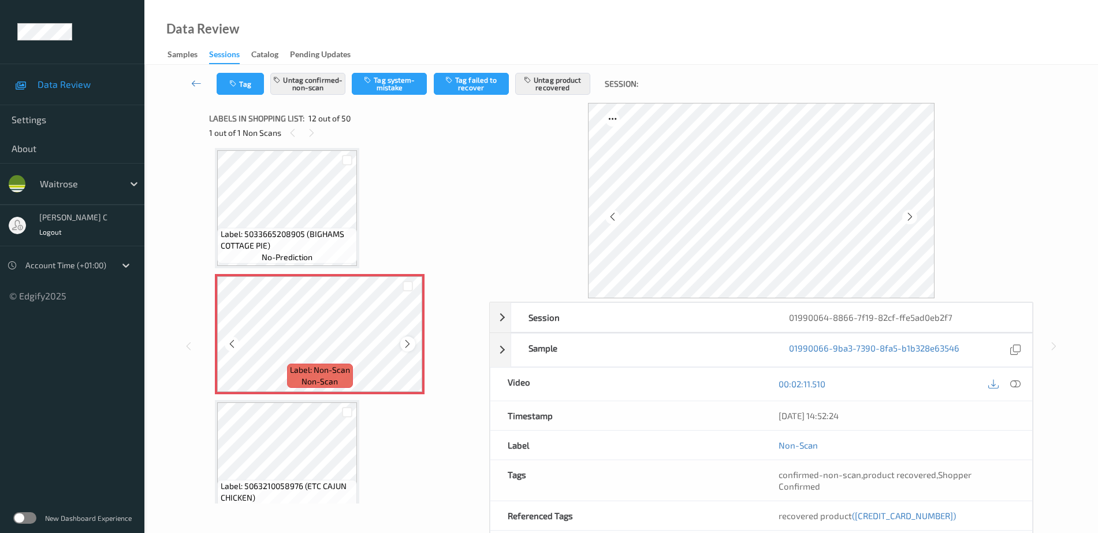
click at [407, 340] on icon at bounding box center [408, 343] width 10 height 10
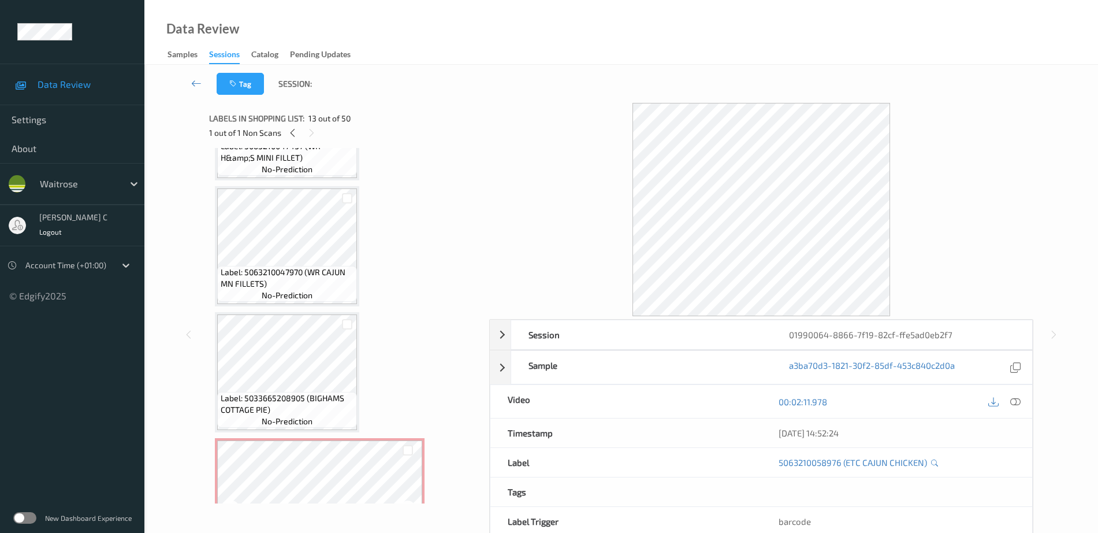
scroll to position [1048, 0]
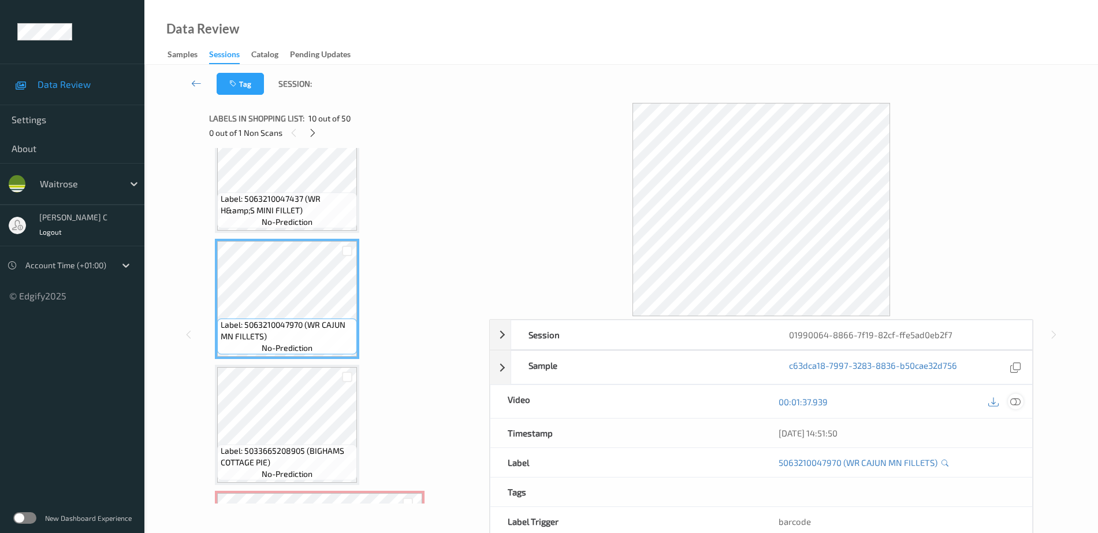
click at [1011, 405] on icon at bounding box center [1015, 401] width 10 height 10
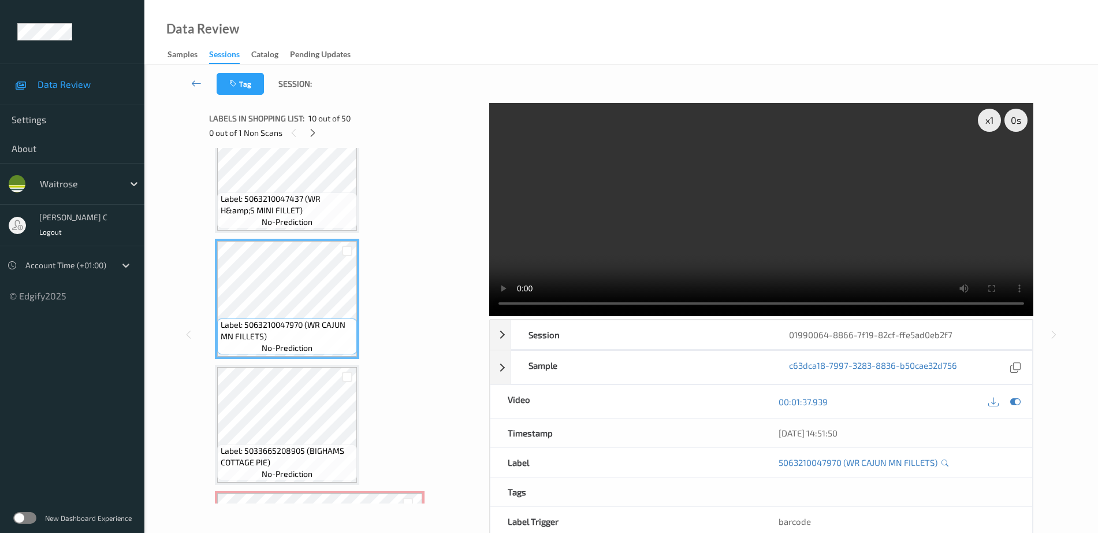
click at [1000, 162] on video at bounding box center [761, 209] width 544 height 213
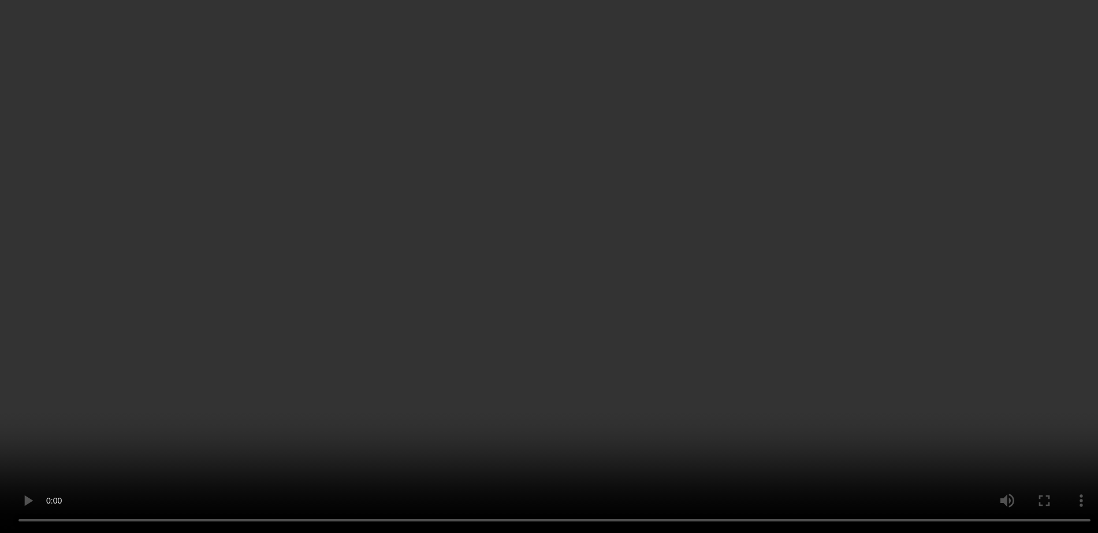
scroll to position [1337, 0]
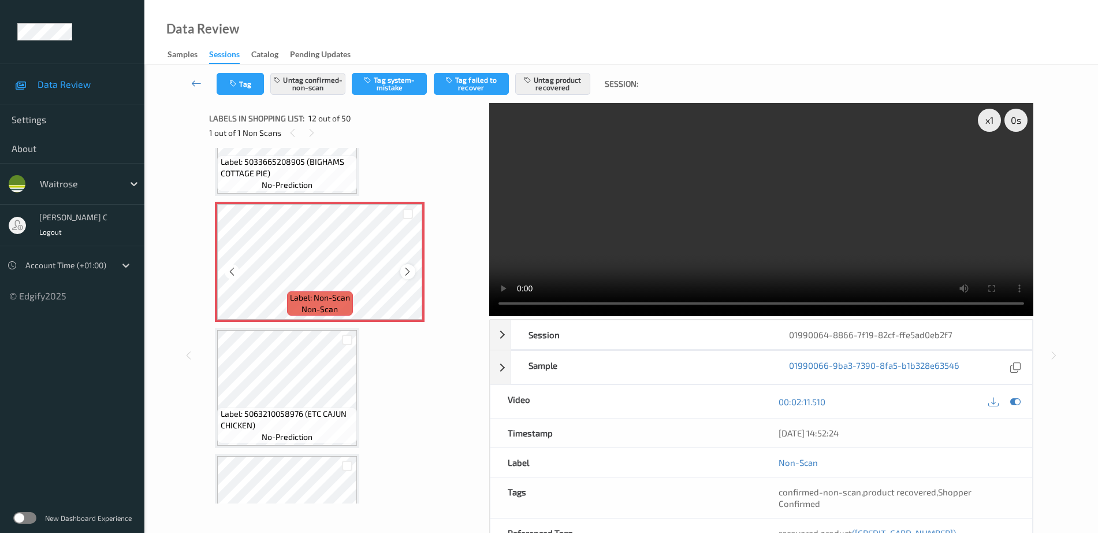
click at [412, 273] on icon at bounding box center [408, 271] width 10 height 10
click at [338, 291] on div "Label: Non-Scan non-scan" at bounding box center [320, 303] width 66 height 24
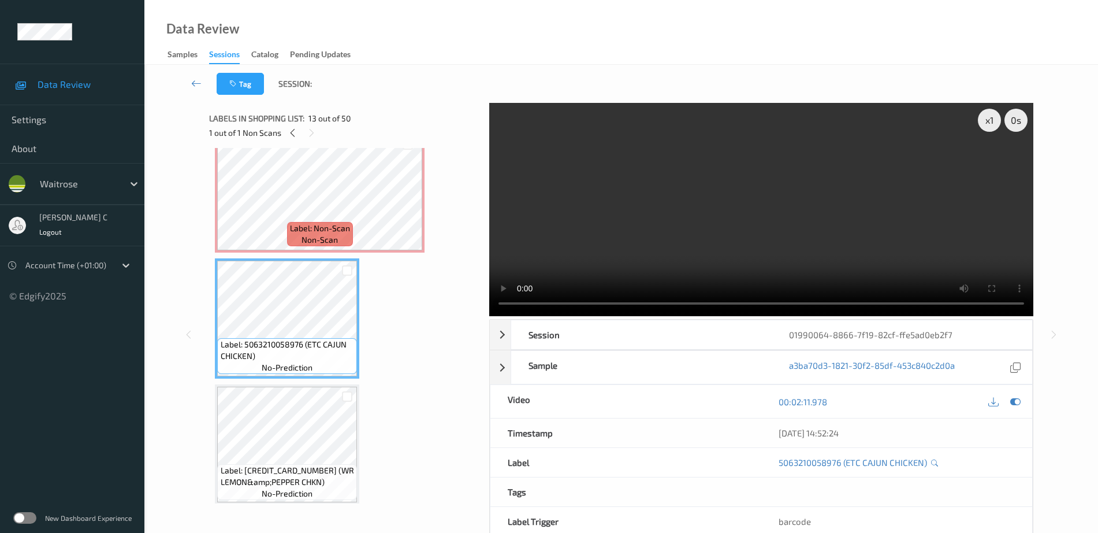
scroll to position [1482, 0]
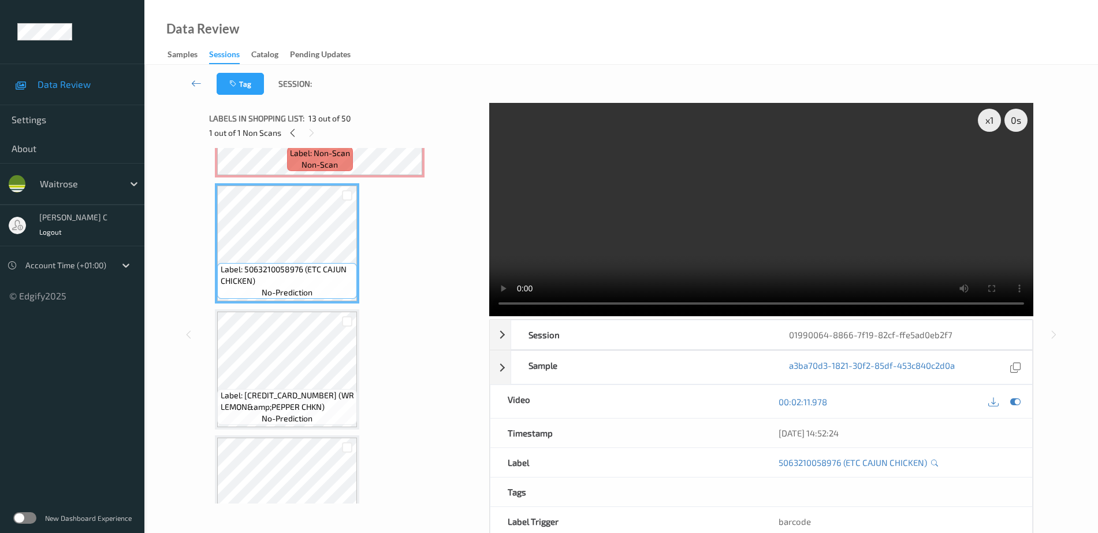
click at [292, 392] on span "Label: 5063210059096 (WR LEMON&amp;PEPPER CHKN)" at bounding box center [288, 400] width 134 height 23
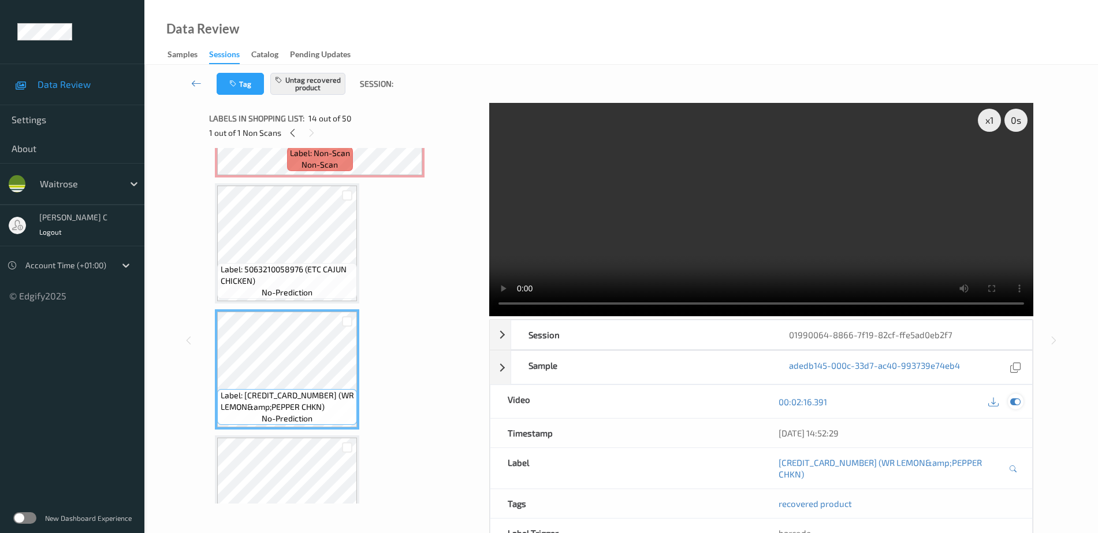
click at [1017, 404] on icon at bounding box center [1015, 401] width 10 height 10
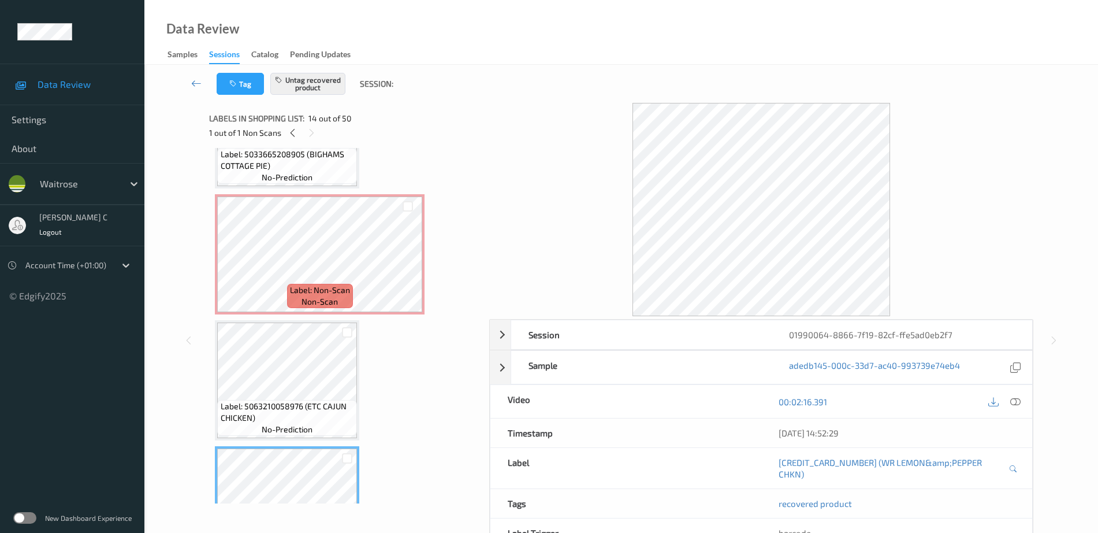
scroll to position [1337, 0]
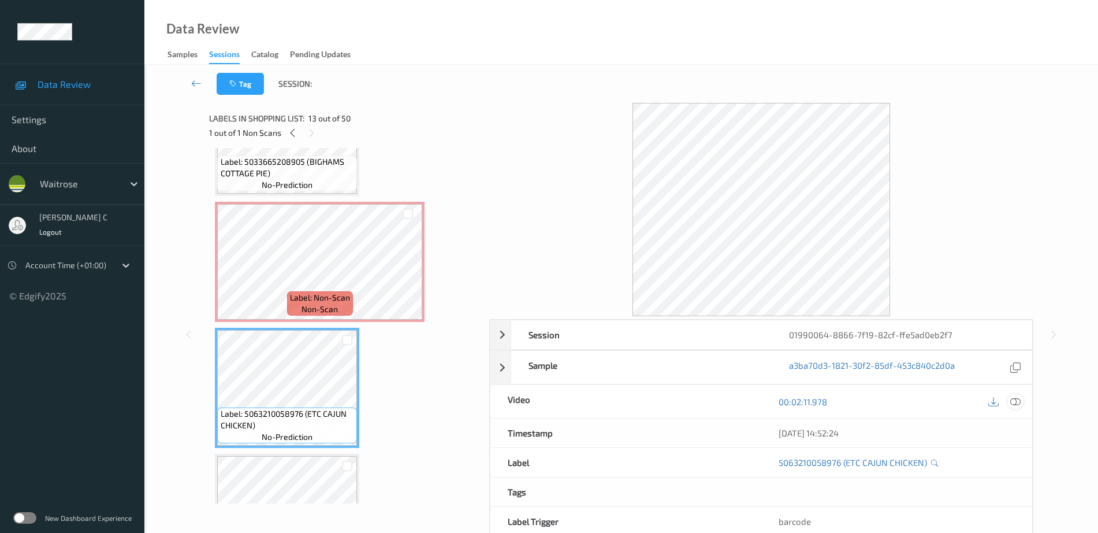
click at [1017, 403] on icon at bounding box center [1015, 401] width 10 height 10
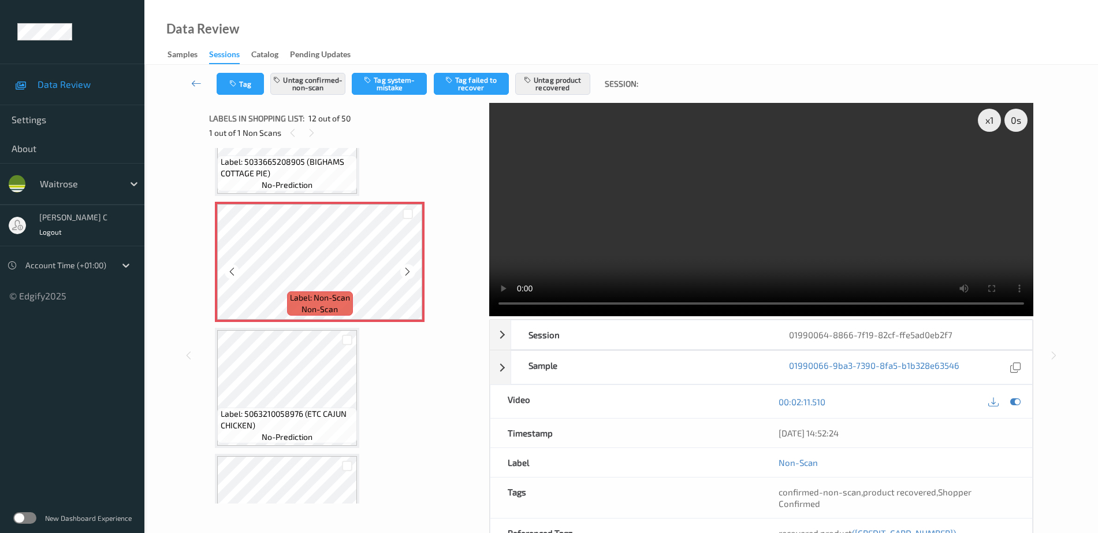
click at [333, 308] on span "non-scan" at bounding box center [320, 309] width 36 height 12
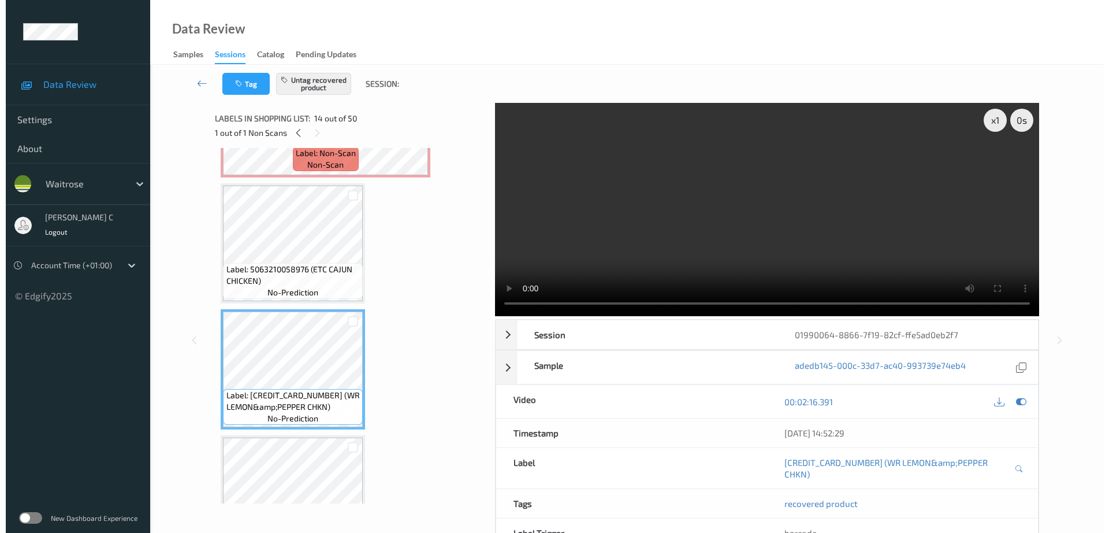
scroll to position [1409, 0]
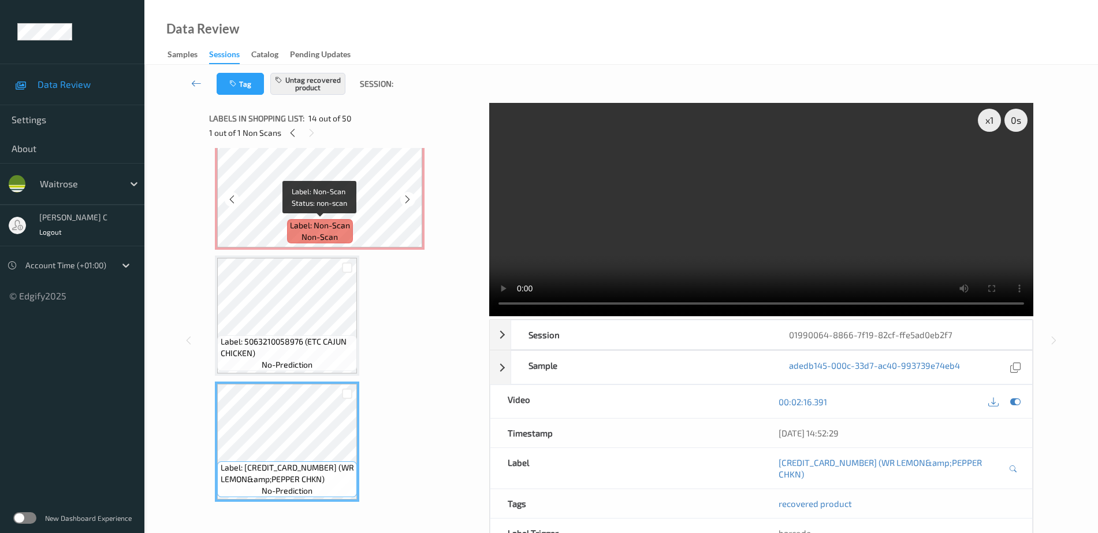
click at [292, 226] on span "Label: Non-Scan" at bounding box center [320, 225] width 60 height 12
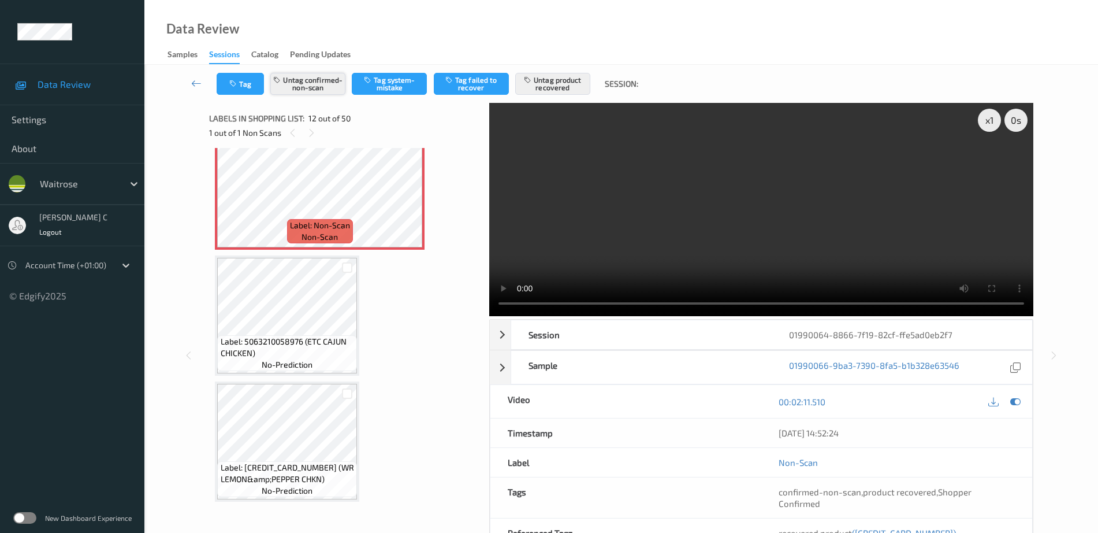
click at [318, 85] on button "Untag confirmed-non-scan" at bounding box center [307, 84] width 75 height 22
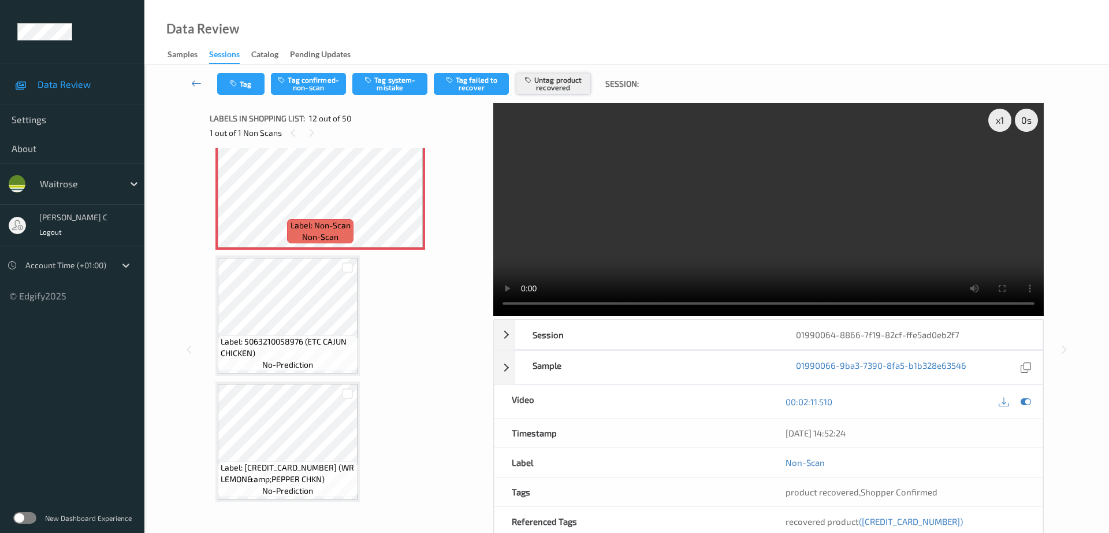
click at [564, 83] on button "Untag product recovered" at bounding box center [553, 84] width 75 height 22
click at [395, 83] on button "Tag system-mistake" at bounding box center [389, 84] width 75 height 22
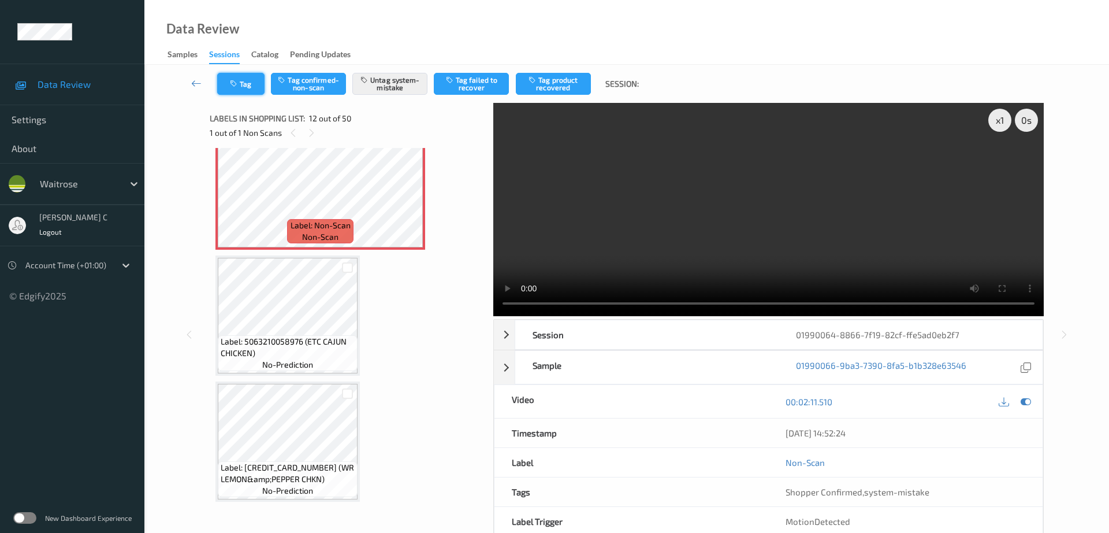
click at [248, 85] on button "Tag" at bounding box center [240, 84] width 47 height 22
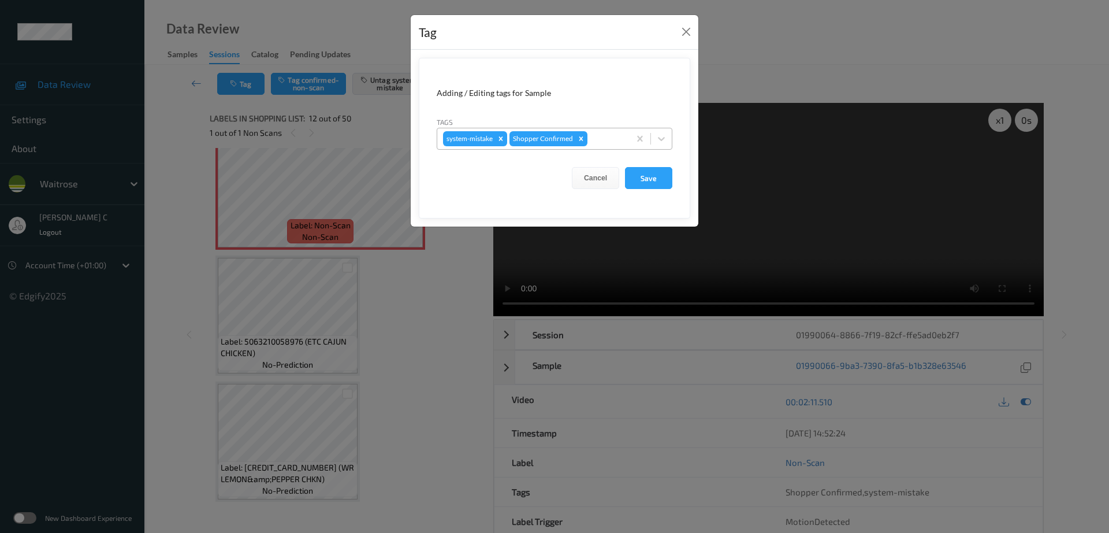
click at [611, 146] on div "system-mistake Shopper Confirmed" at bounding box center [533, 139] width 192 height 20
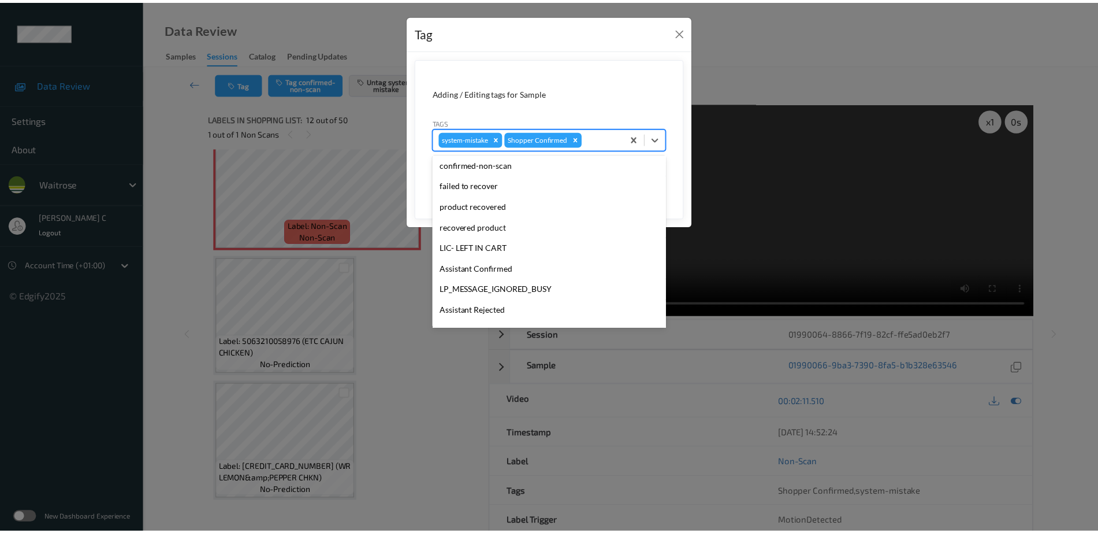
scroll to position [247, 0]
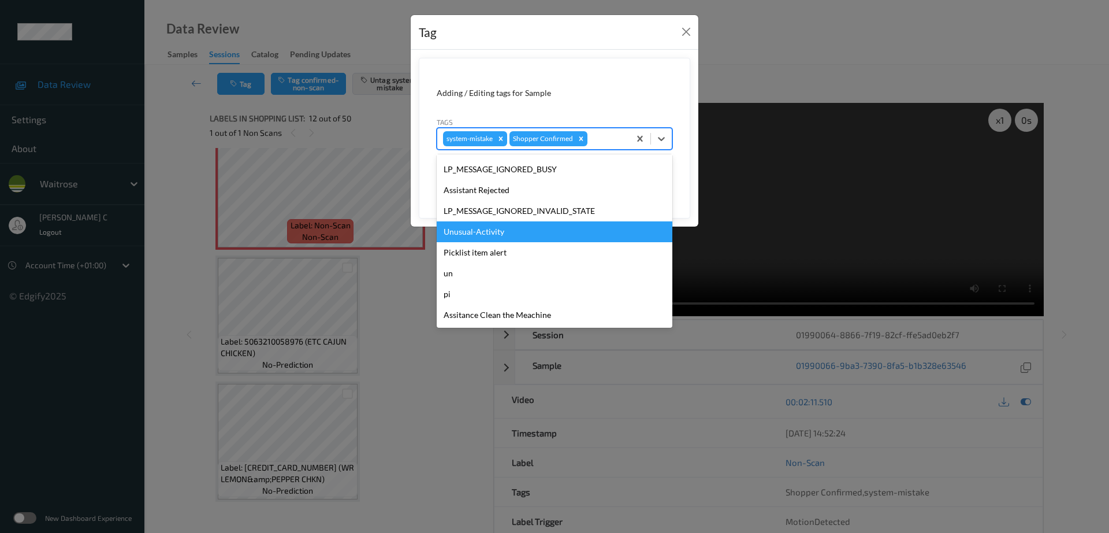
click at [485, 230] on div "Unusual-Activity" at bounding box center [555, 231] width 236 height 21
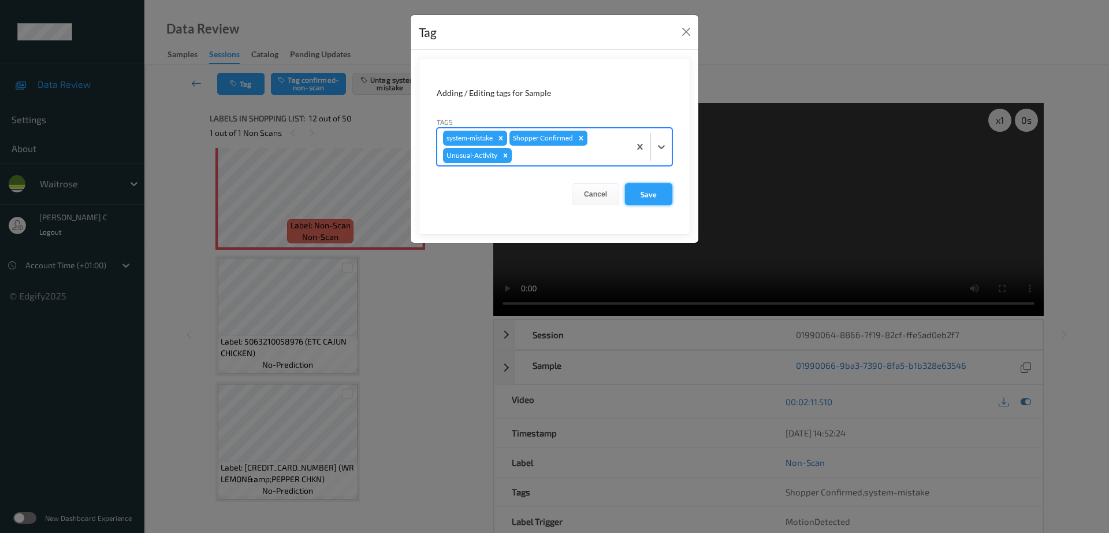
click at [650, 192] on button "Save" at bounding box center [648, 194] width 47 height 22
